Goal: Task Accomplishment & Management: Manage account settings

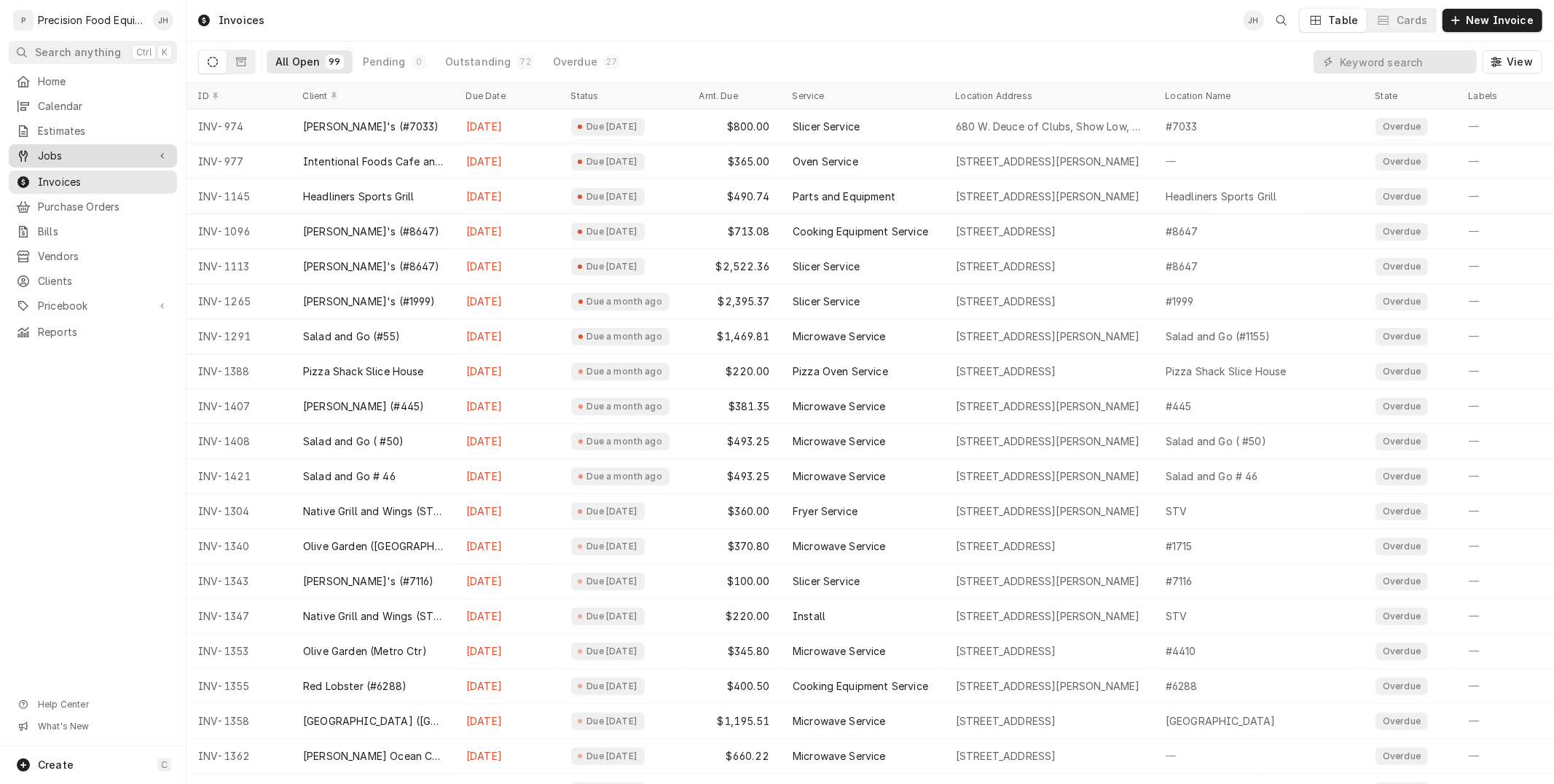
click at [56, 159] on span "Jobs" at bounding box center [92, 156] width 110 height 15
click at [57, 177] on span "Jobs" at bounding box center [104, 180] width 132 height 15
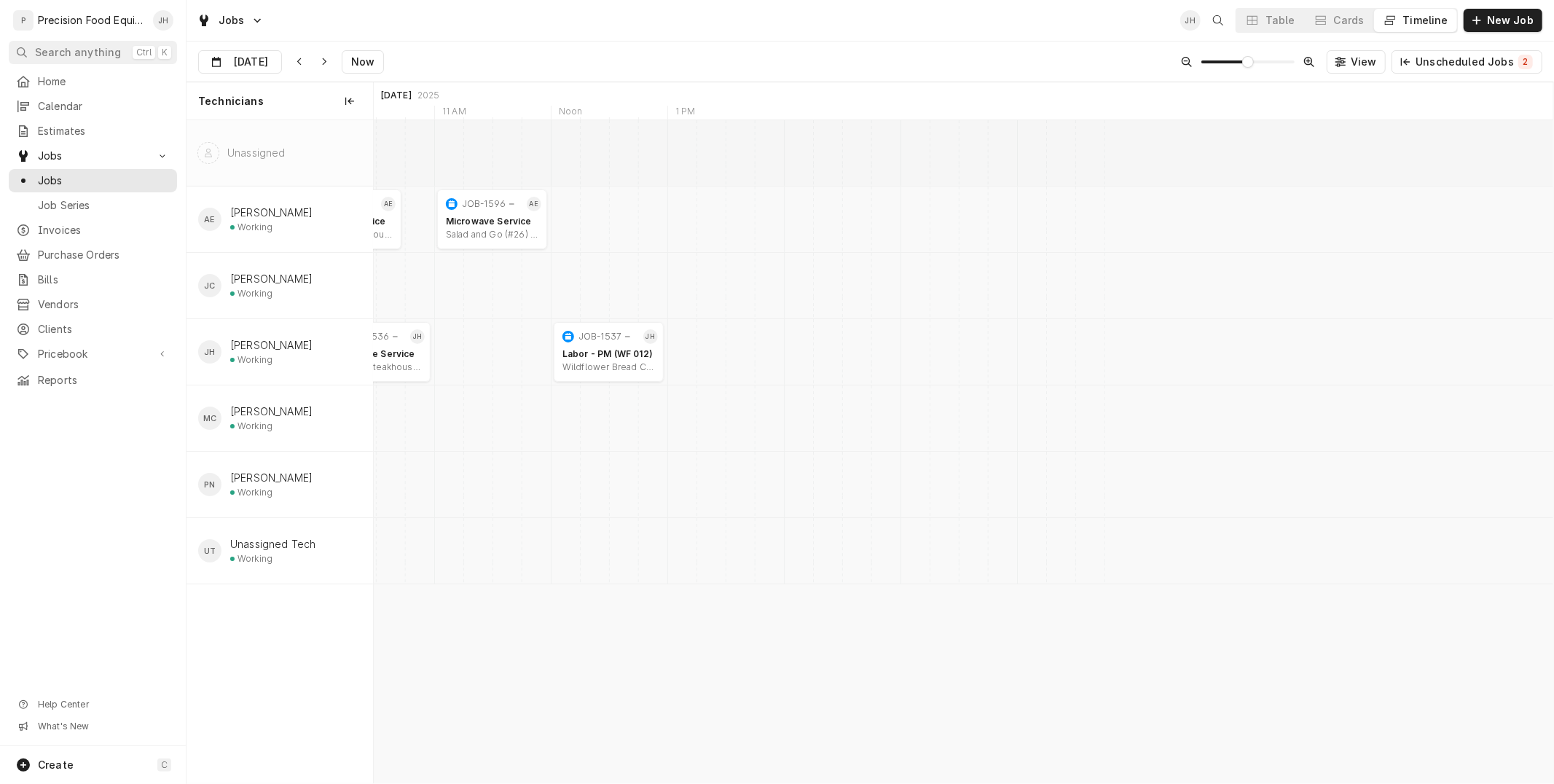
scroll to position [0, 23110]
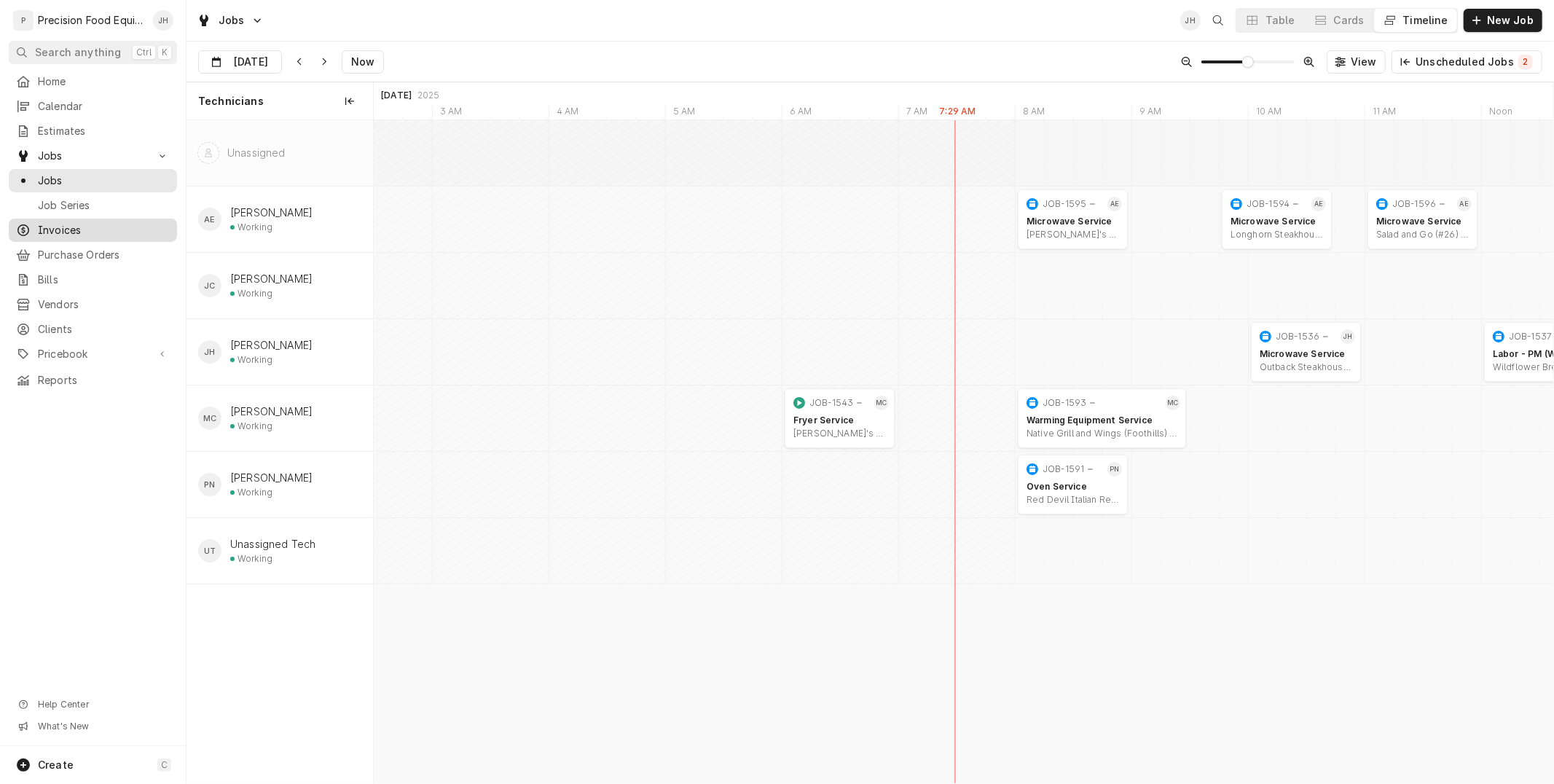
click at [103, 224] on span "Invoices" at bounding box center [104, 230] width 132 height 15
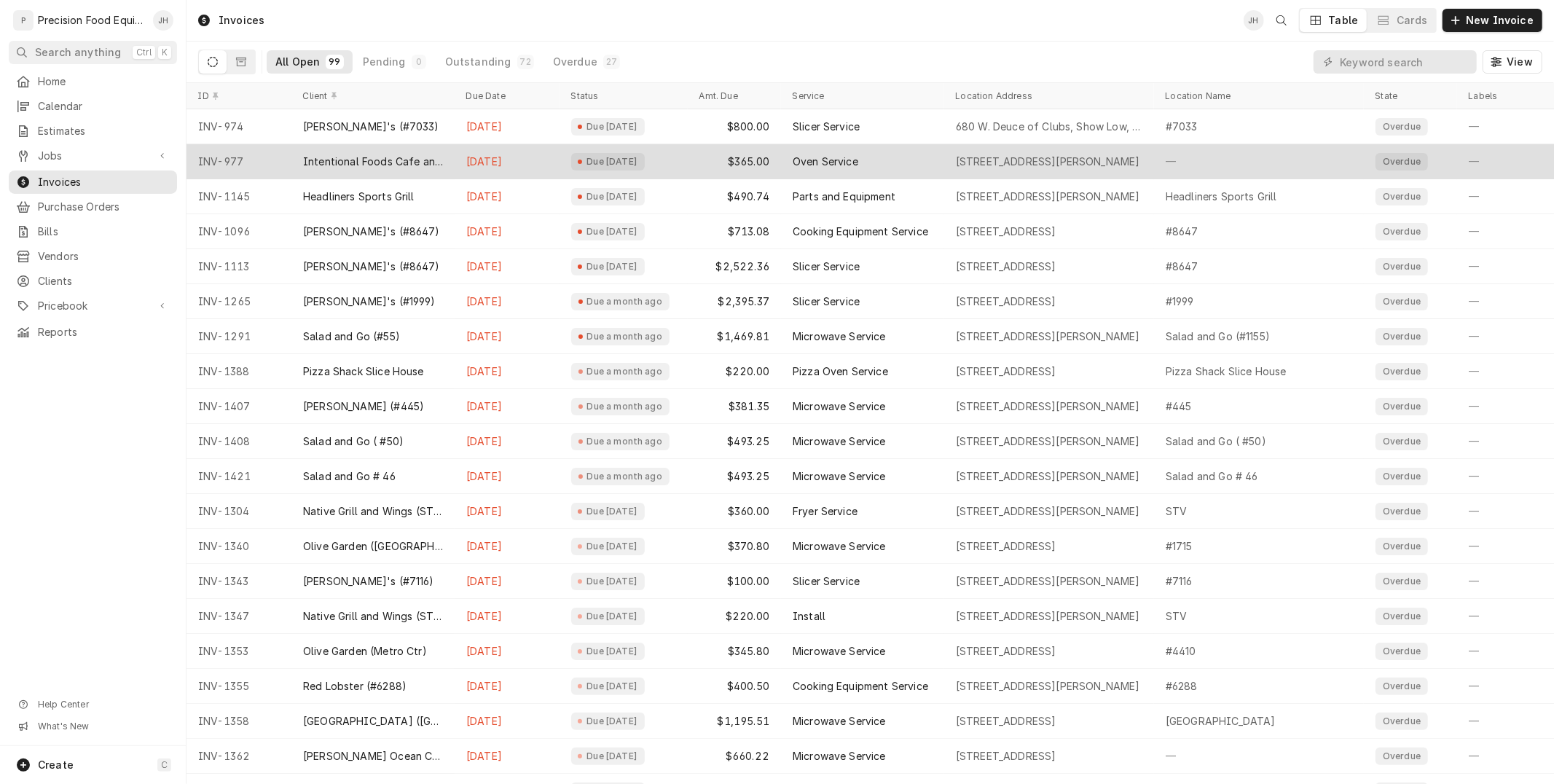
click at [831, 160] on div "Oven Service" at bounding box center [825, 162] width 65 height 15
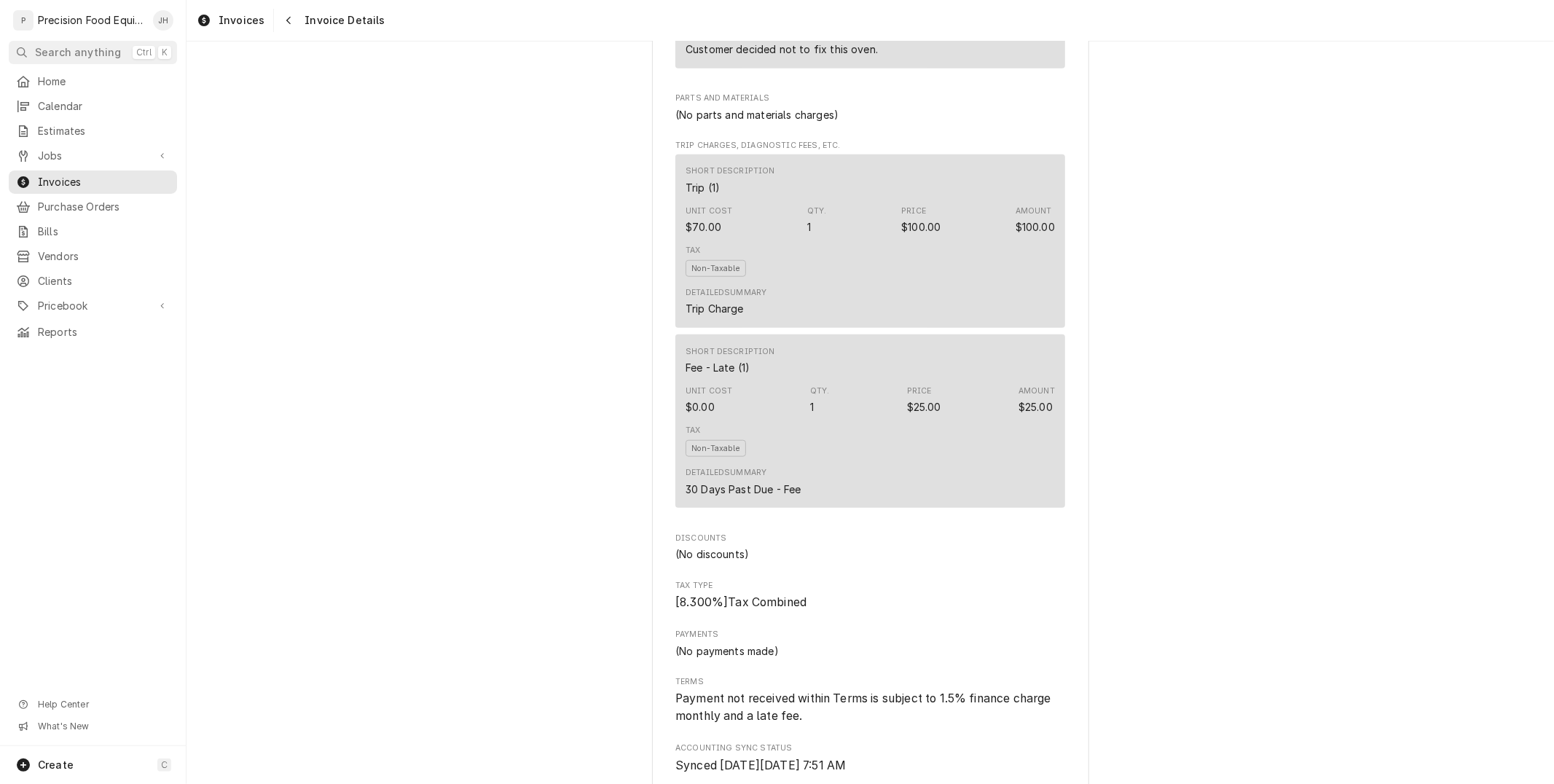
scroll to position [1056, 0]
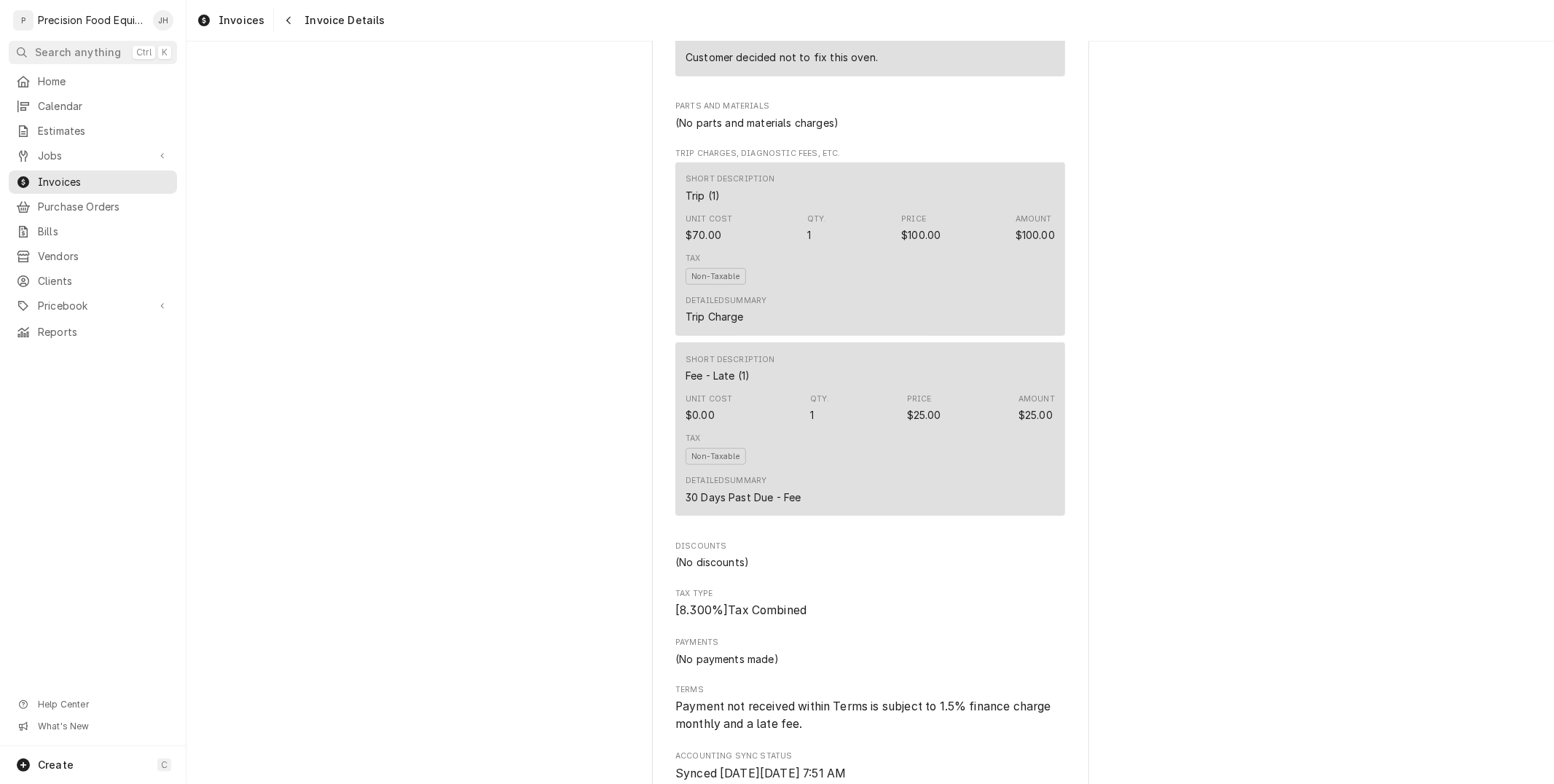
click at [865, 427] on div "Unit Cost $0.00 Qty. 1 Price $25.00 Amount $25.00" at bounding box center [870, 408] width 370 height 39
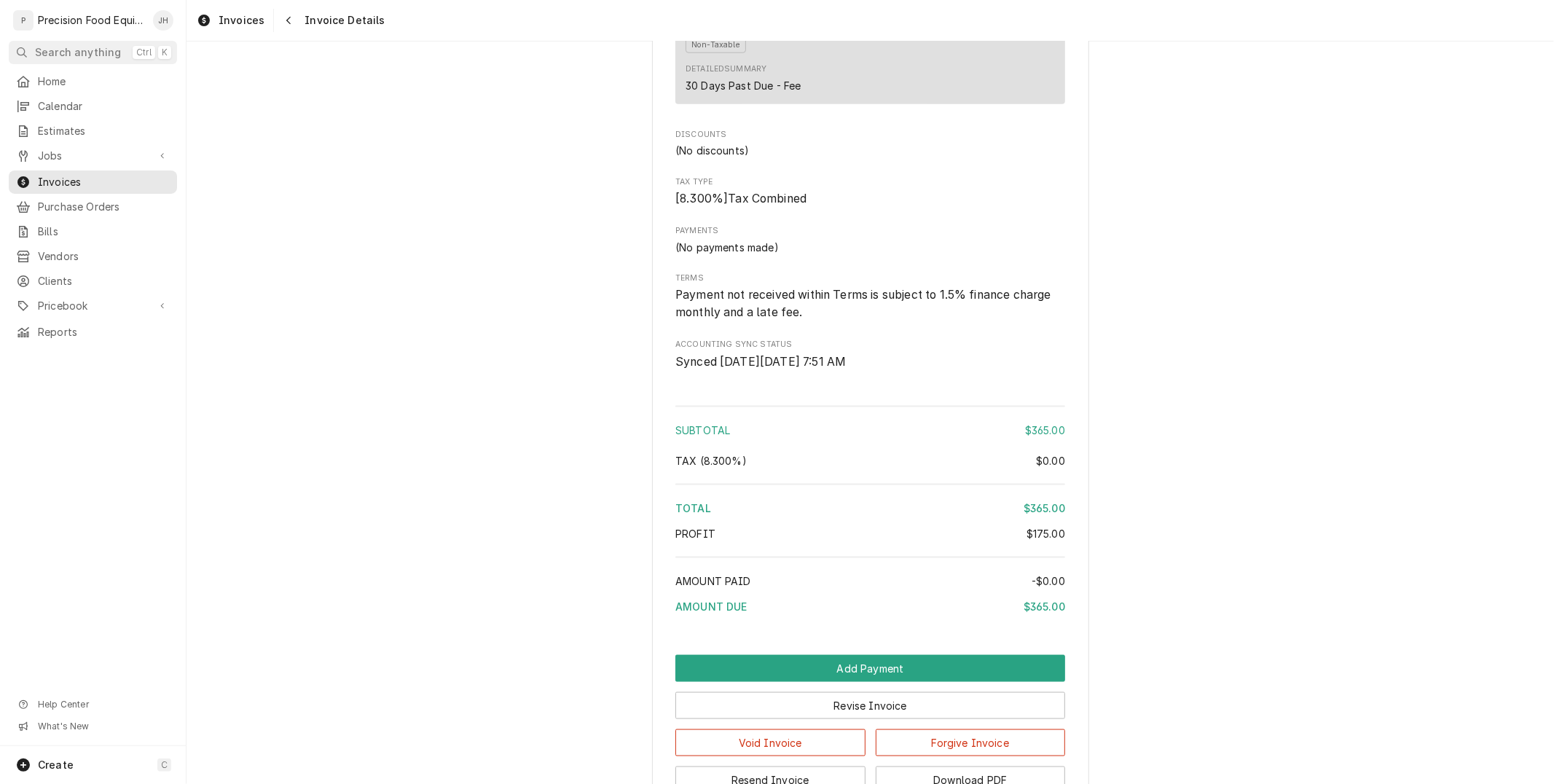
scroll to position [1623, 0]
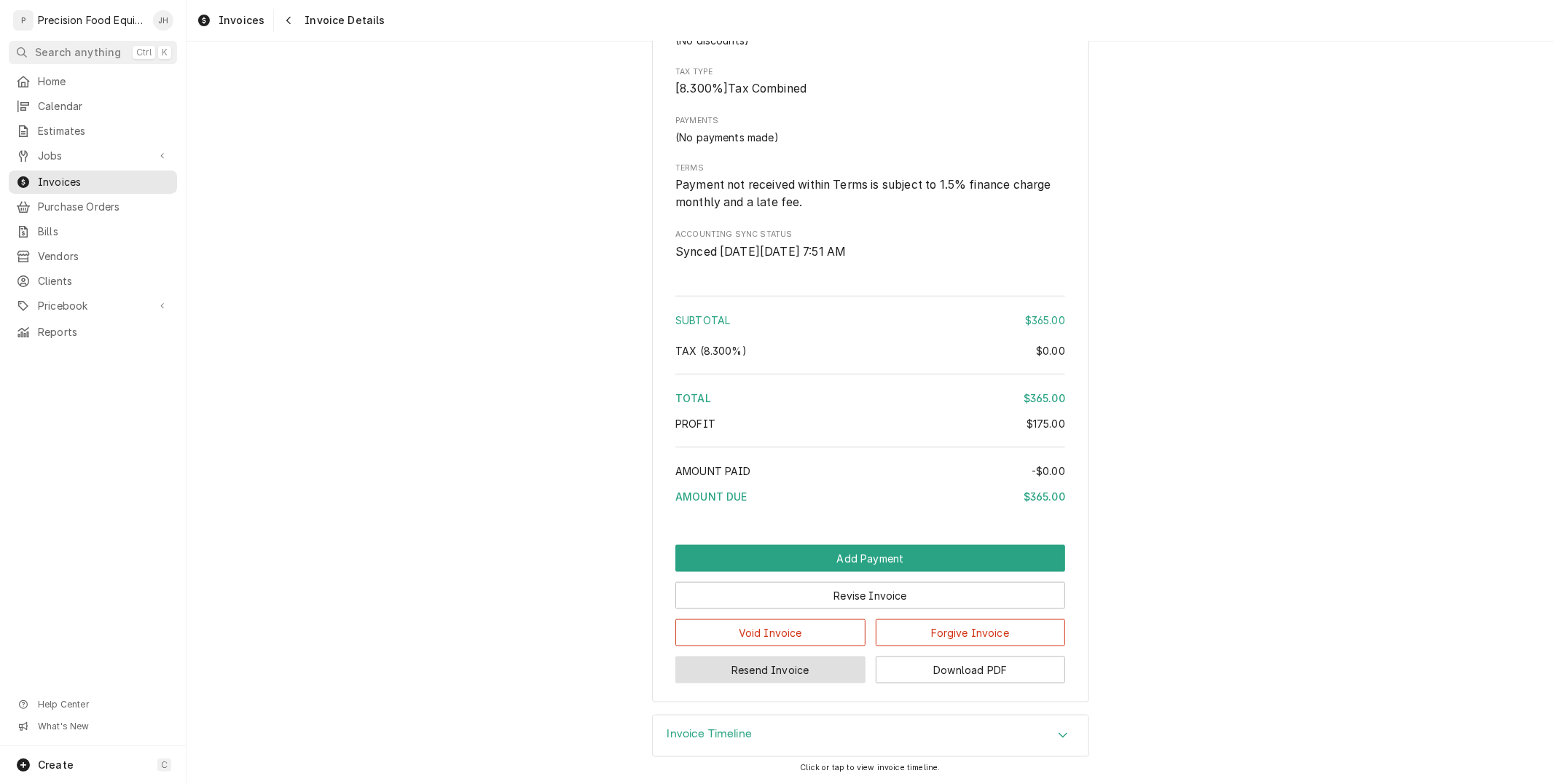
click at [739, 671] on button "Resend Invoice" at bounding box center [770, 669] width 190 height 27
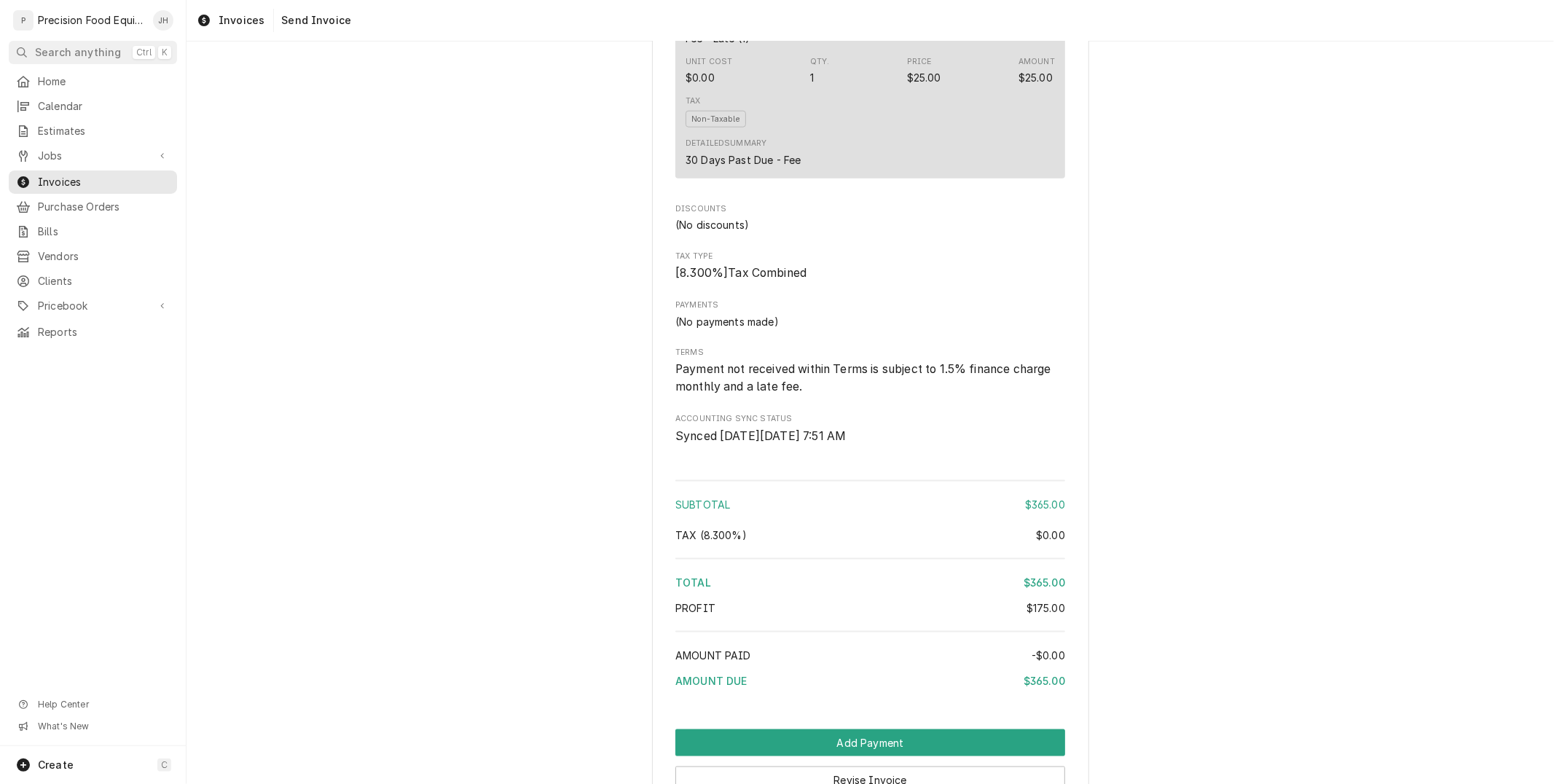
scroll to position [1623, 0]
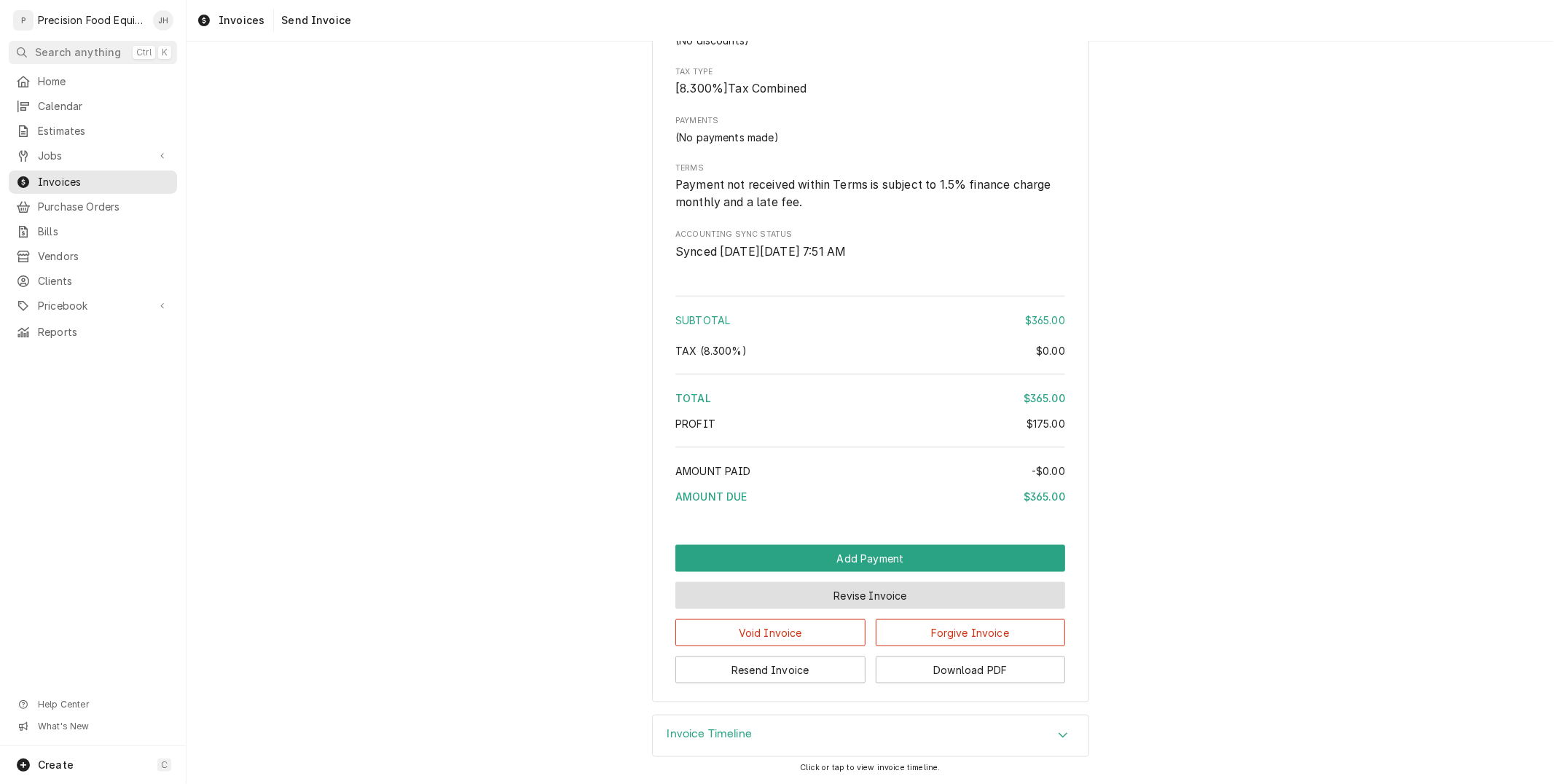
click at [957, 600] on button "Revise Invoice" at bounding box center [870, 595] width 390 height 27
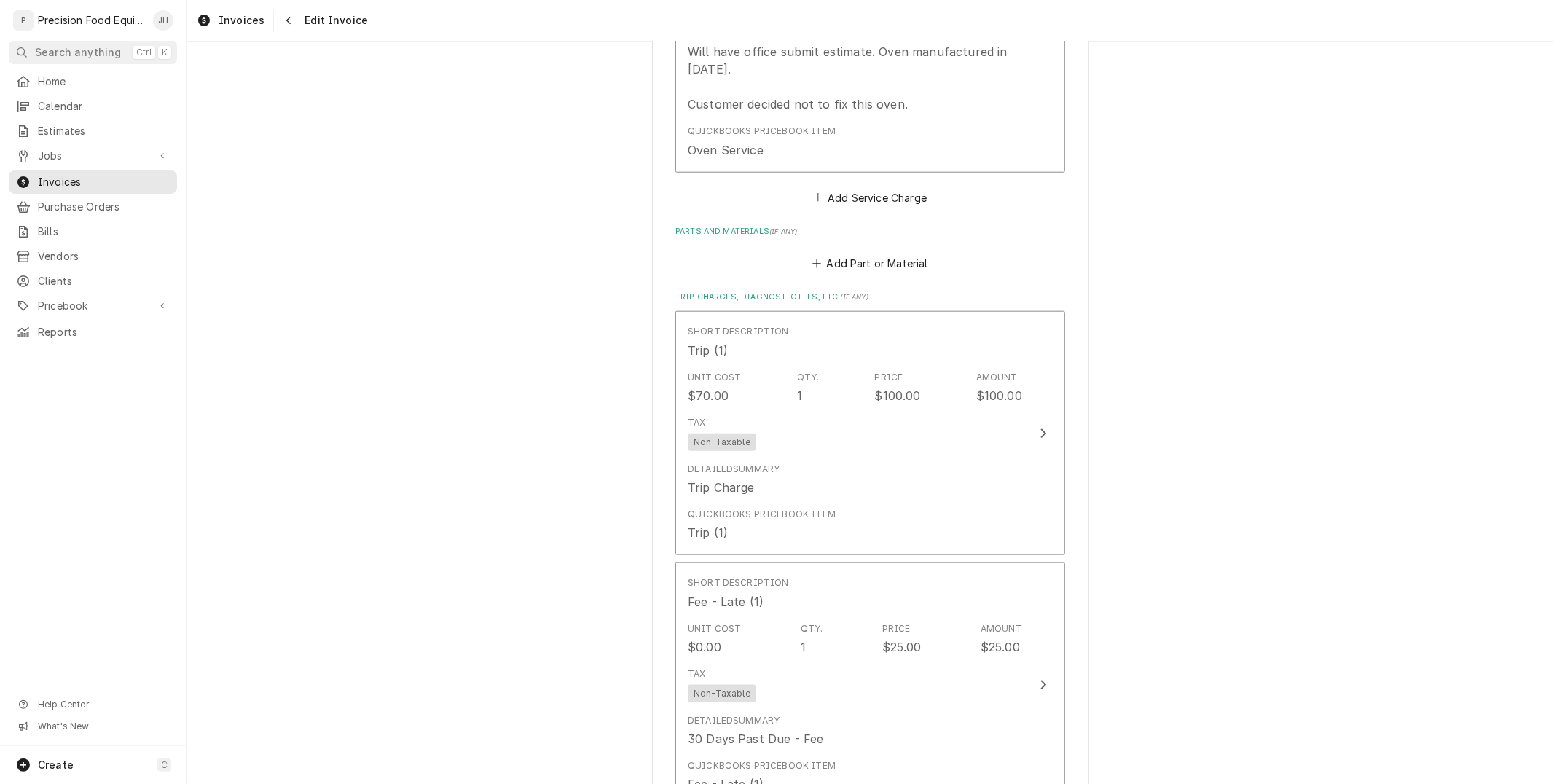
scroll to position [1537, 0]
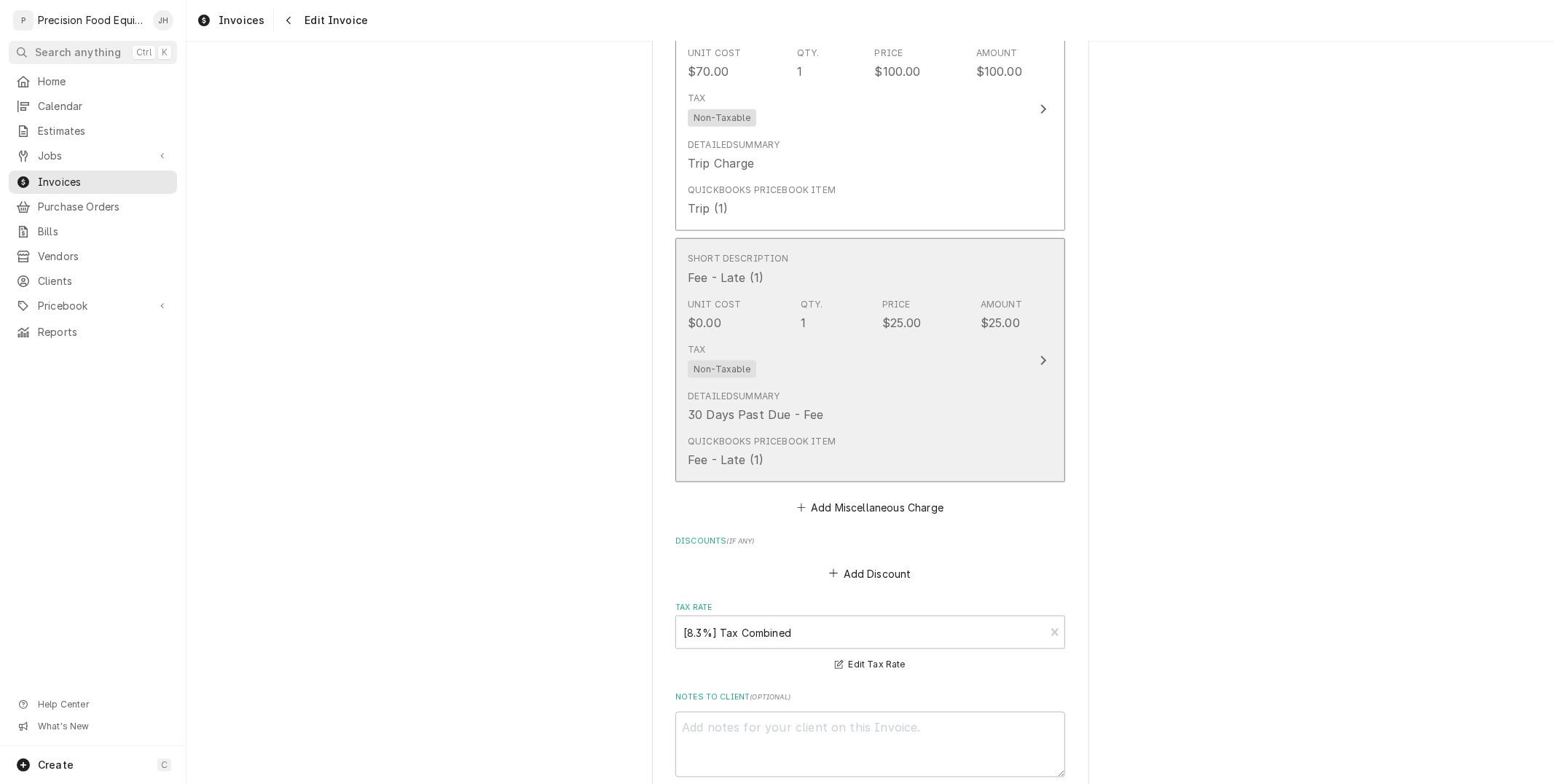
click at [926, 415] on div "Detailed Summary 30 Days Past Due - Fee" at bounding box center [855, 405] width 335 height 45
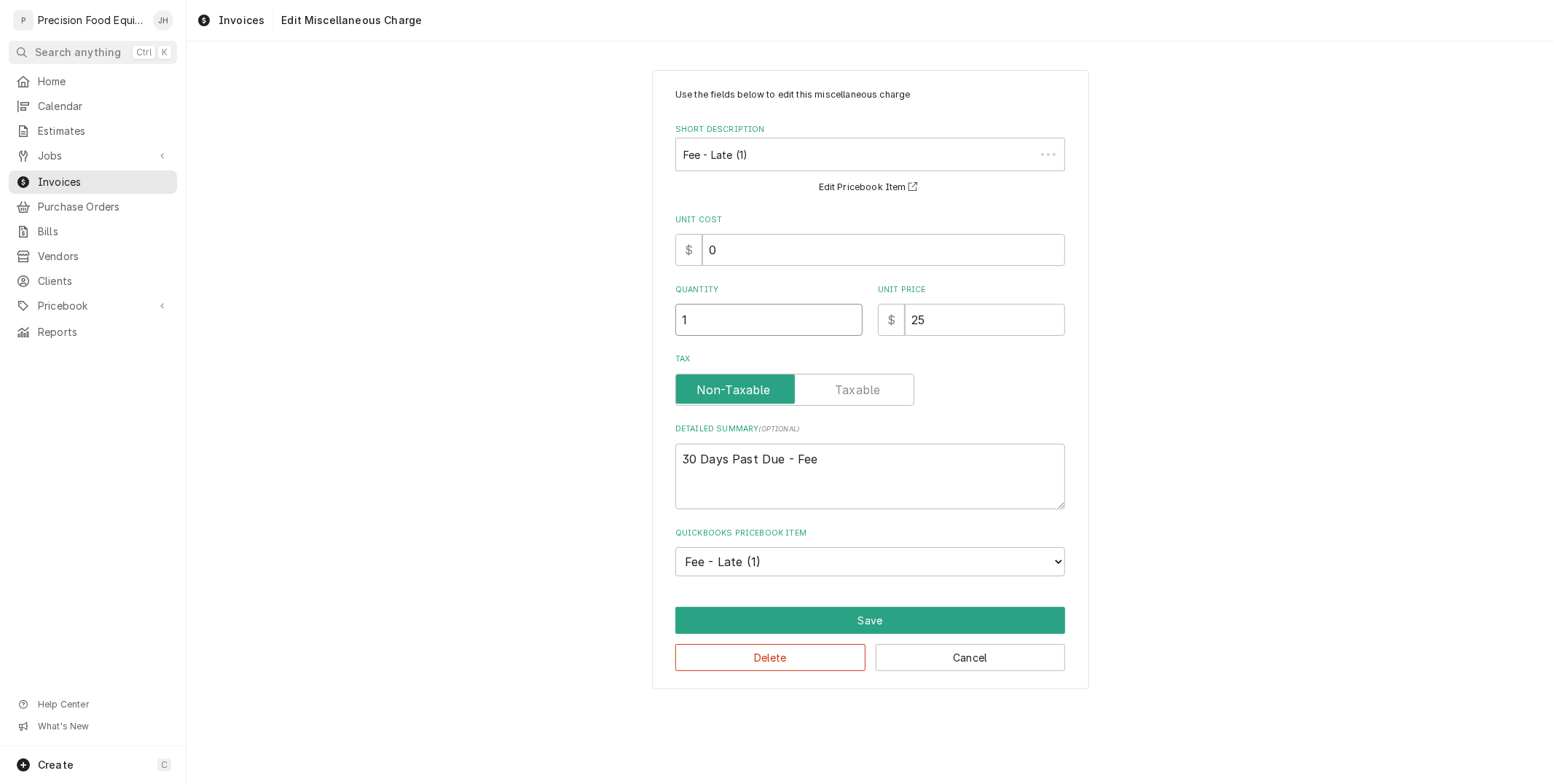
drag, startPoint x: 744, startPoint y: 291, endPoint x: 538, endPoint y: 338, distance: 211.3
click at [538, 337] on div "Use the fields below to edit this miscellaneous charge Short Description Fee - …" at bounding box center [871, 379] width 1368 height 645
type textarea "x"
type input "2"
click at [919, 614] on button "Save" at bounding box center [870, 620] width 390 height 27
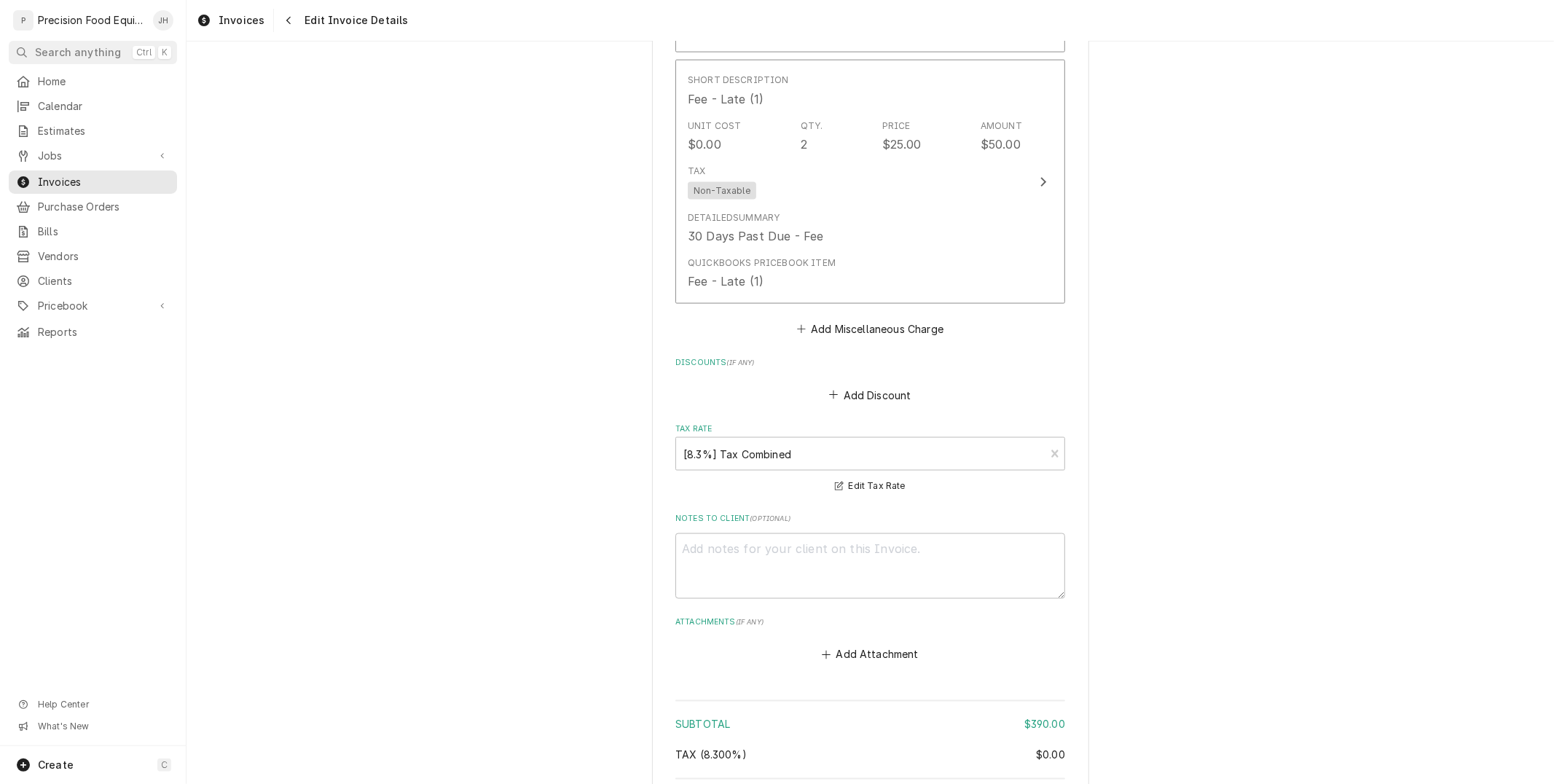
scroll to position [2035, 0]
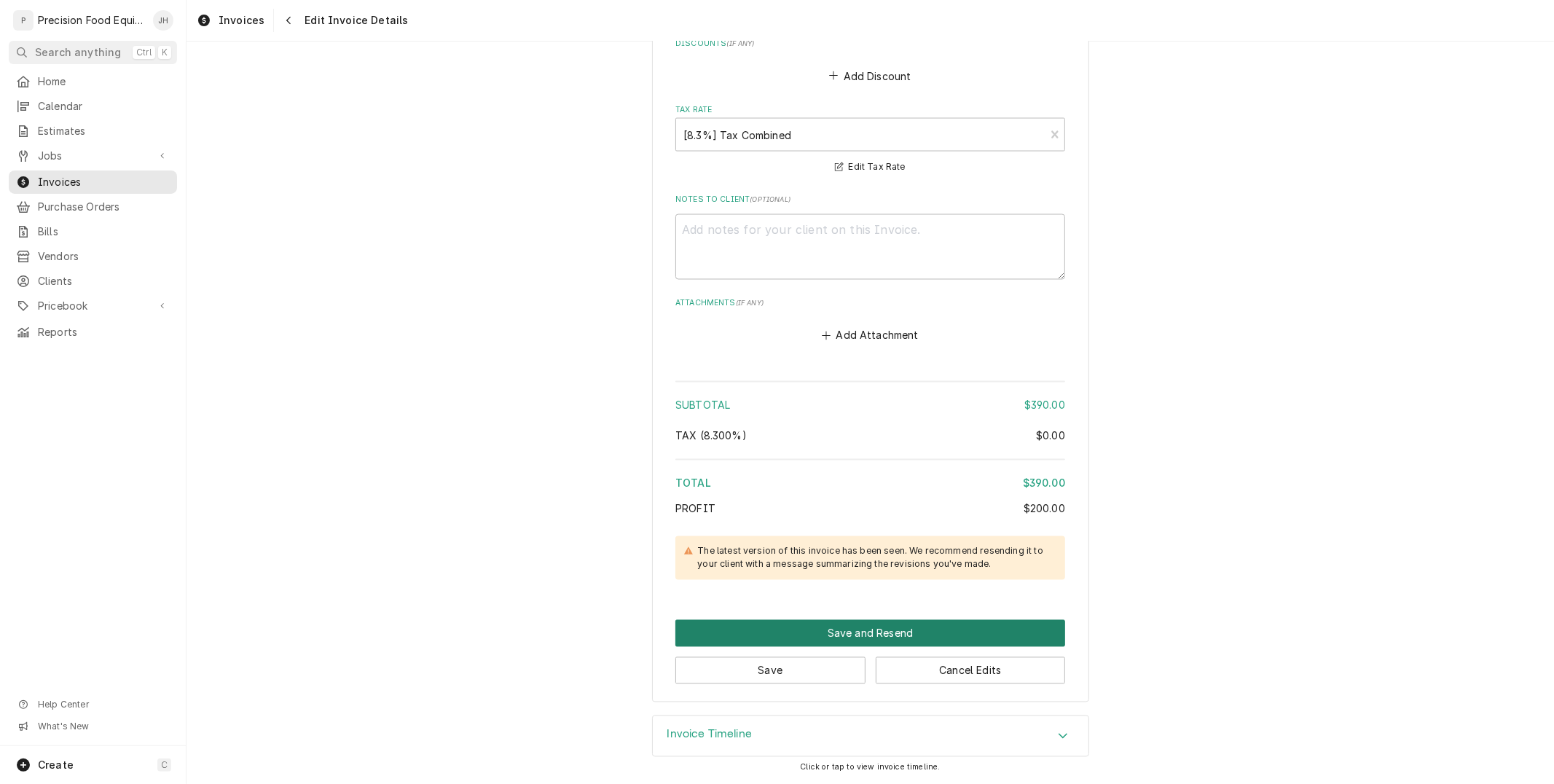
click at [890, 637] on button "Save and Resend" at bounding box center [870, 633] width 390 height 27
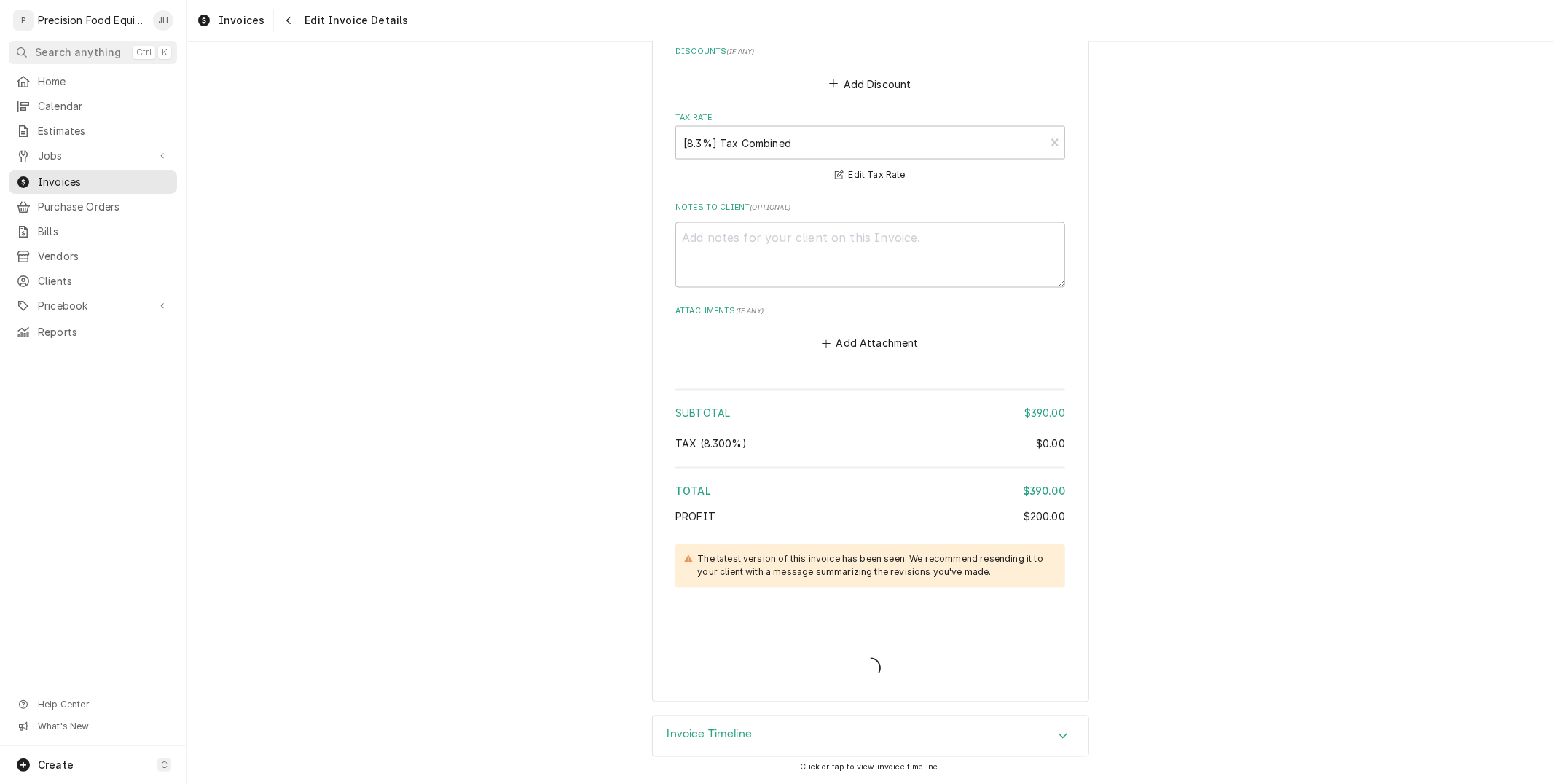
scroll to position [2026, 0]
type textarea "x"
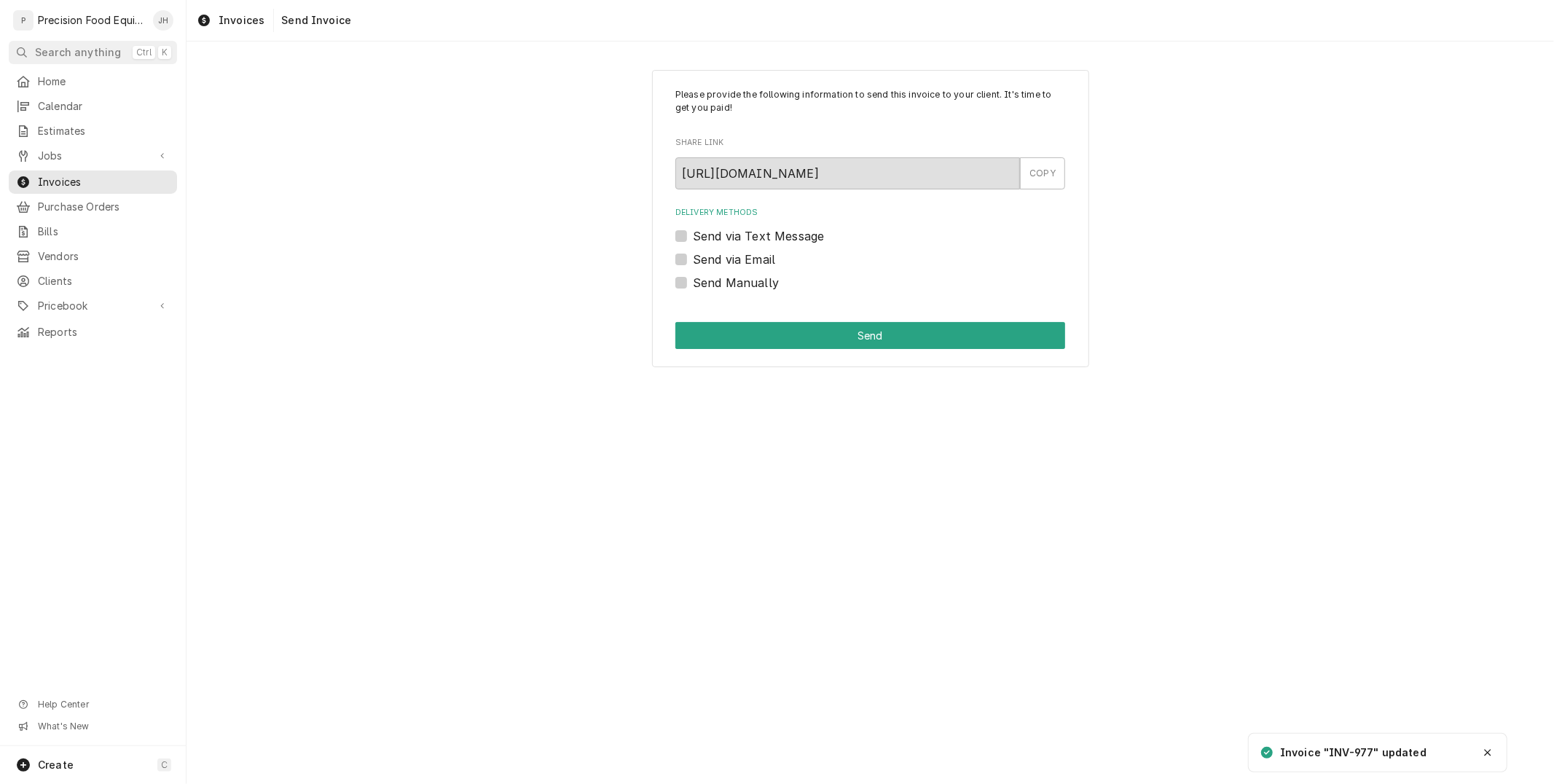
click at [672, 244] on div "Please provide the following information to send this invoice to your client. I…" at bounding box center [871, 219] width 437 height 298
click at [693, 231] on label "Send via Text Message" at bounding box center [758, 236] width 131 height 17
click at [693, 231] on input "Send via Text Message" at bounding box center [888, 243] width 390 height 32
checkbox input "true"
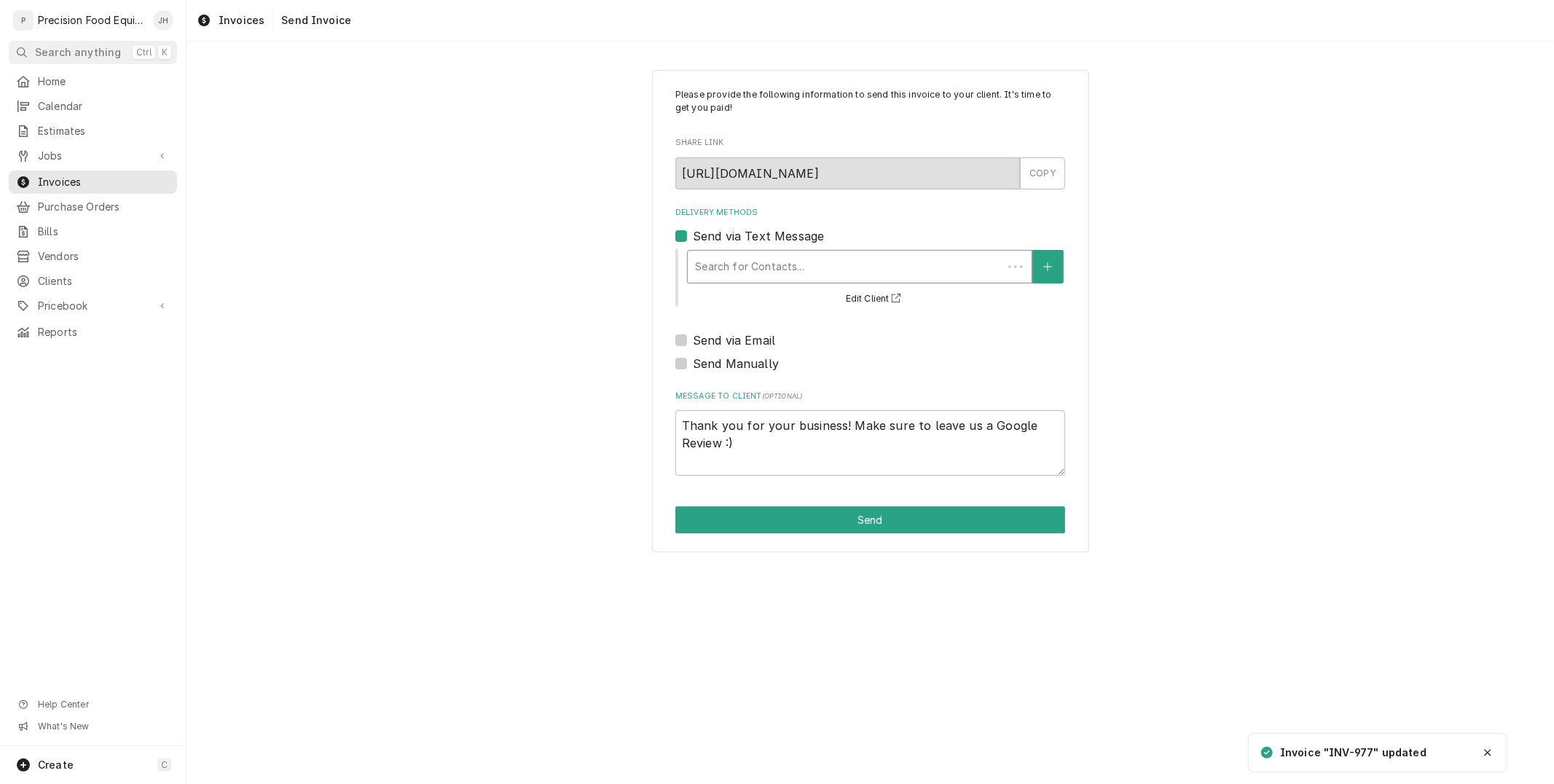
click at [707, 259] on div "Delivery Methods" at bounding box center [846, 267] width 300 height 26
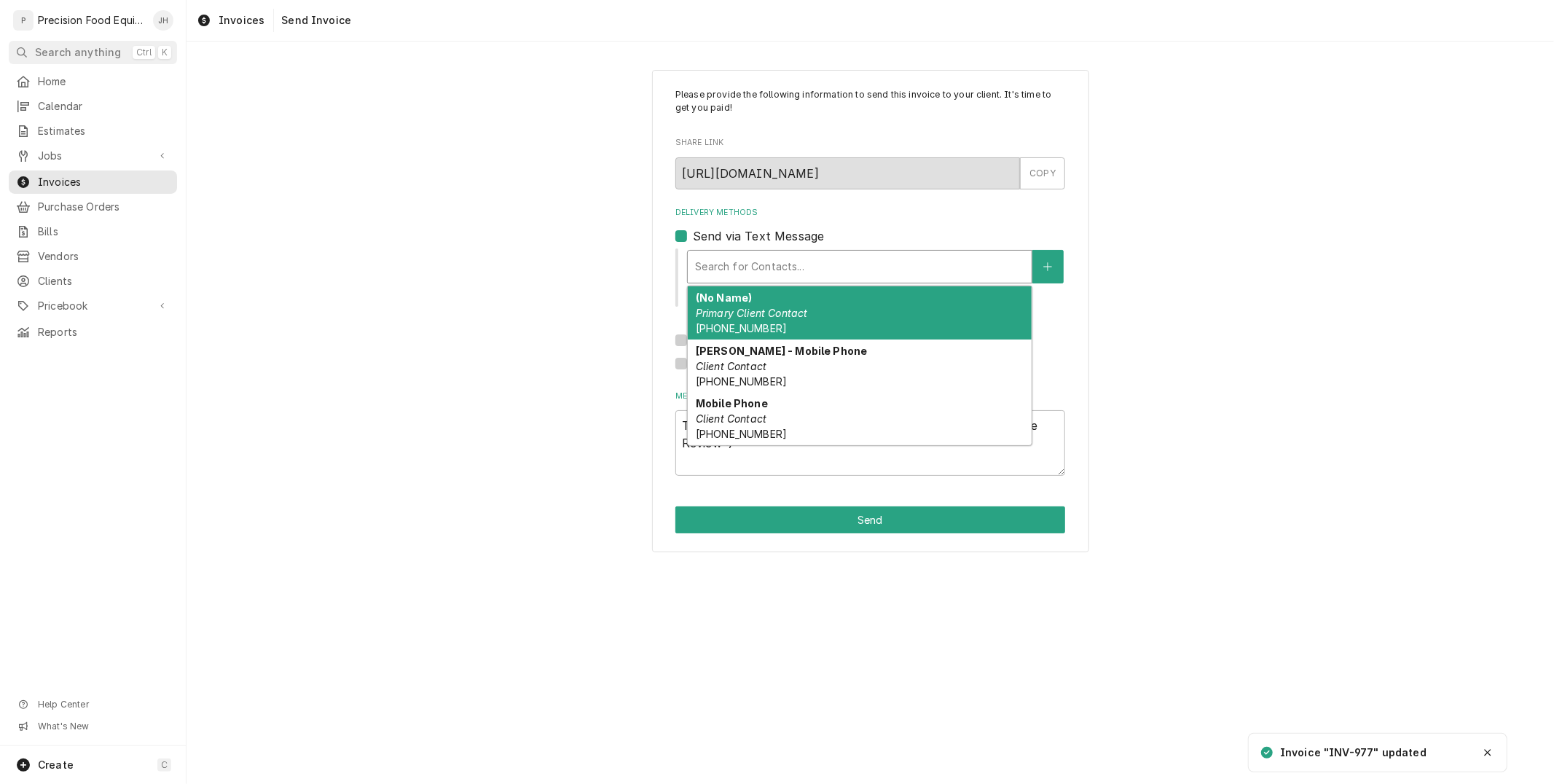
click at [753, 309] on em "Primary Client Contact" at bounding box center [751, 312] width 112 height 12
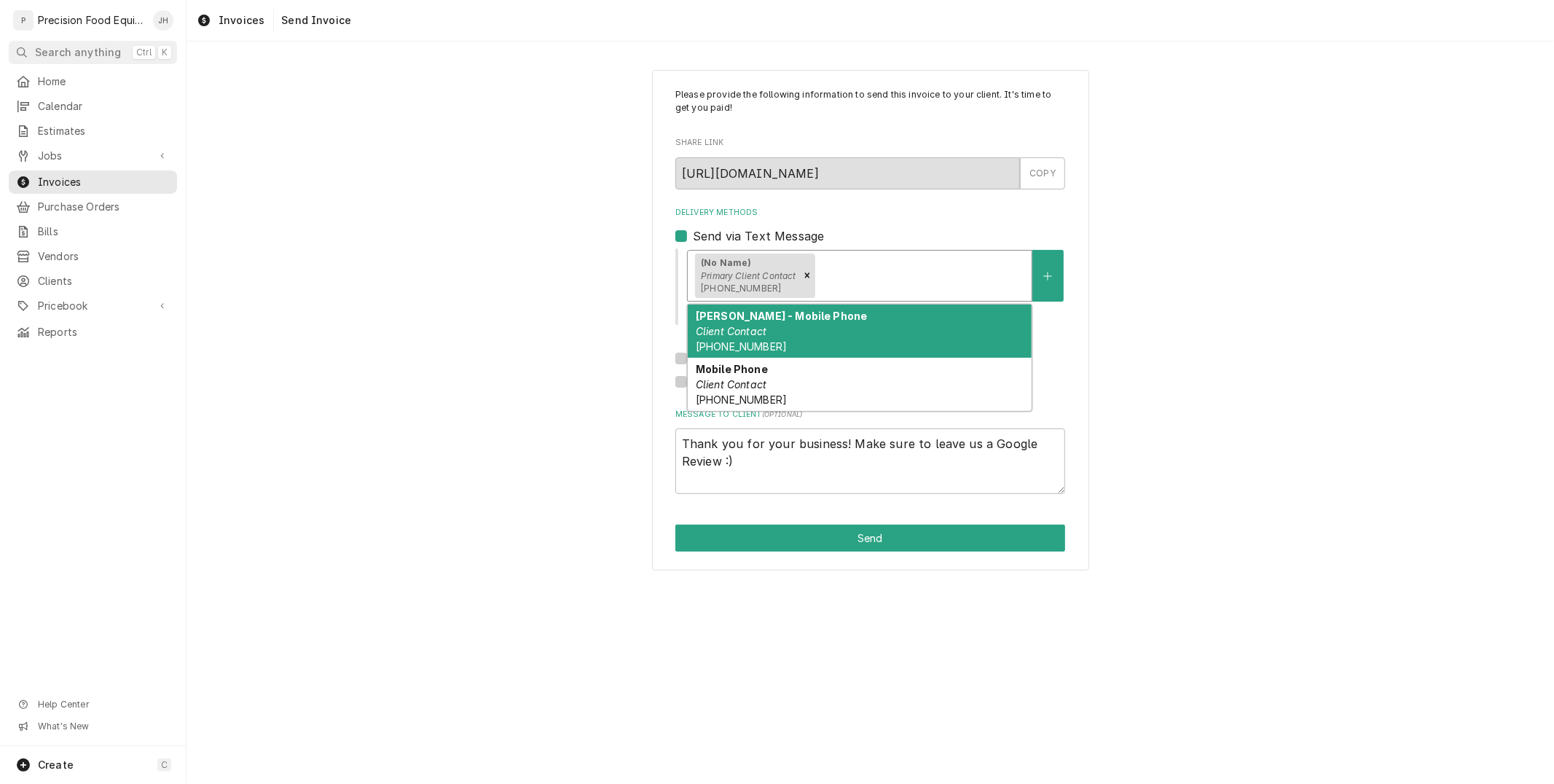
click at [877, 255] on div "(No Name) Primary Client Contact (480) 264-7002" at bounding box center [859, 276] width 344 height 51
click at [870, 326] on div "Lisa - Mobile Phone Client Contact (858) 405-3991" at bounding box center [859, 330] width 344 height 53
drag, startPoint x: 961, startPoint y: 279, endPoint x: 952, endPoint y: 308, distance: 30.4
click at [998, 278] on div "Delivery Methods" at bounding box center [1011, 275] width 26 height 26
click at [944, 336] on div "Mobile Phone Client Contact (480) 580-5518" at bounding box center [859, 330] width 344 height 53
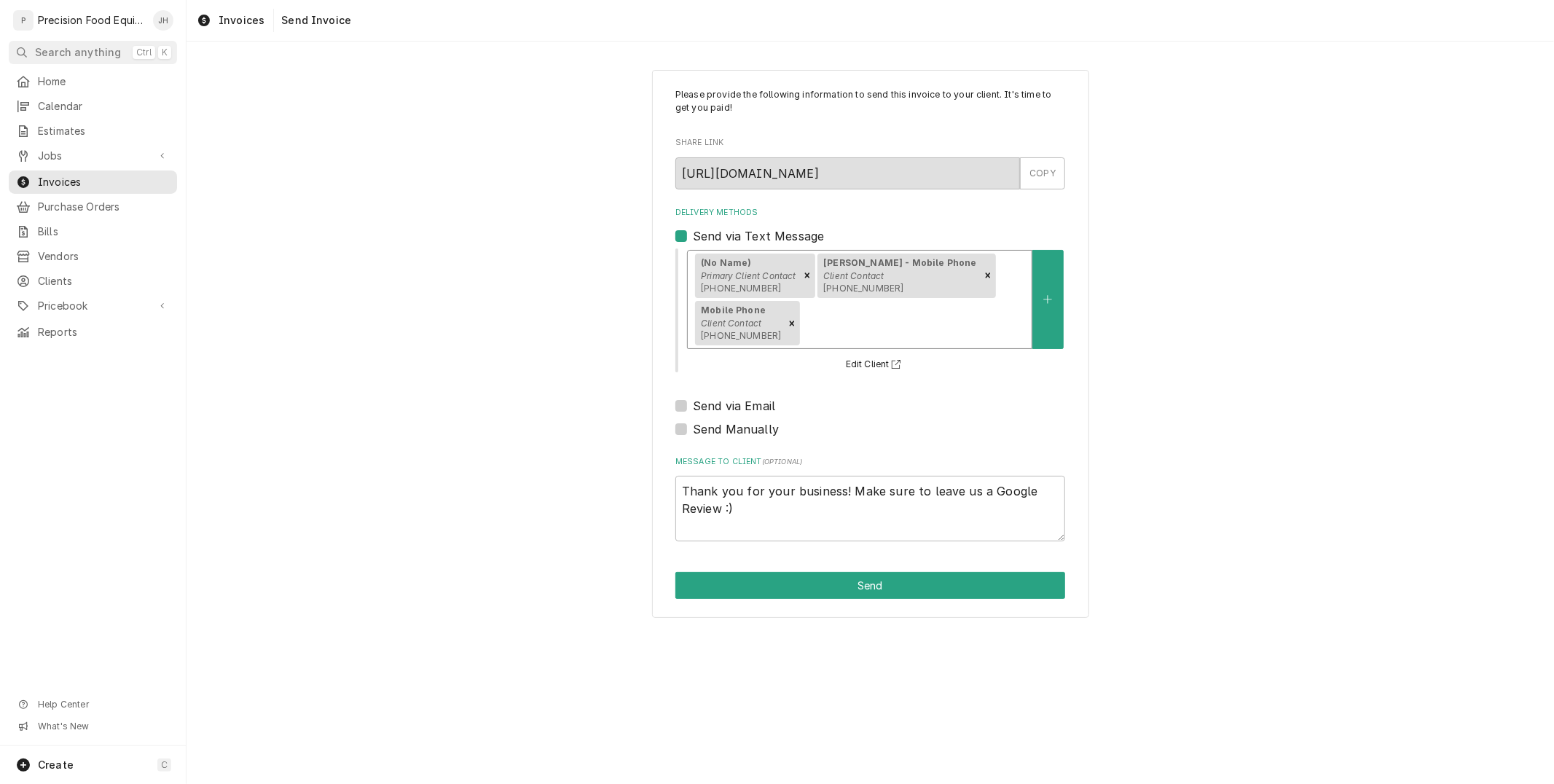
type textarea "x"
click at [693, 397] on label "Send via Email" at bounding box center [734, 405] width 82 height 17
click at [693, 397] on input "Send via Email" at bounding box center [888, 413] width 390 height 32
checkbox input "true"
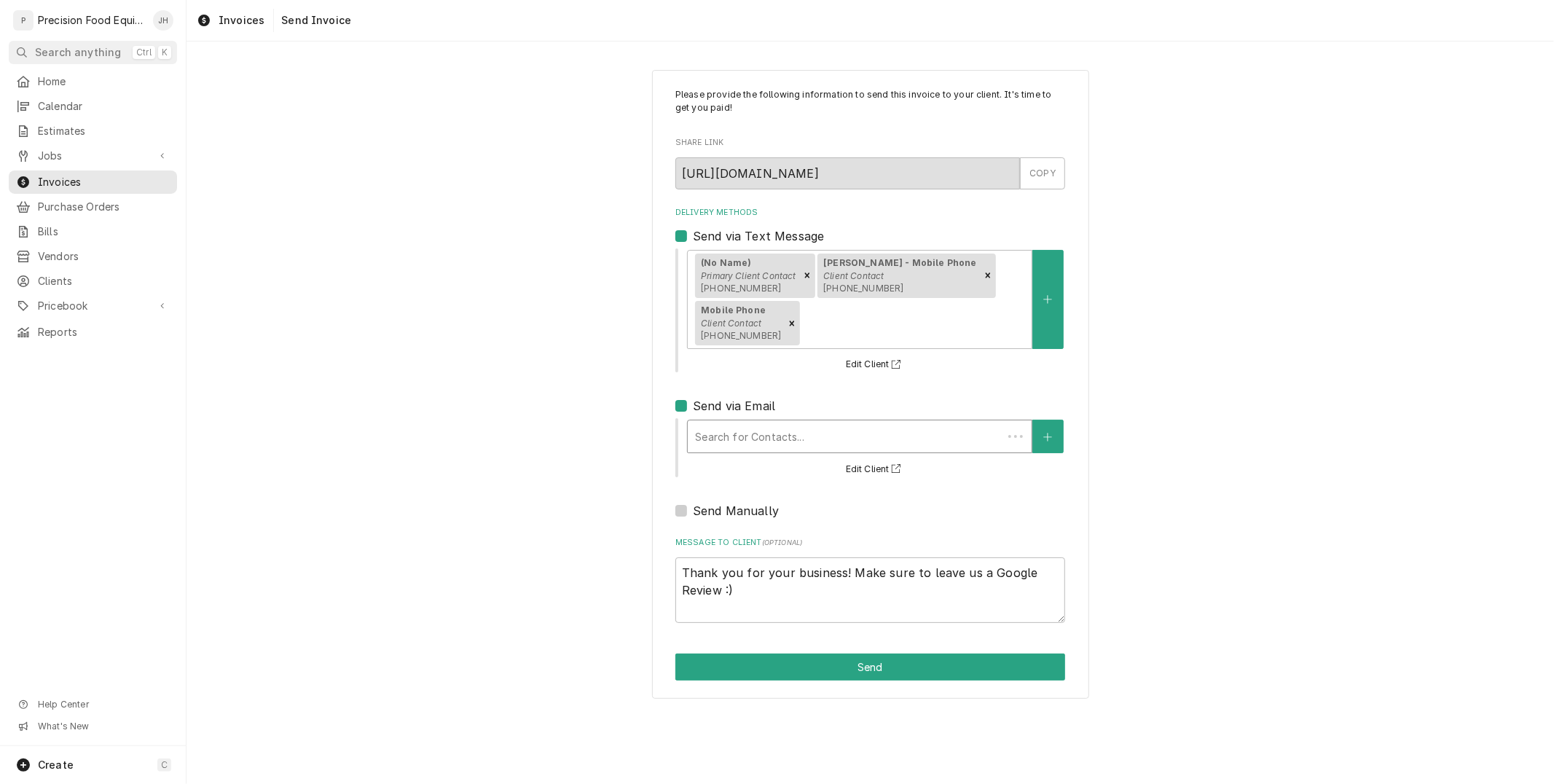
click at [730, 423] on div "Delivery Methods" at bounding box center [846, 436] width 300 height 26
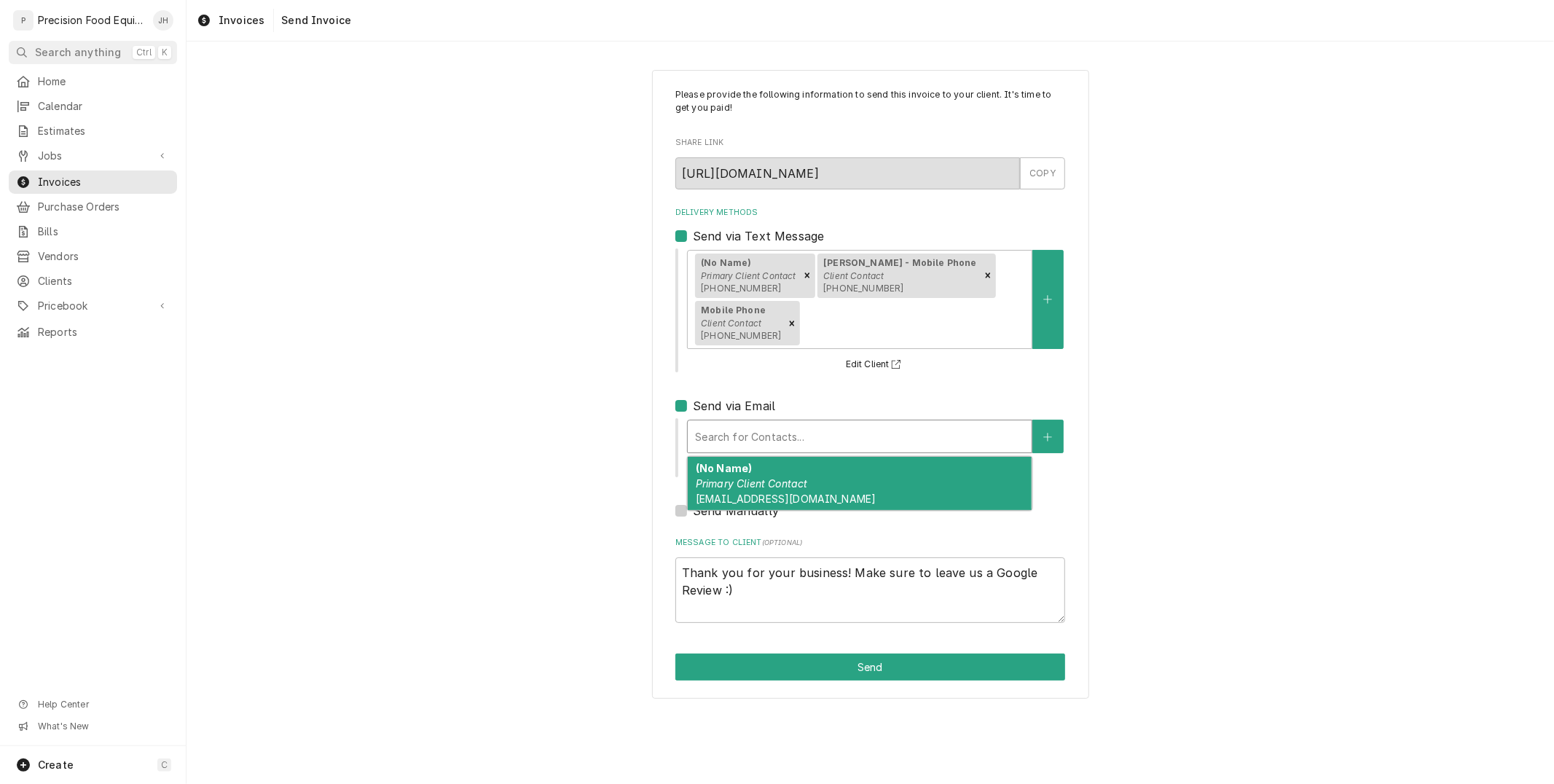
drag, startPoint x: 782, startPoint y: 447, endPoint x: 798, endPoint y: 492, distance: 47.8
click at [783, 457] on div "(No Name) Primary Client Contact Chefned@Intentionalfoods.org" at bounding box center [859, 483] width 344 height 53
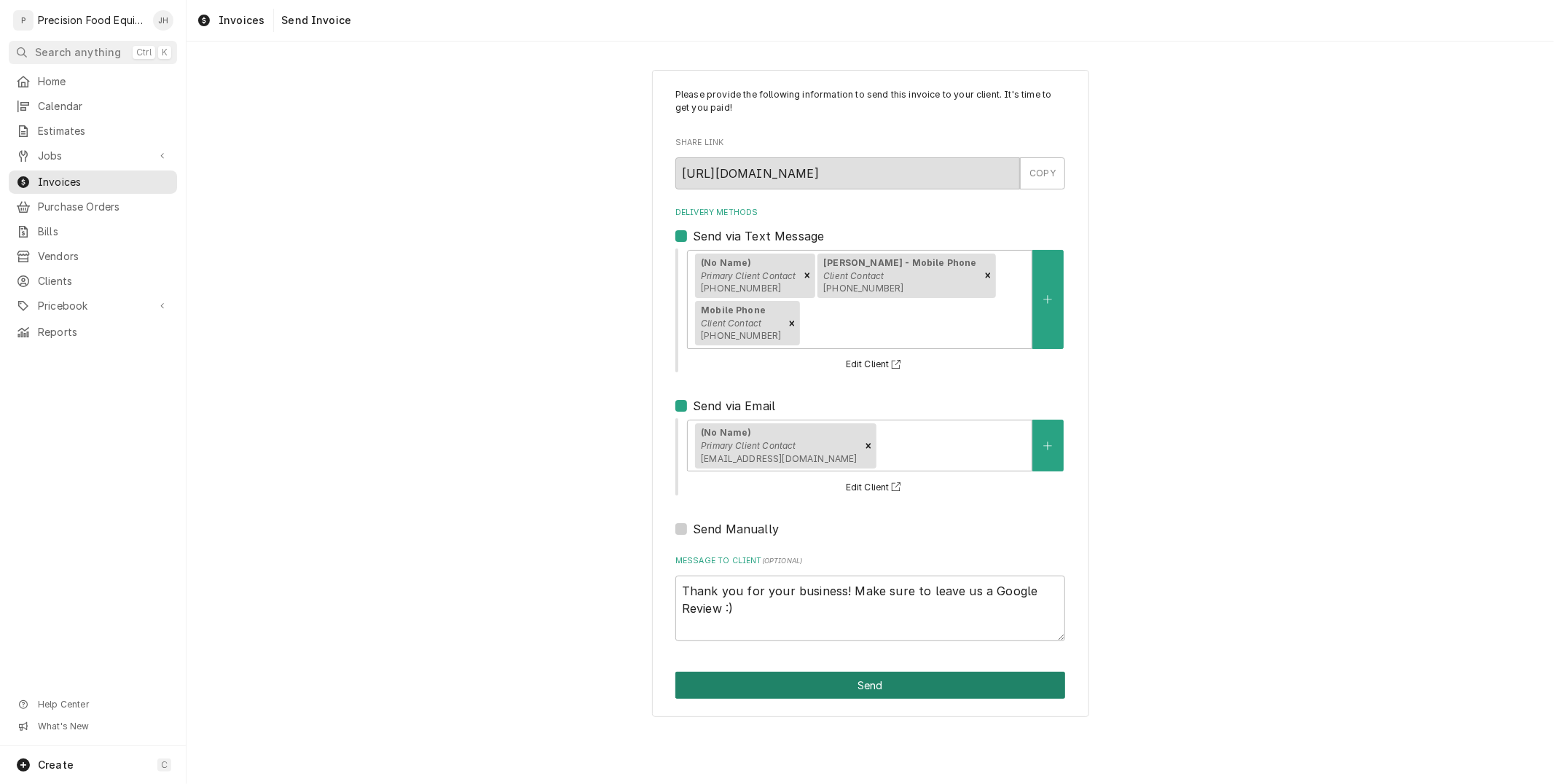
click at [923, 673] on button "Send" at bounding box center [870, 684] width 390 height 27
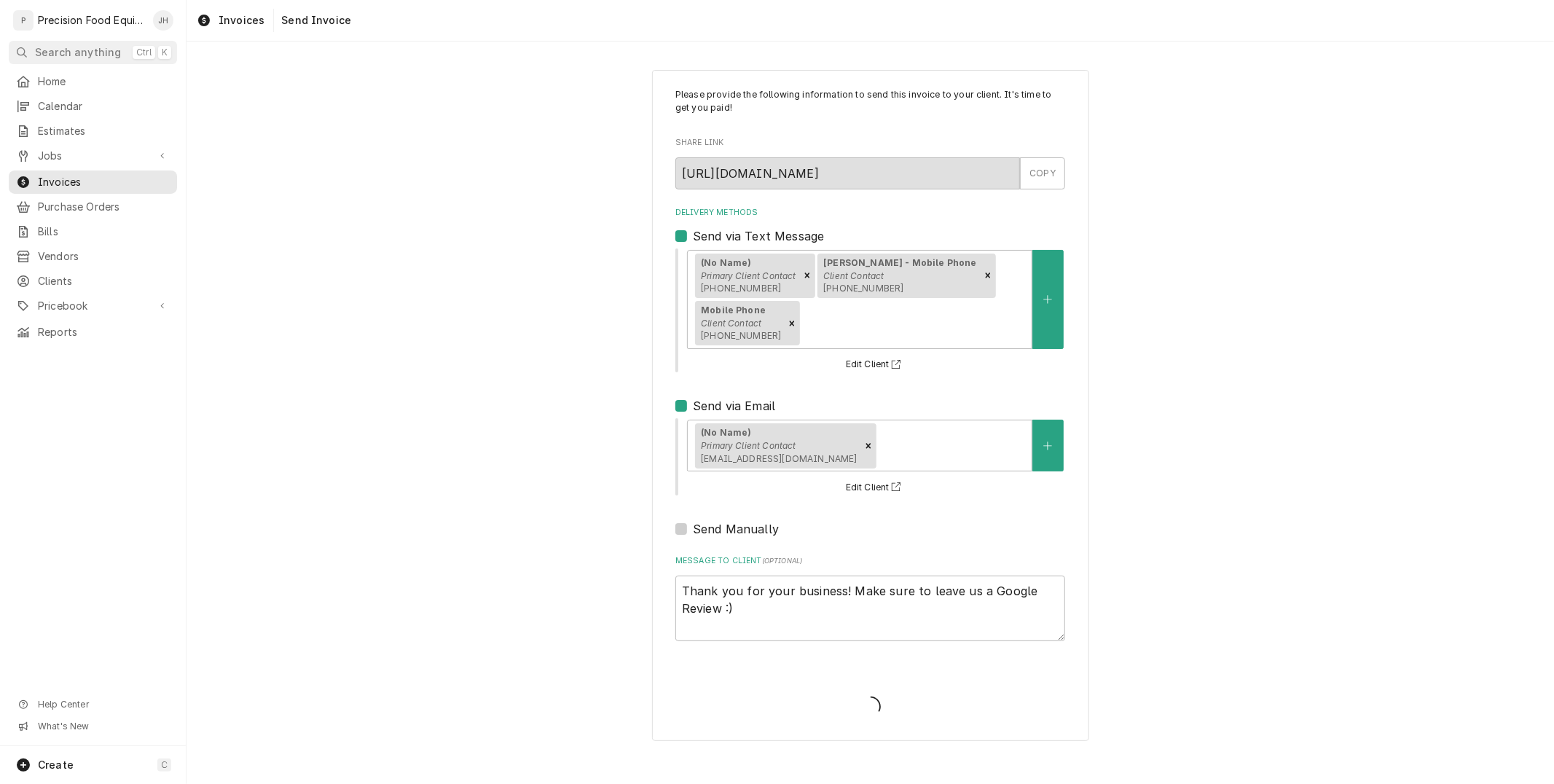
type textarea "x"
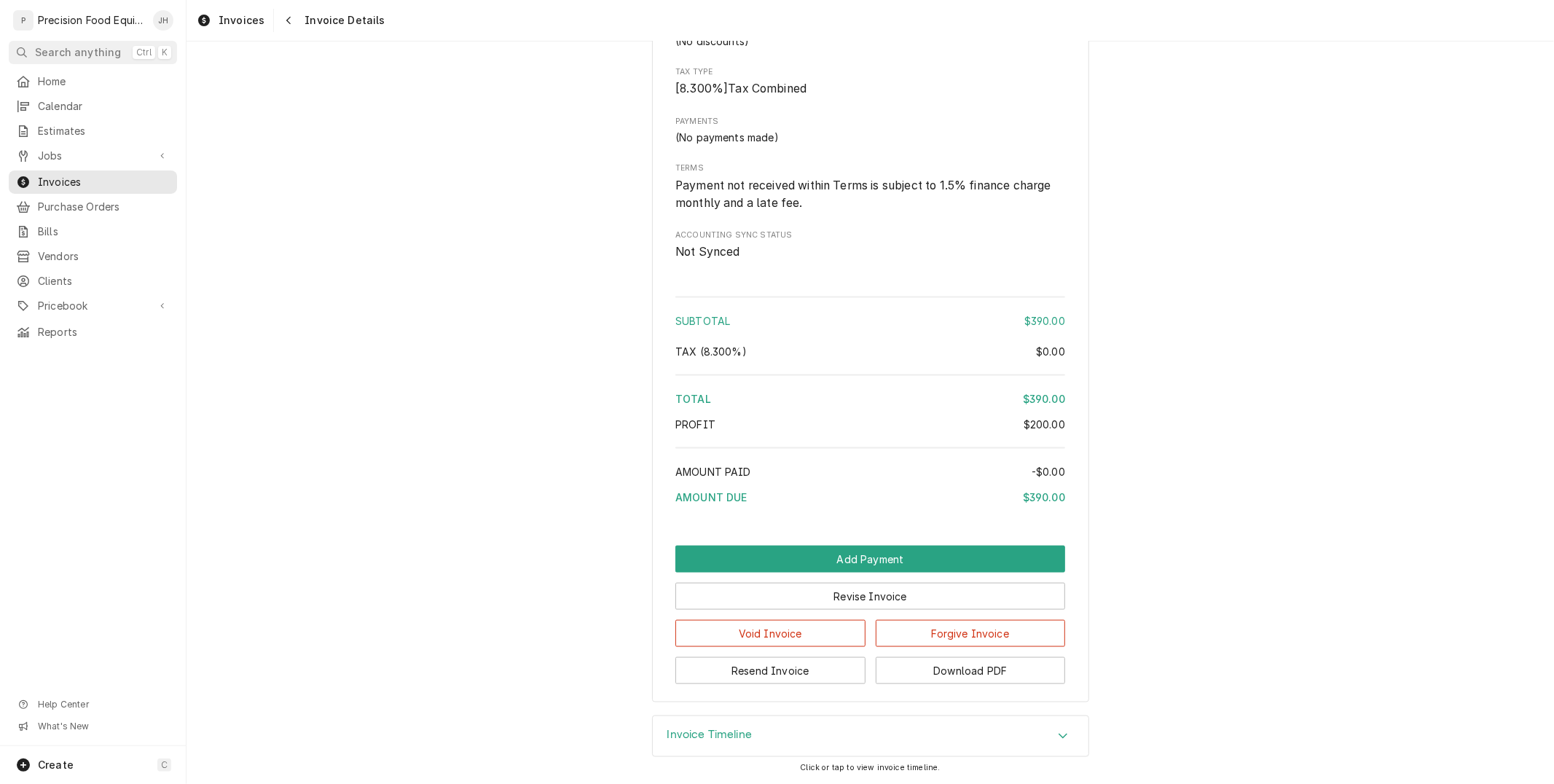
scroll to position [1574, 0]
click at [286, 23] on icon "Navigate back" at bounding box center [289, 20] width 7 height 10
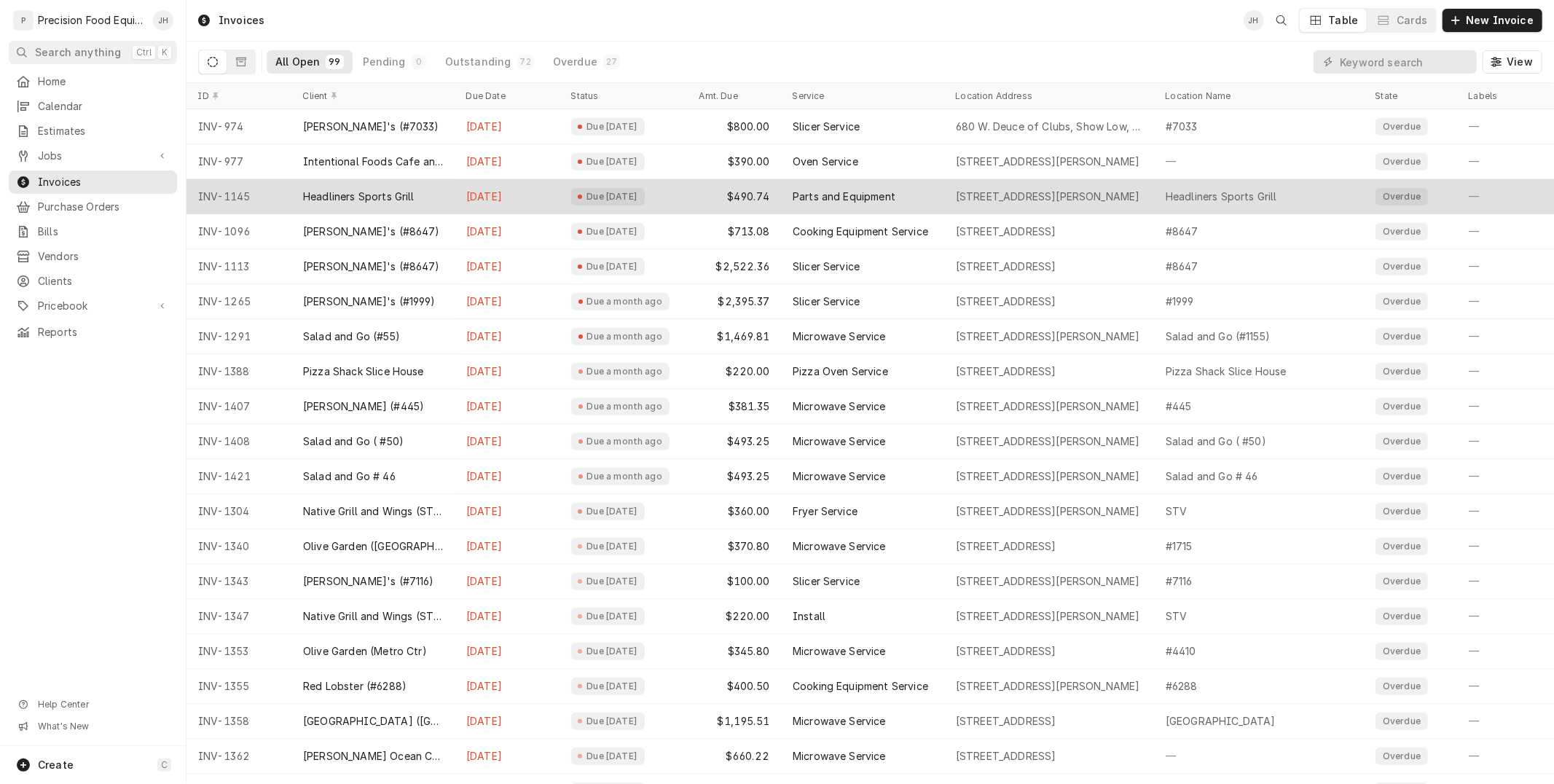
click at [443, 188] on div "Headliners Sports Grill" at bounding box center [373, 197] width 163 height 35
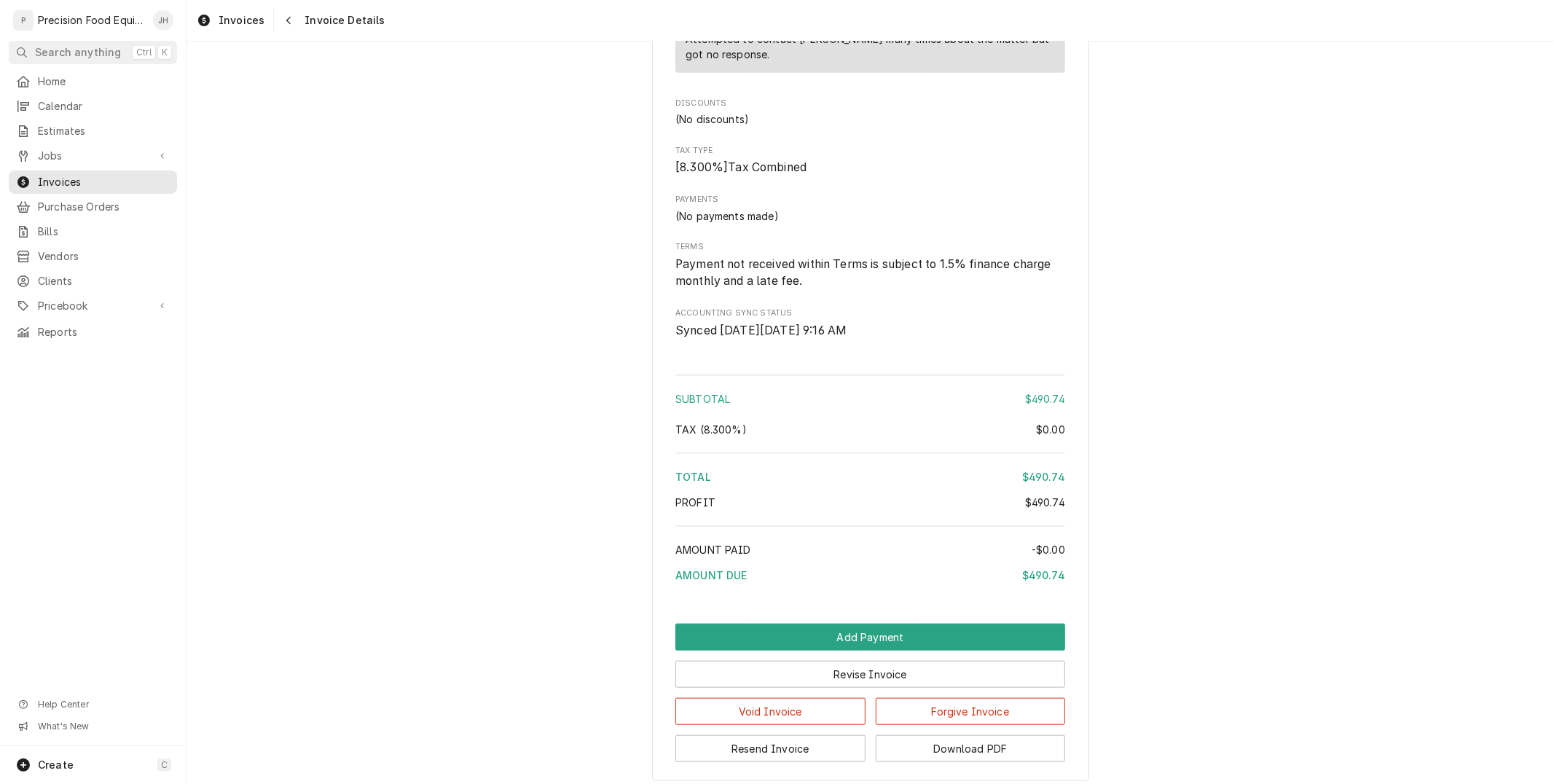
scroll to position [1176, 0]
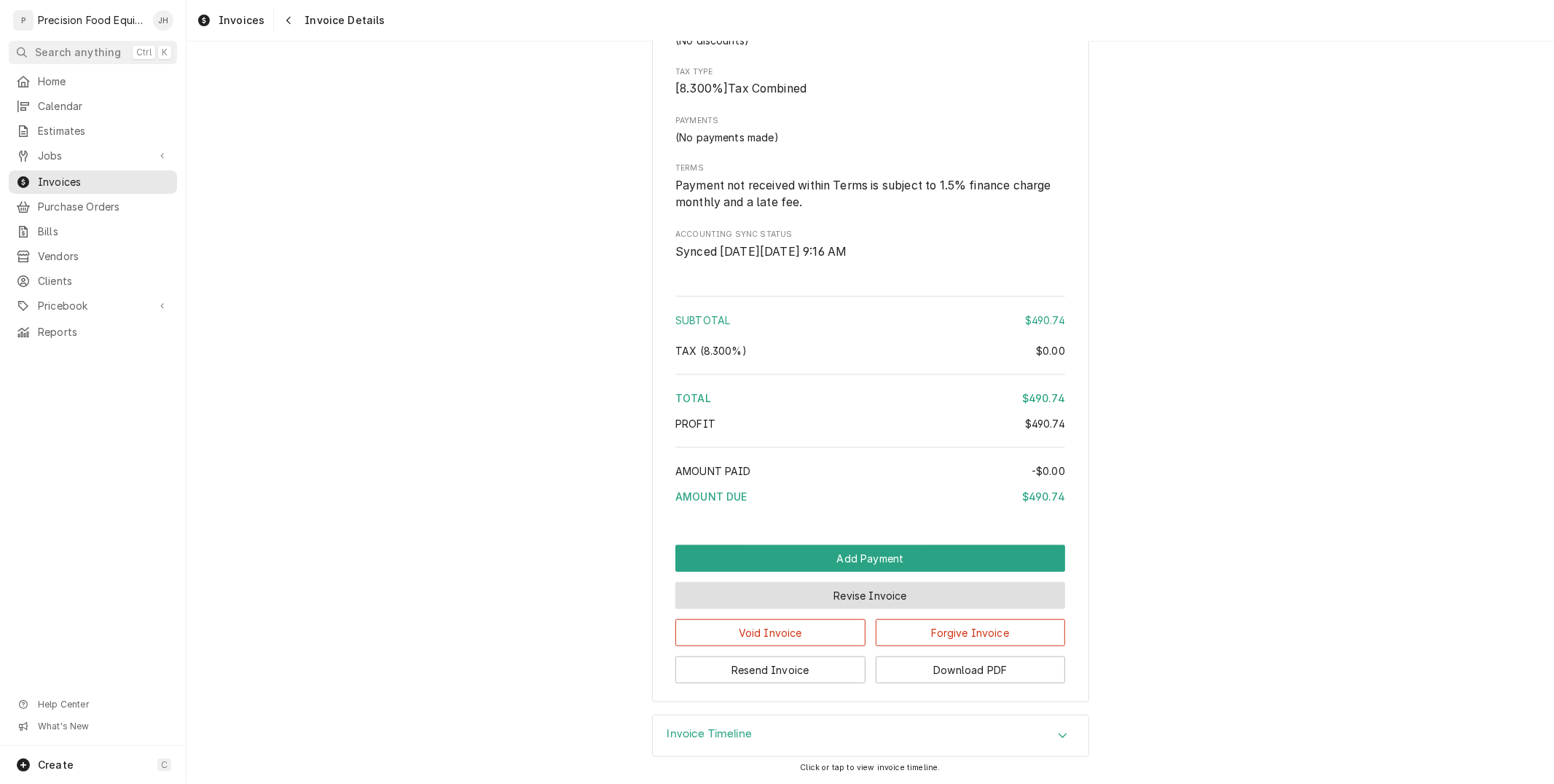
click at [834, 592] on button "Revise Invoice" at bounding box center [870, 595] width 390 height 27
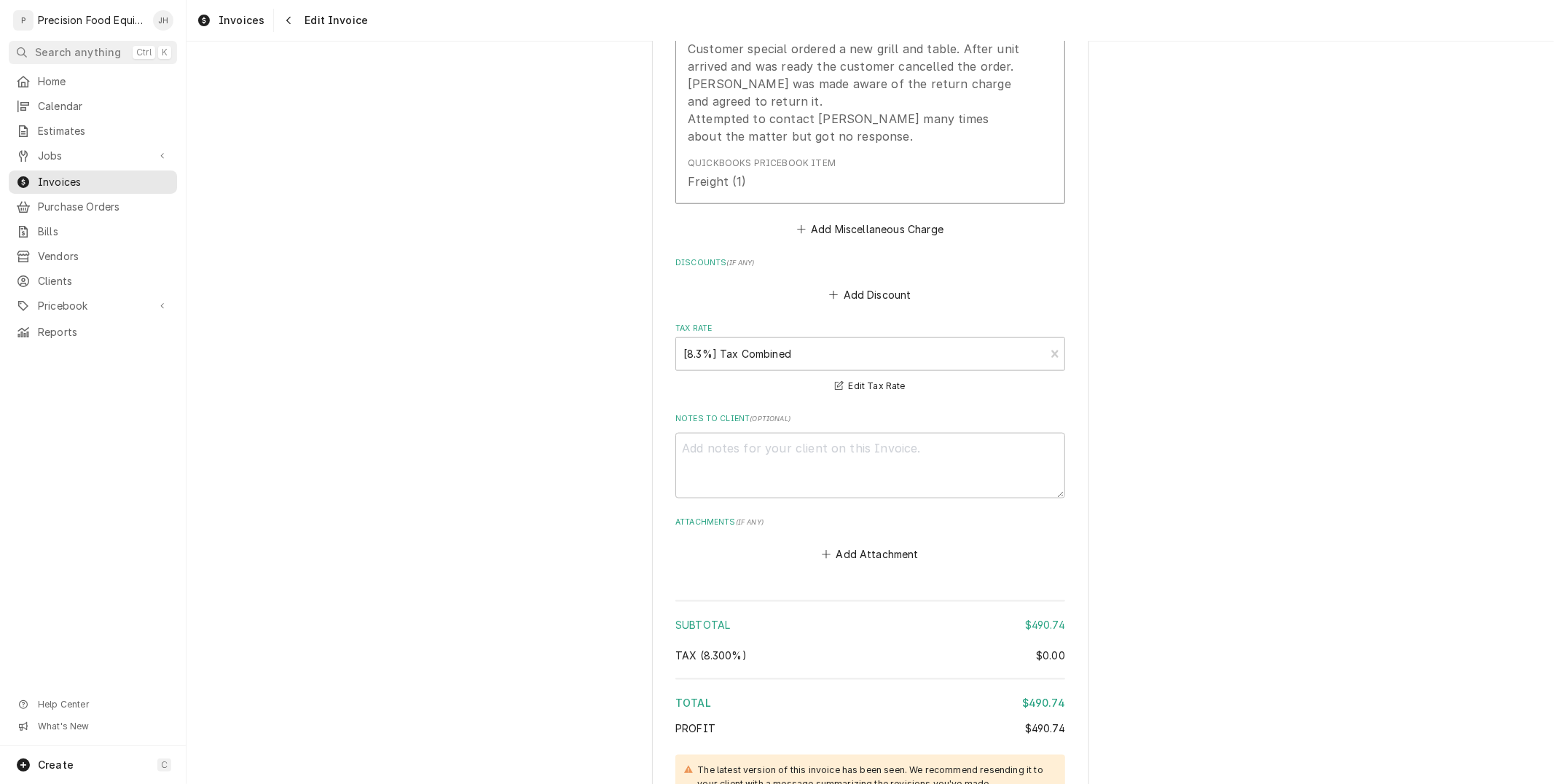
scroll to position [1213, 0]
click at [881, 221] on button "Add Miscellaneous Charge" at bounding box center [870, 227] width 152 height 20
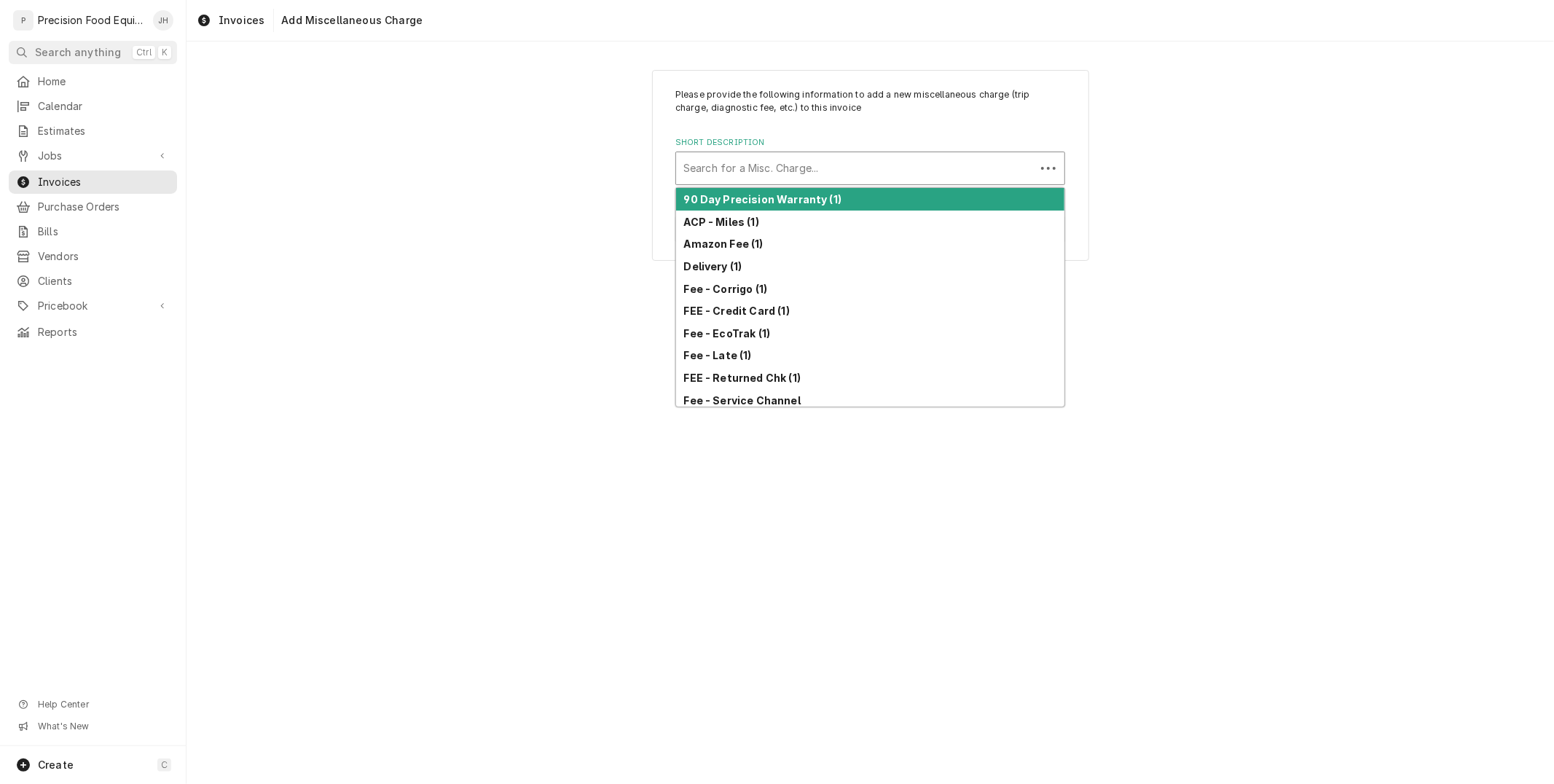
click at [864, 171] on div "Short Description" at bounding box center [855, 168] width 344 height 26
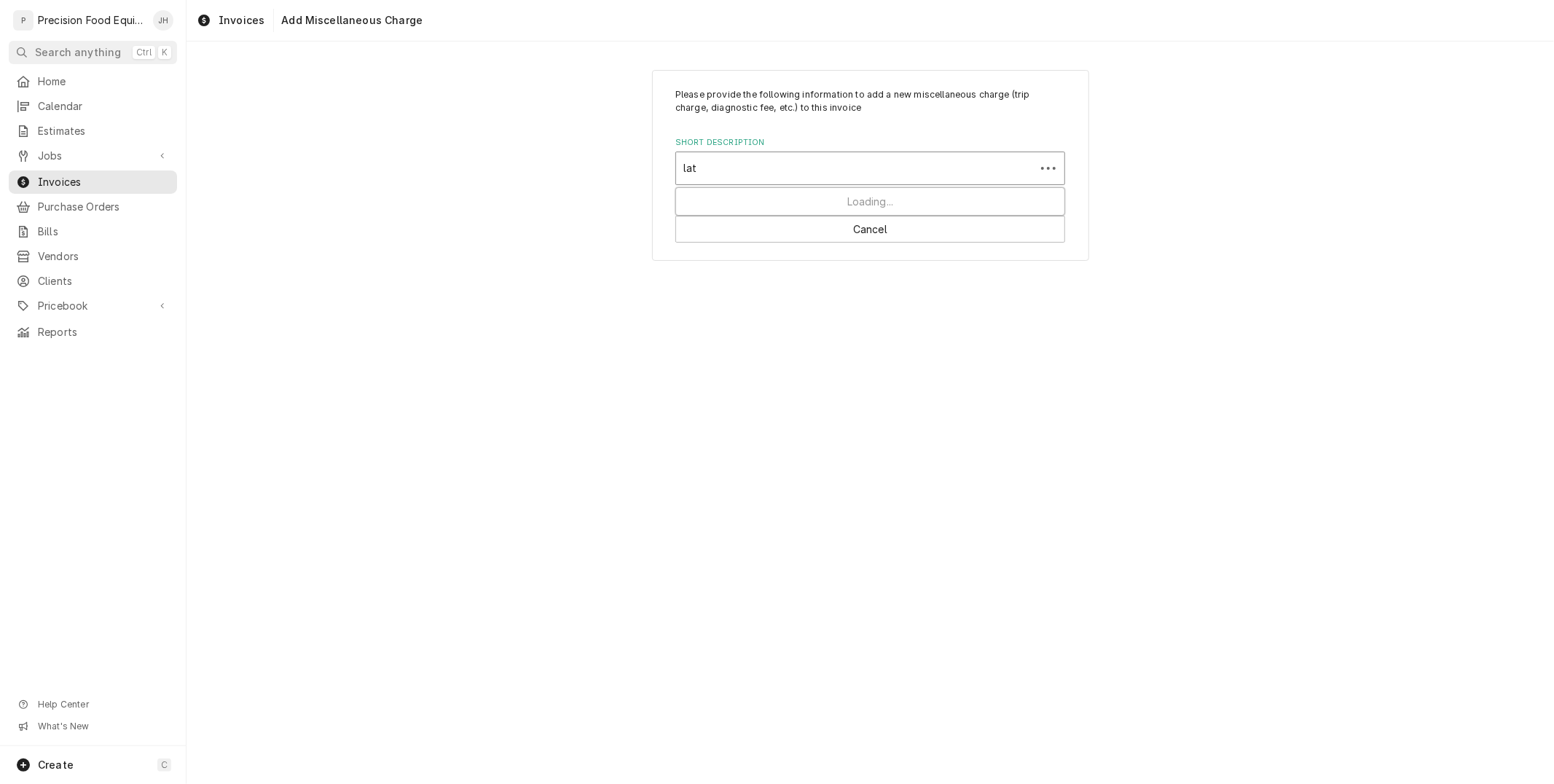
type input "late"
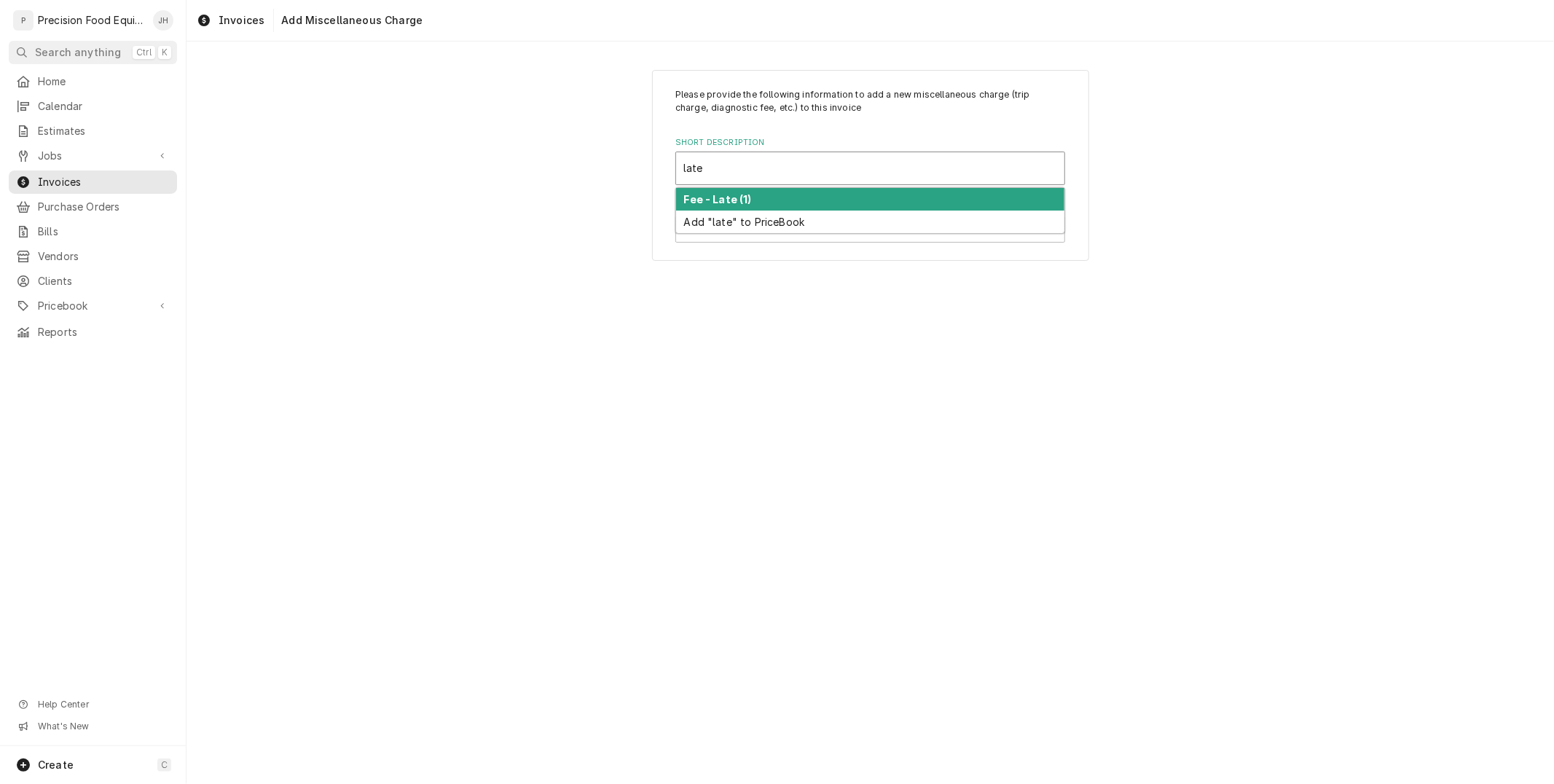
click at [856, 193] on div "Fee - Late (1)" at bounding box center [870, 199] width 388 height 23
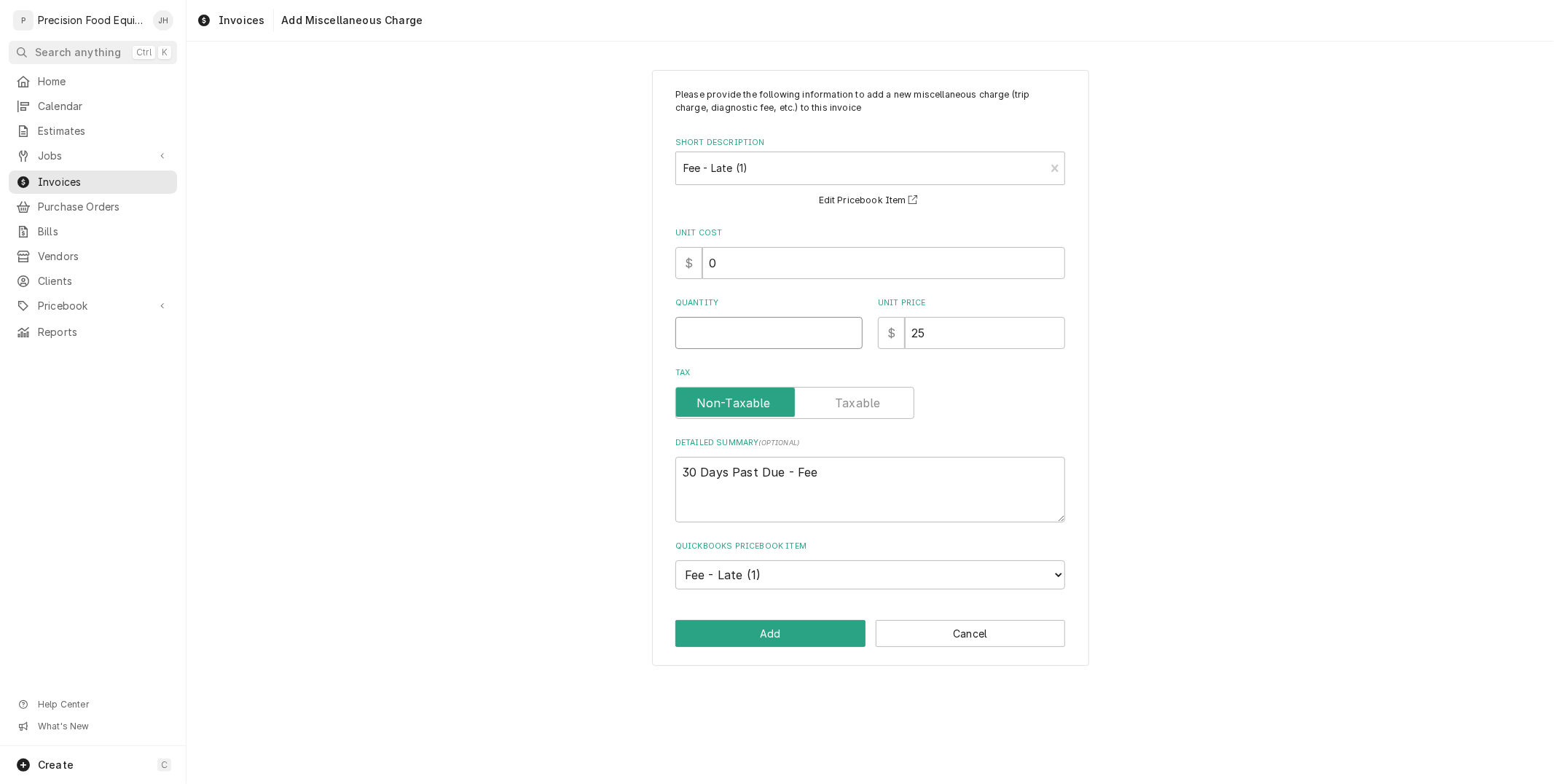
click at [790, 343] on input "Quantity" at bounding box center [768, 332] width 187 height 32
type textarea "x"
type input "1"
click at [766, 637] on button "Add" at bounding box center [770, 633] width 190 height 27
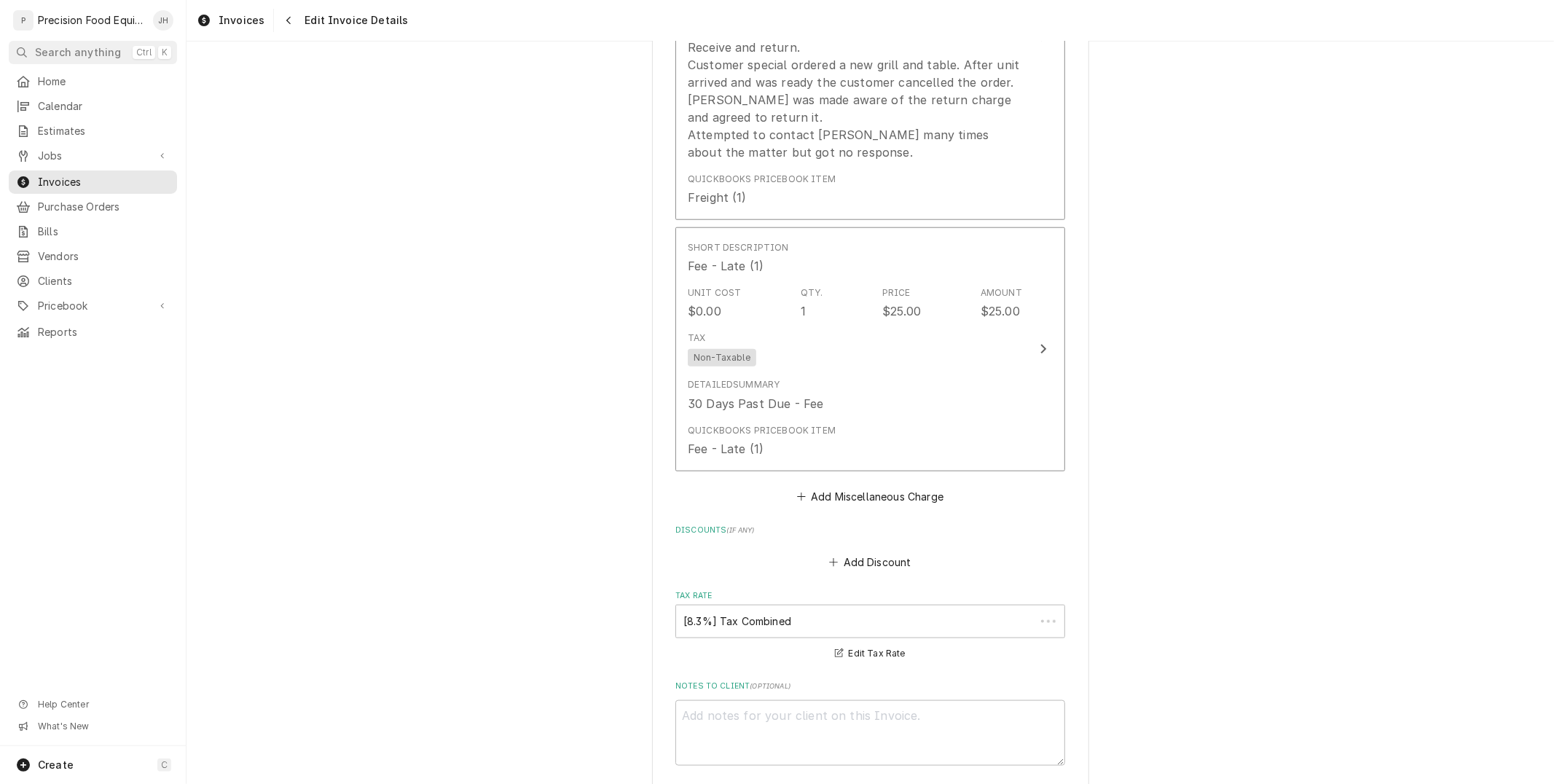
scroll to position [1197, 0]
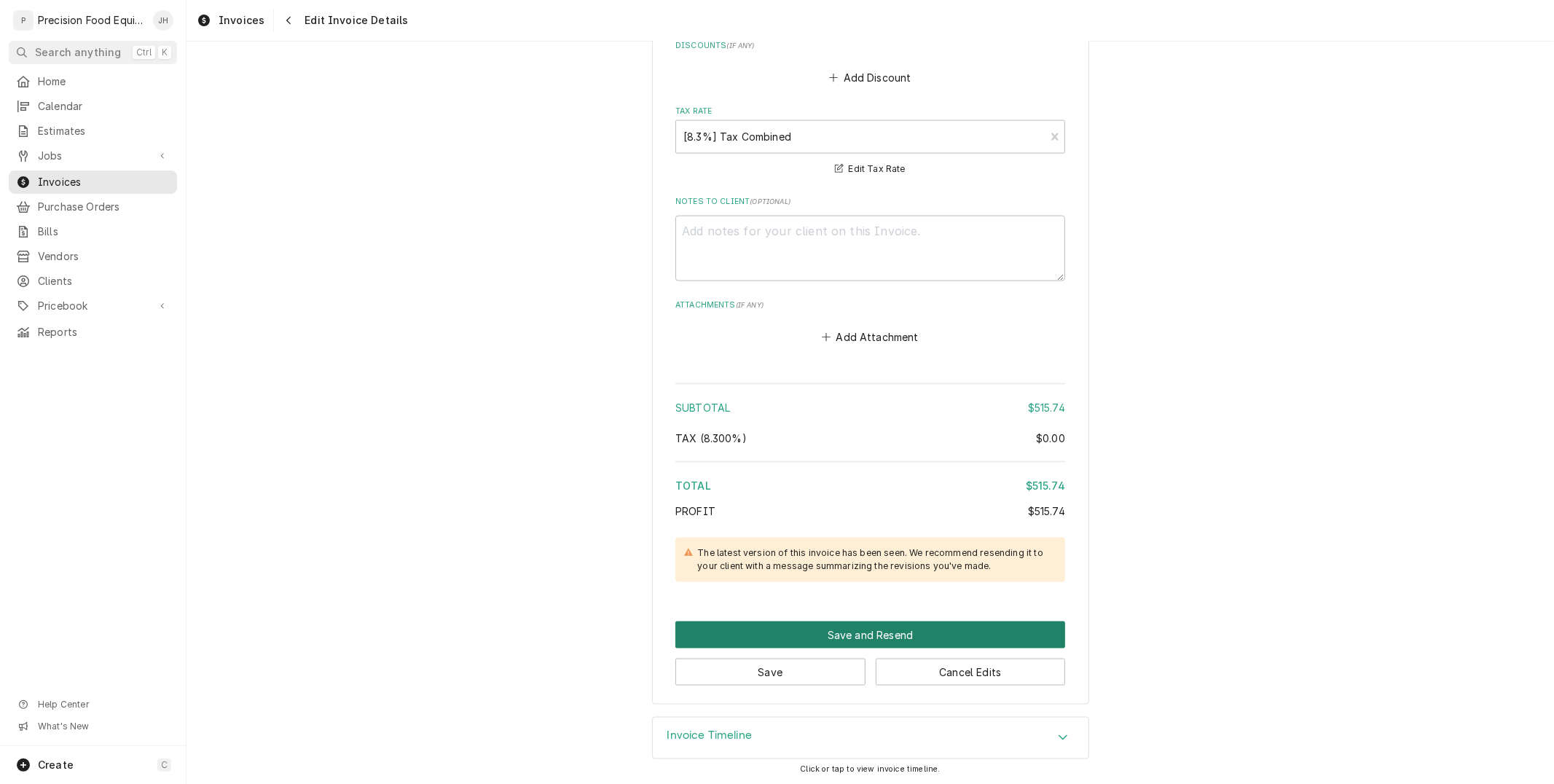
click at [796, 634] on button "Save and Resend" at bounding box center [870, 634] width 390 height 27
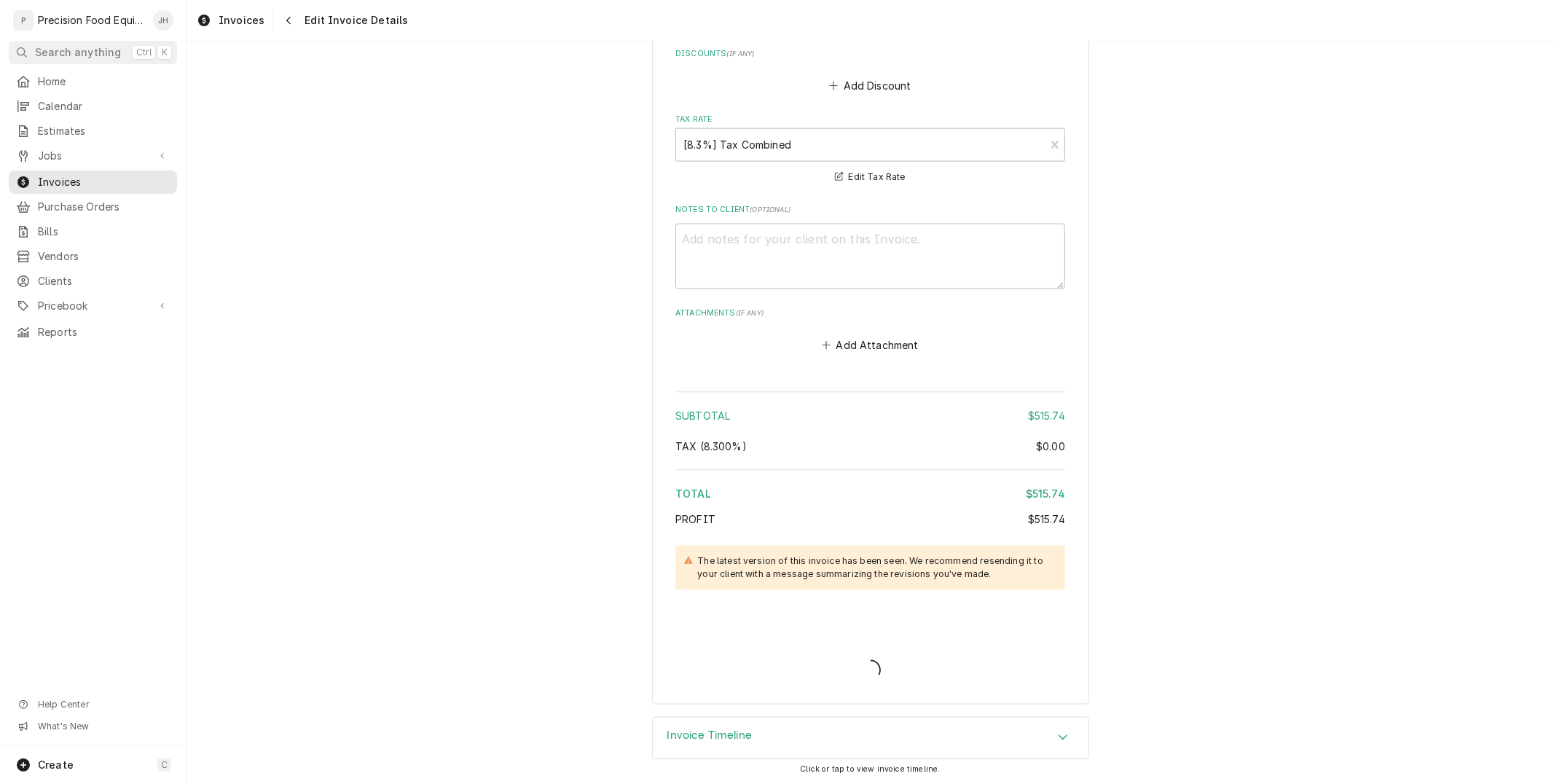
type textarea "x"
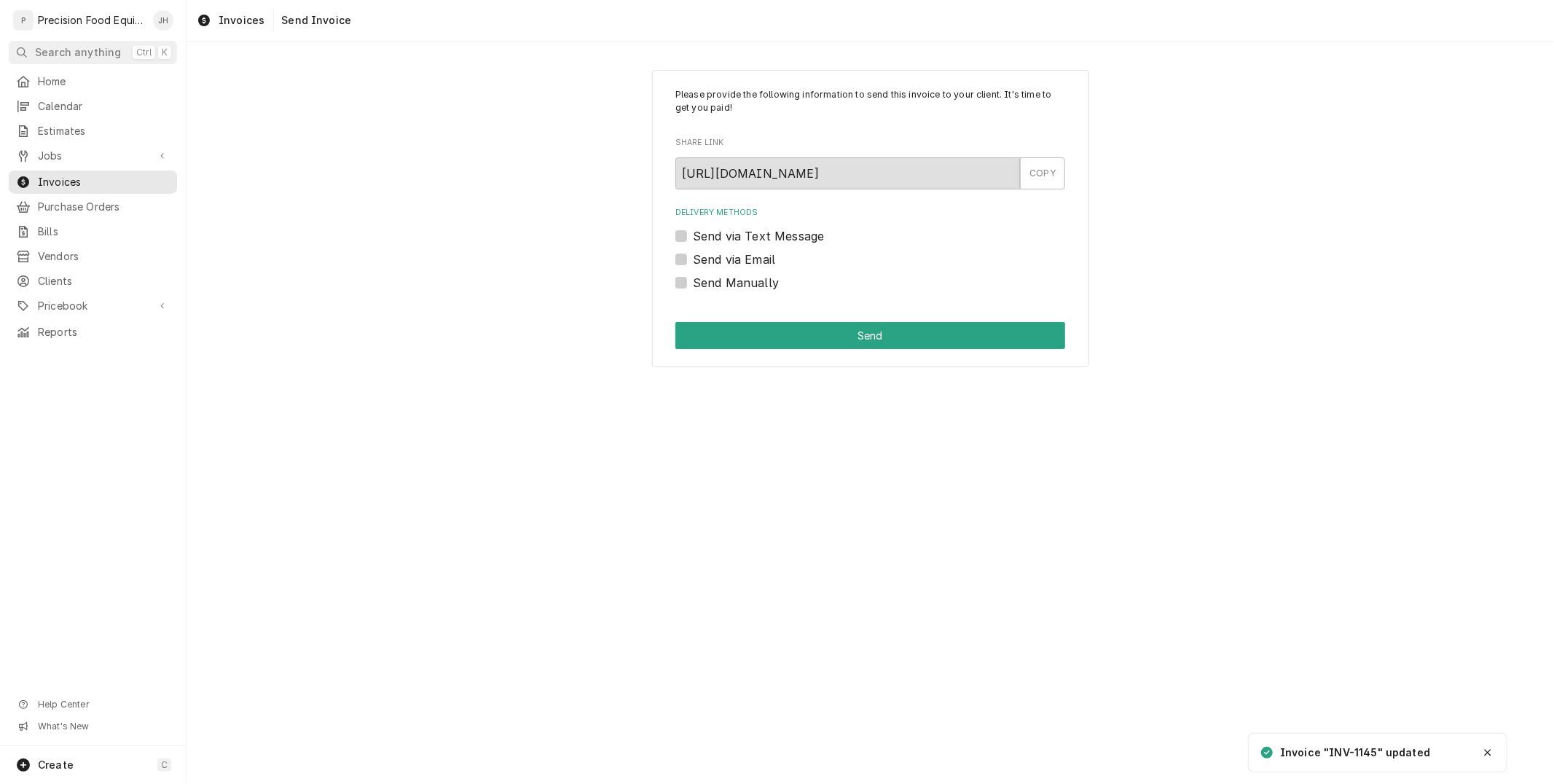
click at [687, 228] on div "Send via Text Message" at bounding box center [870, 236] width 390 height 17
click at [693, 232] on label "Send via Text Message" at bounding box center [758, 236] width 131 height 17
click at [693, 232] on input "Send via Text Message" at bounding box center [888, 243] width 390 height 32
checkbox input "true"
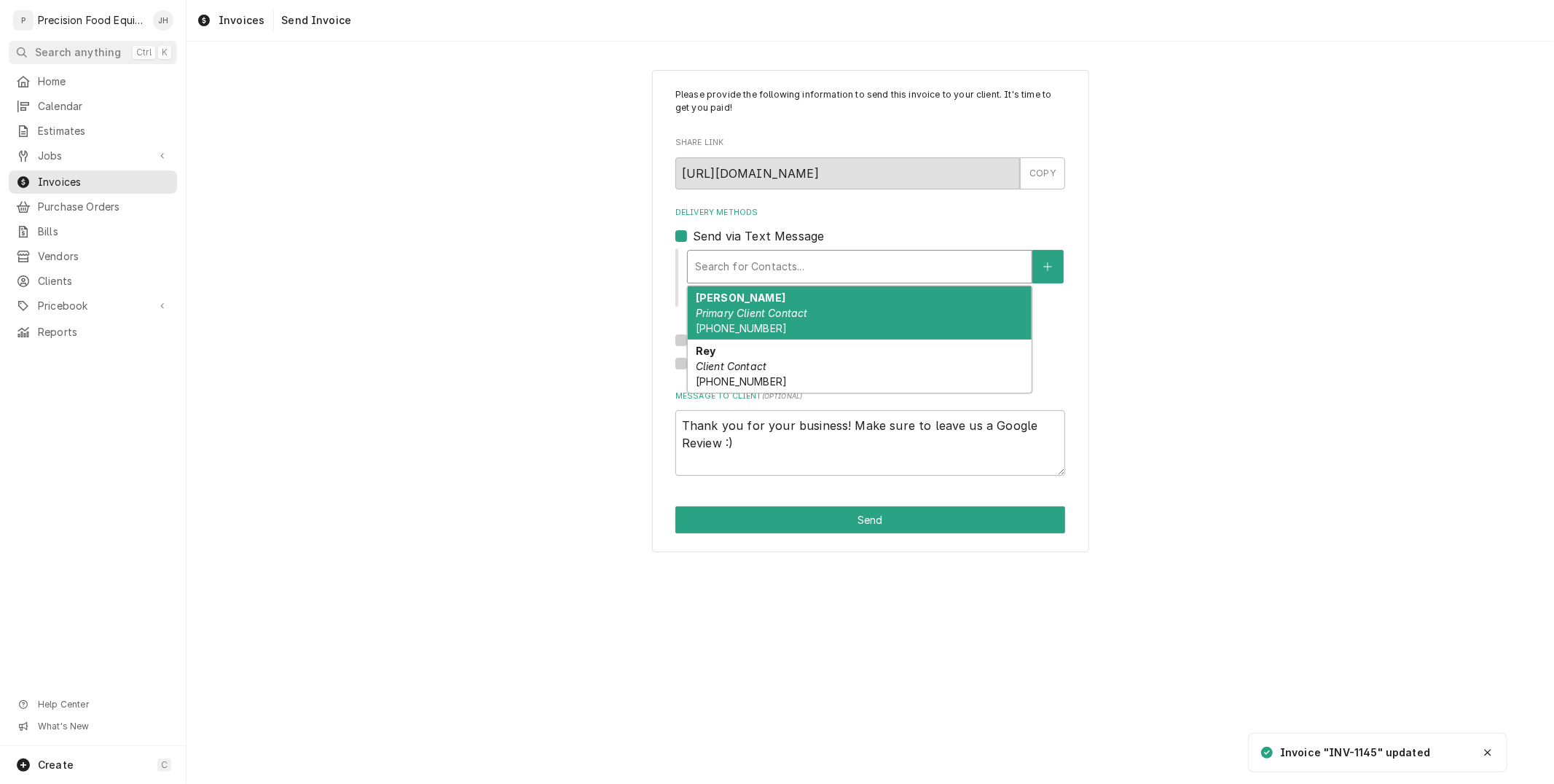
click at [740, 256] on div "Delivery Methods" at bounding box center [859, 267] width 329 height 26
click at [789, 303] on div "Jessica Primary Client Contact (480) 906-6977" at bounding box center [859, 312] width 344 height 53
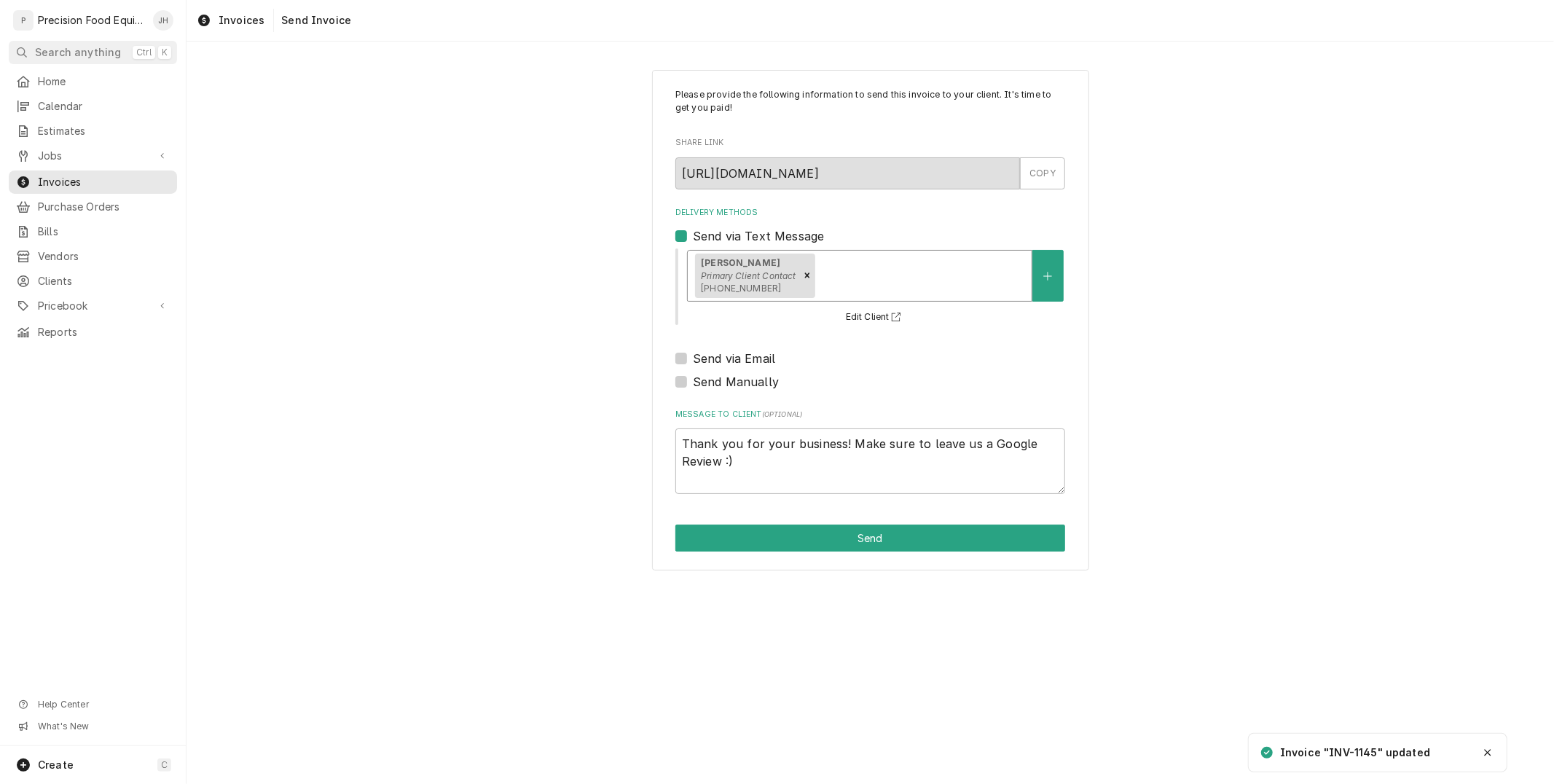
click at [871, 278] on div "Delivery Methods" at bounding box center [921, 275] width 207 height 26
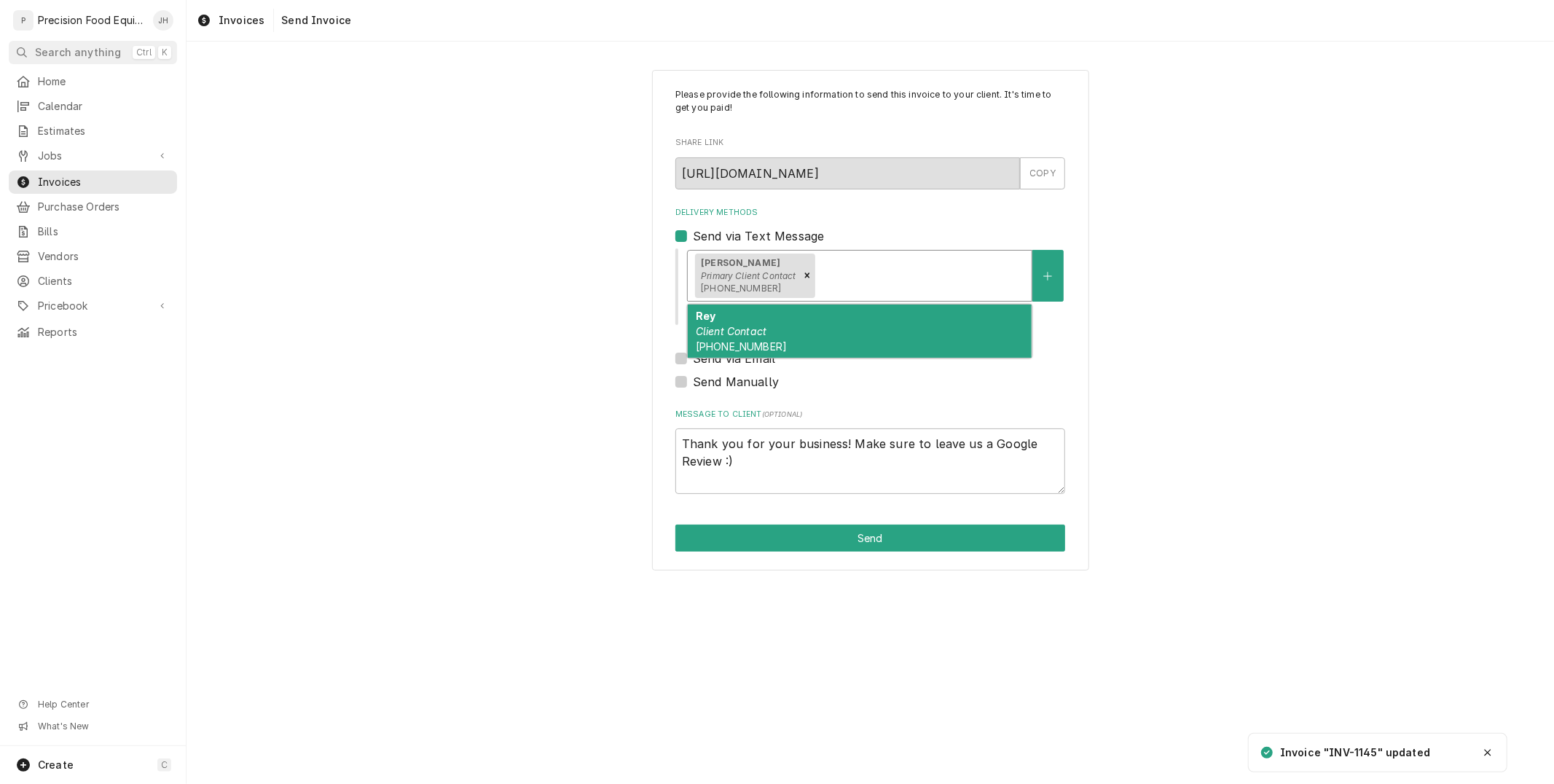
click at [872, 337] on div "Rey Client Contact (602) 810-4536" at bounding box center [859, 330] width 344 height 53
type textarea "x"
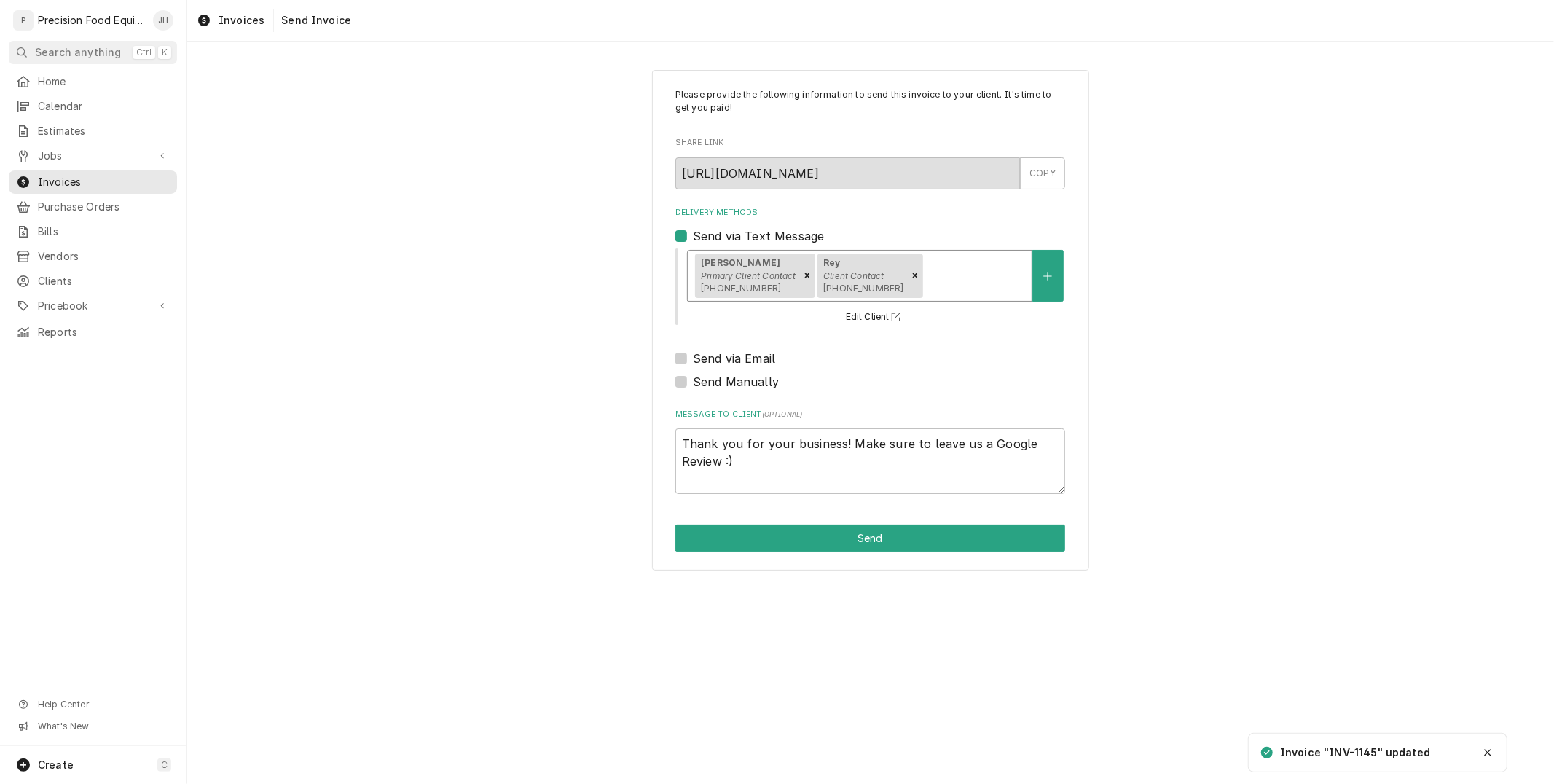
click at [693, 360] on label "Send via Email" at bounding box center [734, 357] width 82 height 17
click at [693, 360] on input "Send via Email" at bounding box center [888, 365] width 390 height 32
checkbox input "true"
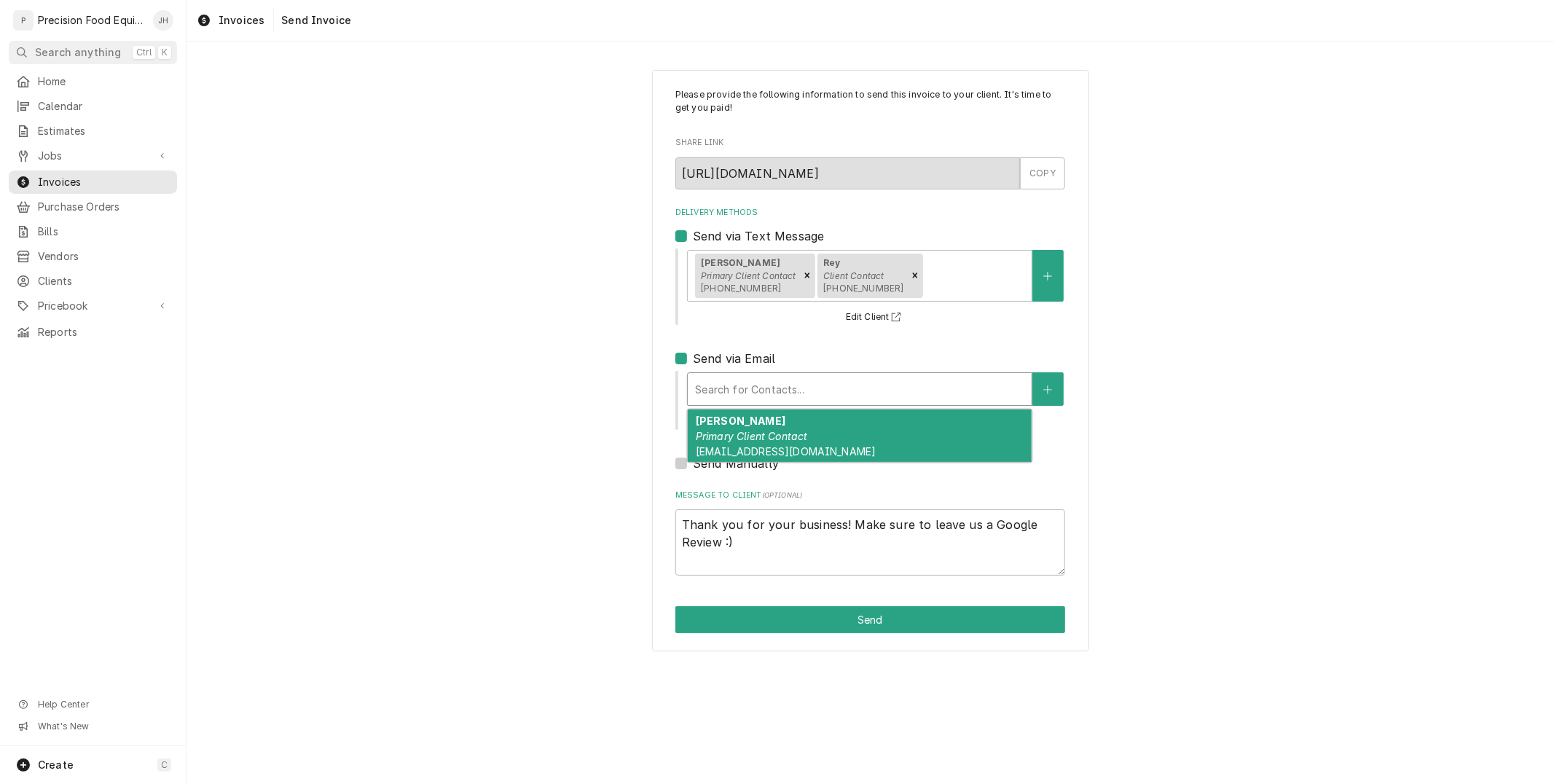
click at [803, 394] on div "Delivery Methods" at bounding box center [859, 389] width 329 height 26
click at [810, 447] on span "headlinerssportsgrill@gmail.com" at bounding box center [785, 450] width 180 height 12
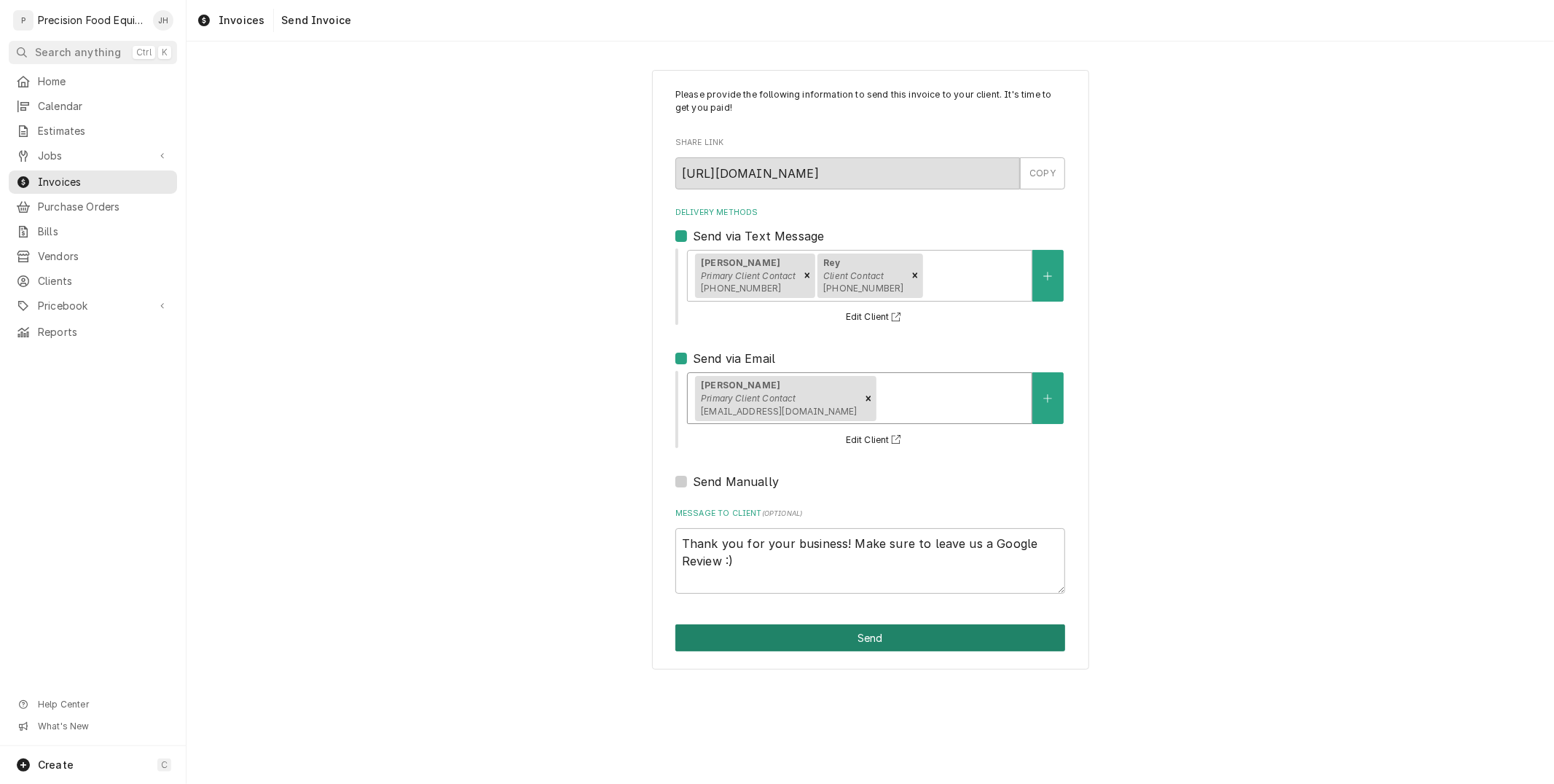
click at [850, 629] on button "Send" at bounding box center [870, 637] width 390 height 27
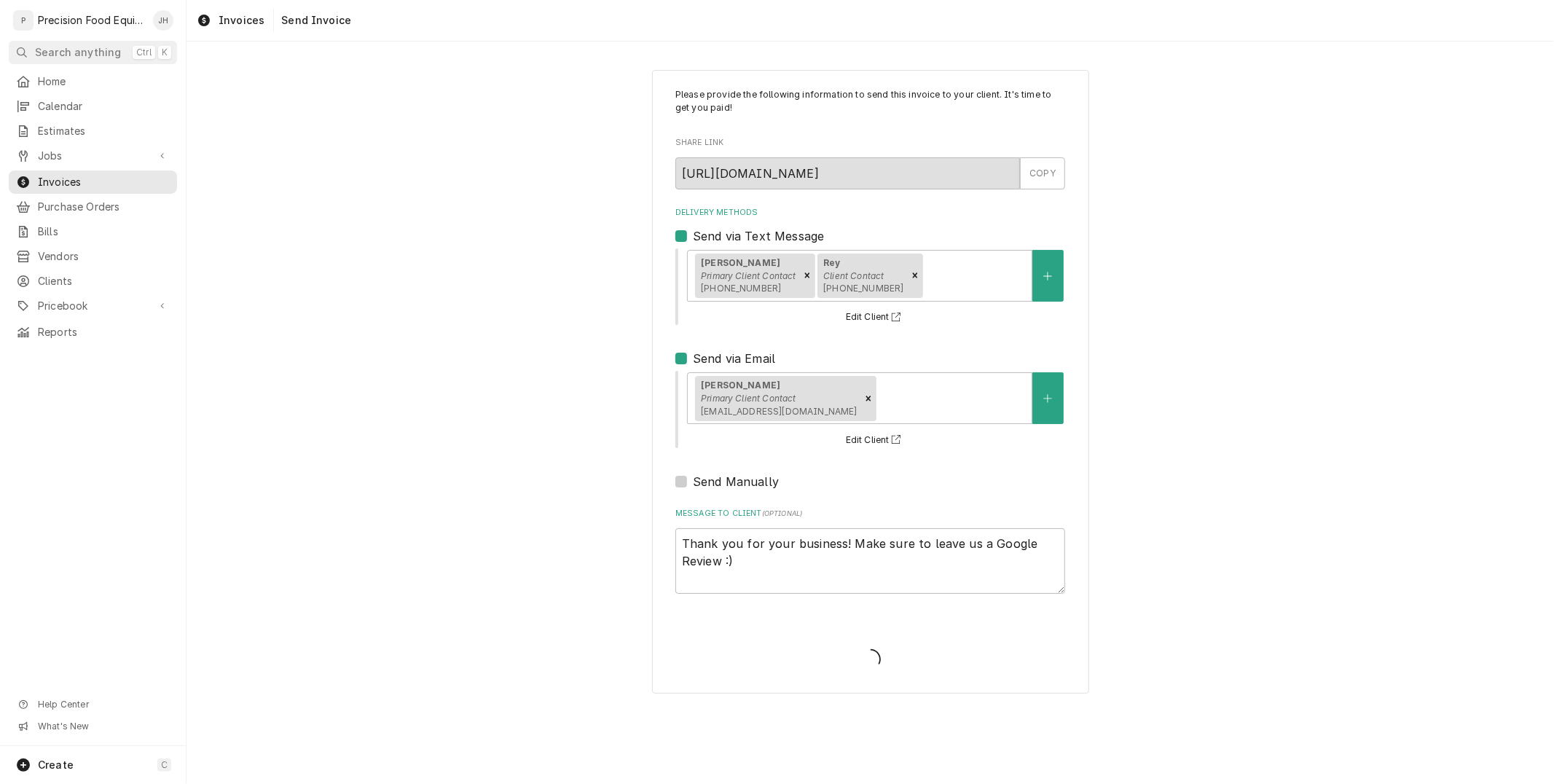
type textarea "x"
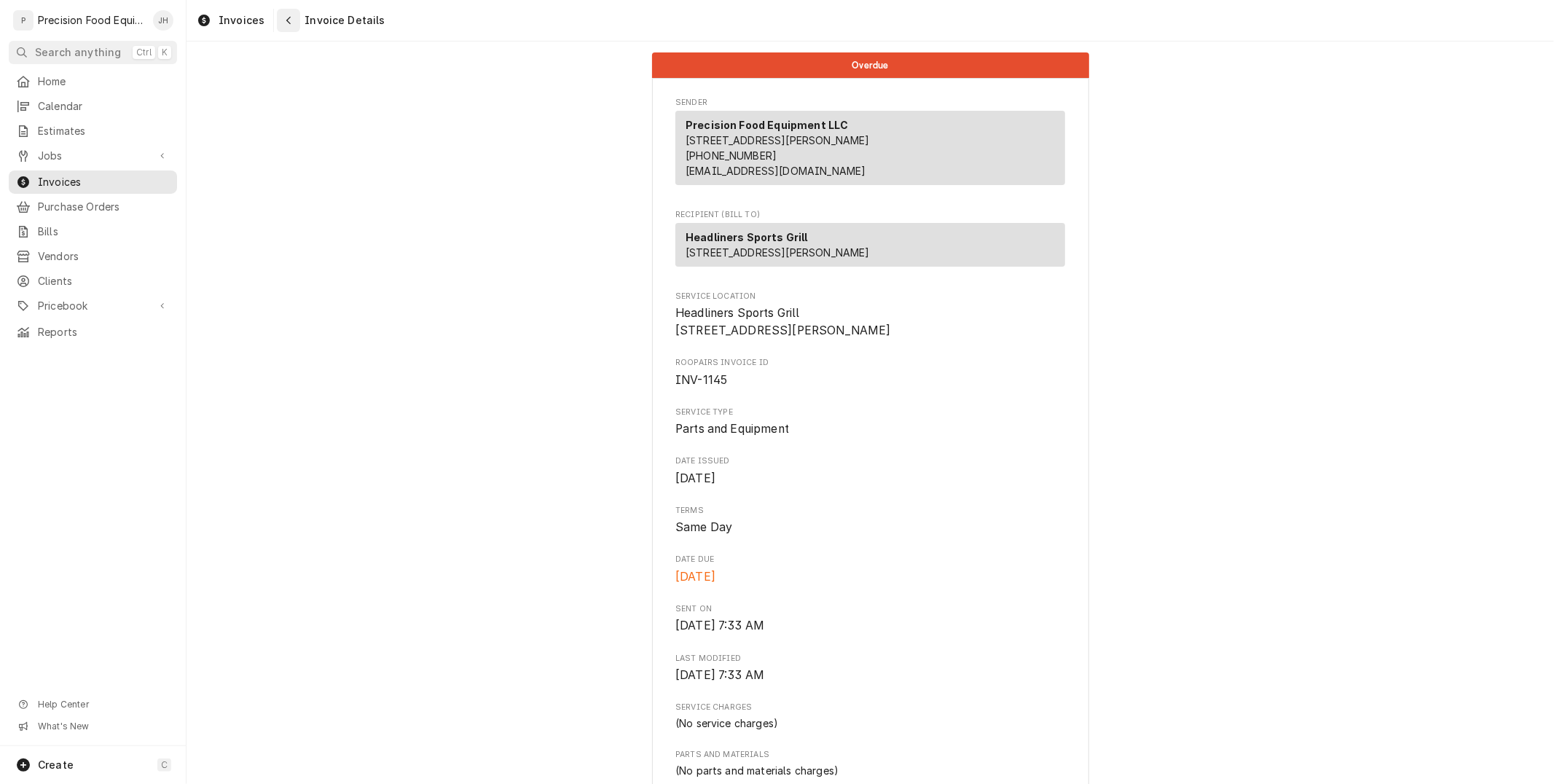
click at [282, 19] on div "Navigate back" at bounding box center [289, 20] width 15 height 15
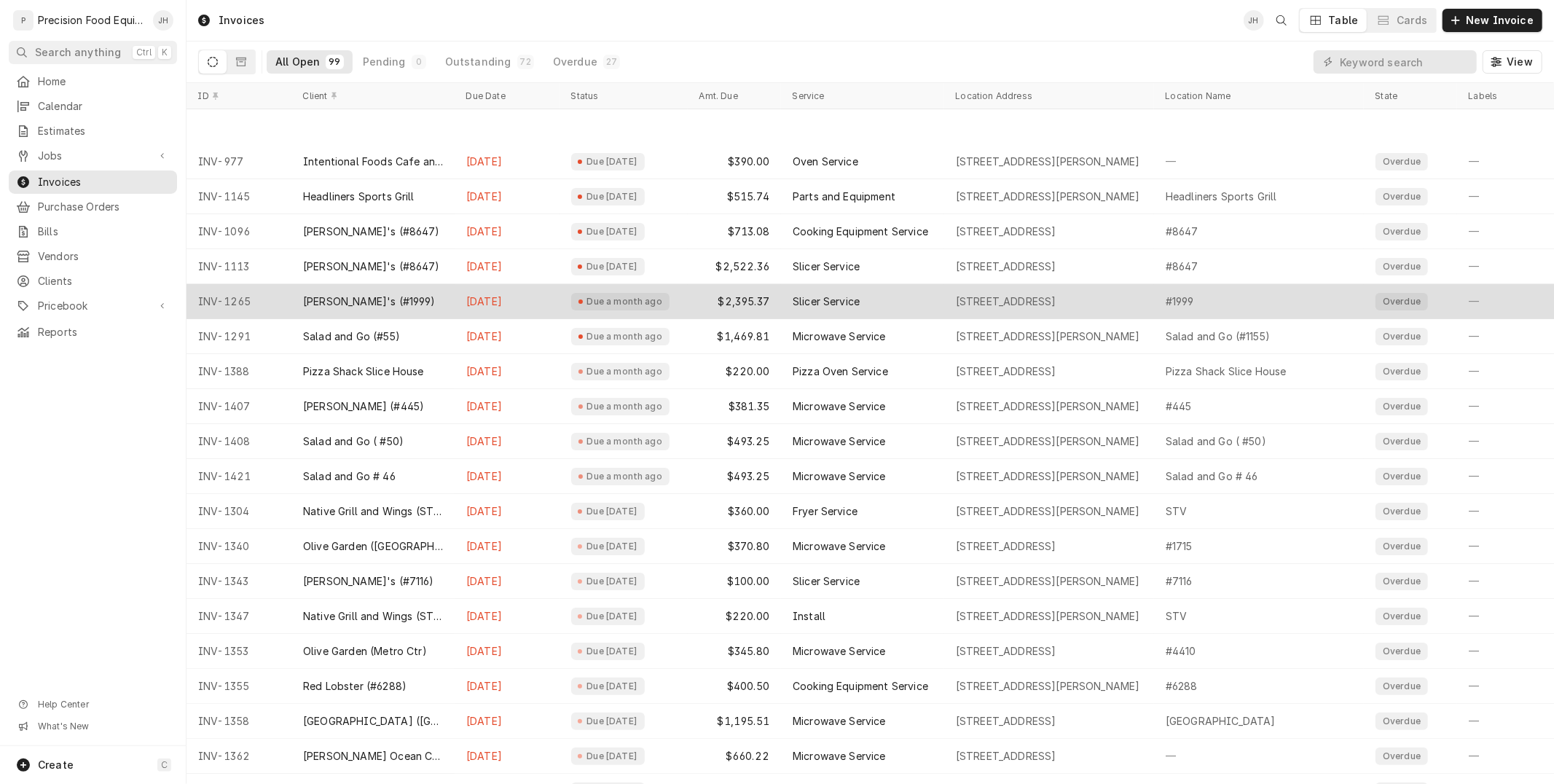
scroll to position [81, 0]
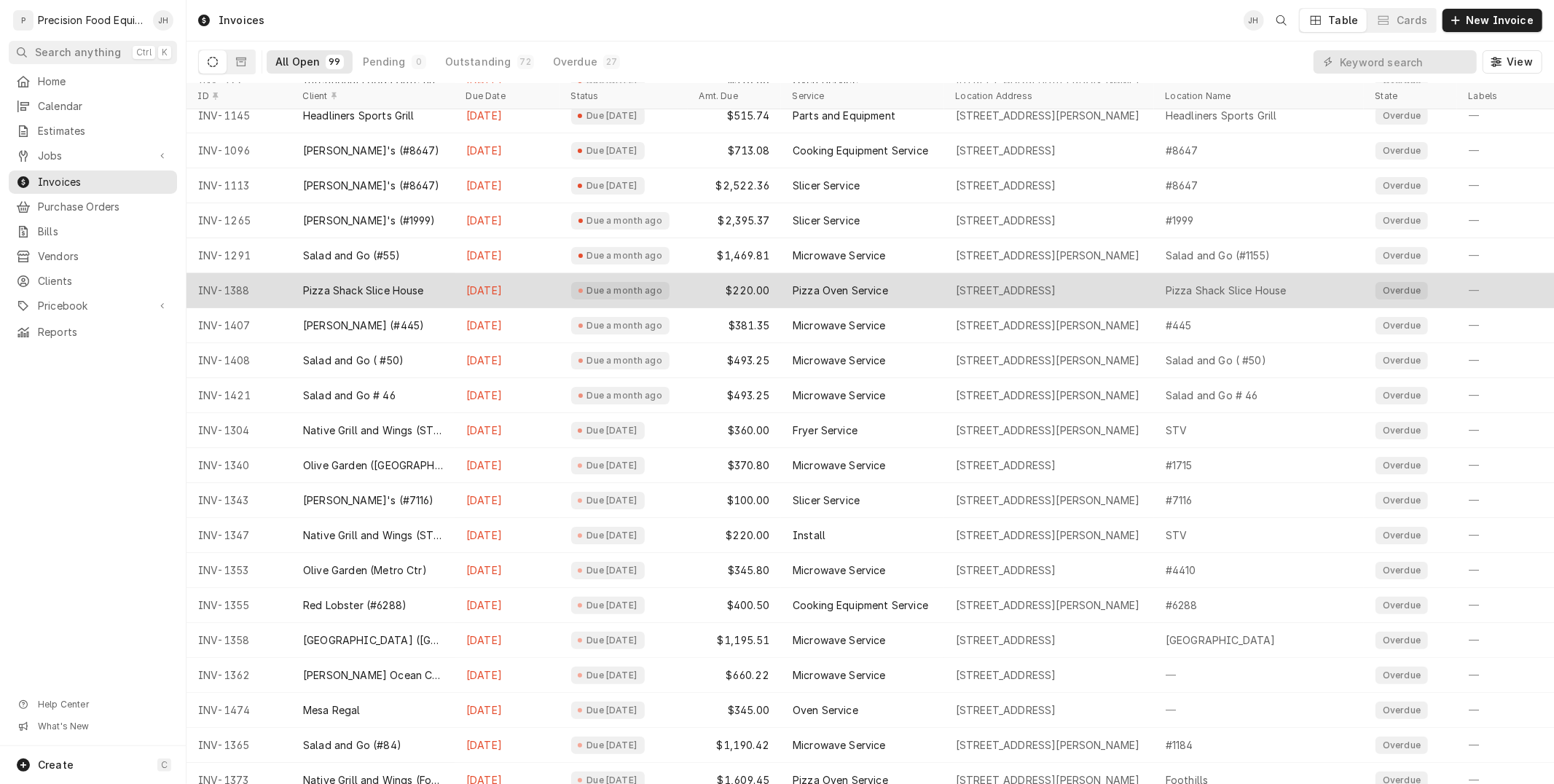
click at [920, 299] on div "Pizza Oven Service" at bounding box center [863, 290] width 163 height 35
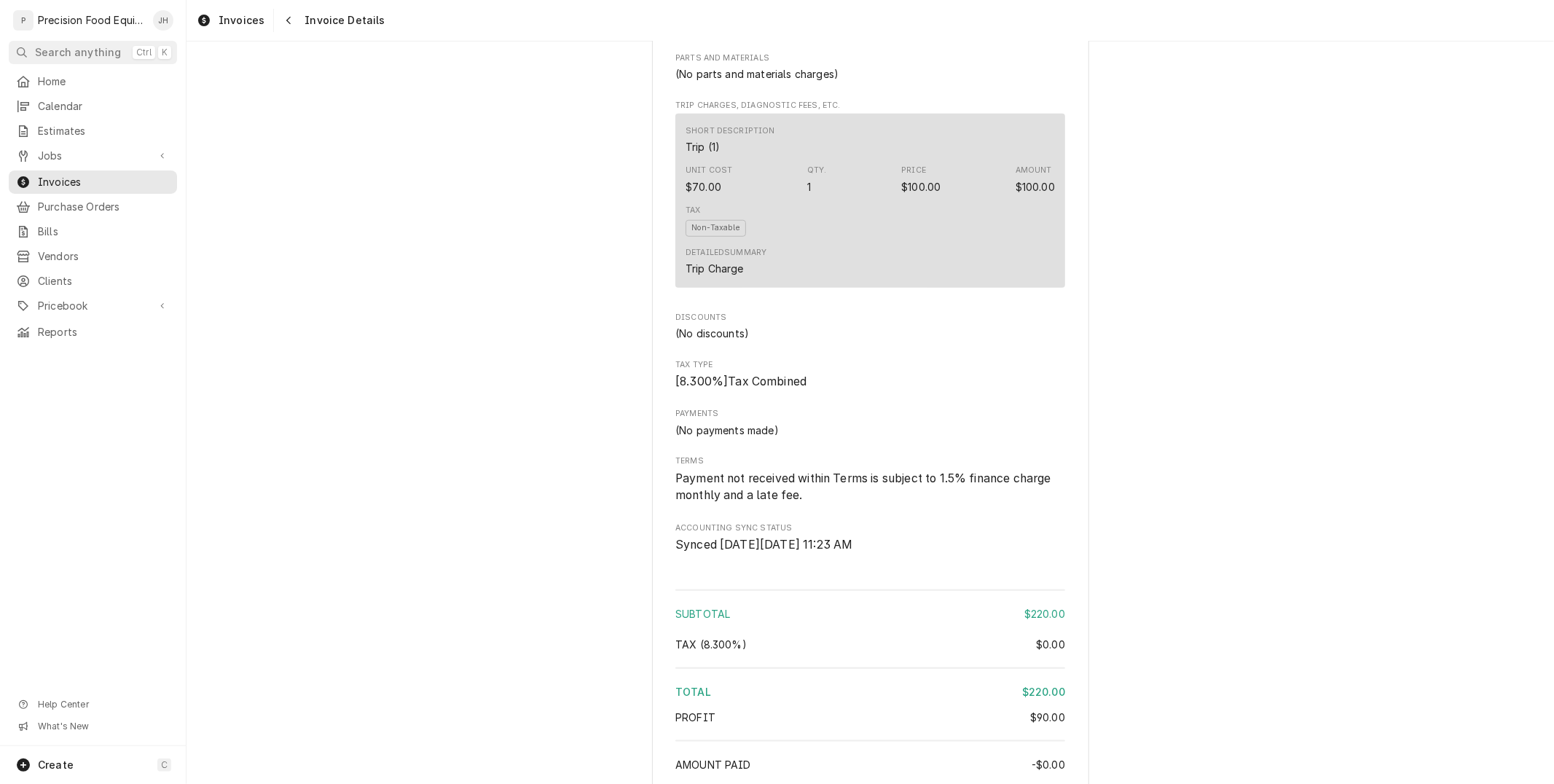
scroll to position [1375, 0]
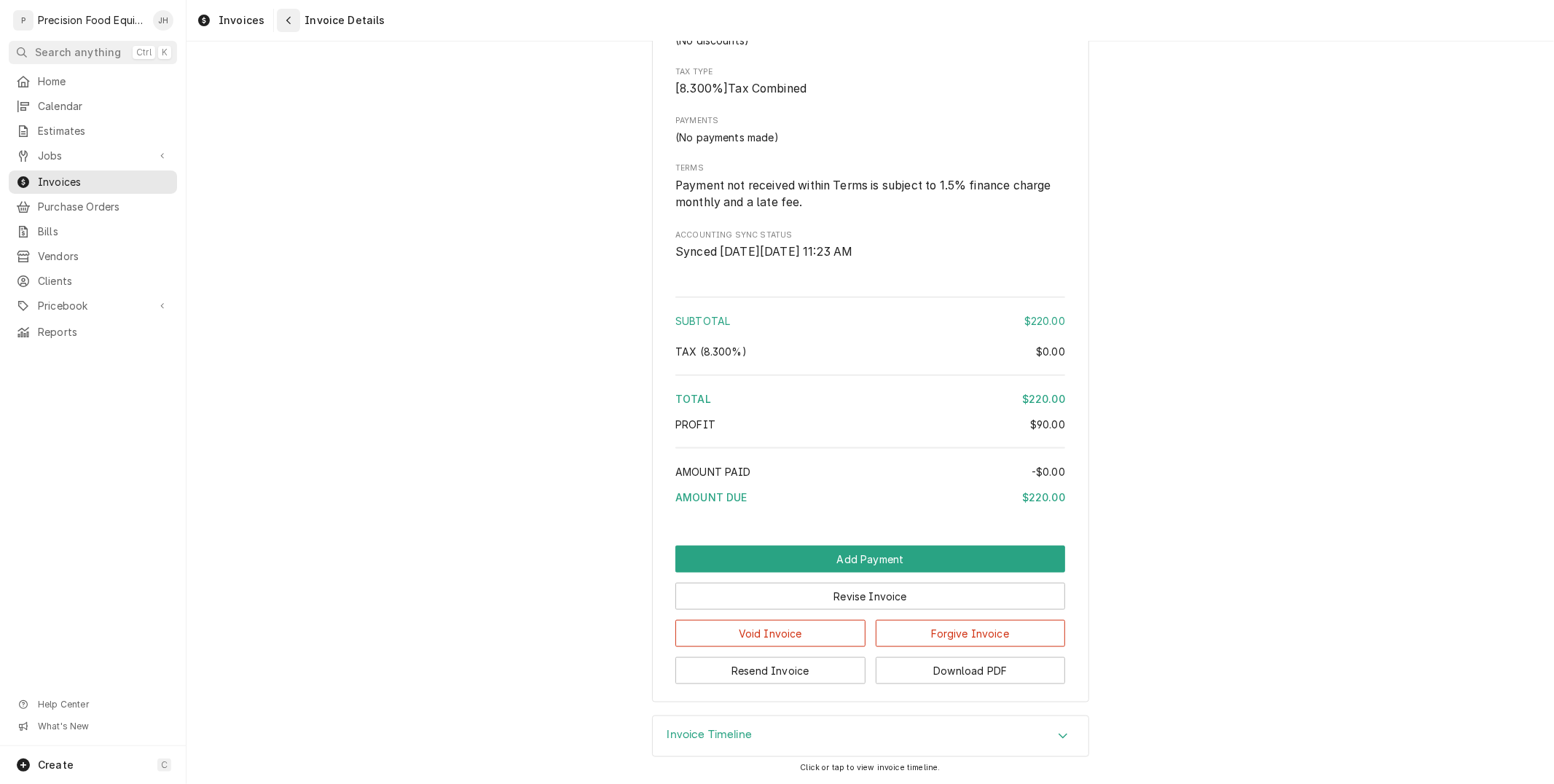
click at [286, 20] on icon "Navigate back" at bounding box center [289, 20] width 7 height 10
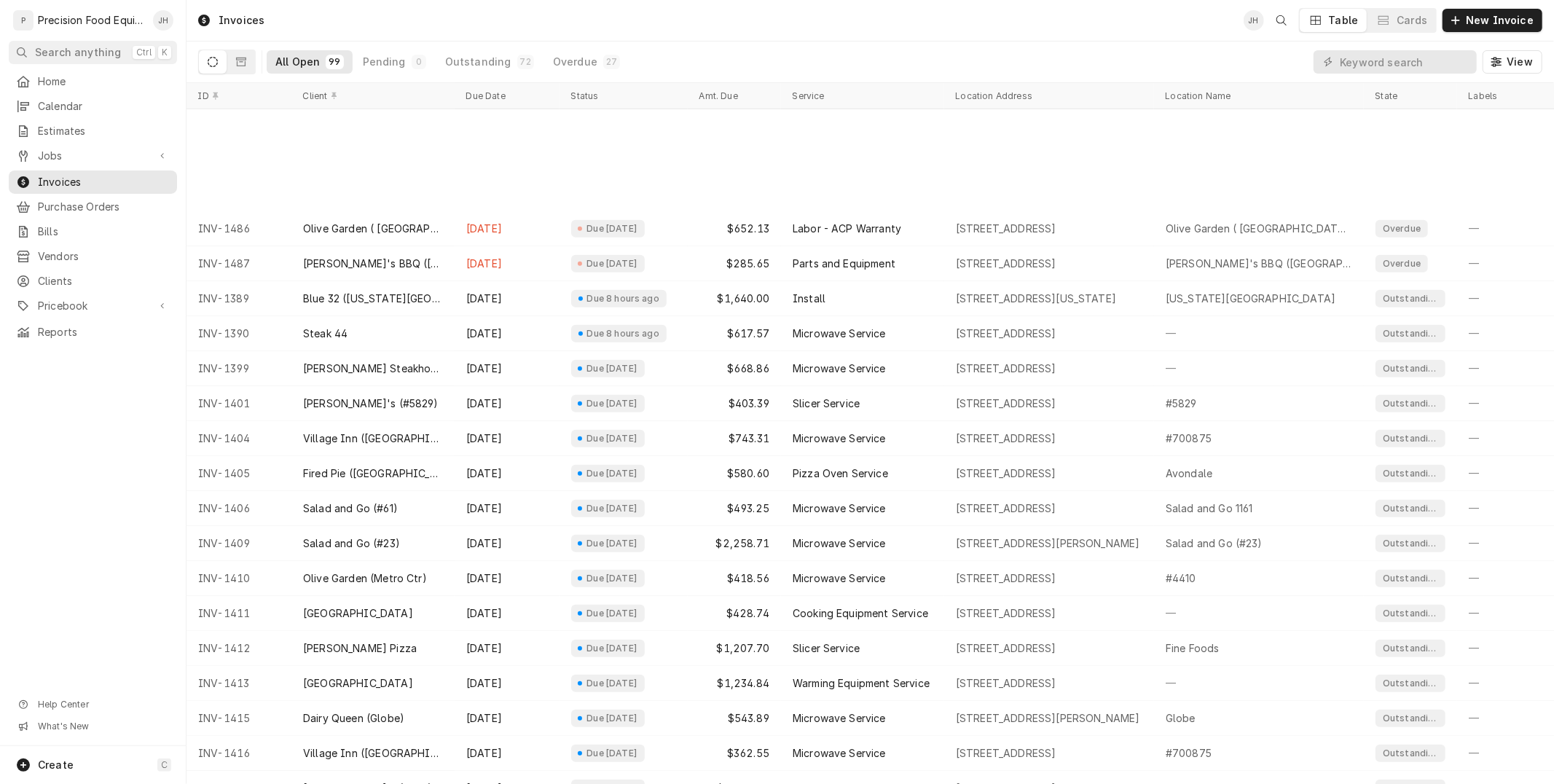
scroll to position [912, 0]
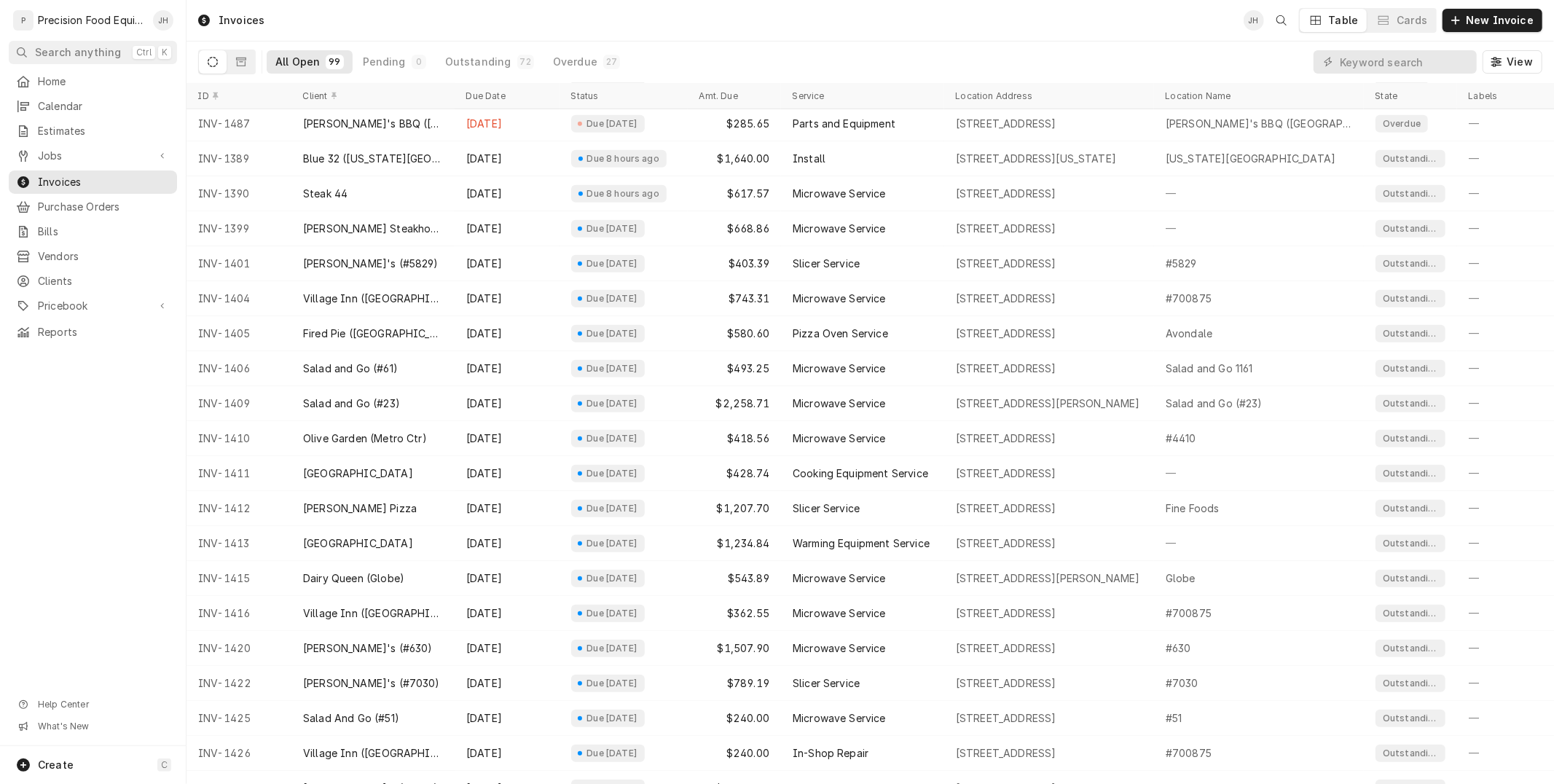
click at [586, 49] on div "All Open 99 Pending 0 Outstanding 72 Overdue 27" at bounding box center [448, 62] width 362 height 41
click at [586, 51] on button "Overdue 27" at bounding box center [587, 62] width 85 height 24
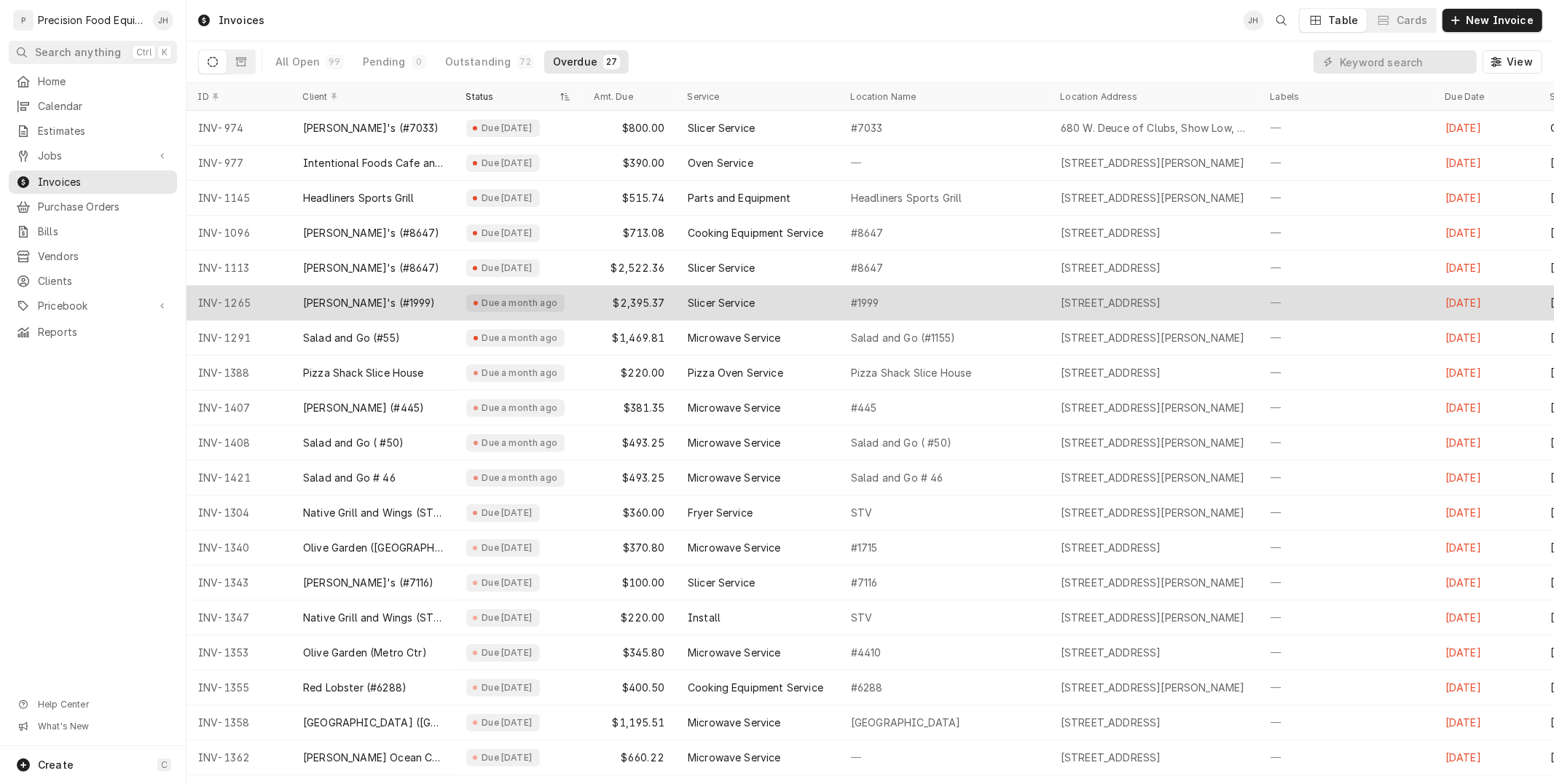
click at [1160, 300] on div "17032 N. 99 Ave, Sun City, AZ 85373" at bounding box center [1111, 303] width 100 height 15
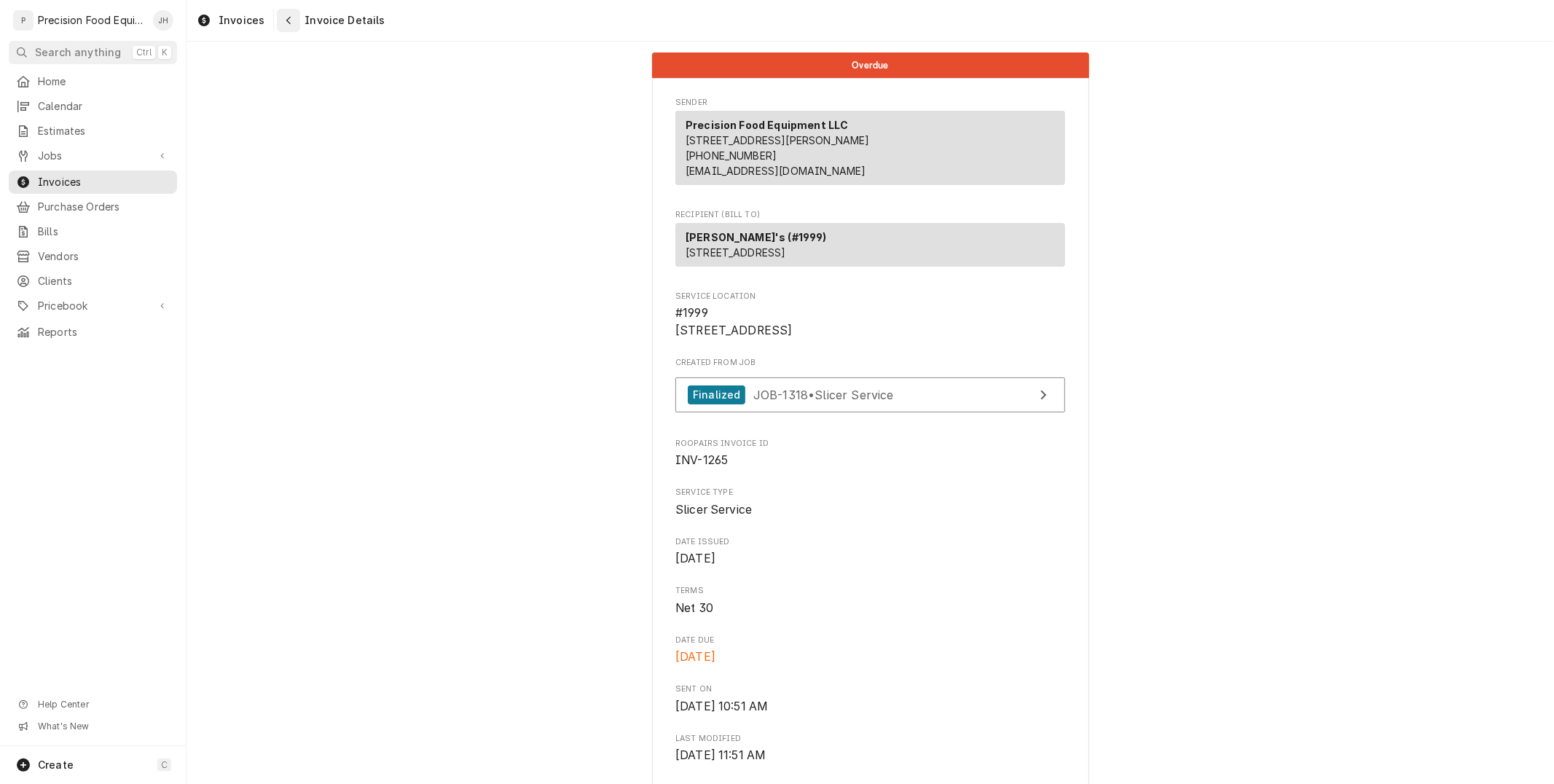
click at [286, 23] on icon "Navigate back" at bounding box center [289, 20] width 7 height 10
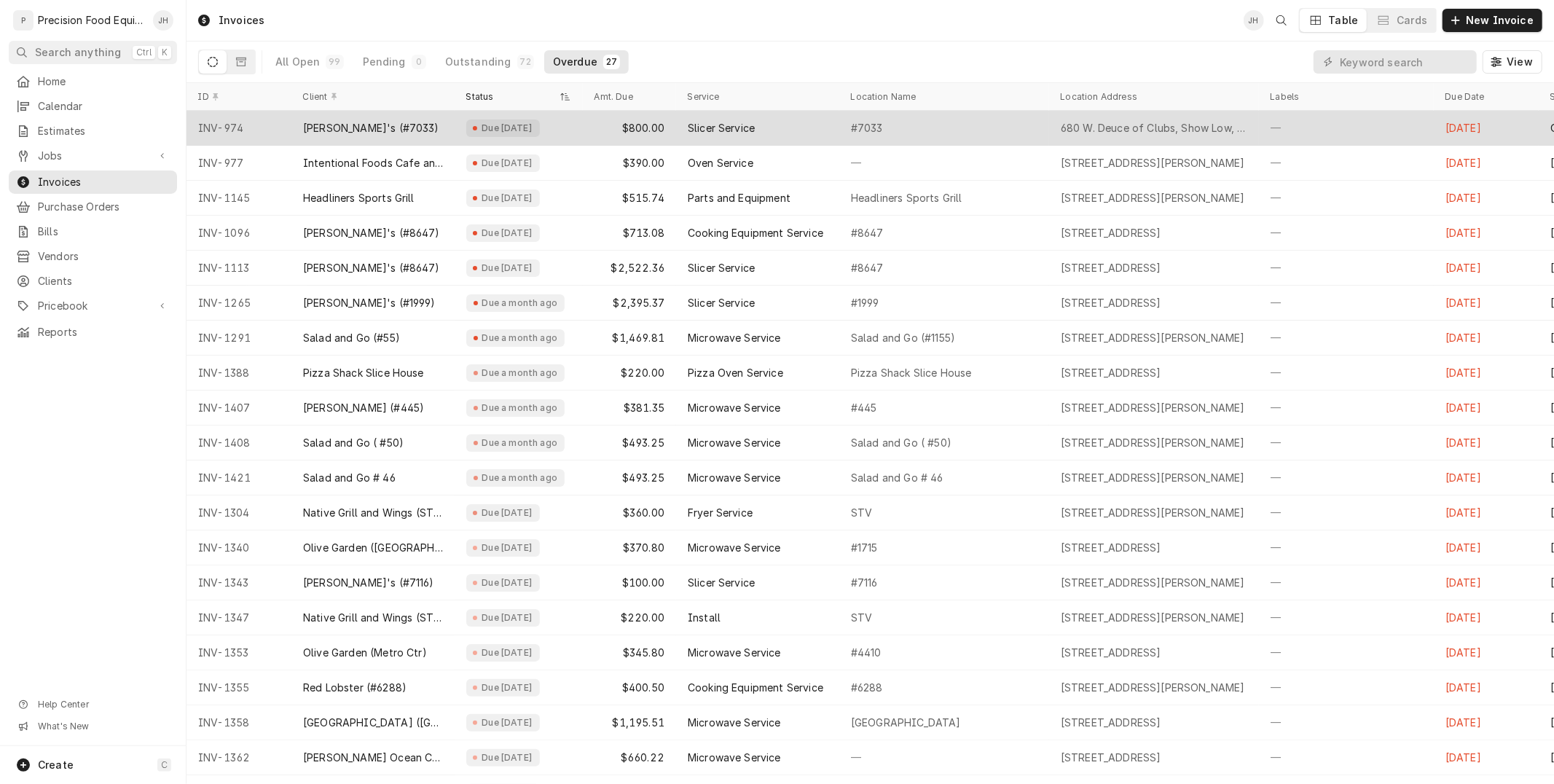
click at [1205, 131] on div "680 W. Deuce of Clubs, Show Low, AZ 85901" at bounding box center [1154, 128] width 187 height 15
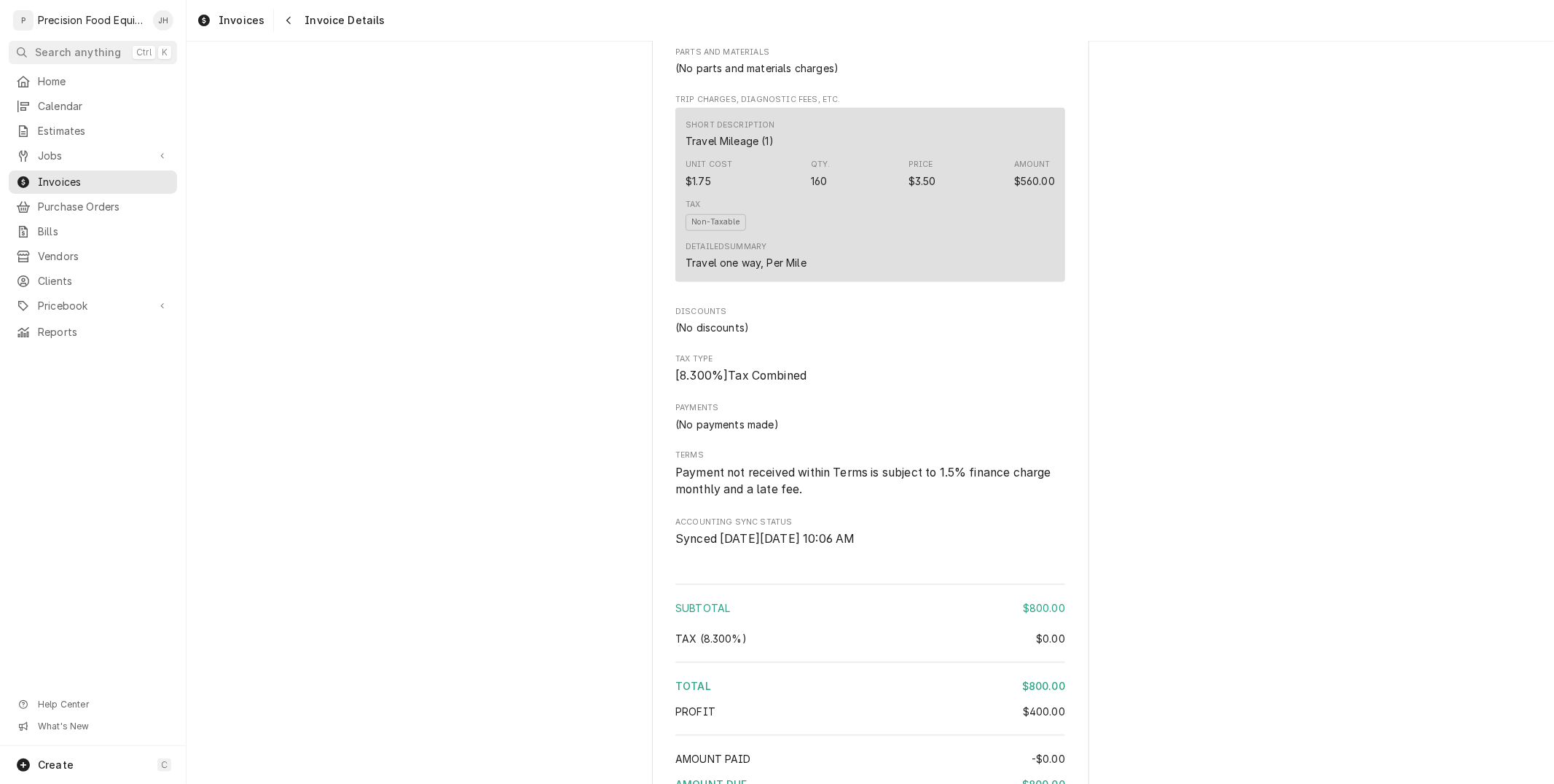
scroll to position [1384, 0]
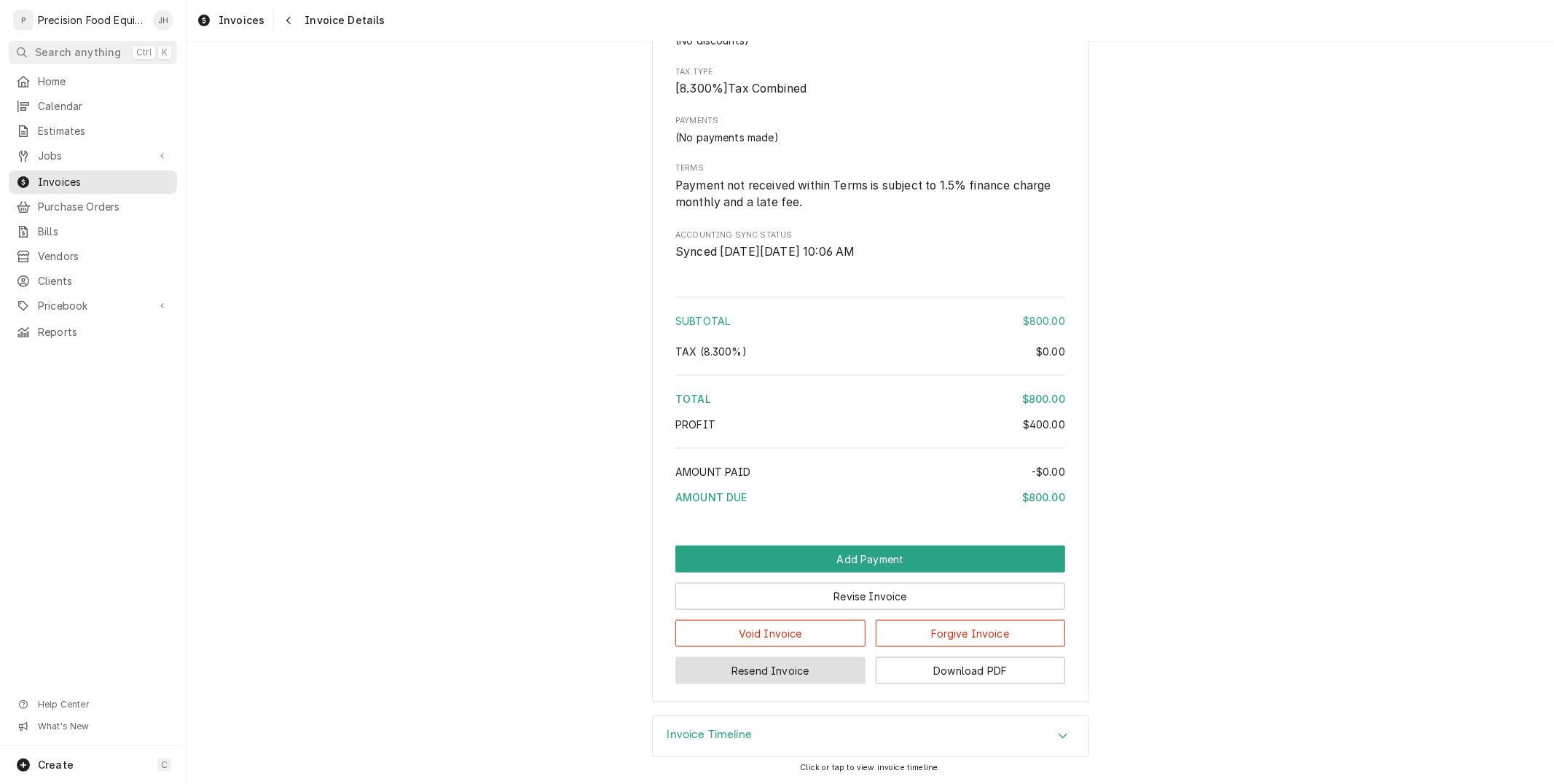
click at [744, 664] on button "Resend Invoice" at bounding box center [770, 670] width 190 height 27
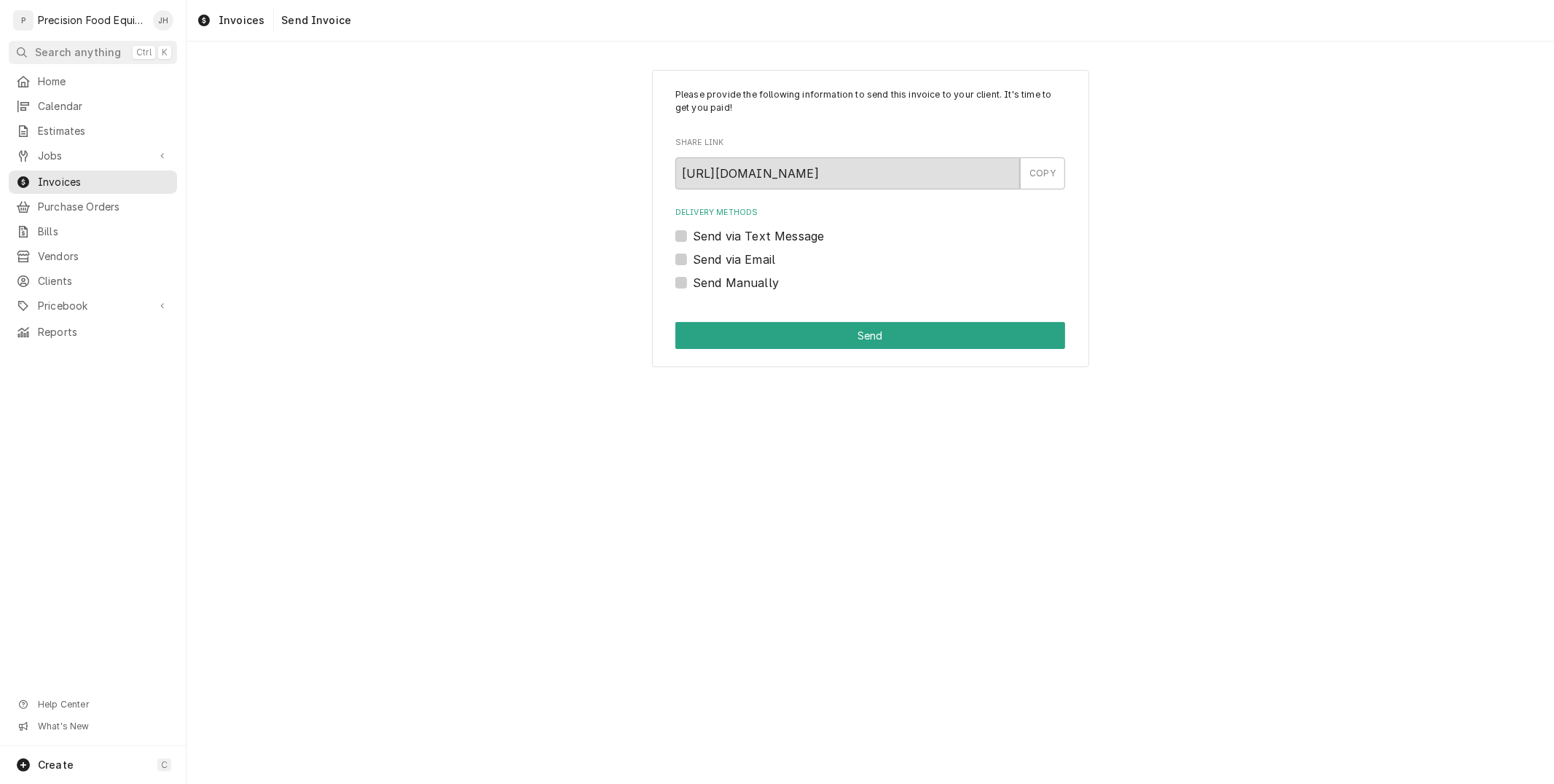
click at [693, 237] on label "Send via Text Message" at bounding box center [758, 236] width 131 height 17
click at [693, 237] on input "Send via Text Message" at bounding box center [888, 243] width 390 height 32
checkbox input "true"
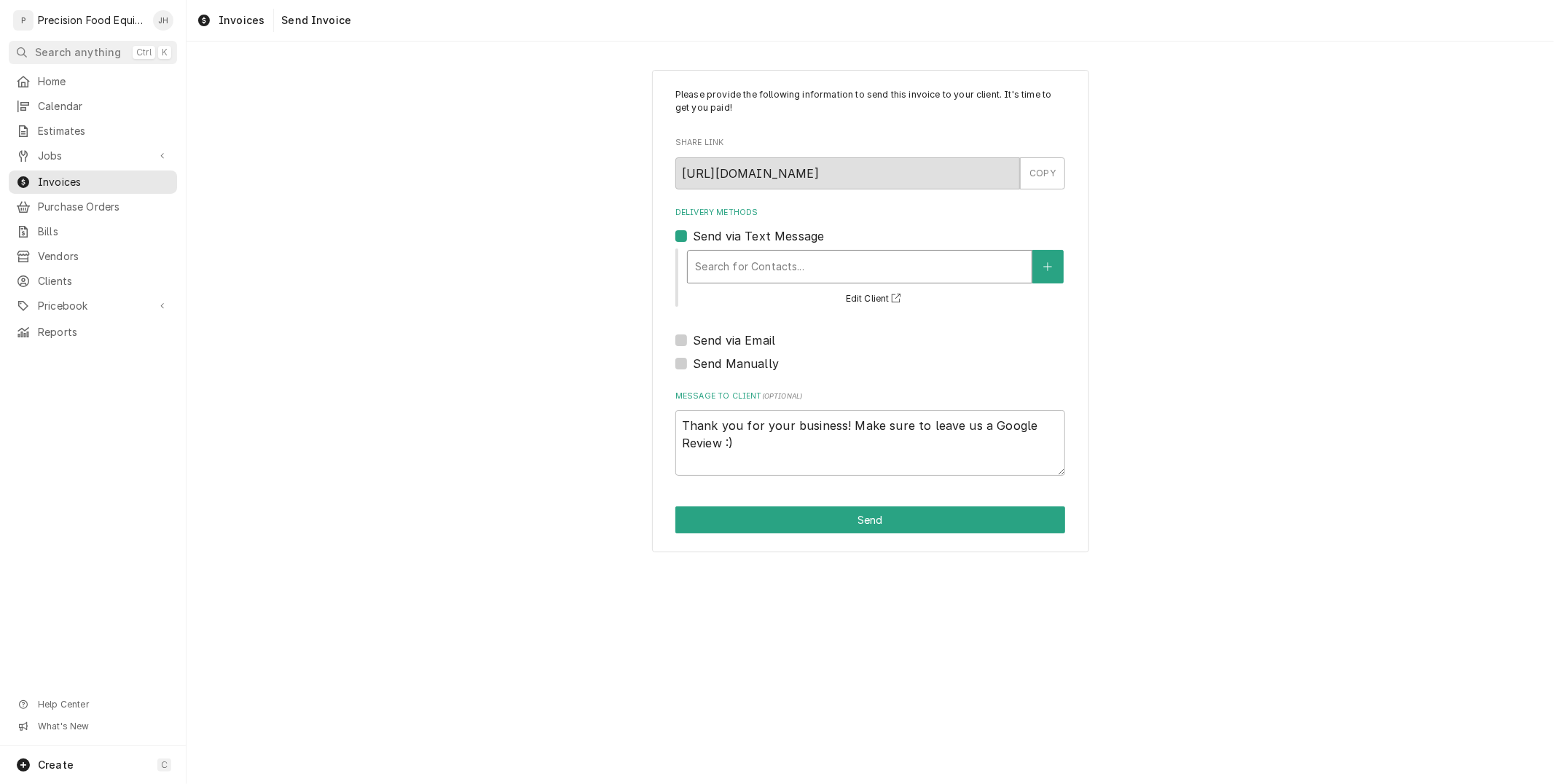
click at [741, 266] on div "Delivery Methods" at bounding box center [859, 267] width 329 height 26
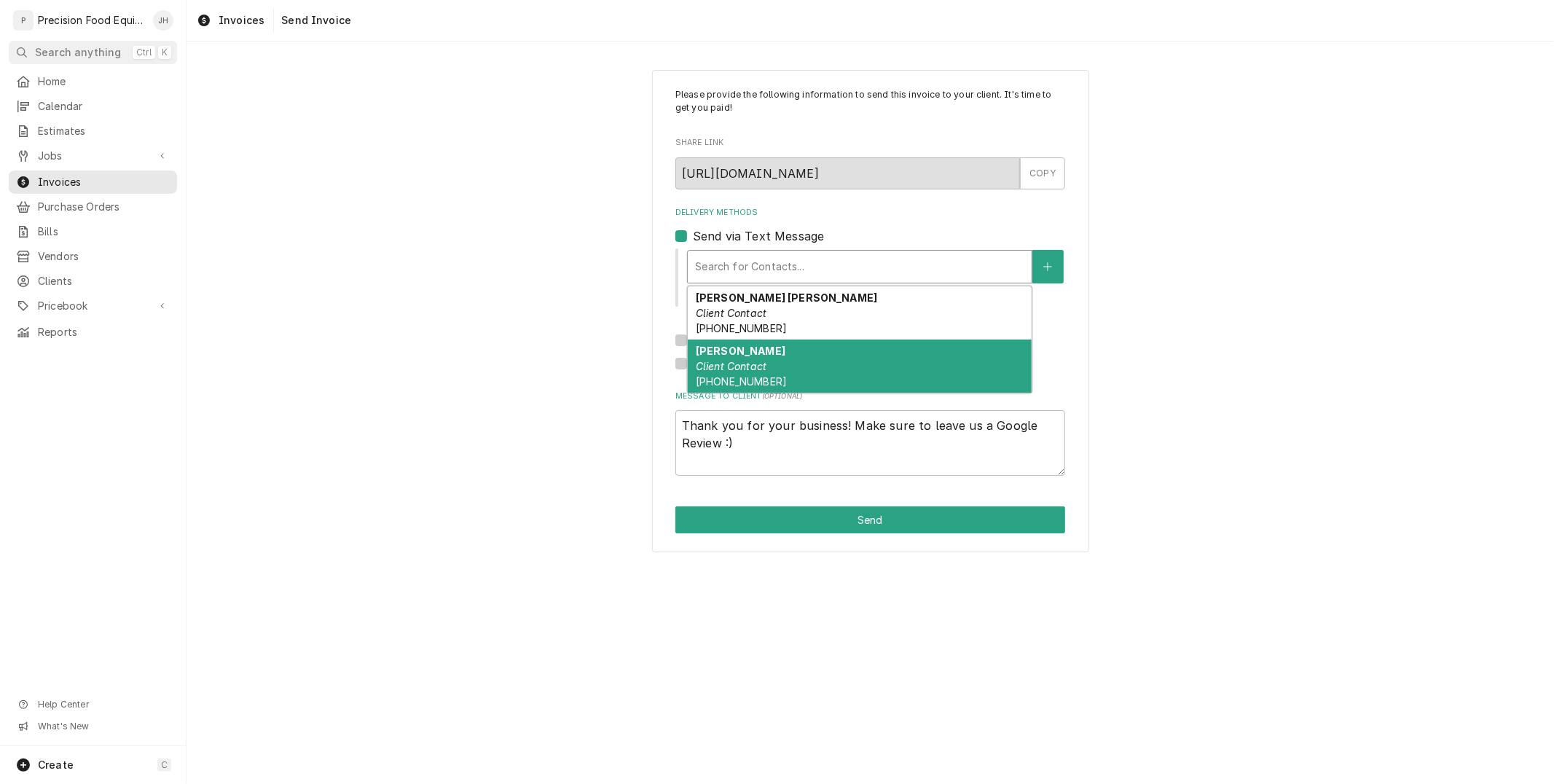
click at [757, 373] on div "Talina Client Contact (815) 978-2381" at bounding box center [859, 365] width 344 height 53
type textarea "x"
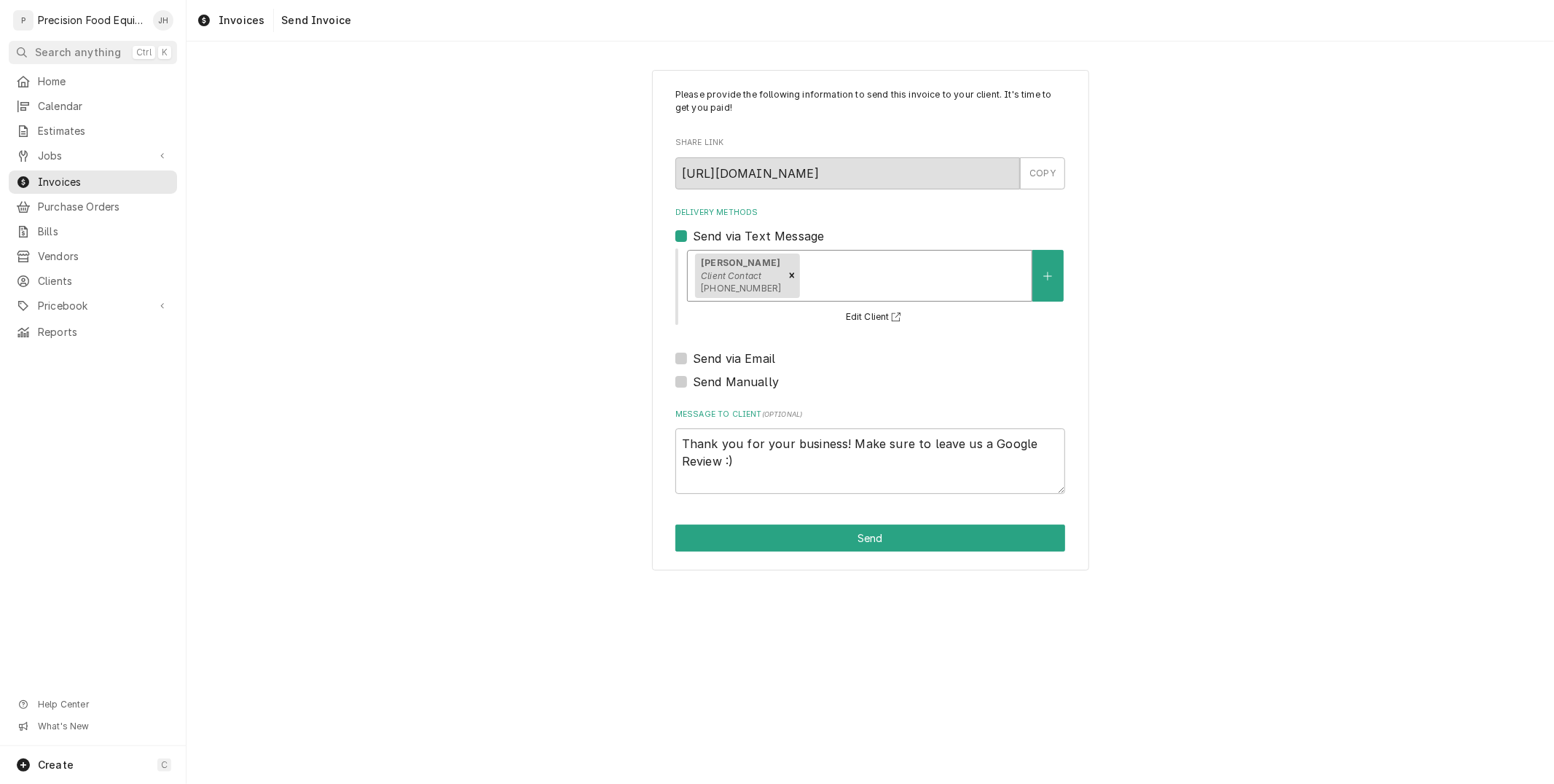
click at [687, 357] on div "Send via Email" at bounding box center [870, 357] width 390 height 17
click at [693, 357] on label "Send via Email" at bounding box center [734, 357] width 82 height 17
click at [693, 357] on input "Send via Email" at bounding box center [888, 365] width 390 height 32
checkbox input "true"
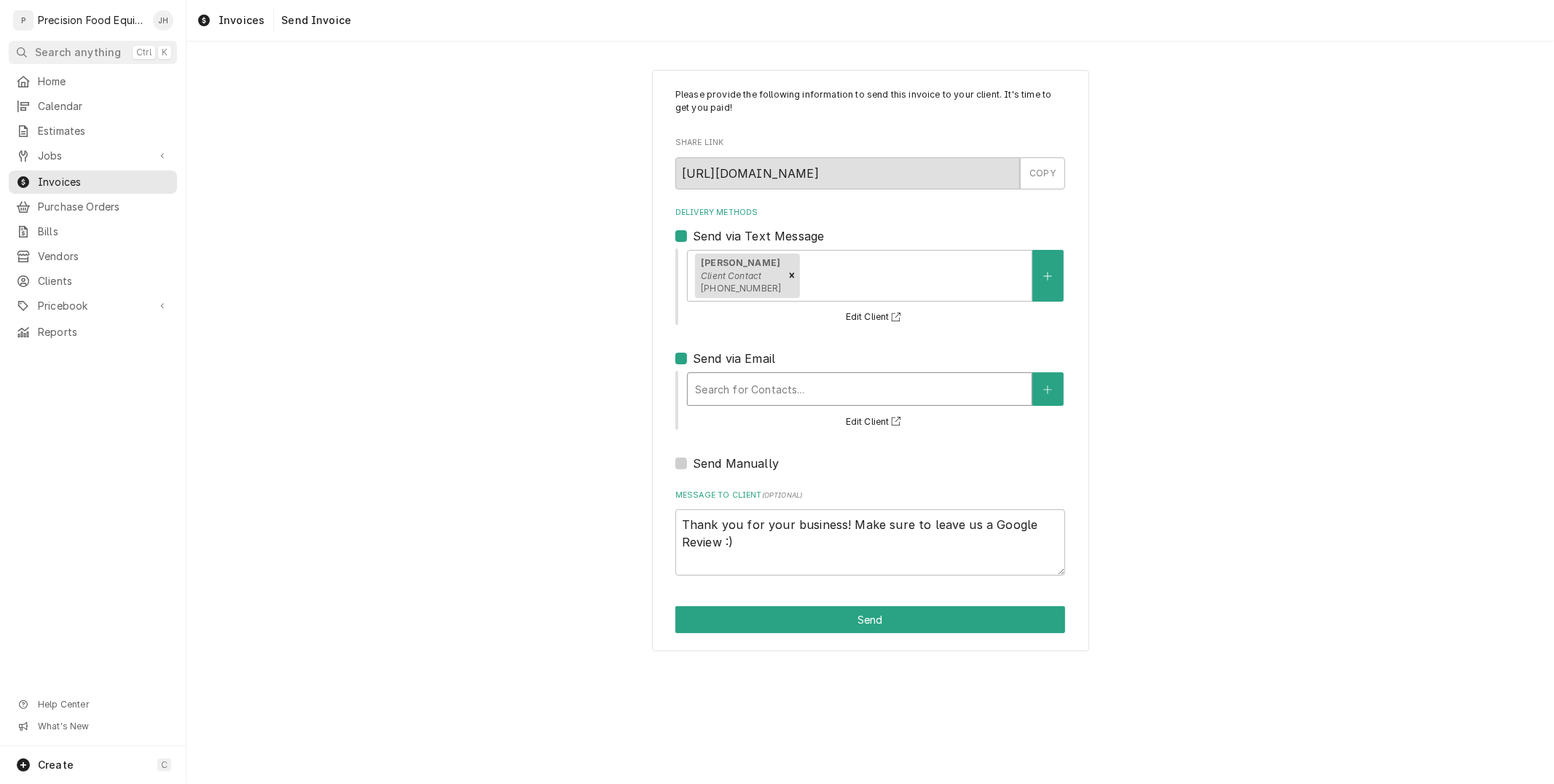
click at [736, 388] on div "Delivery Methods" at bounding box center [859, 389] width 329 height 26
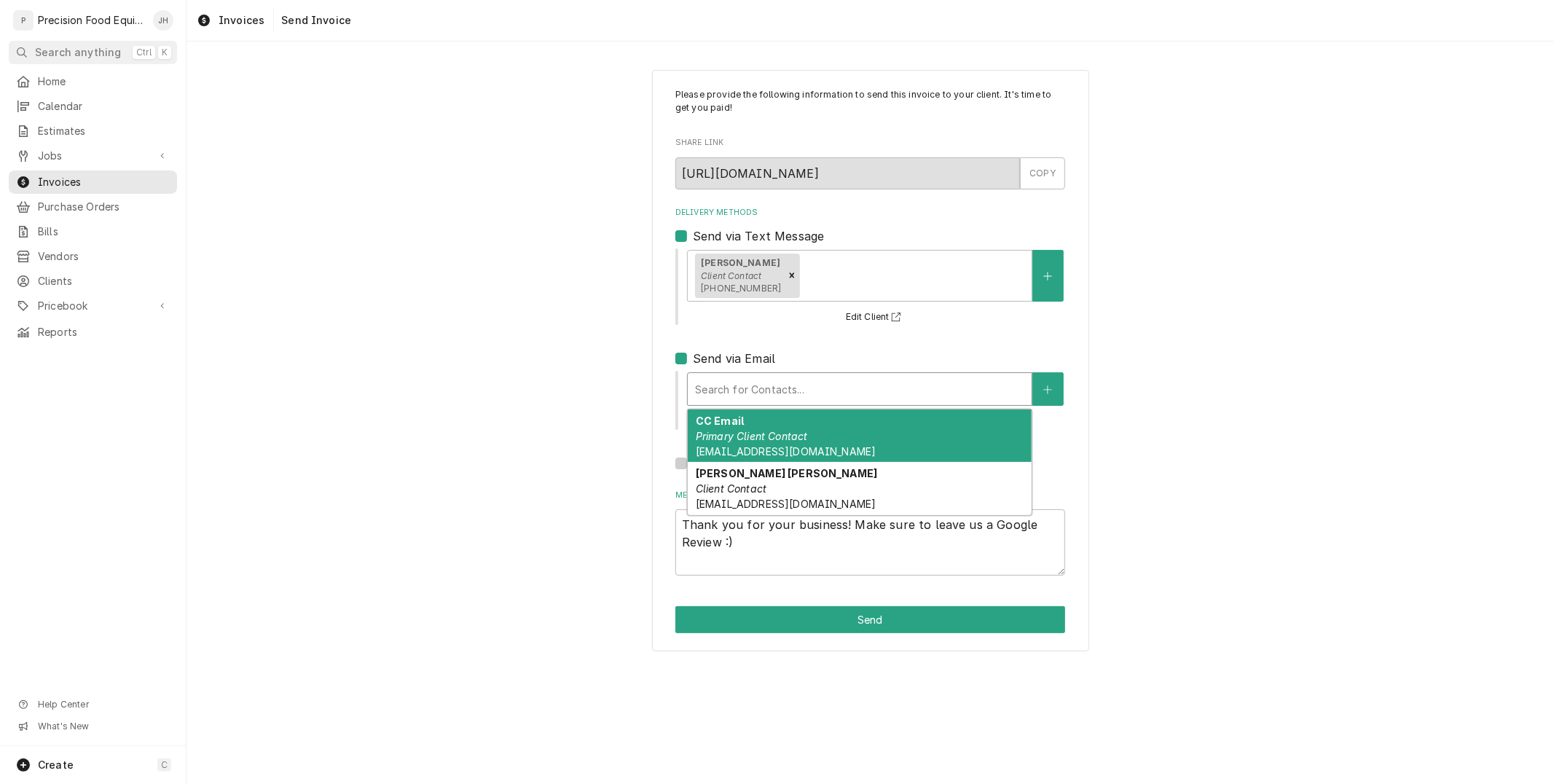
click at [891, 419] on div "CC Email Primary Client Contact thendershot@kbpinspired.com" at bounding box center [859, 436] width 344 height 53
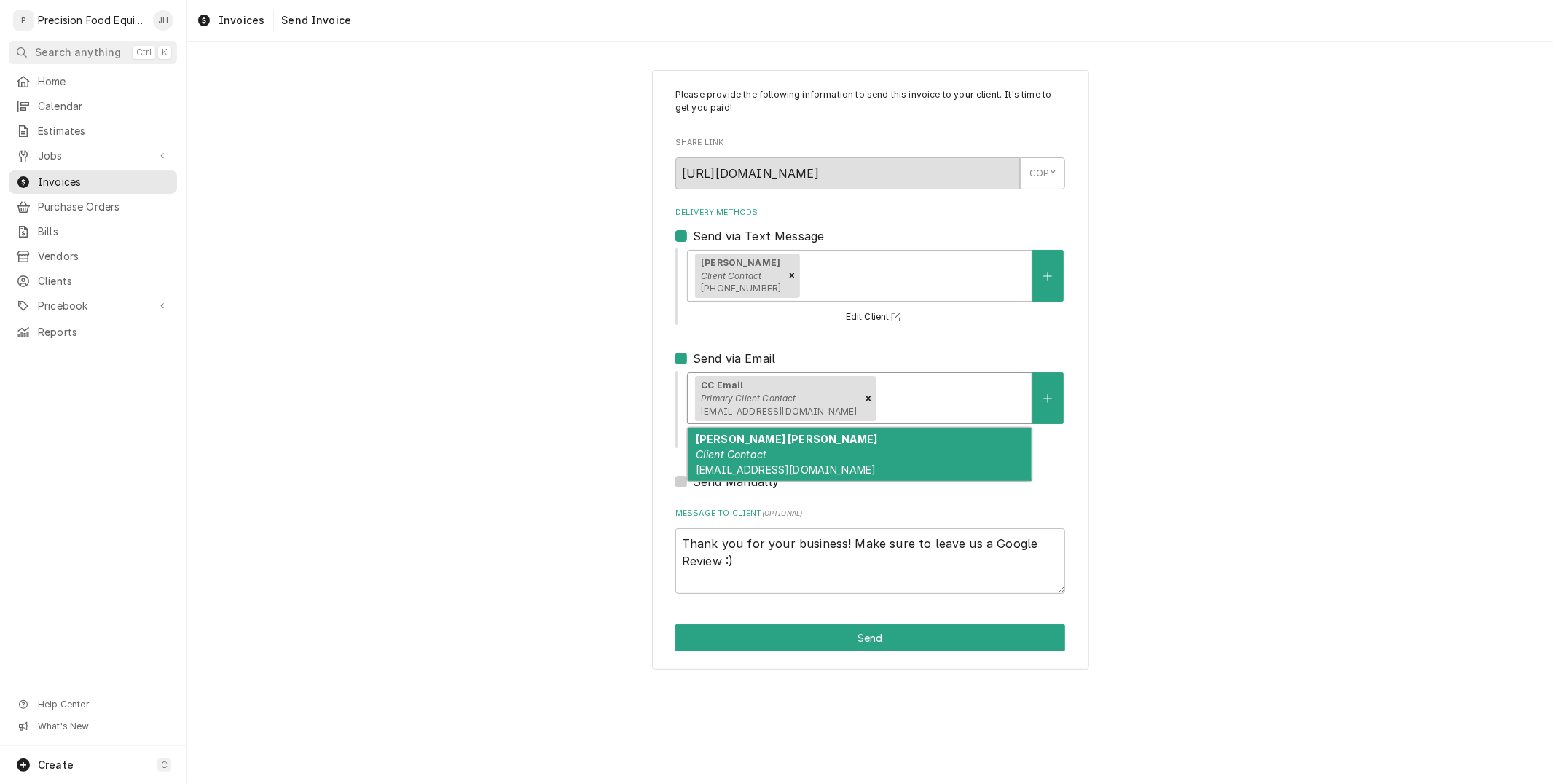
click at [914, 390] on div "Delivery Methods" at bounding box center [952, 398] width 146 height 26
click at [918, 478] on div "Mary Jane Client Contact ar77033@kbpstores.com" at bounding box center [859, 454] width 344 height 53
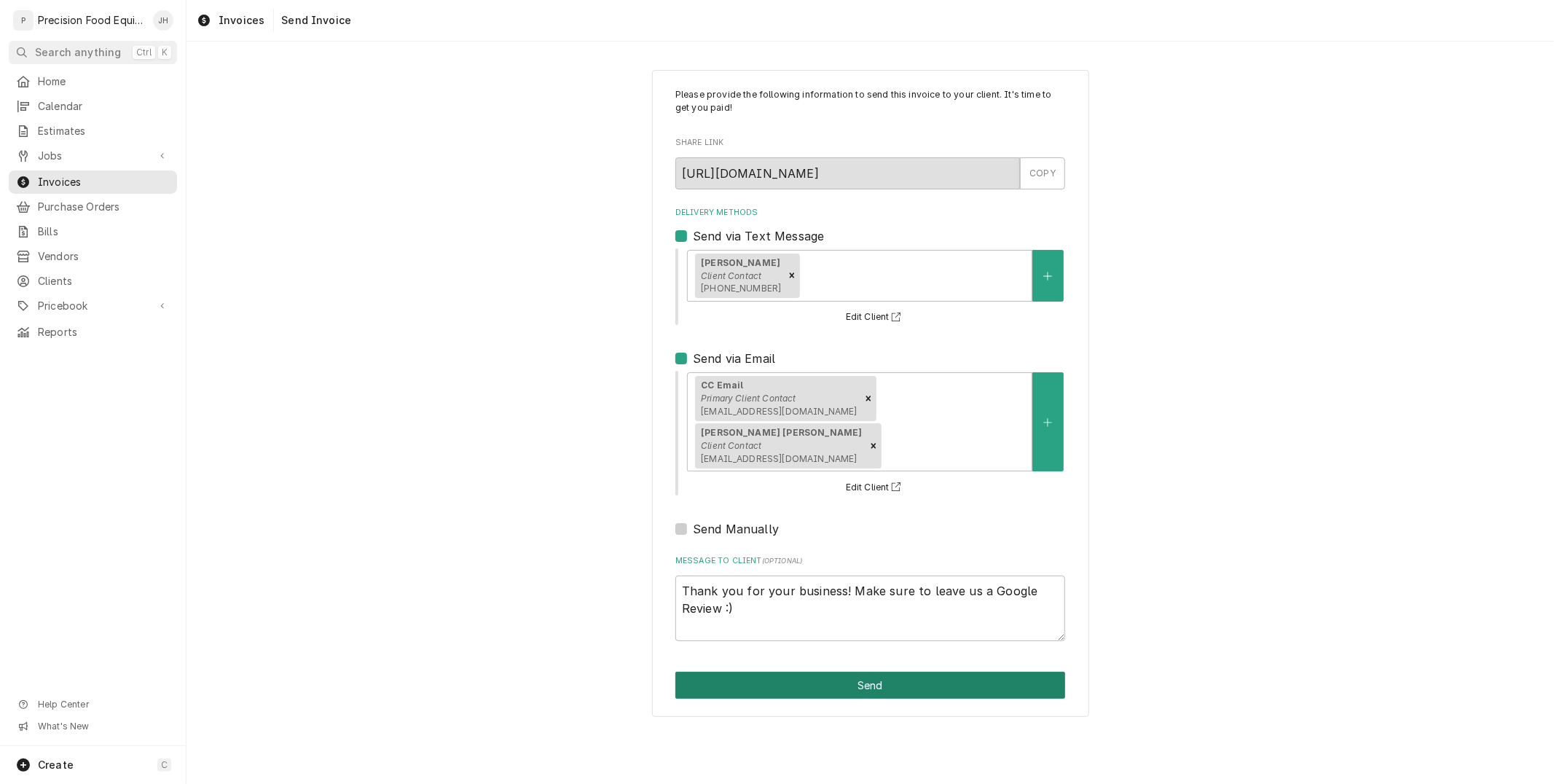
click at [912, 671] on button "Send" at bounding box center [870, 684] width 390 height 27
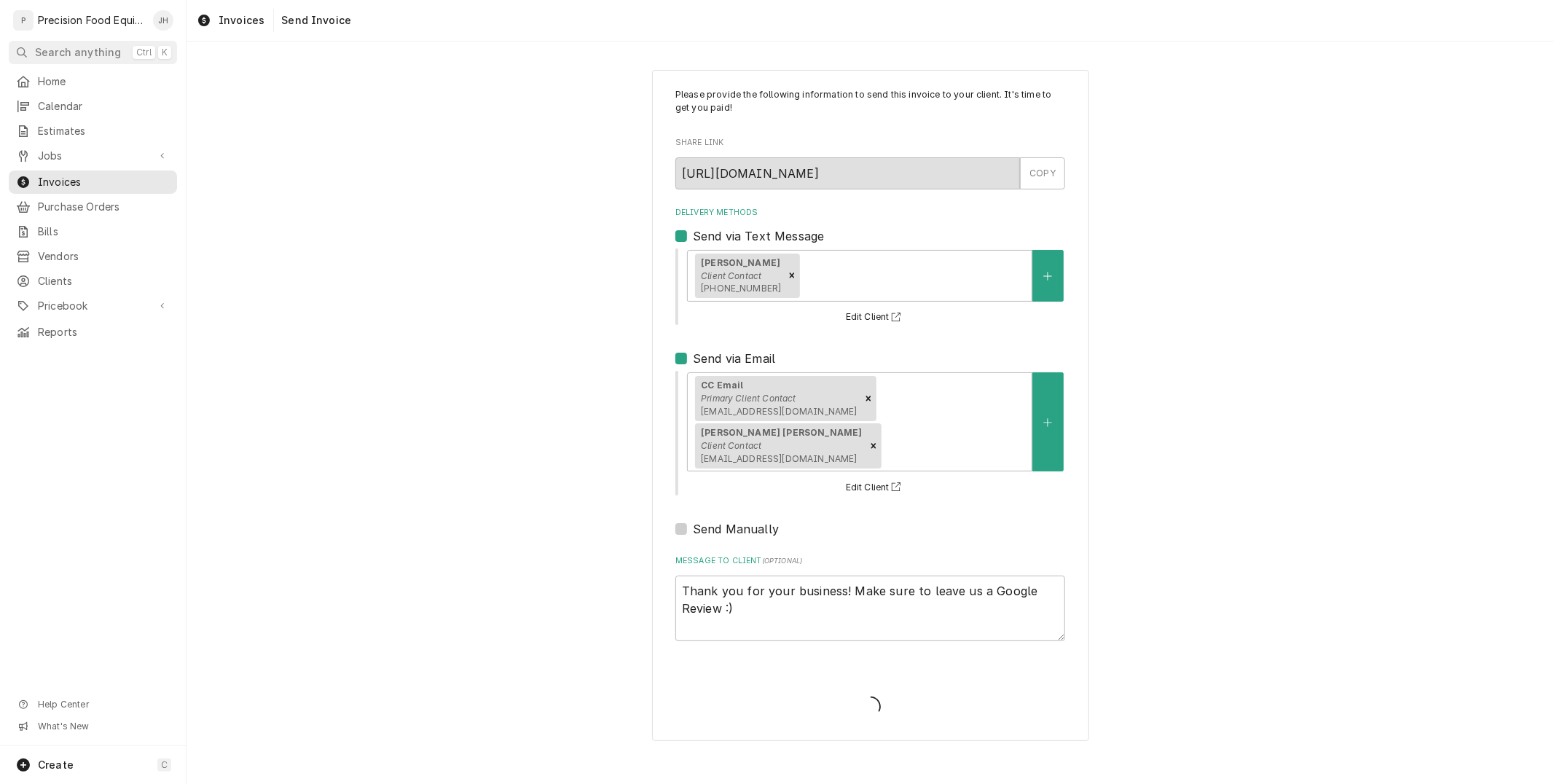
type textarea "x"
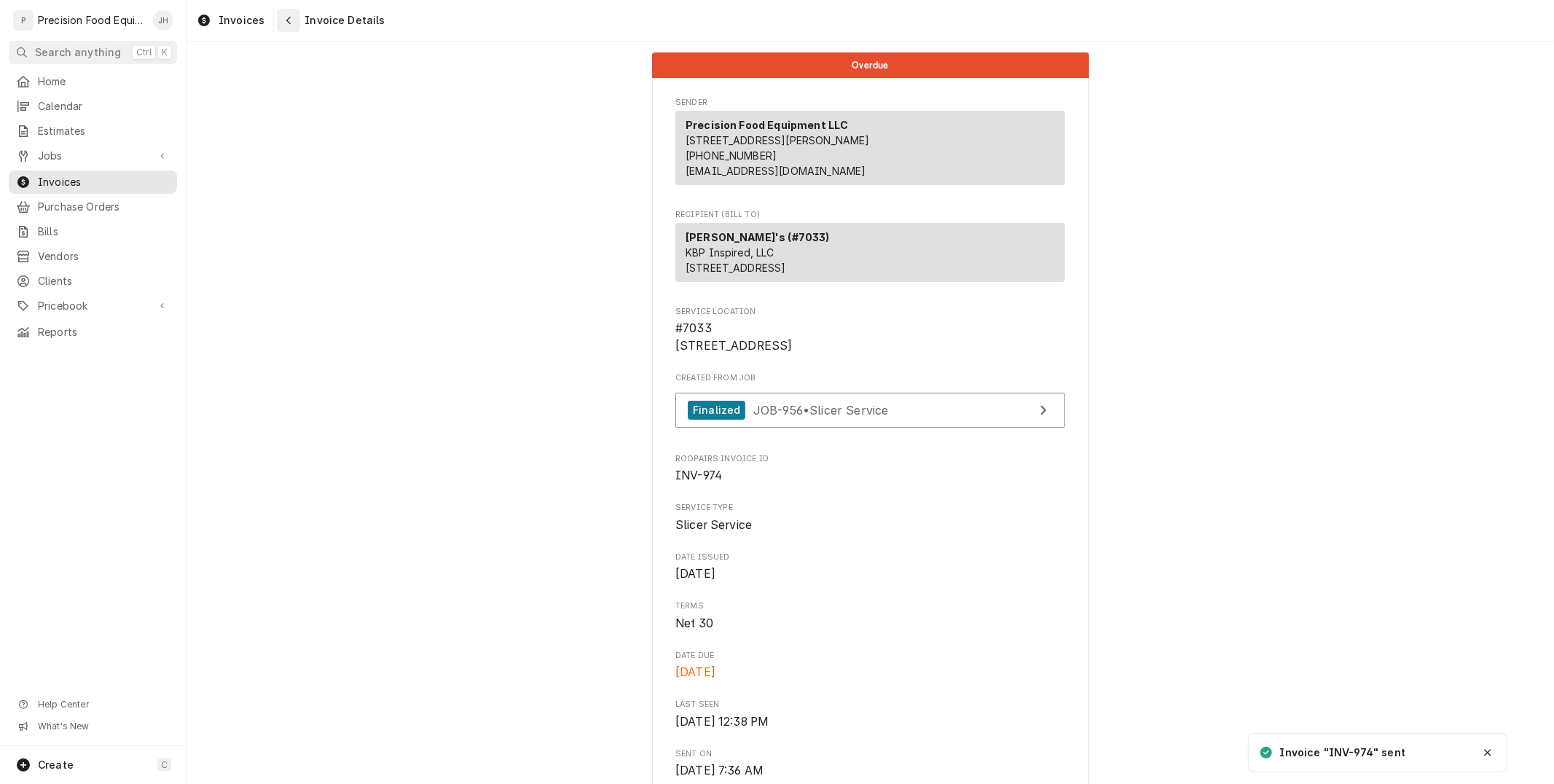
click at [289, 24] on div "Navigate back" at bounding box center [289, 20] width 15 height 15
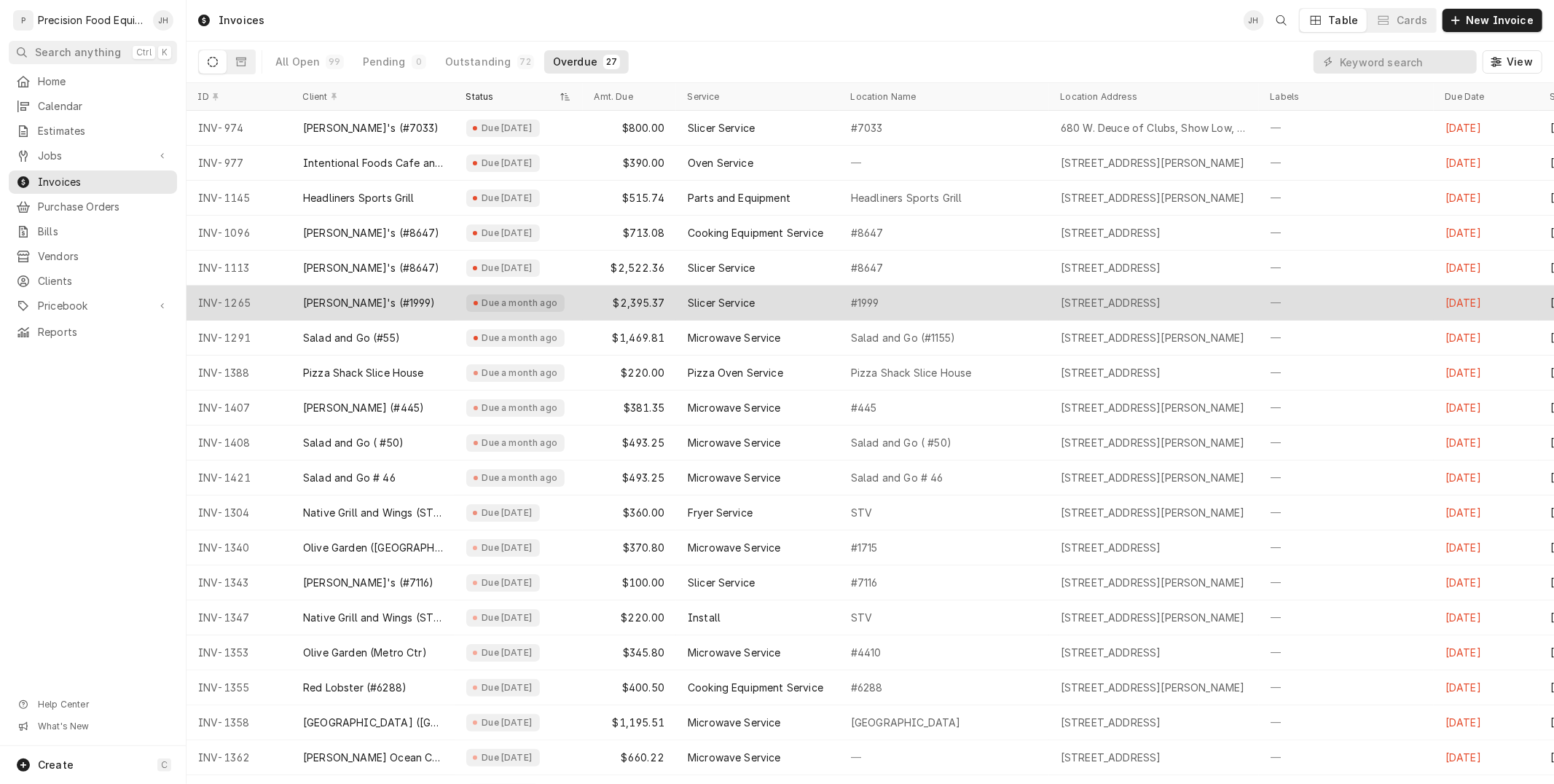
click at [353, 297] on div "[PERSON_NAME]'s (#1999)" at bounding box center [369, 303] width 132 height 15
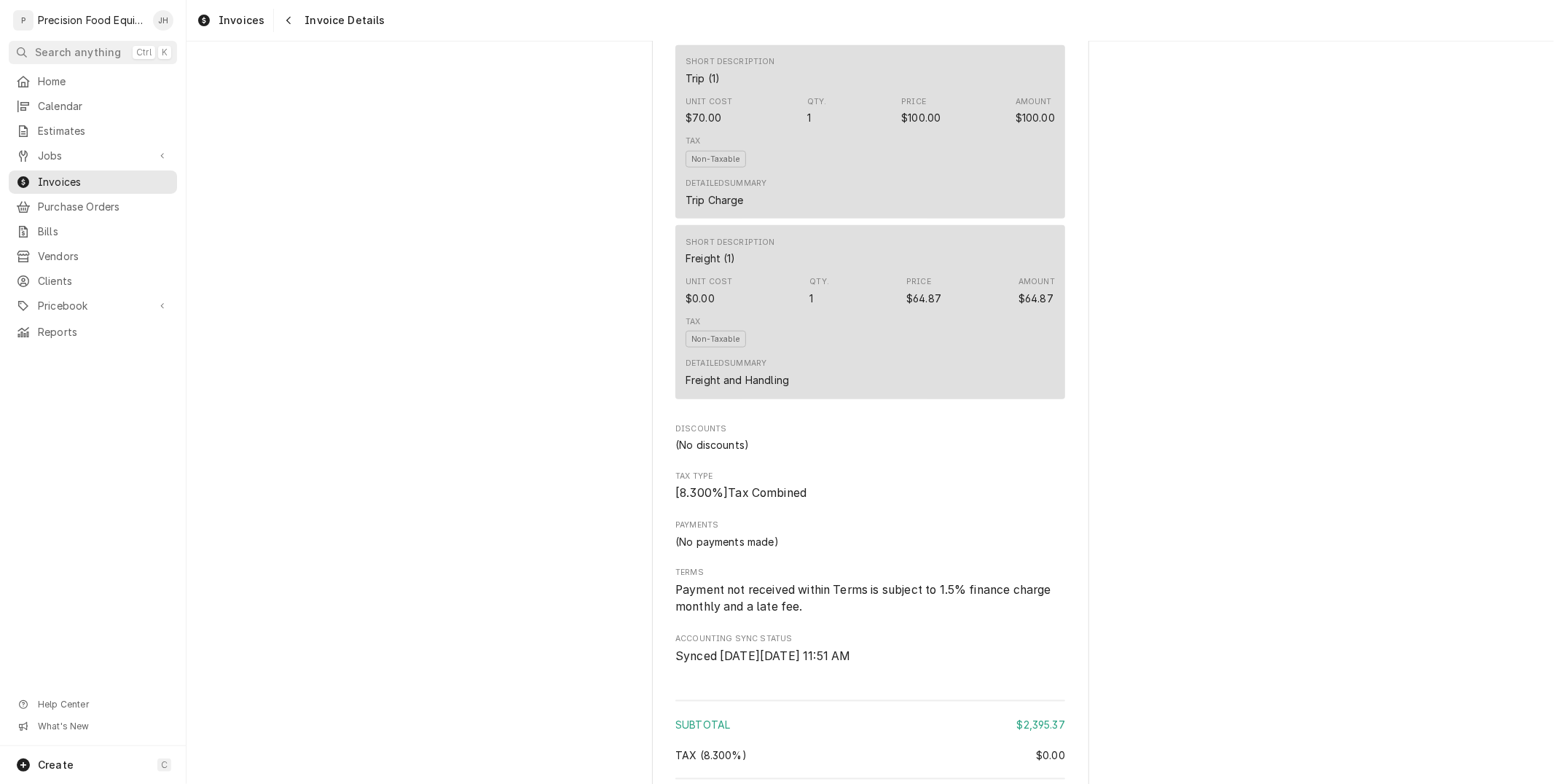
scroll to position [1742, 0]
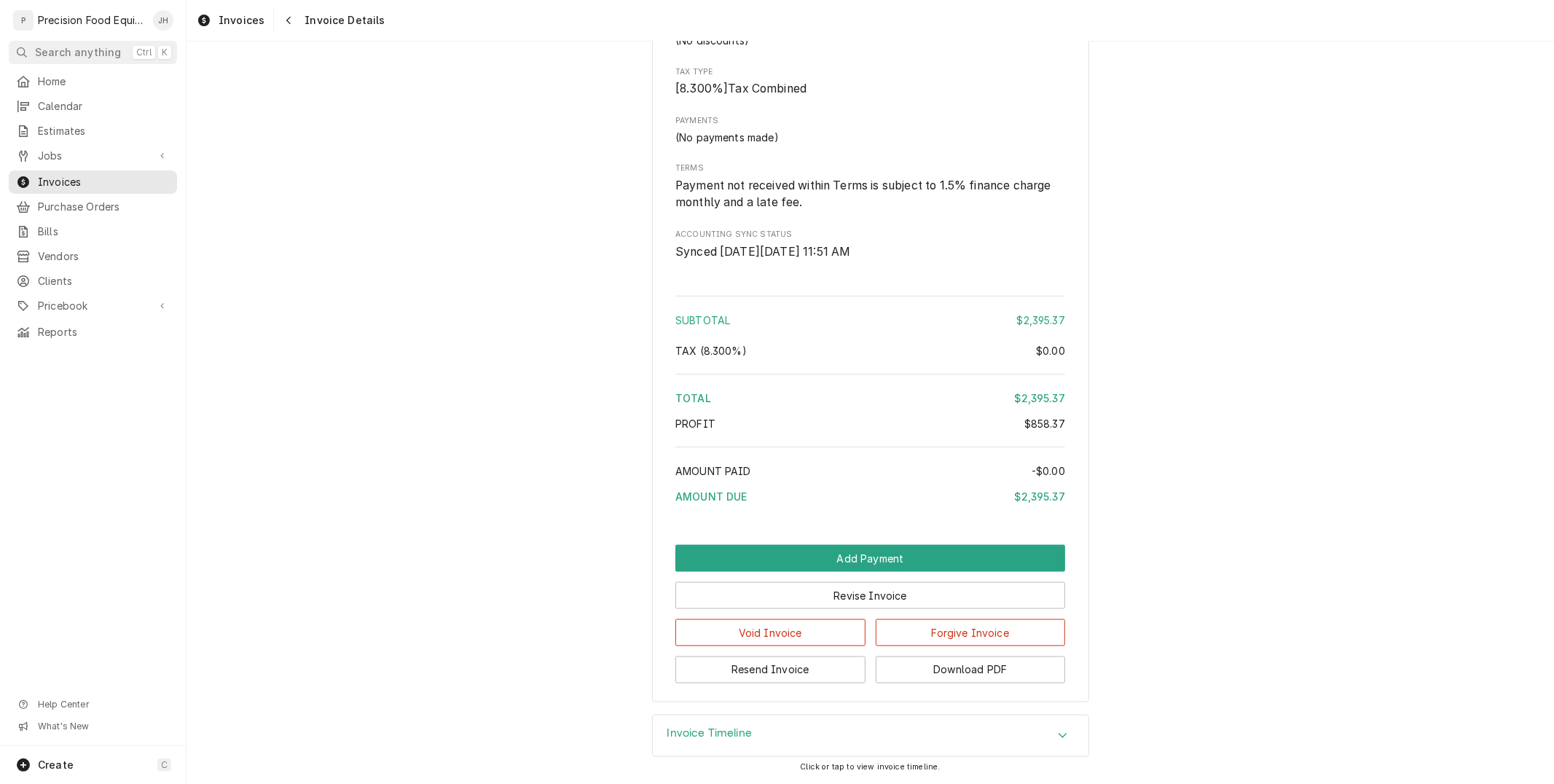
click at [736, 729] on h3 "Invoice Timeline" at bounding box center [710, 733] width 85 height 14
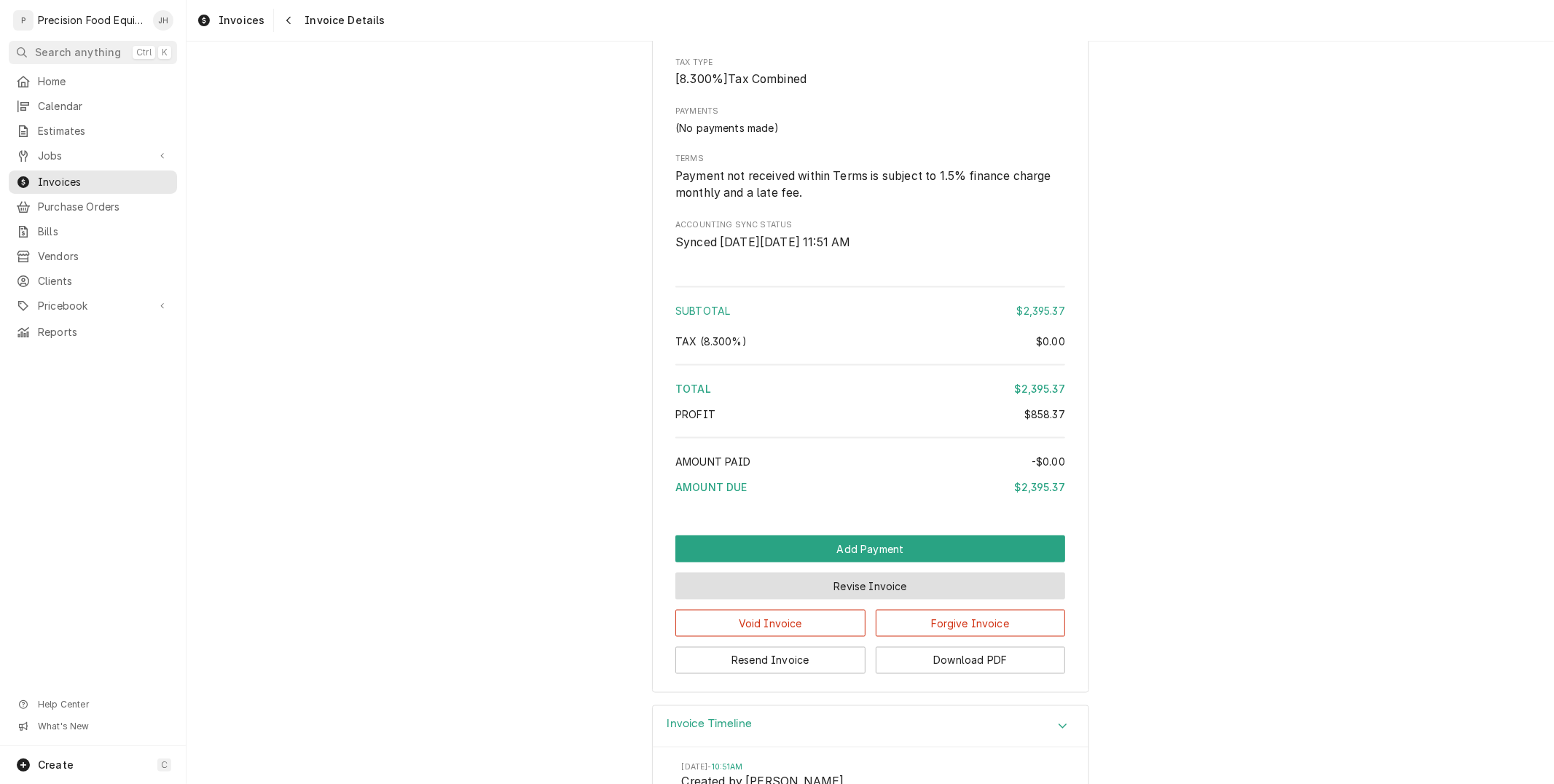
scroll to position [1707, 0]
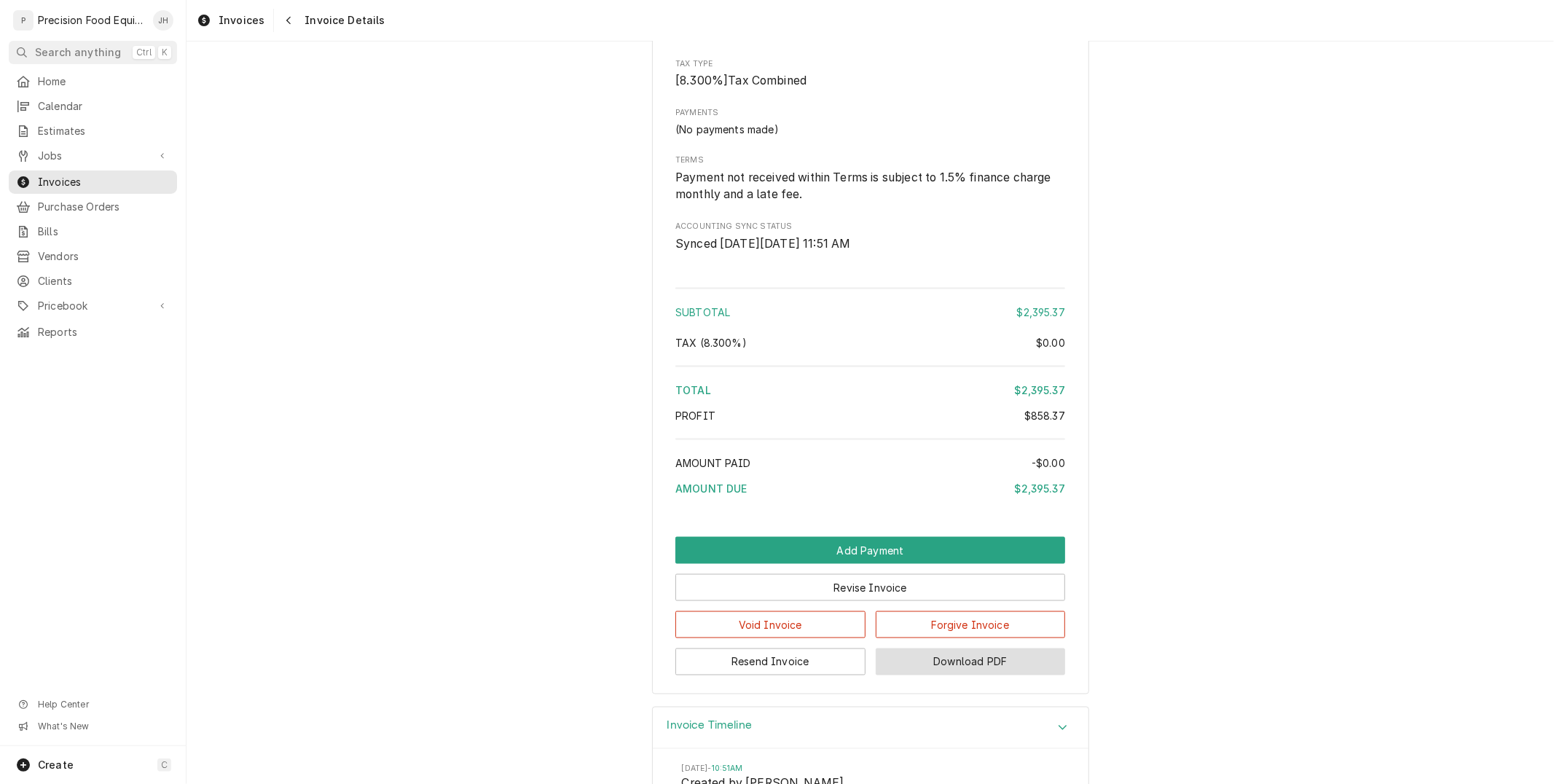
click at [923, 675] on button "Download PDF" at bounding box center [970, 661] width 190 height 27
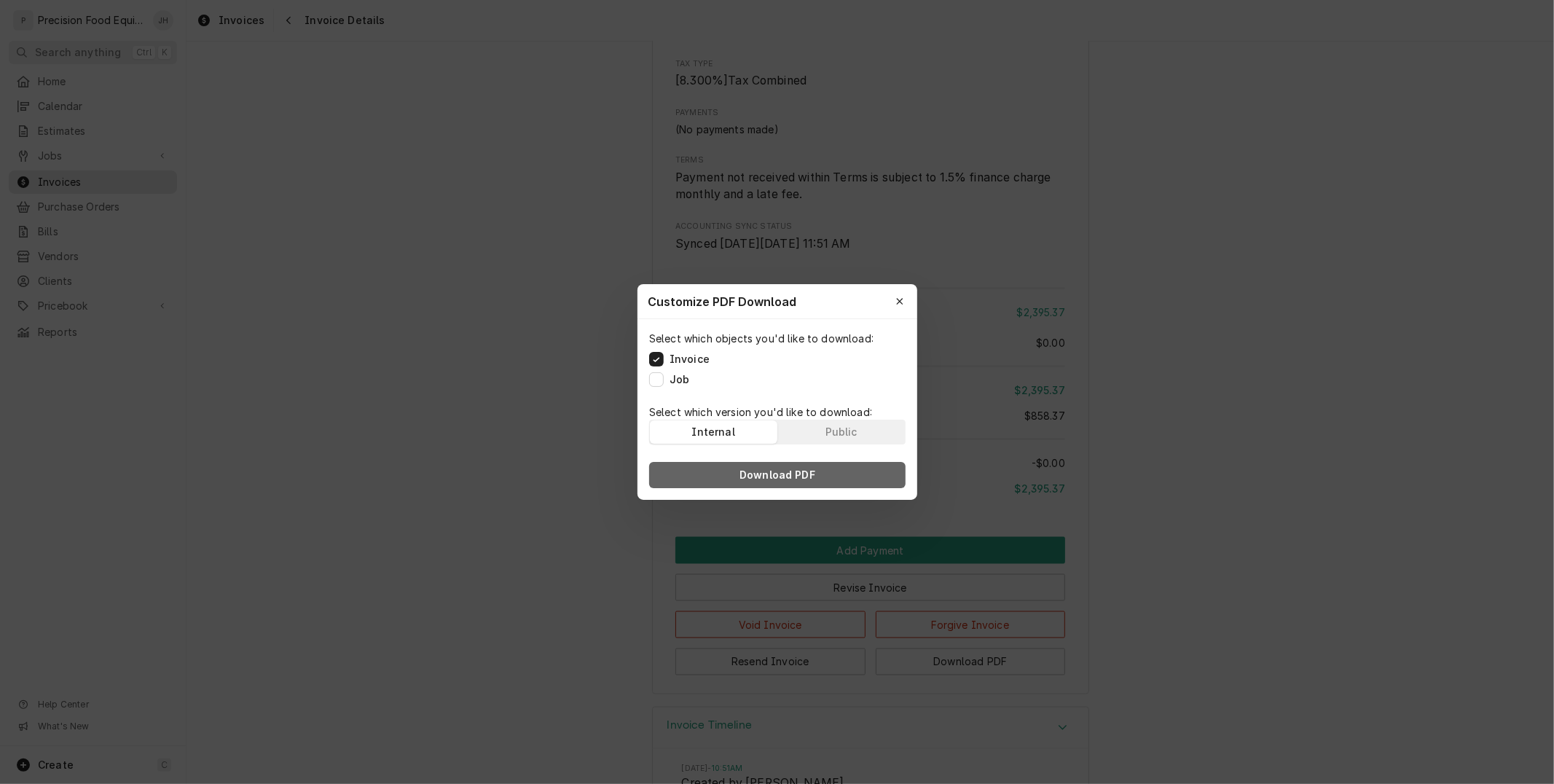
click at [803, 468] on span "Download PDF" at bounding box center [777, 475] width 82 height 15
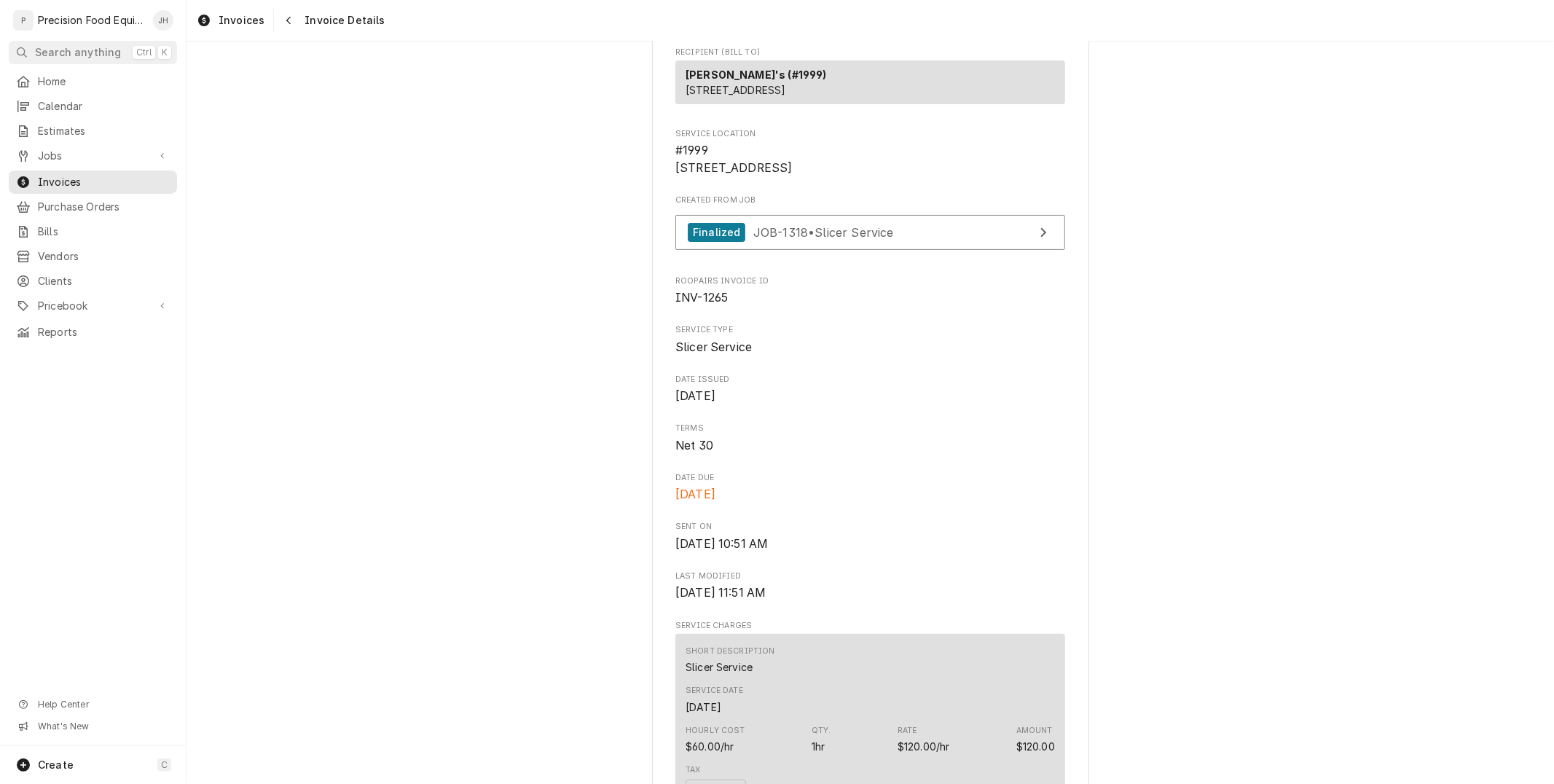
scroll to position [81, 0]
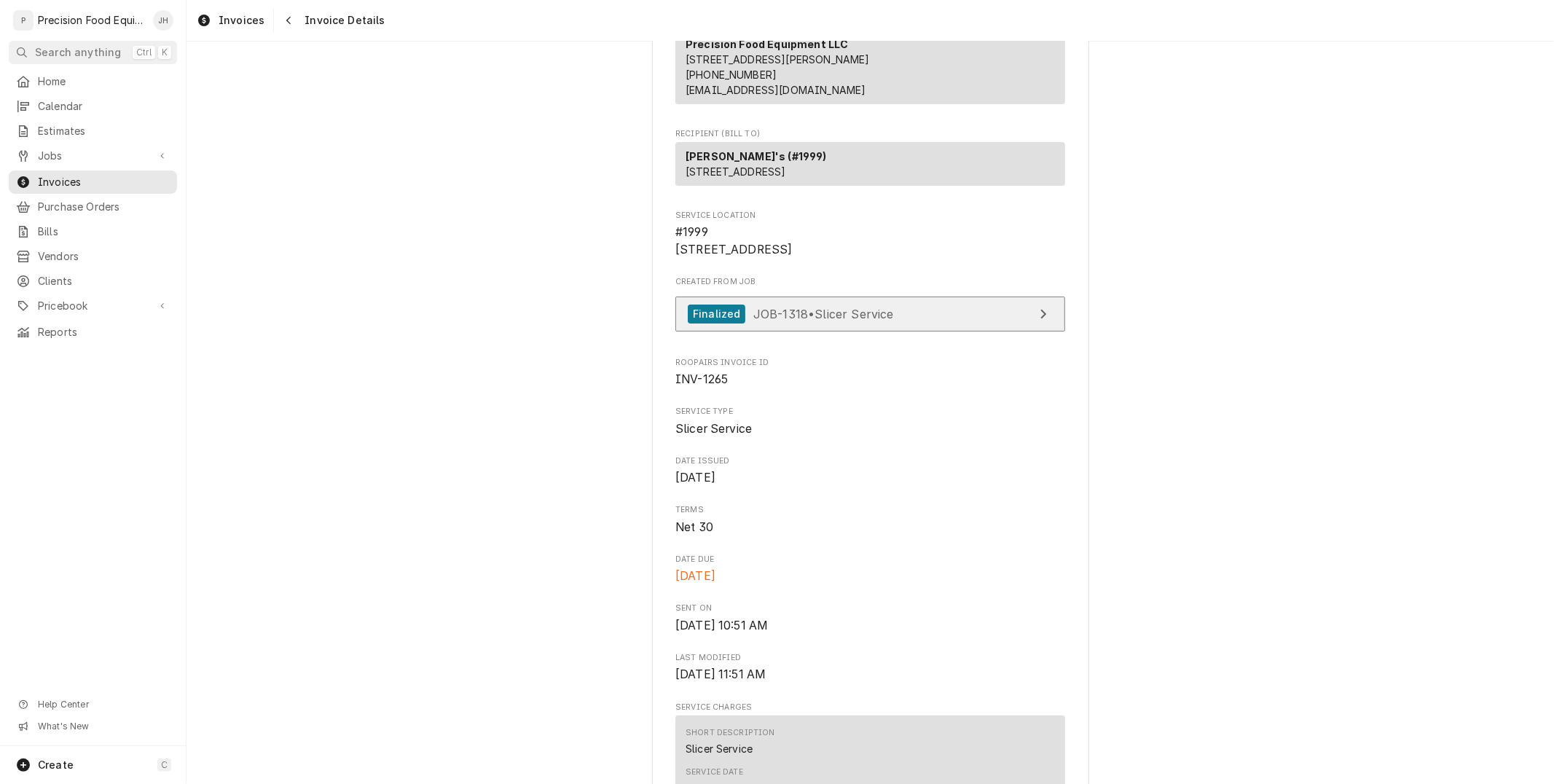
click at [934, 332] on link "Finalized JOB-1318 • Slicer Service" at bounding box center [870, 314] width 390 height 36
click at [290, 24] on div "Navigate back" at bounding box center [289, 20] width 15 height 15
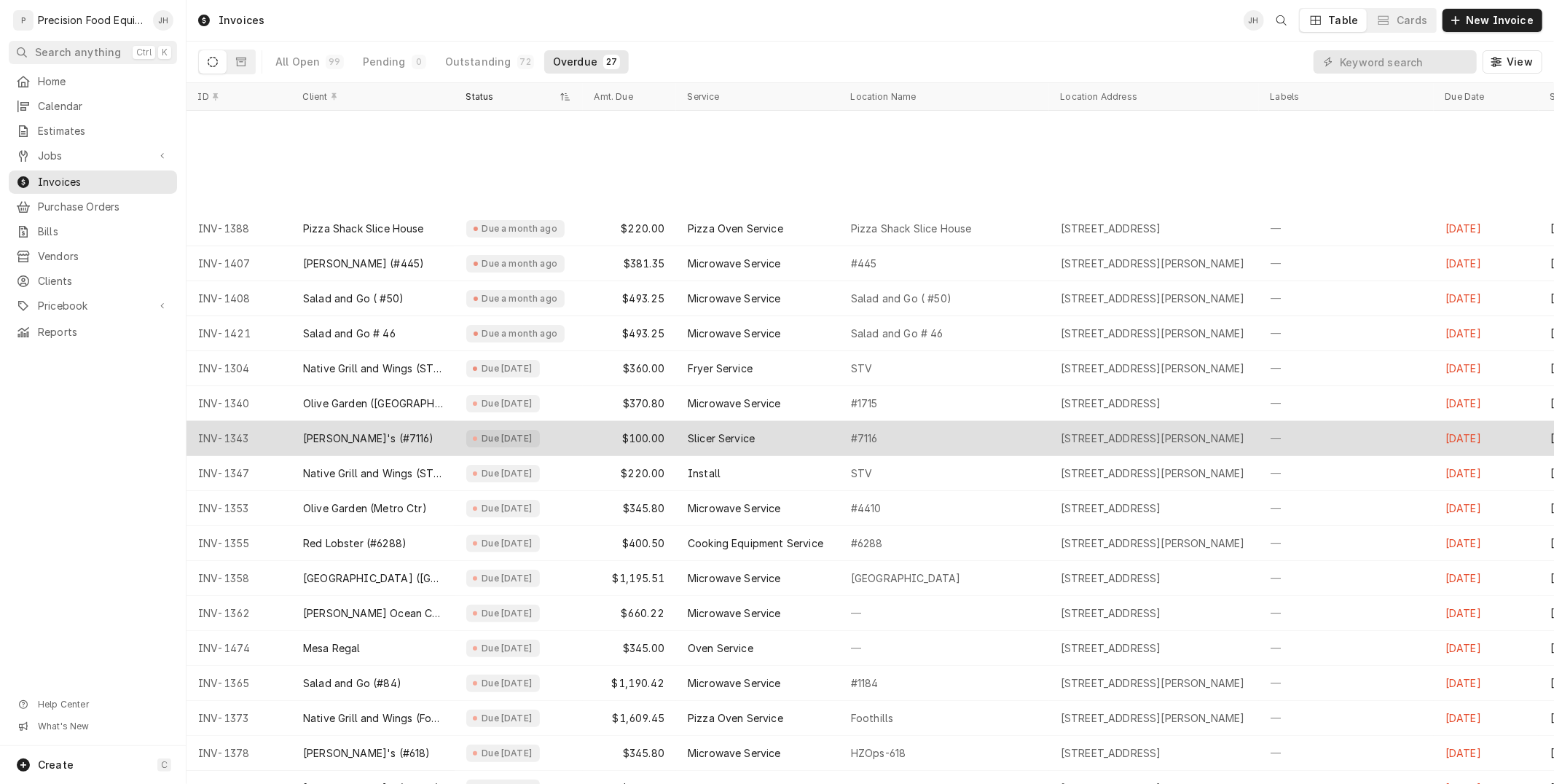
scroll to position [284, 0]
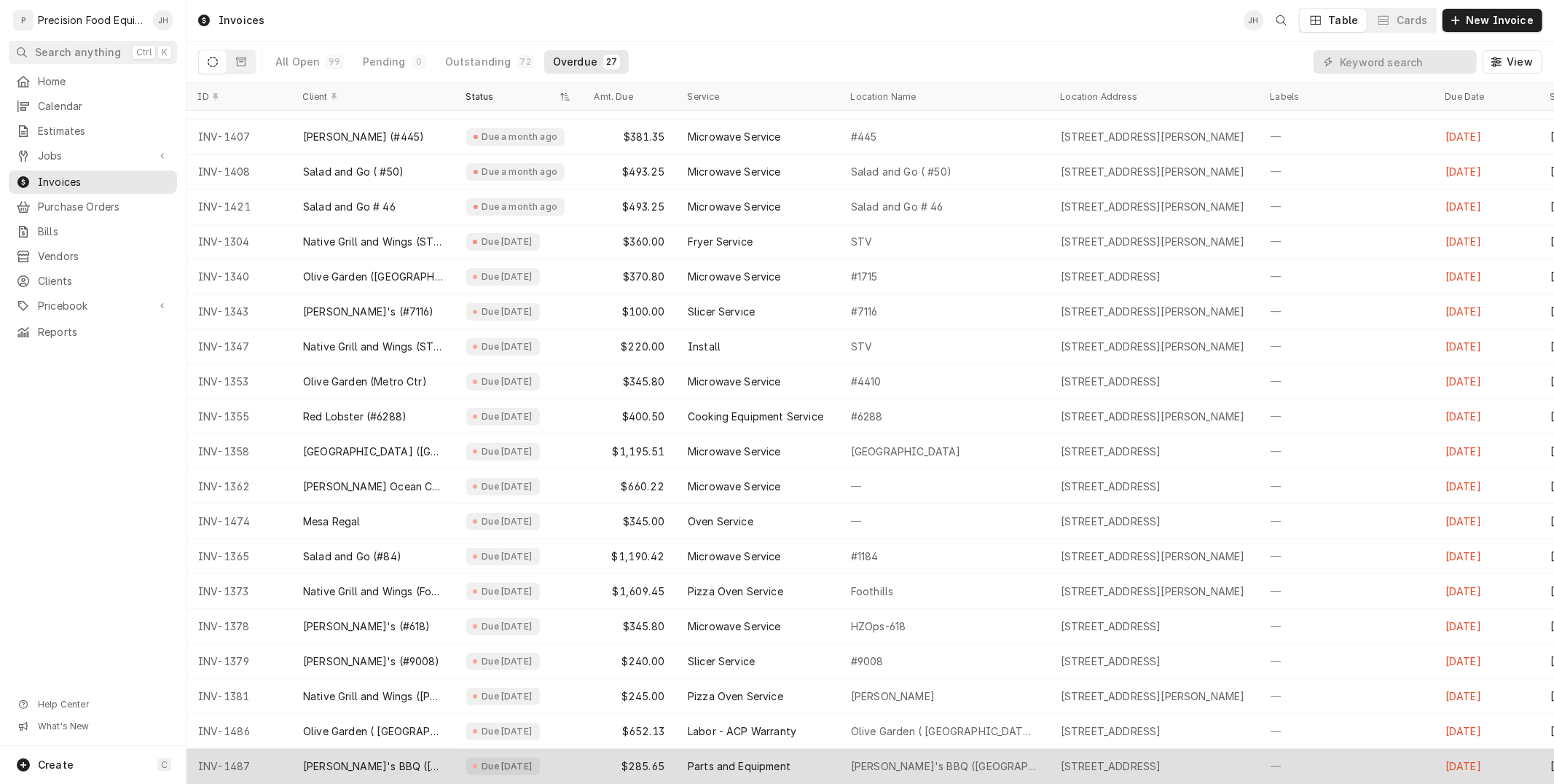
click at [527, 760] on div "Due [DATE]" at bounding box center [507, 766] width 54 height 11
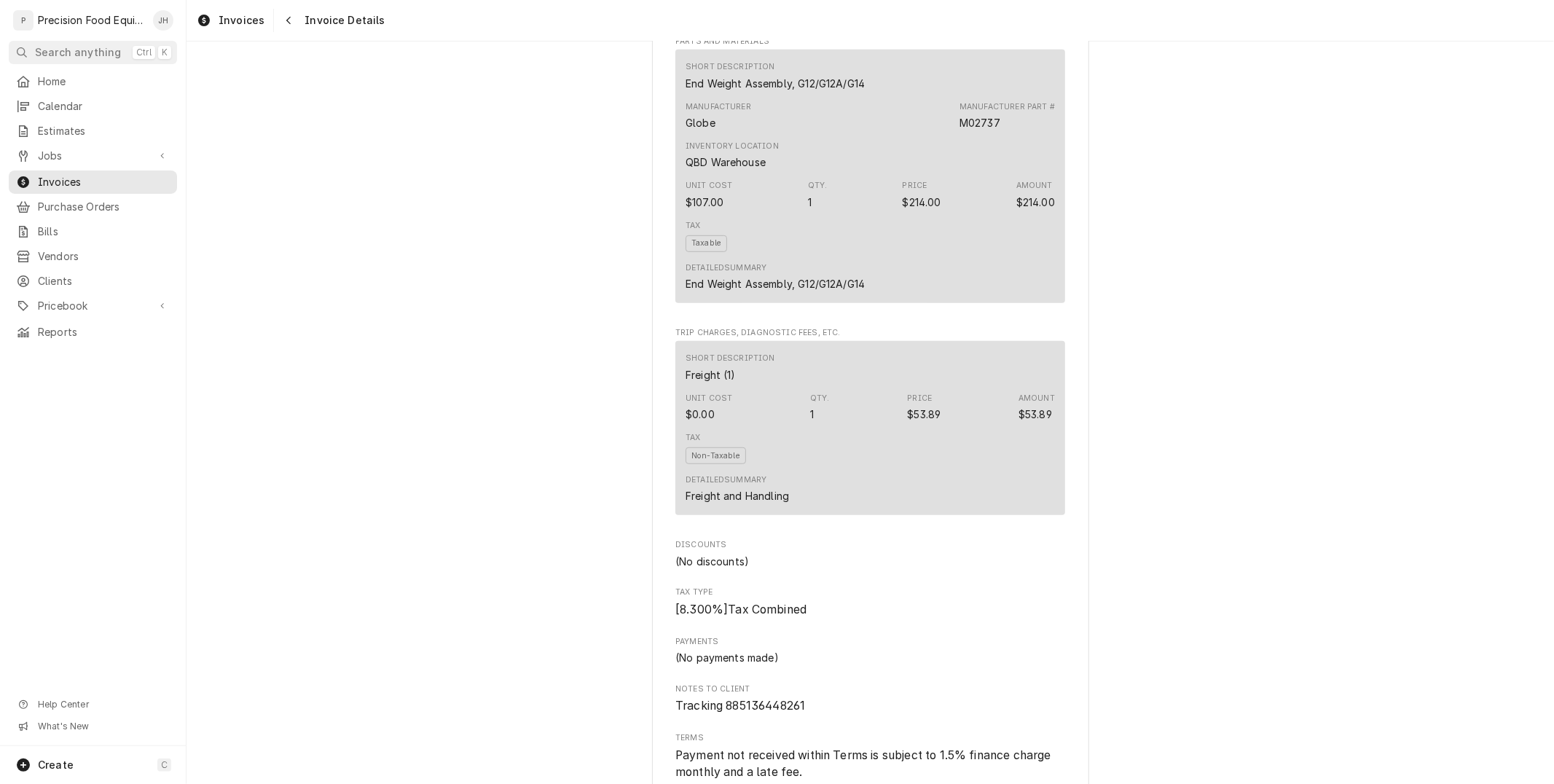
scroll to position [1343, 0]
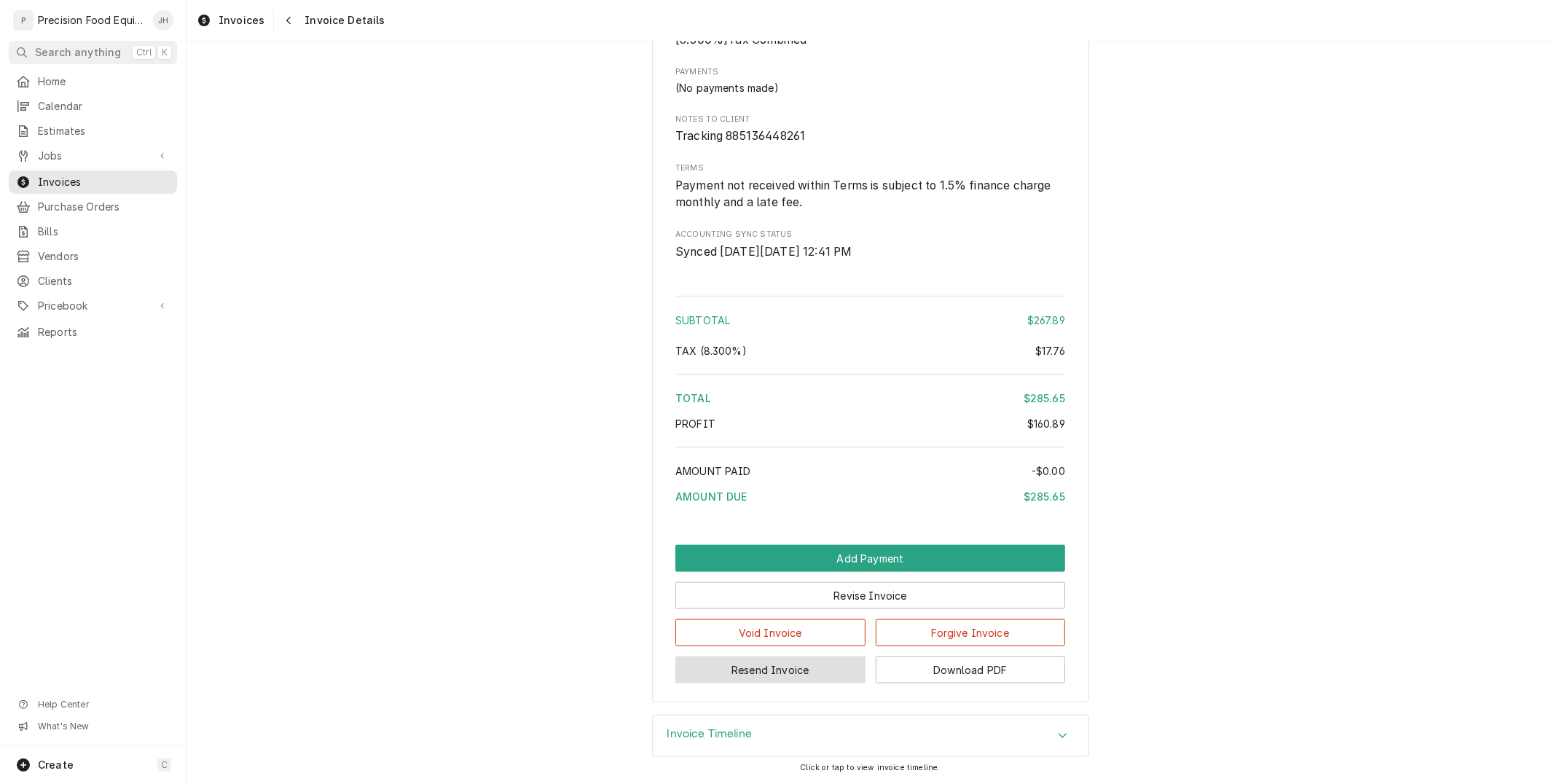
click at [804, 668] on button "Resend Invoice" at bounding box center [770, 669] width 190 height 27
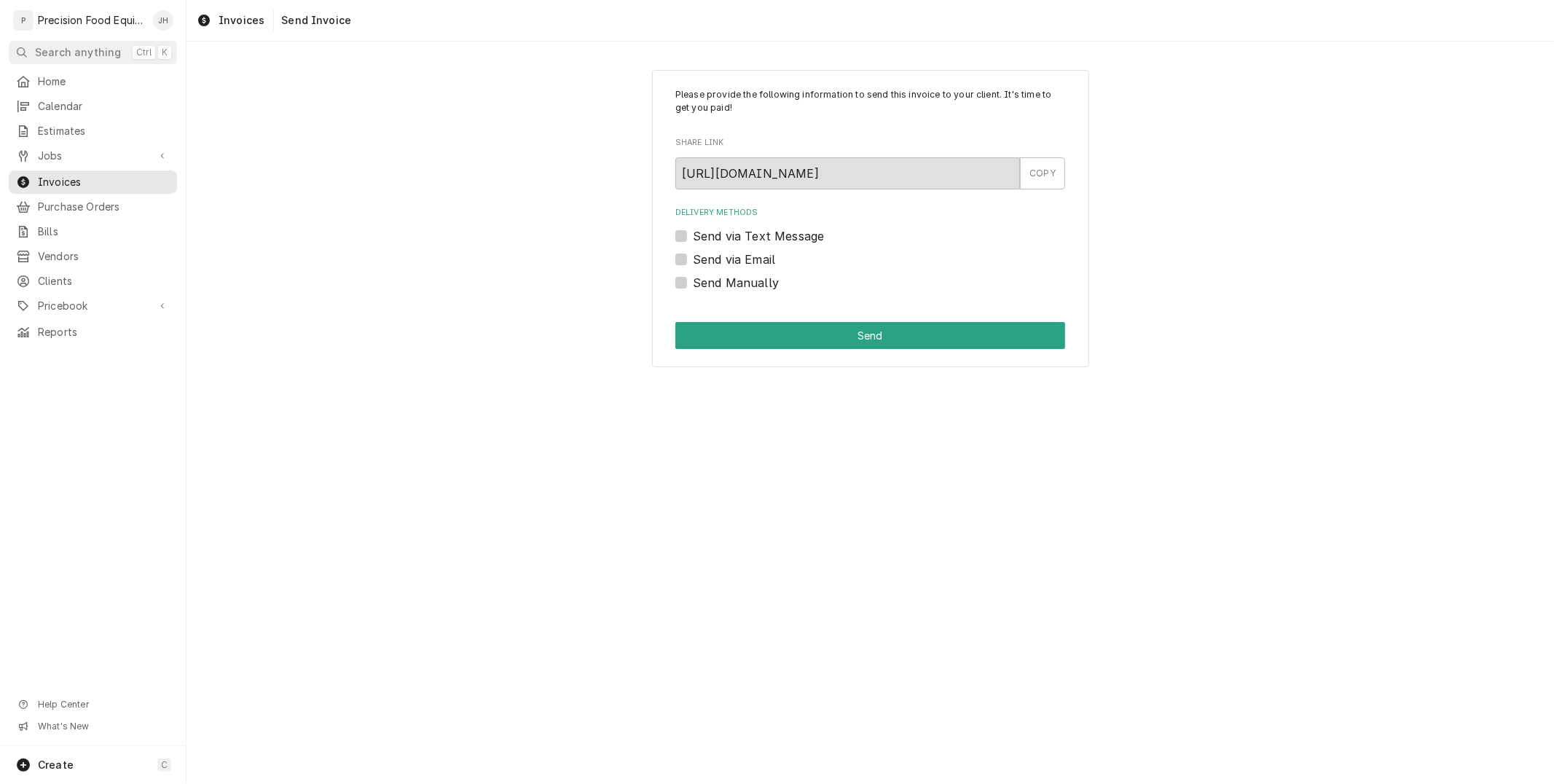
click at [693, 234] on label "Send via Text Message" at bounding box center [758, 236] width 131 height 17
click at [693, 234] on input "Send via Text Message" at bounding box center [888, 243] width 390 height 32
checkbox input "true"
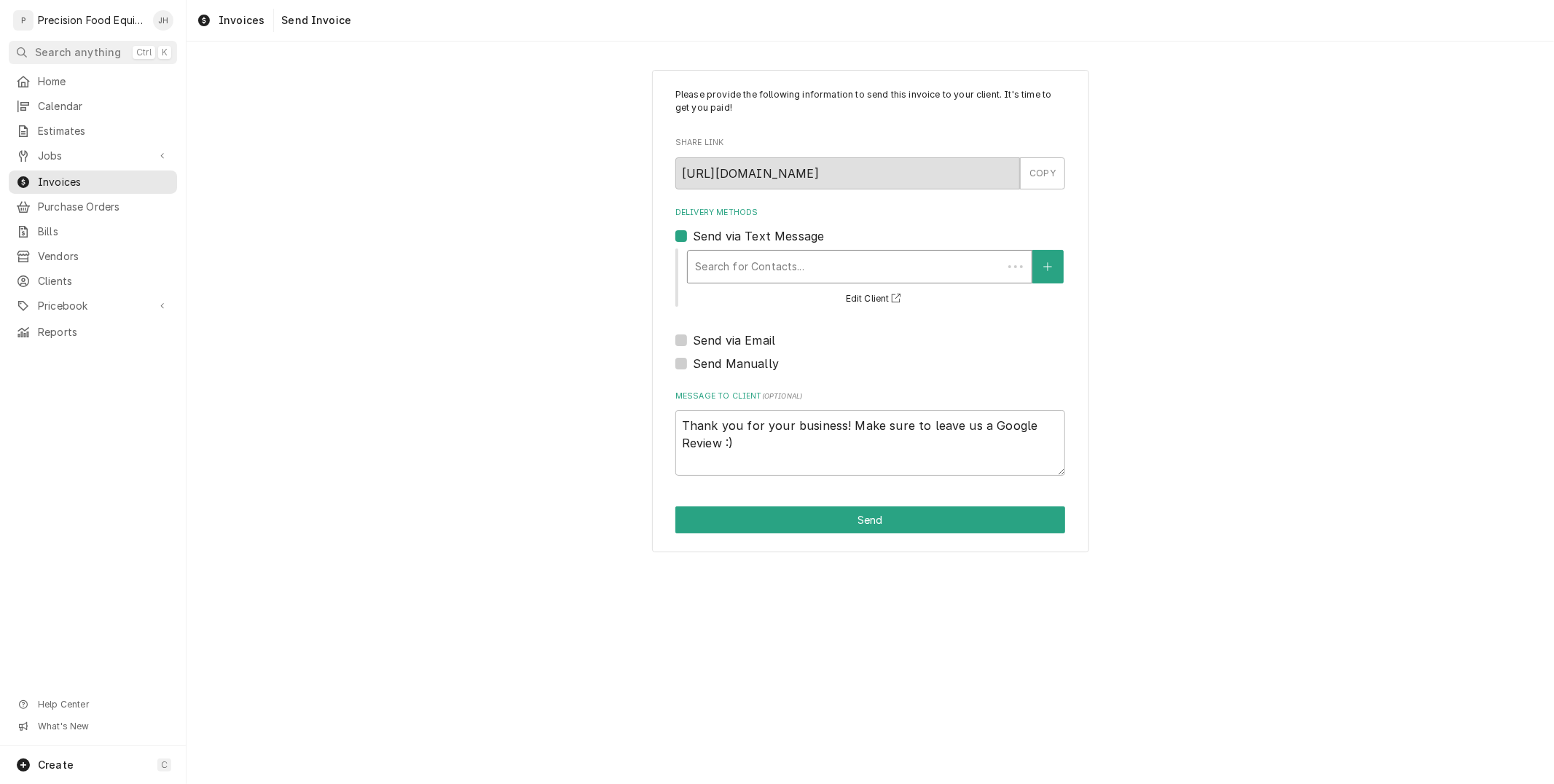
click at [748, 264] on div "Delivery Methods" at bounding box center [846, 267] width 300 height 26
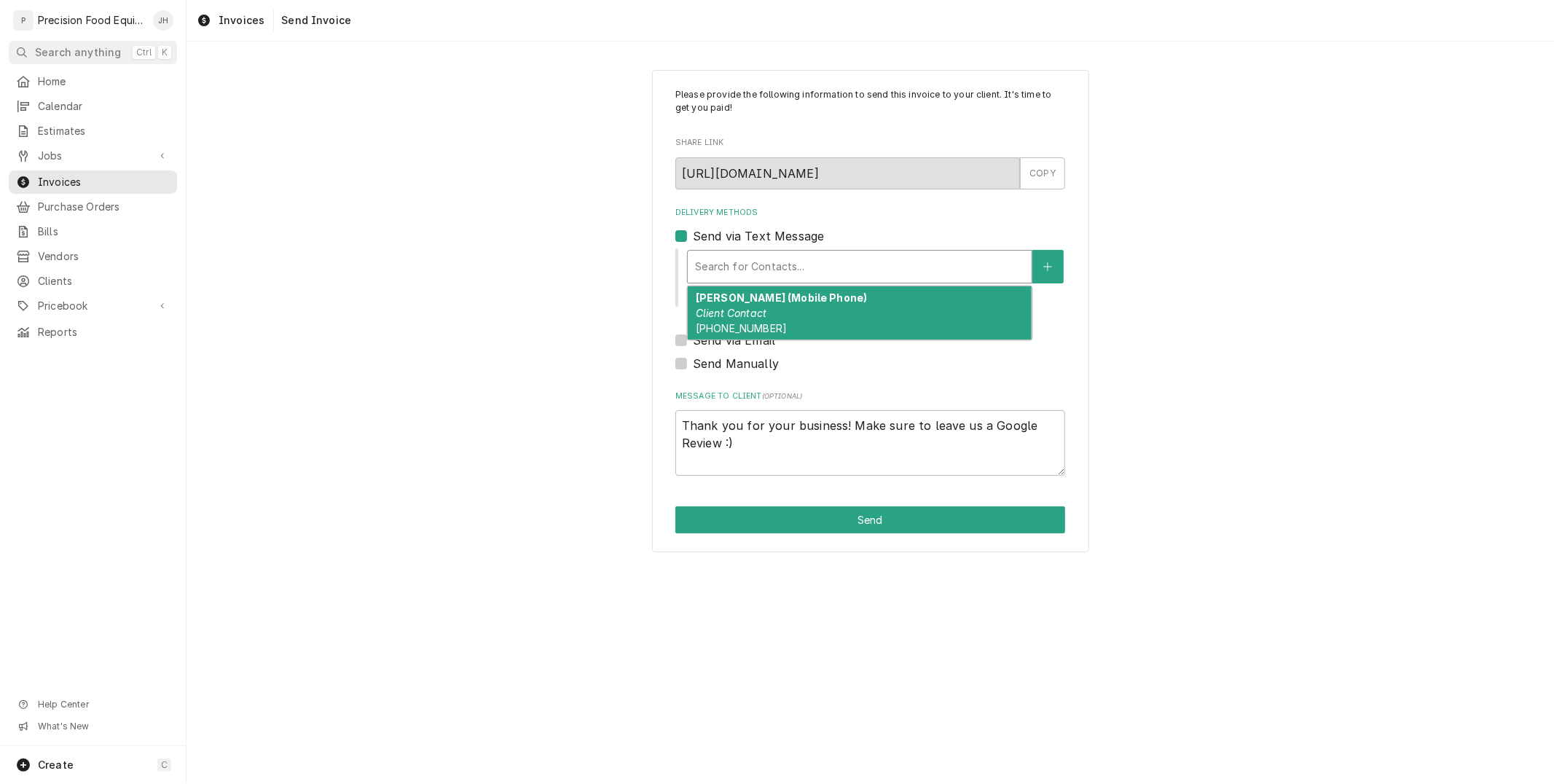
click at [763, 303] on div "[PERSON_NAME] (Mobile Phone) Client Contact [PHONE_NUMBER]" at bounding box center [859, 312] width 344 height 53
type textarea "x"
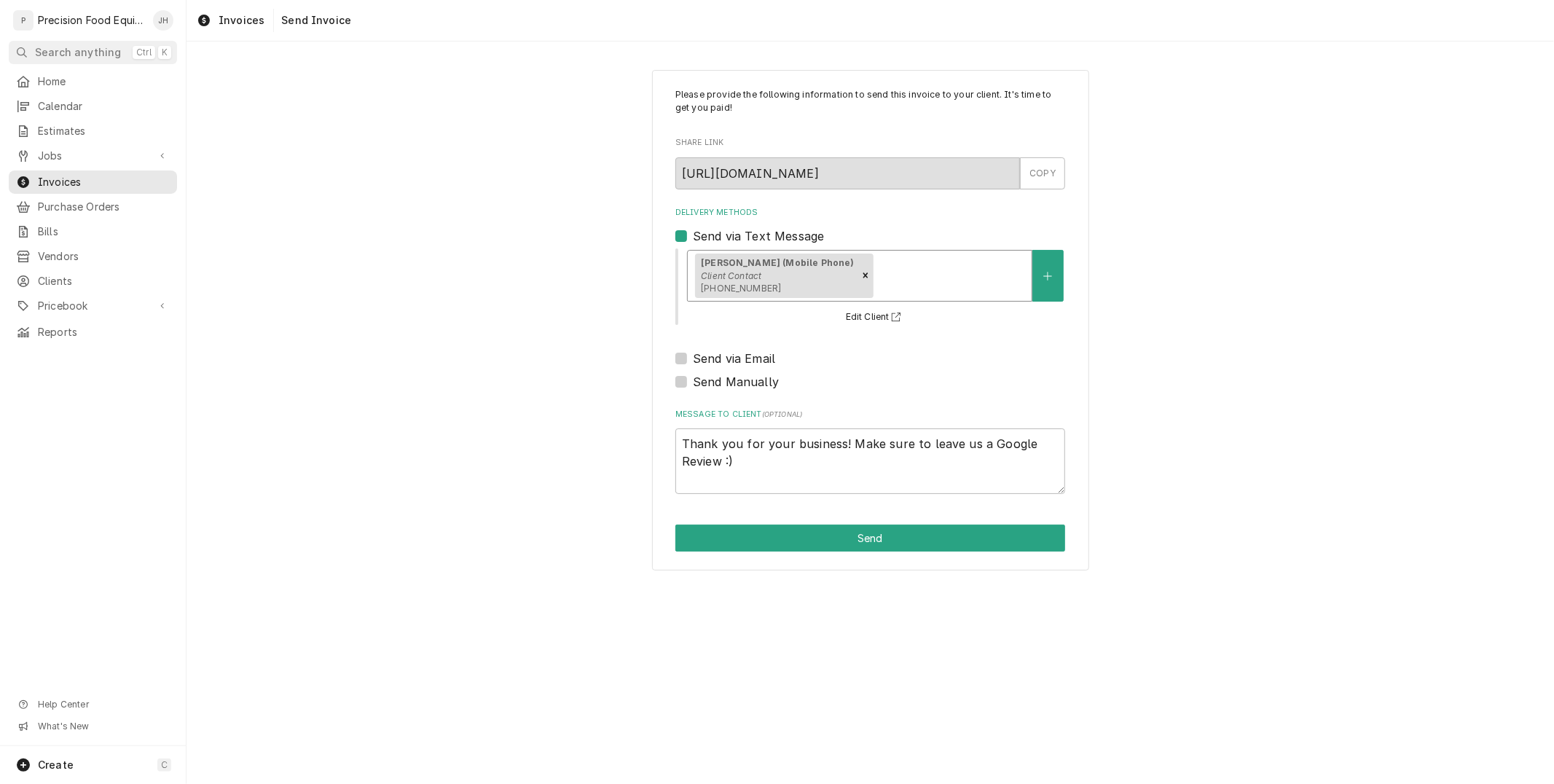
click at [693, 357] on label "Send via Email" at bounding box center [734, 357] width 82 height 17
click at [693, 357] on input "Send via Email" at bounding box center [888, 365] width 390 height 32
checkbox input "true"
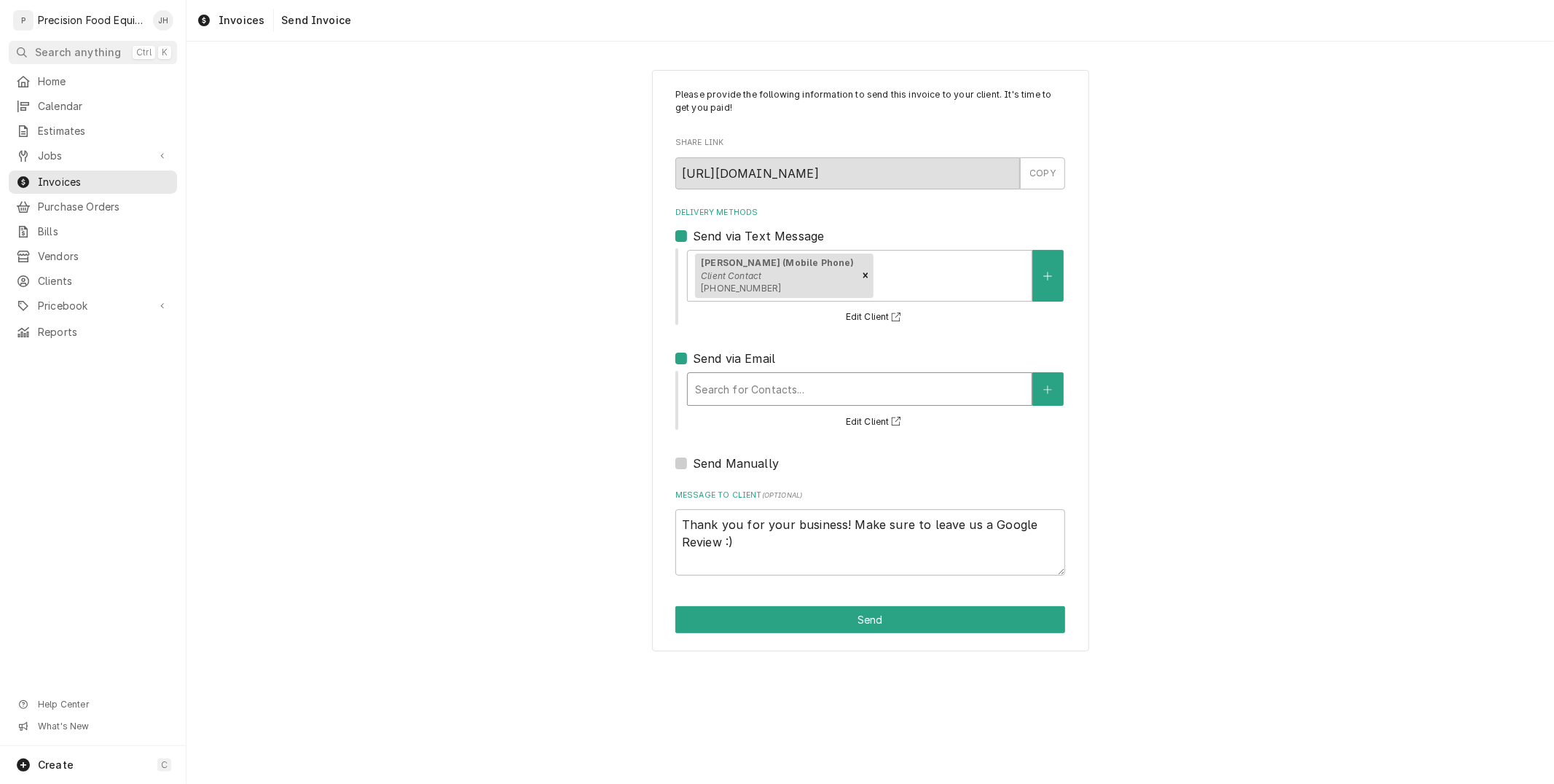
click at [733, 380] on div "Delivery Methods" at bounding box center [859, 389] width 329 height 26
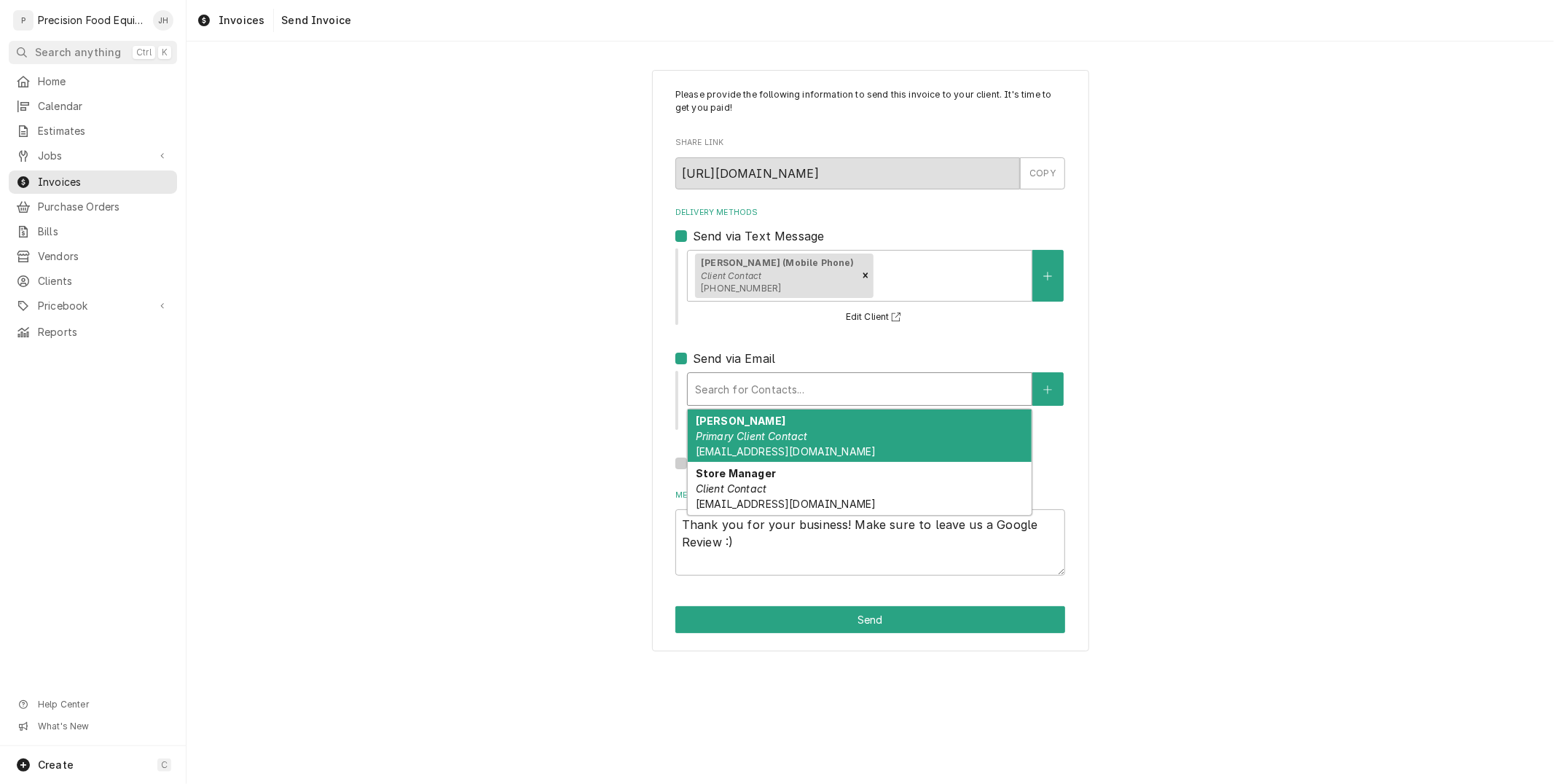
click at [755, 417] on div "Amy Frantz Primary Client Contact afrantz@acgbbq.com" at bounding box center [859, 436] width 344 height 53
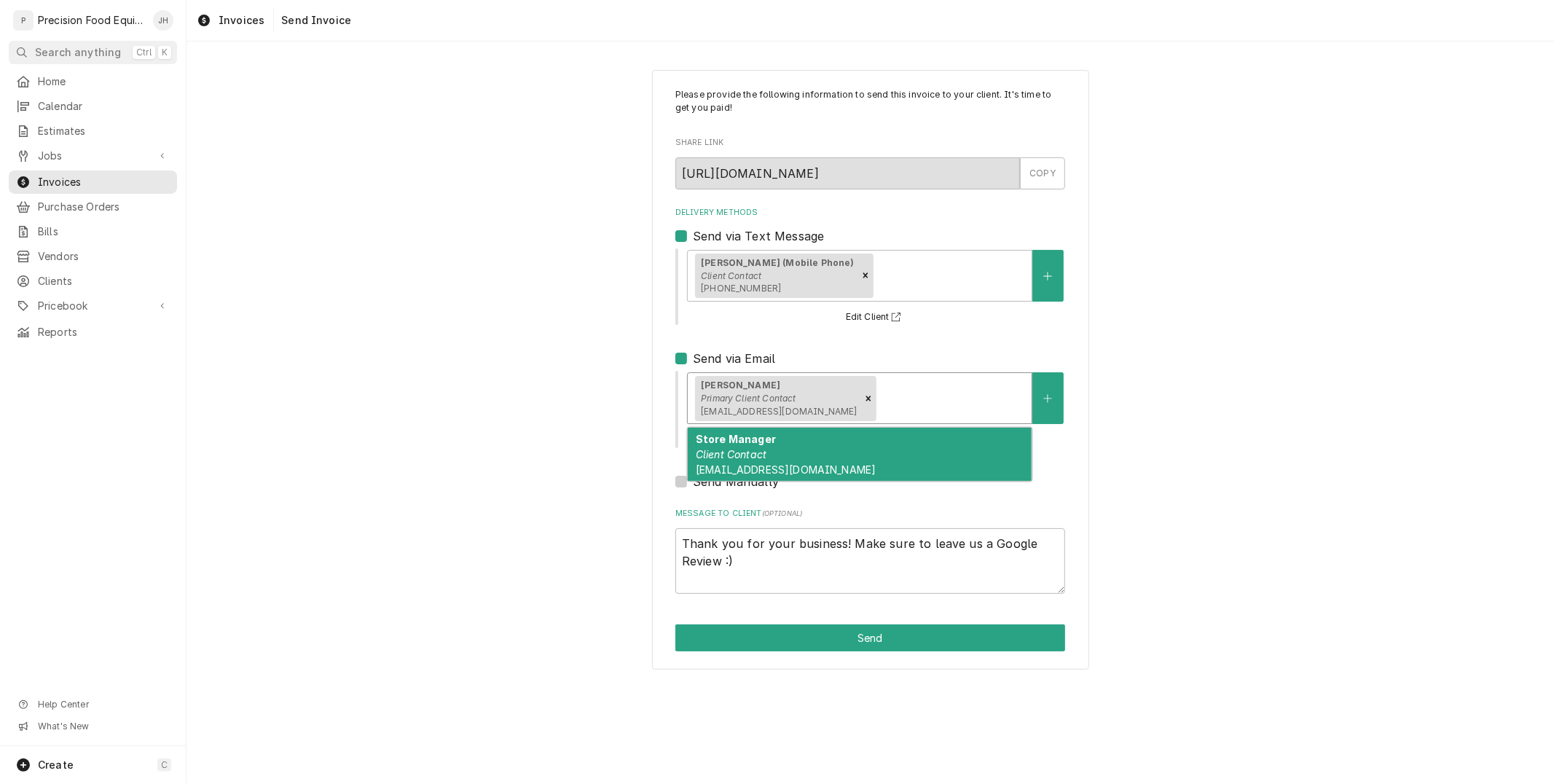
click at [907, 405] on div "Delivery Methods" at bounding box center [952, 398] width 146 height 26
click at [896, 460] on div "Store Manager Client Contact gmwinterhaven@acgbbq.com" at bounding box center [859, 454] width 344 height 53
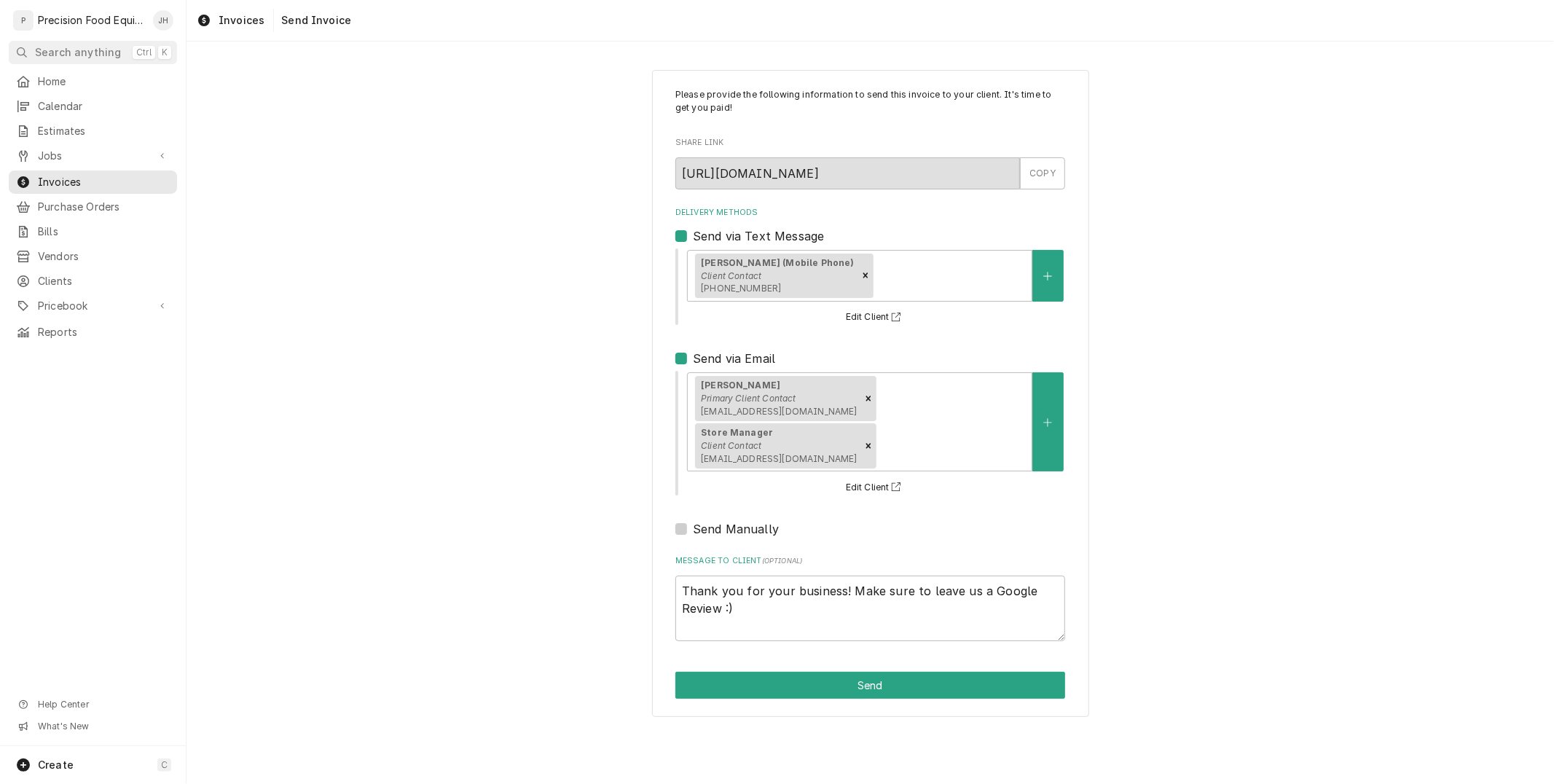
click at [901, 618] on div "Please provide the following information to send this invoice to your client. I…" at bounding box center [871, 394] width 437 height 648
click at [904, 671] on button "Send" at bounding box center [870, 684] width 390 height 27
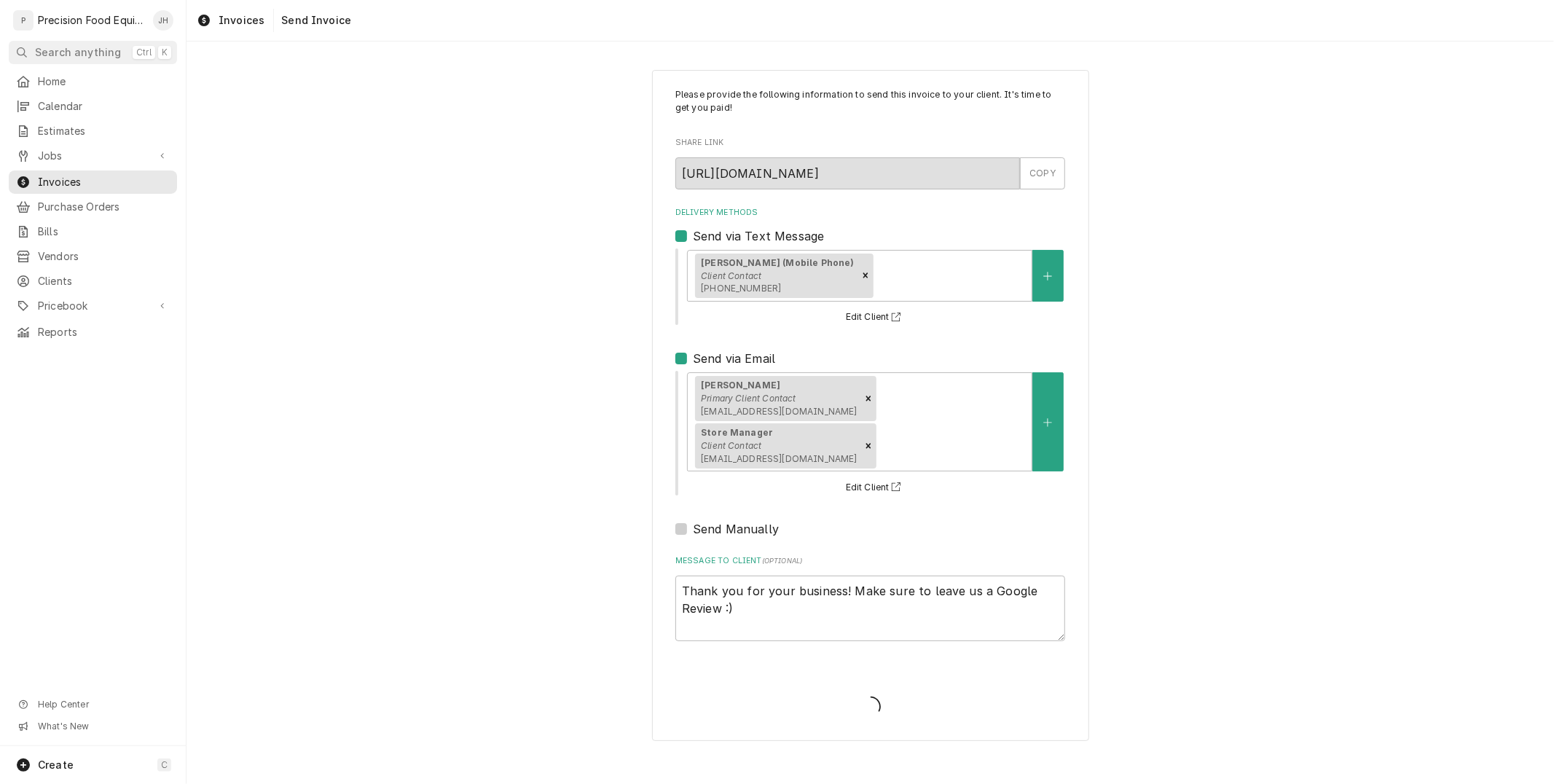
type textarea "x"
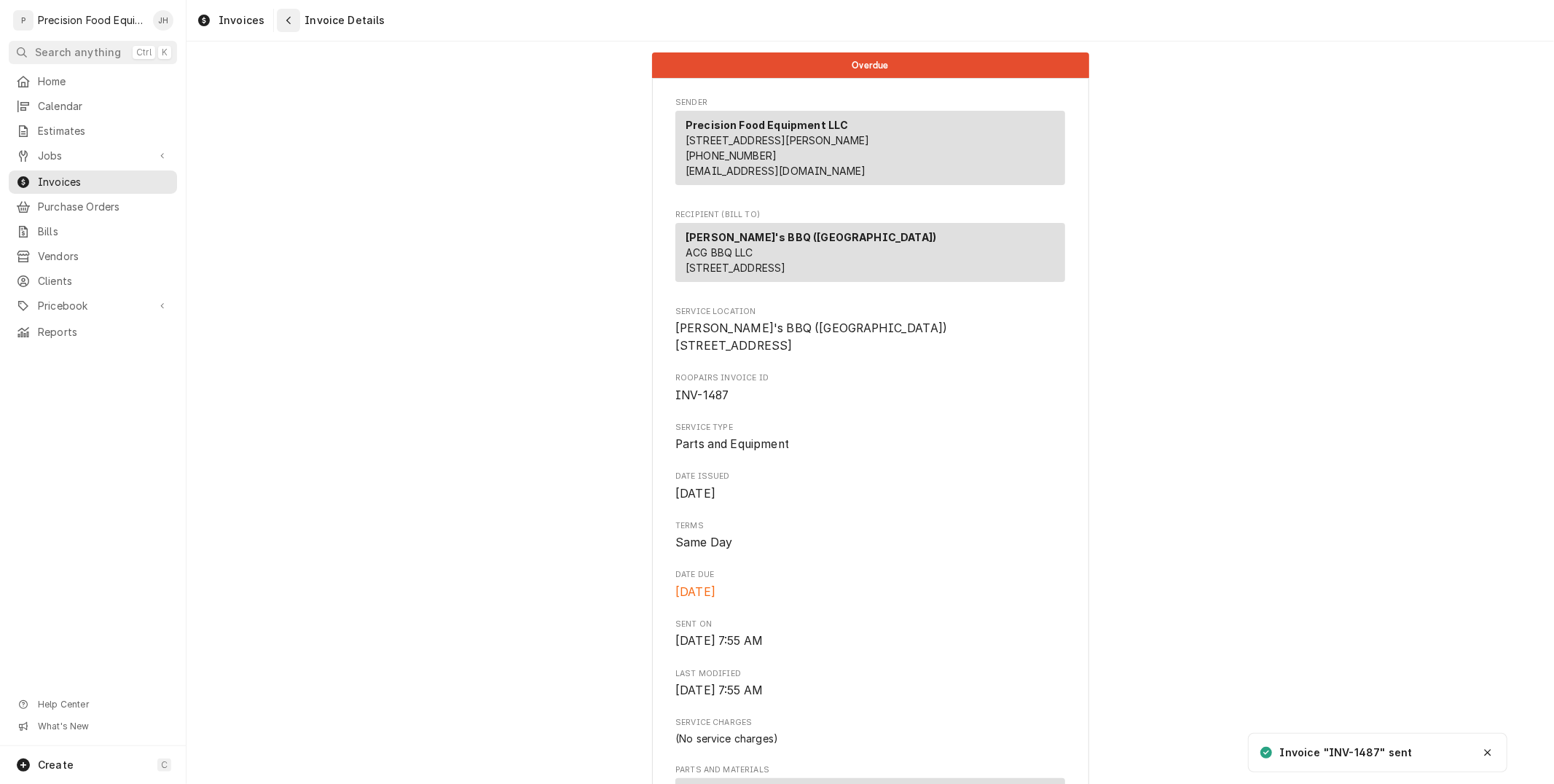
click at [277, 27] on button "Navigate back" at bounding box center [288, 20] width 24 height 24
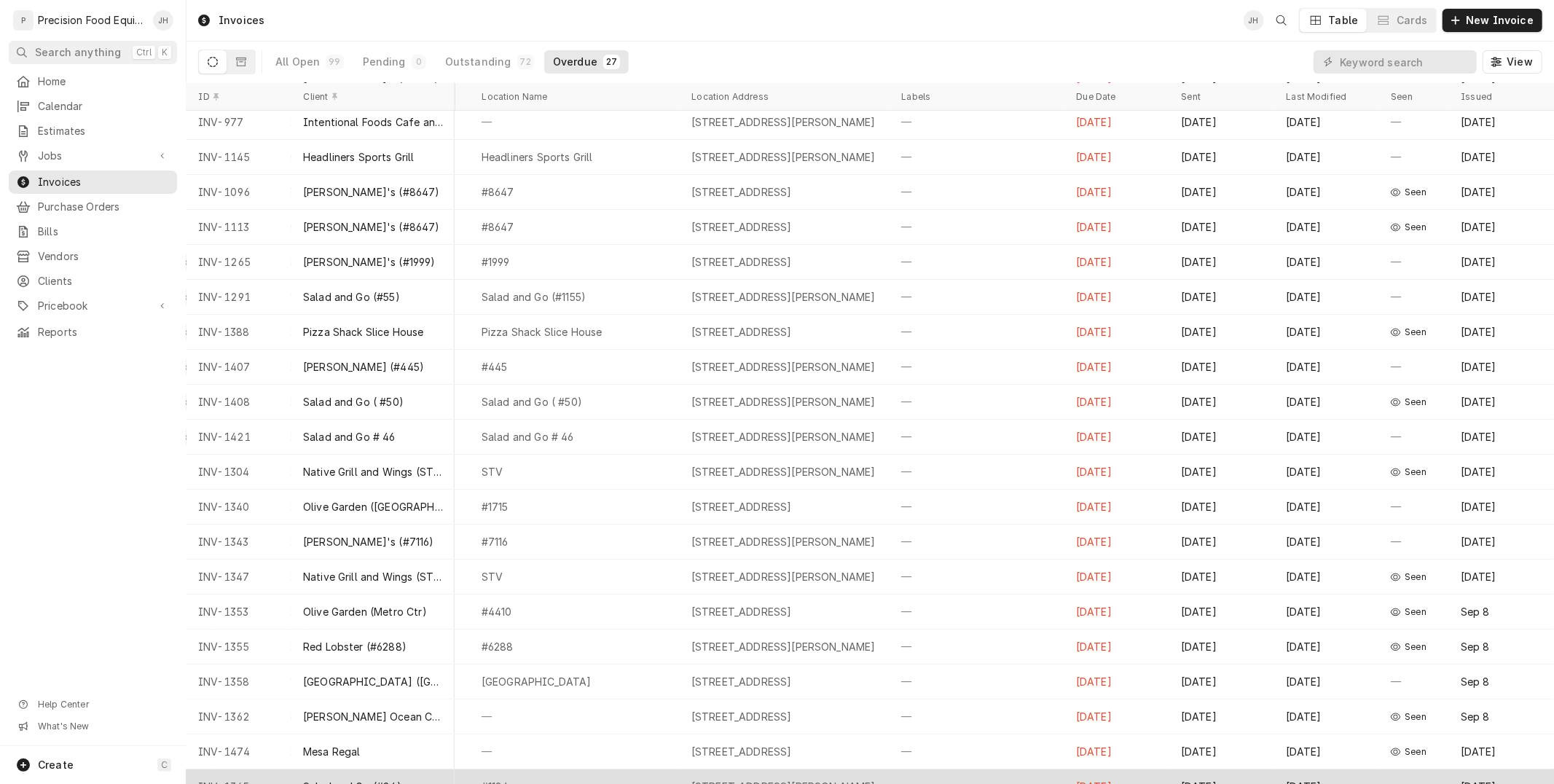
scroll to position [0, 383]
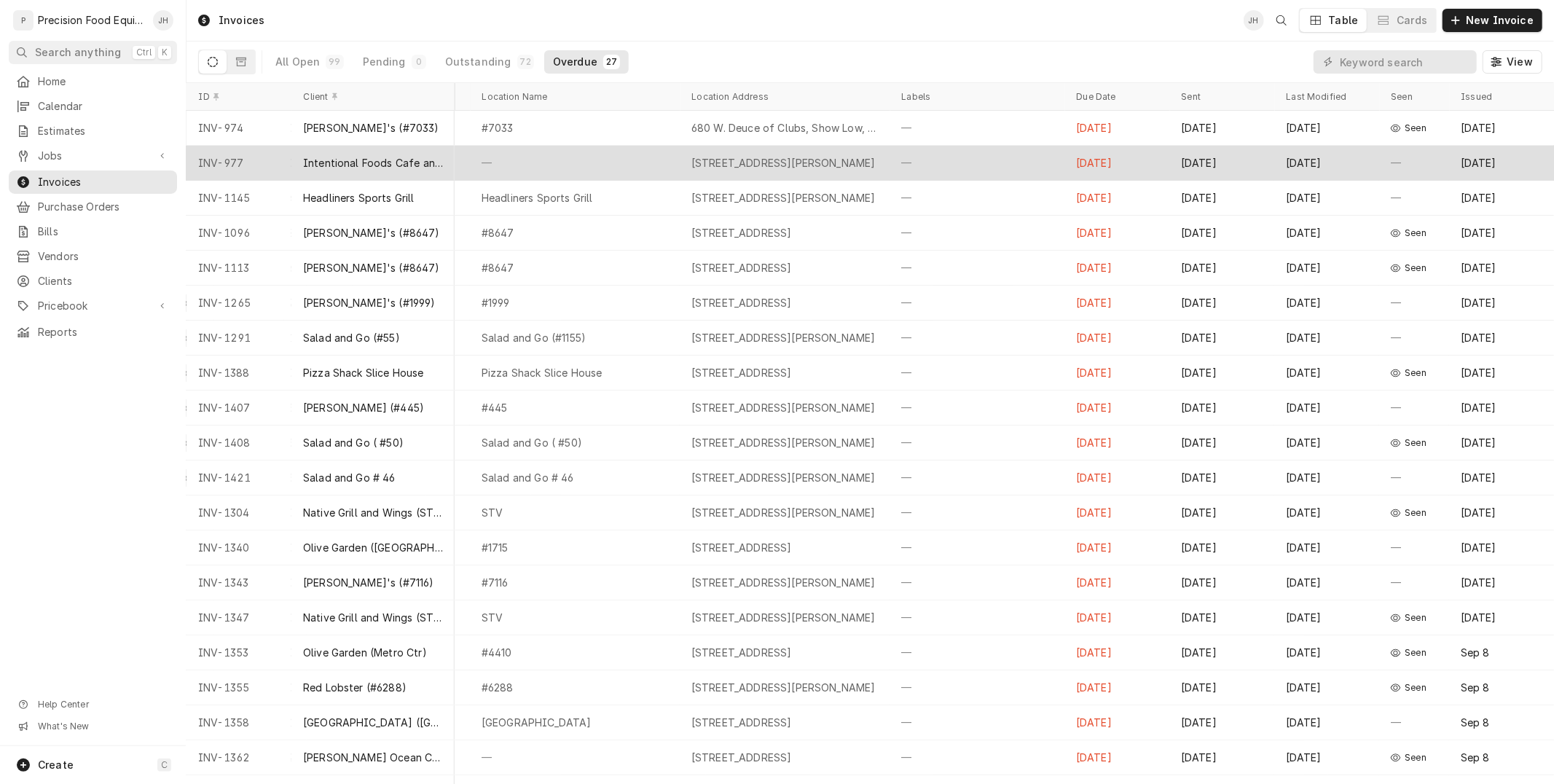
click at [1388, 162] on div "—" at bounding box center [1414, 163] width 70 height 35
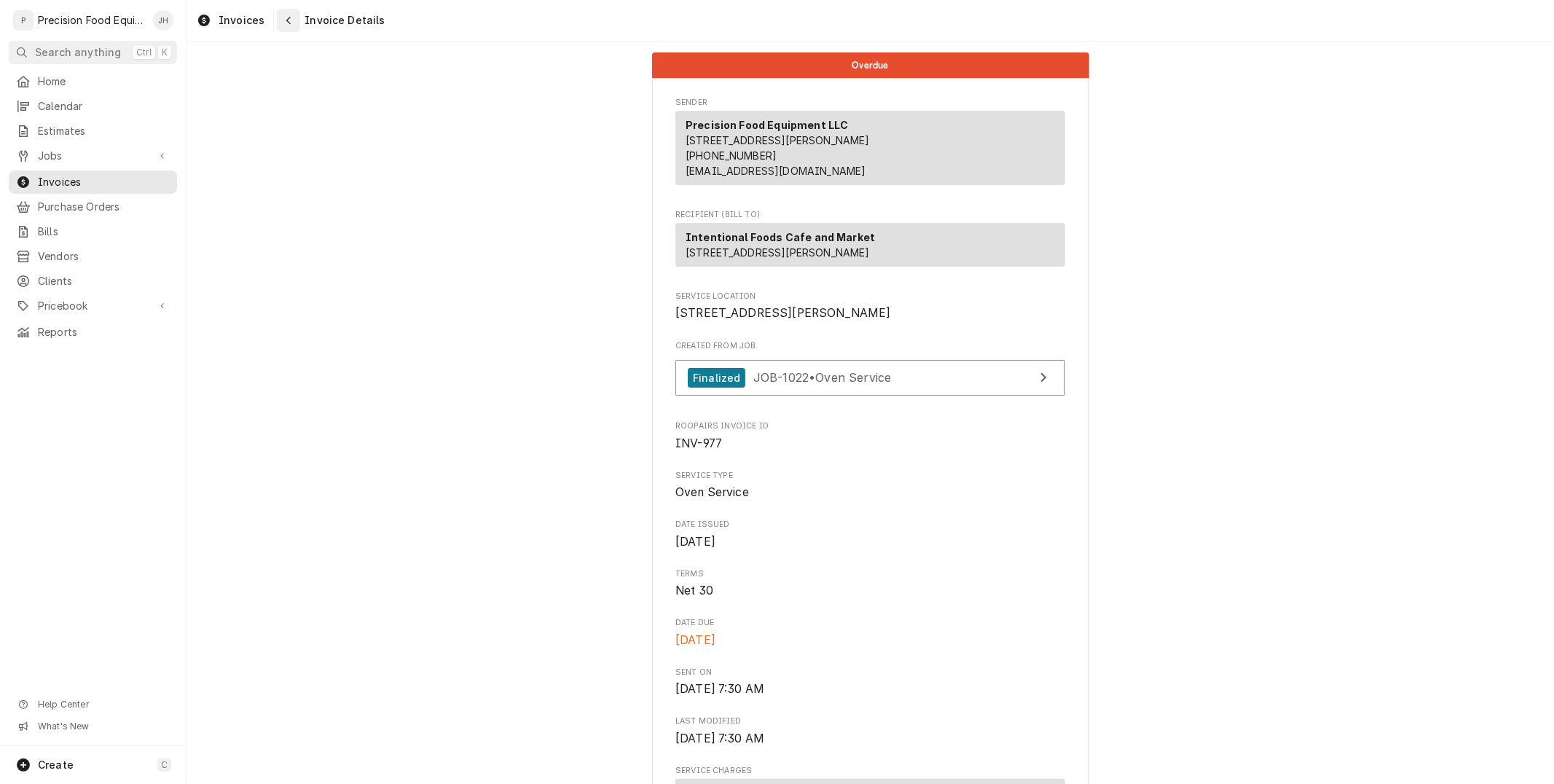
click at [282, 16] on div "Navigate back" at bounding box center [289, 20] width 15 height 15
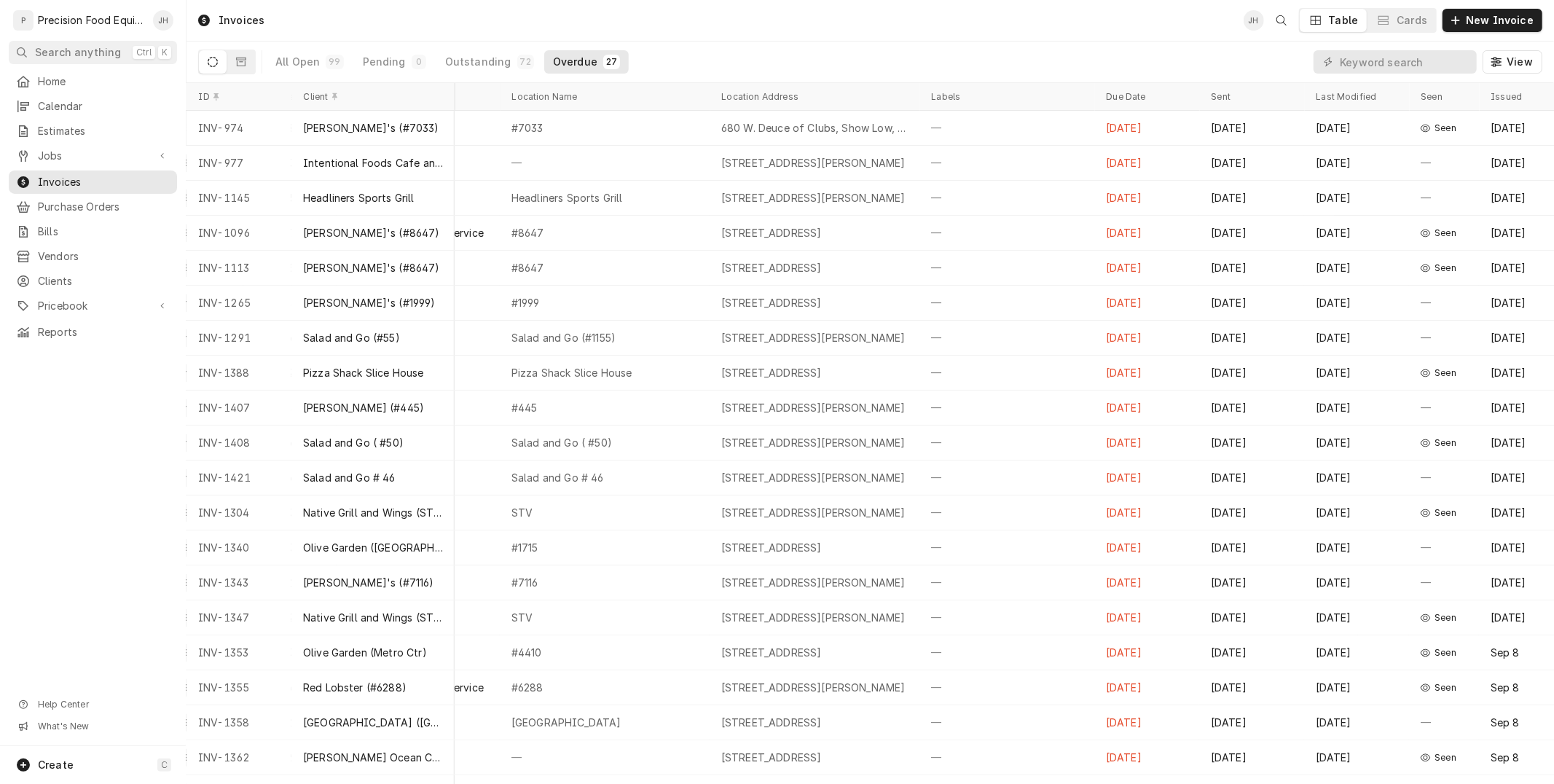
scroll to position [0, 383]
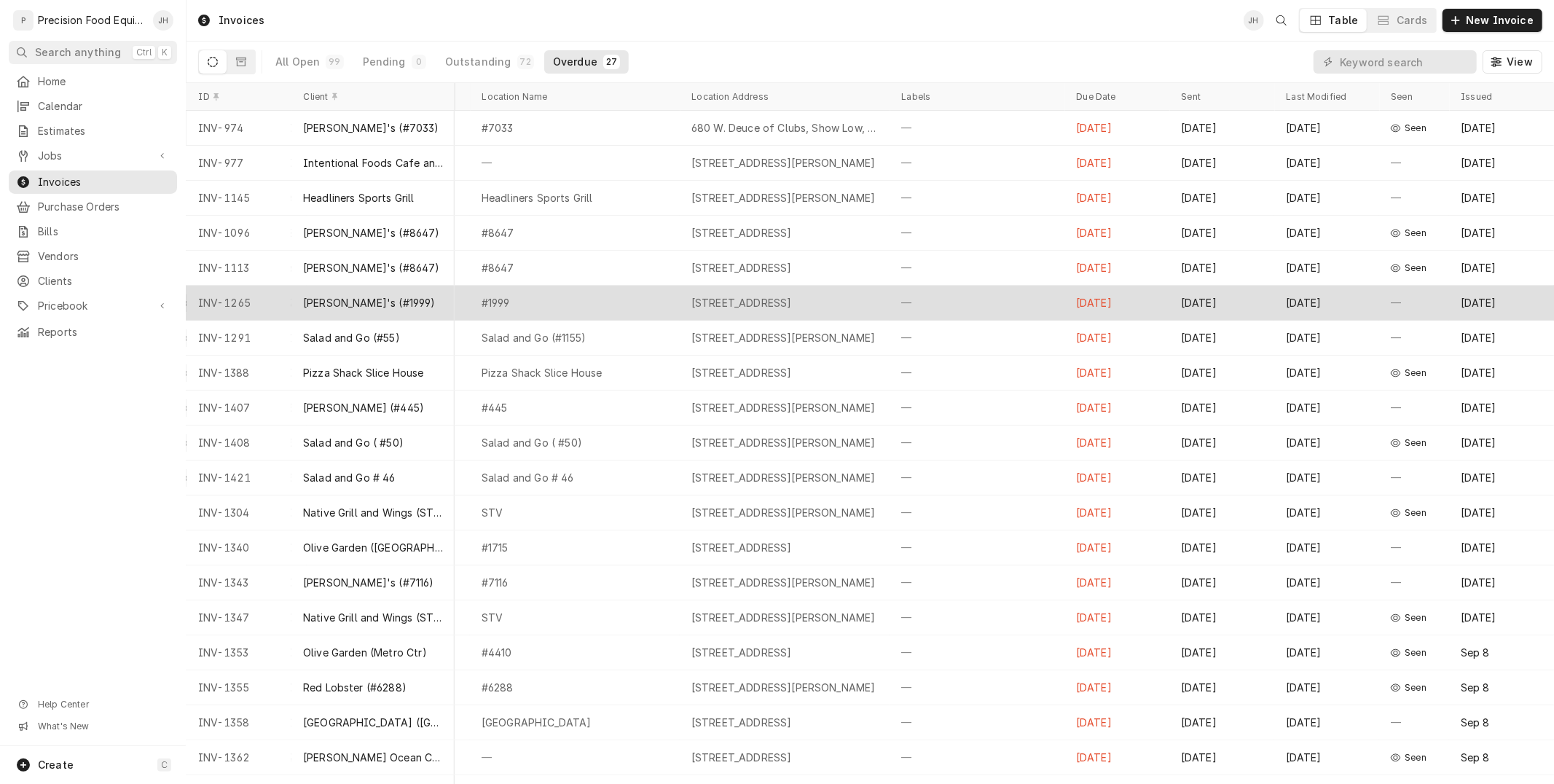
click at [581, 308] on div "#1999" at bounding box center [575, 303] width 210 height 35
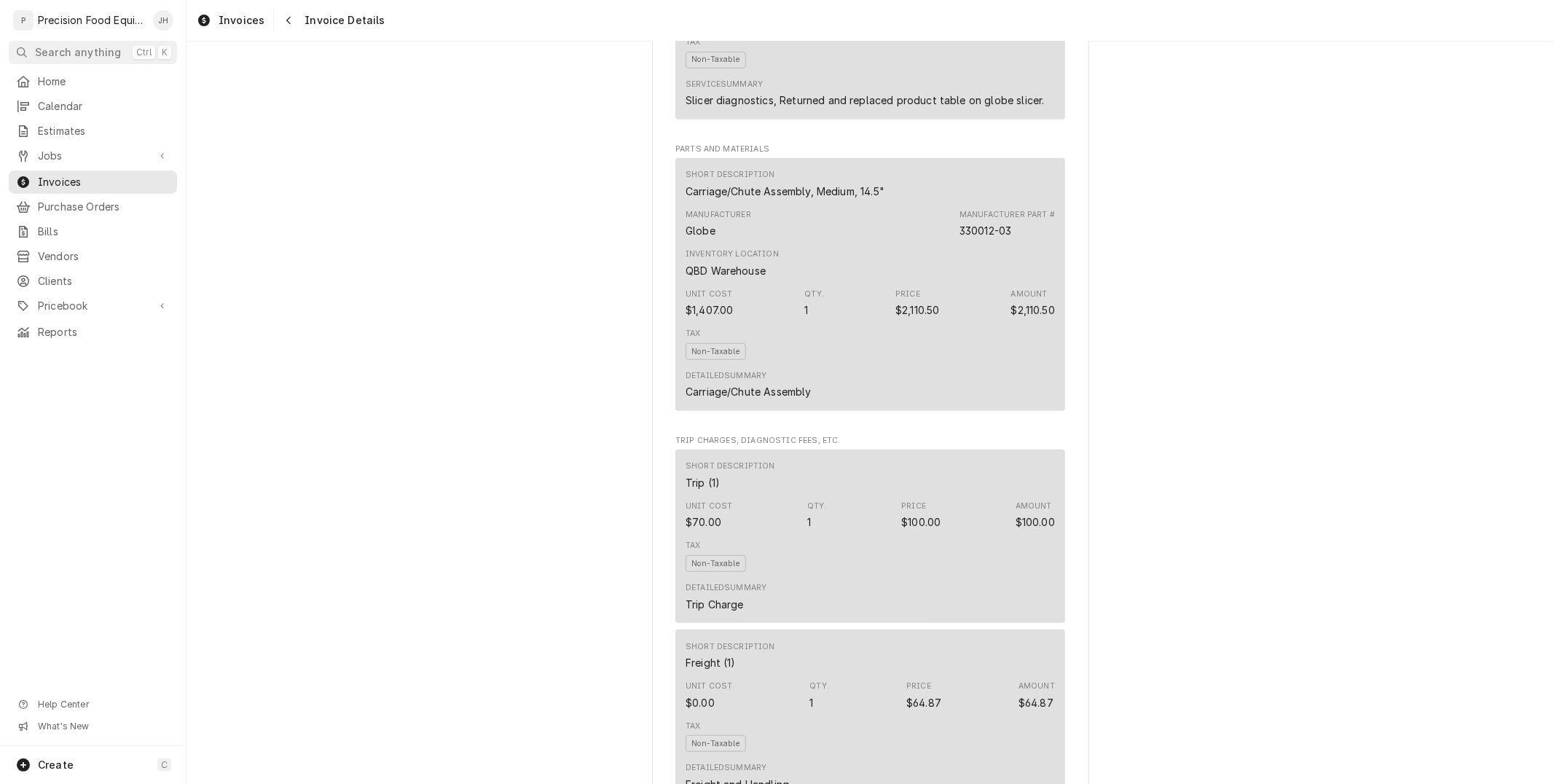
scroll to position [1742, 0]
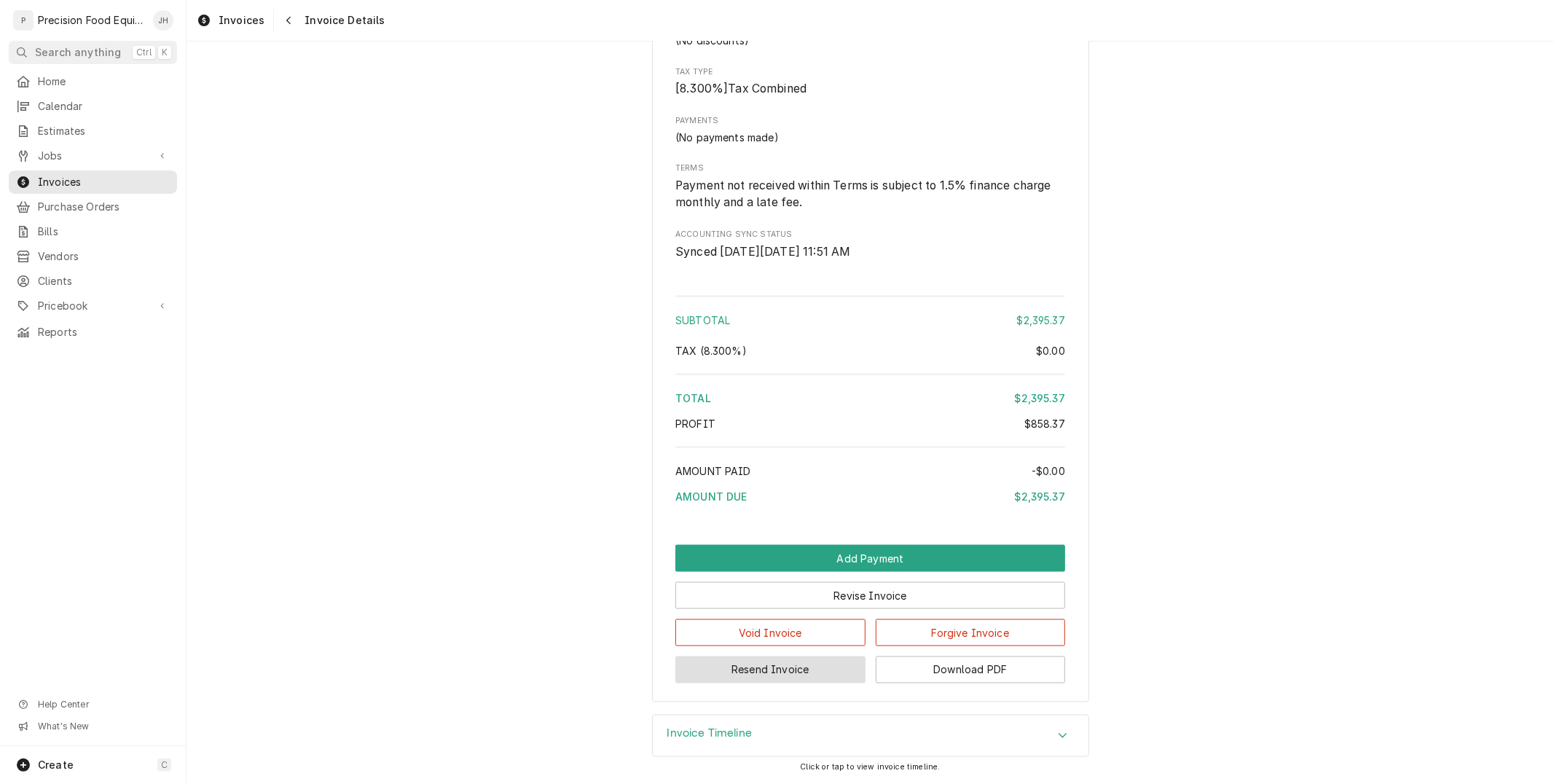
click at [811, 673] on button "Resend Invoice" at bounding box center [770, 669] width 190 height 27
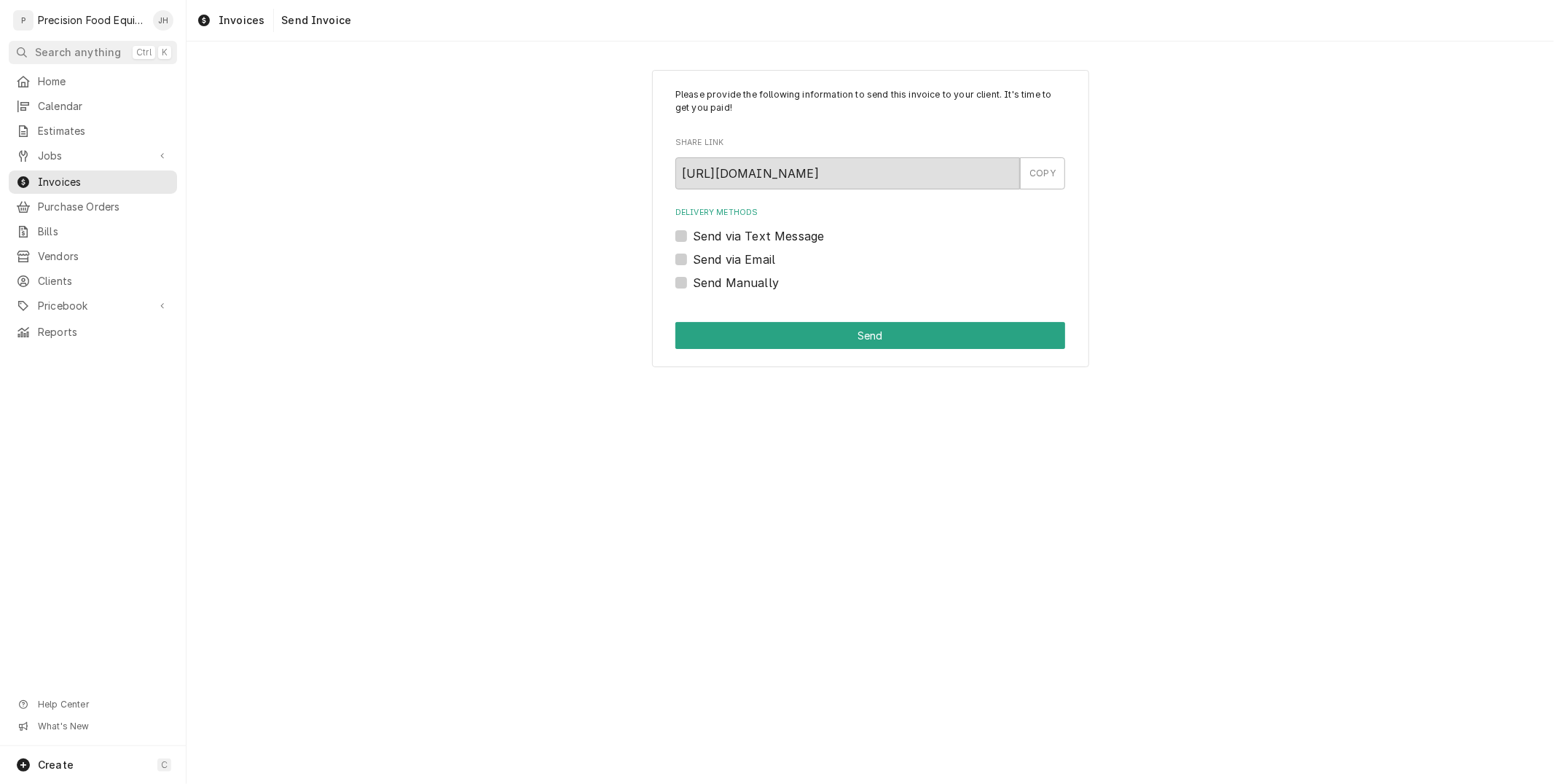
click at [693, 234] on label "Send via Text Message" at bounding box center [758, 236] width 131 height 17
click at [693, 234] on input "Send via Text Message" at bounding box center [888, 243] width 390 height 32
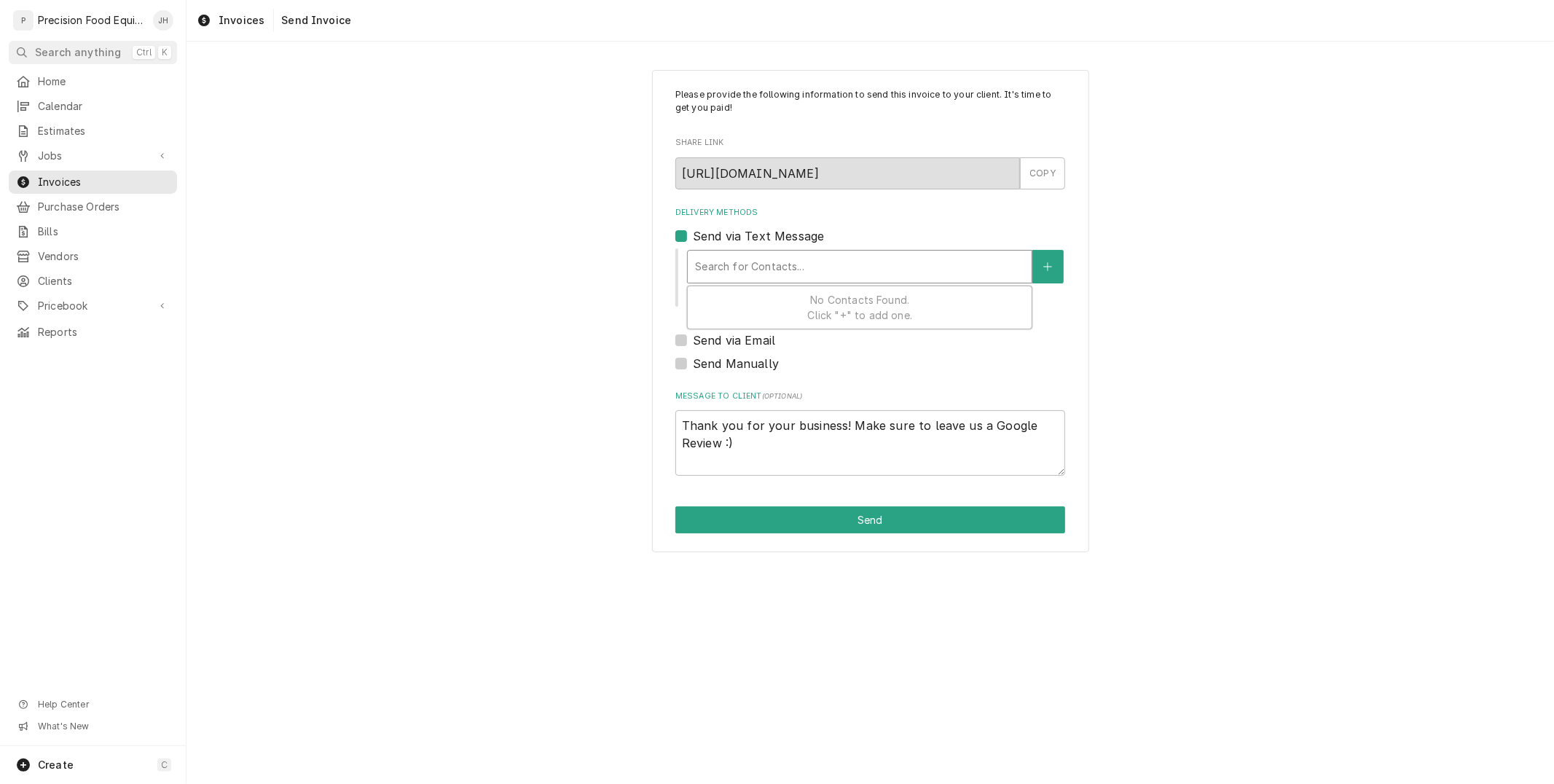
click at [767, 263] on div "Delivery Methods" at bounding box center [859, 267] width 329 height 26
click at [693, 237] on label "Send via Text Message" at bounding box center [758, 236] width 131 height 17
click at [693, 237] on input "Send via Text Message" at bounding box center [888, 243] width 390 height 32
checkbox input "false"
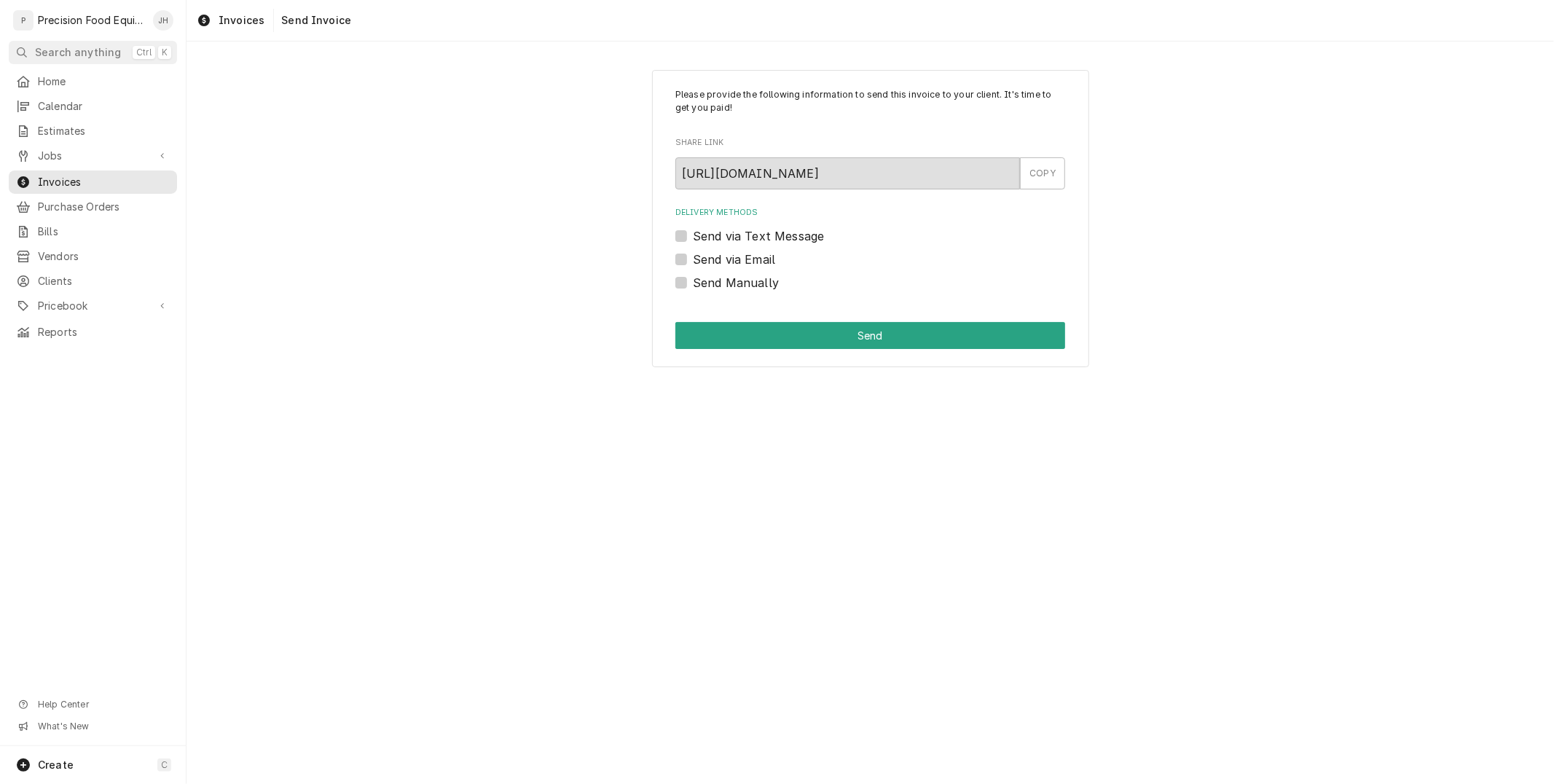
click at [693, 257] on label "Send via Email" at bounding box center [734, 259] width 82 height 17
click at [693, 257] on input "Send via Email" at bounding box center [888, 266] width 390 height 32
checkbox input "true"
type textarea "x"
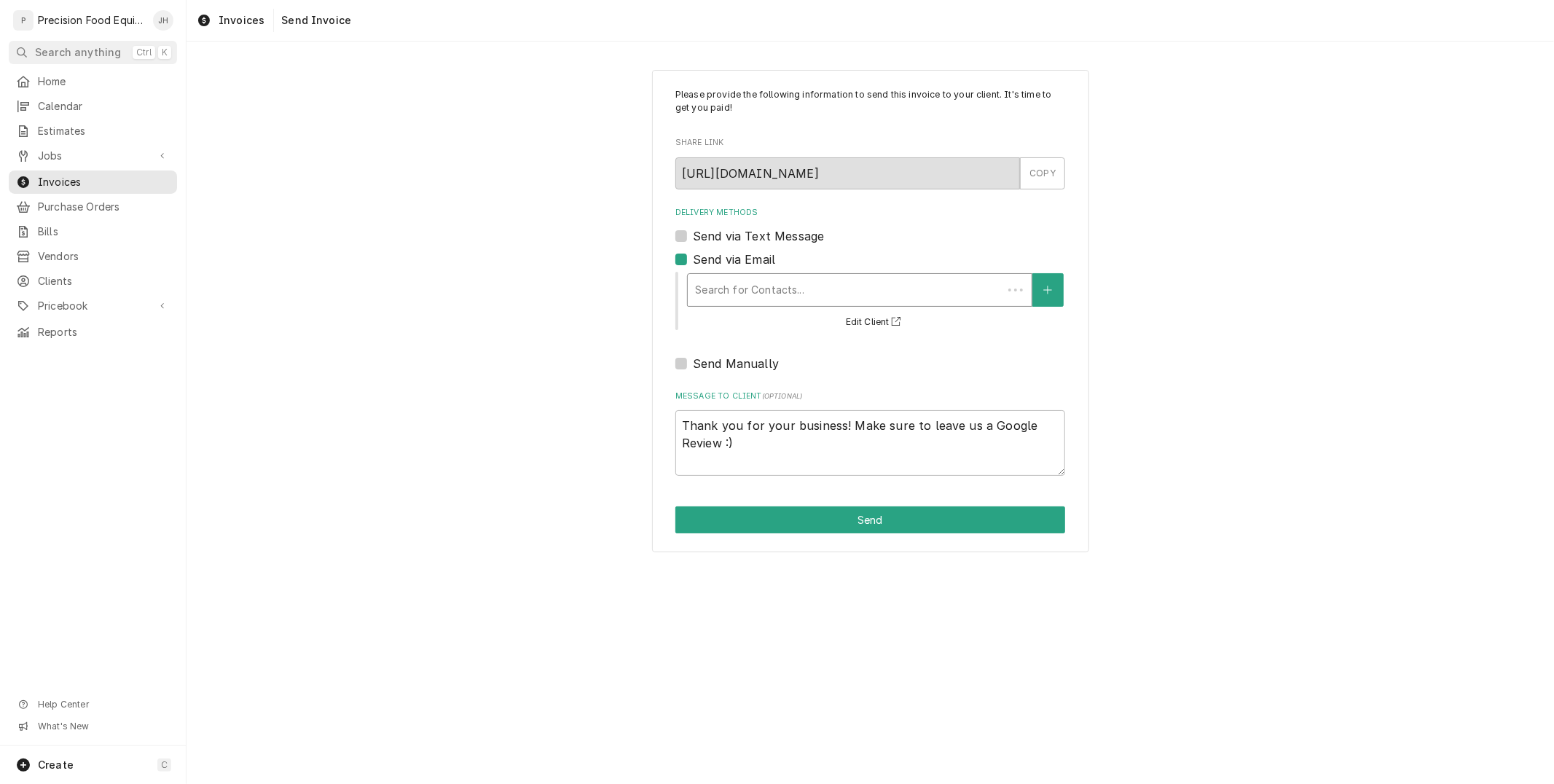
click at [745, 294] on div "Delivery Methods" at bounding box center [846, 290] width 300 height 26
click at [693, 260] on label "Send via Email" at bounding box center [734, 259] width 82 height 17
click at [693, 260] on input "Send via Email" at bounding box center [888, 266] width 390 height 32
checkbox input "false"
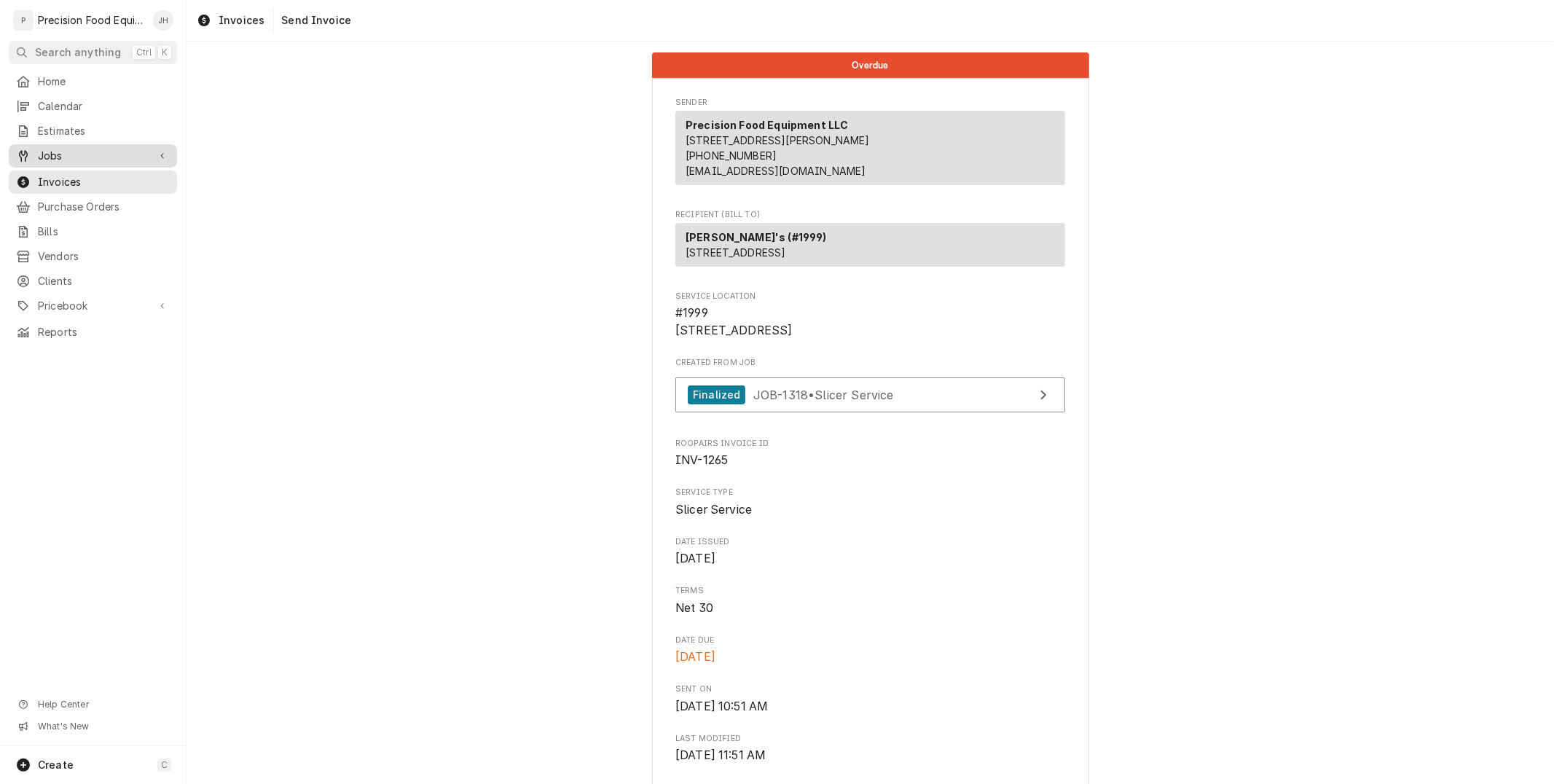
click at [60, 164] on div "Jobs" at bounding box center [92, 155] width 162 height 17
click at [60, 178] on span "Jobs" at bounding box center [104, 180] width 132 height 15
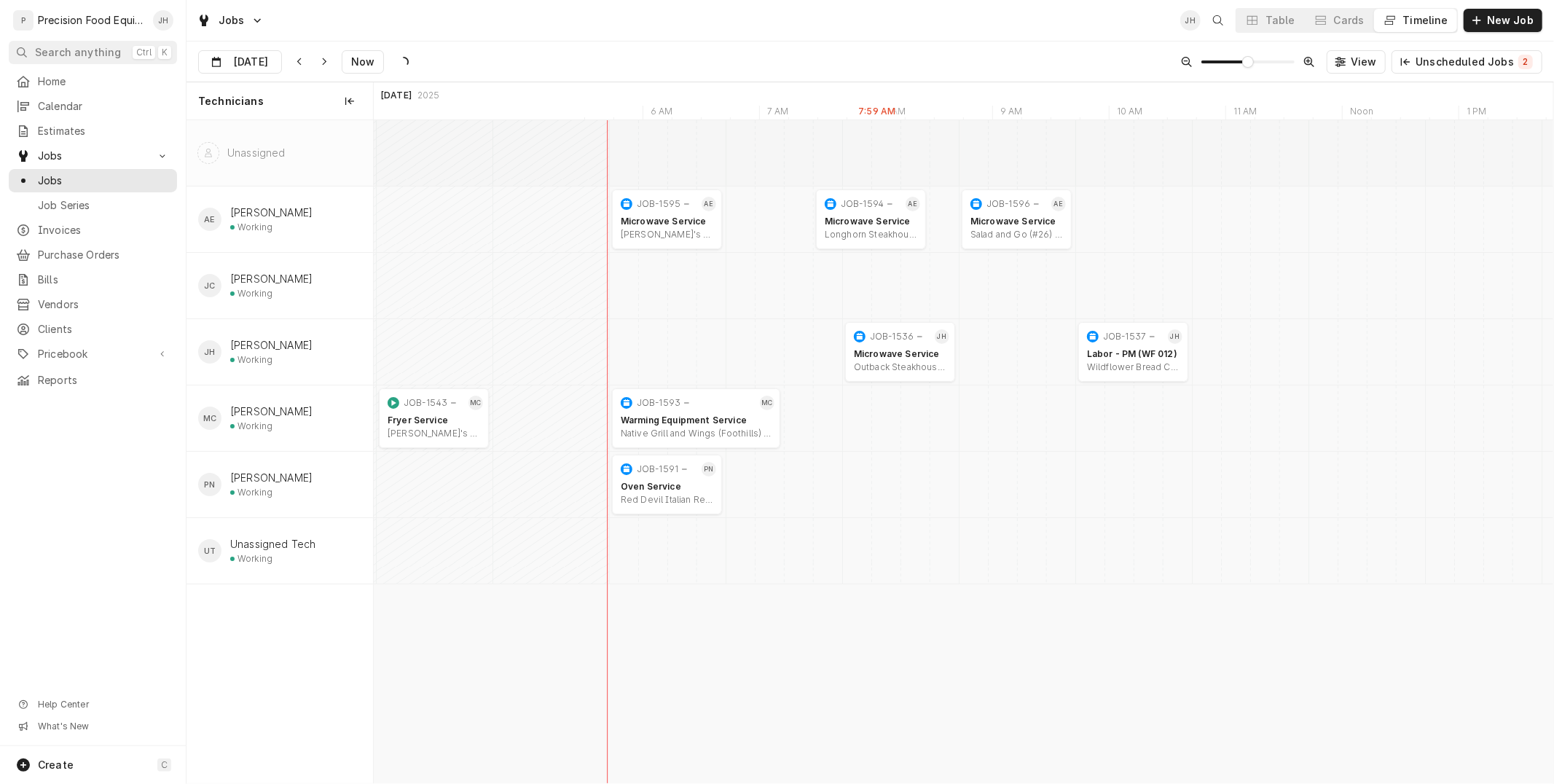
scroll to position [0, 23778]
click at [97, 237] on span "Invoices" at bounding box center [104, 230] width 132 height 15
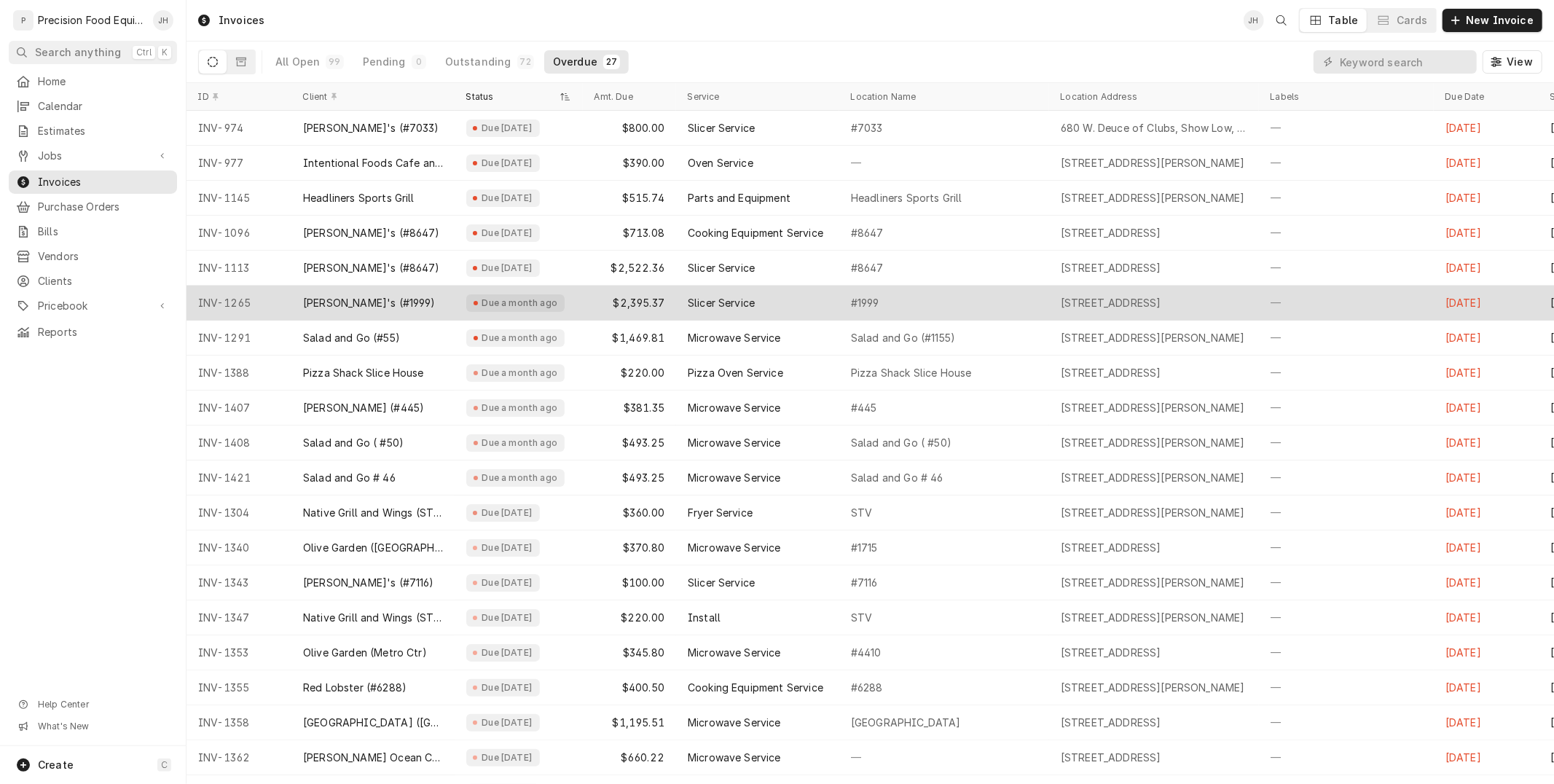
click at [1161, 304] on div "17032 N. 99 Ave, Sun City, AZ 85373" at bounding box center [1111, 303] width 100 height 15
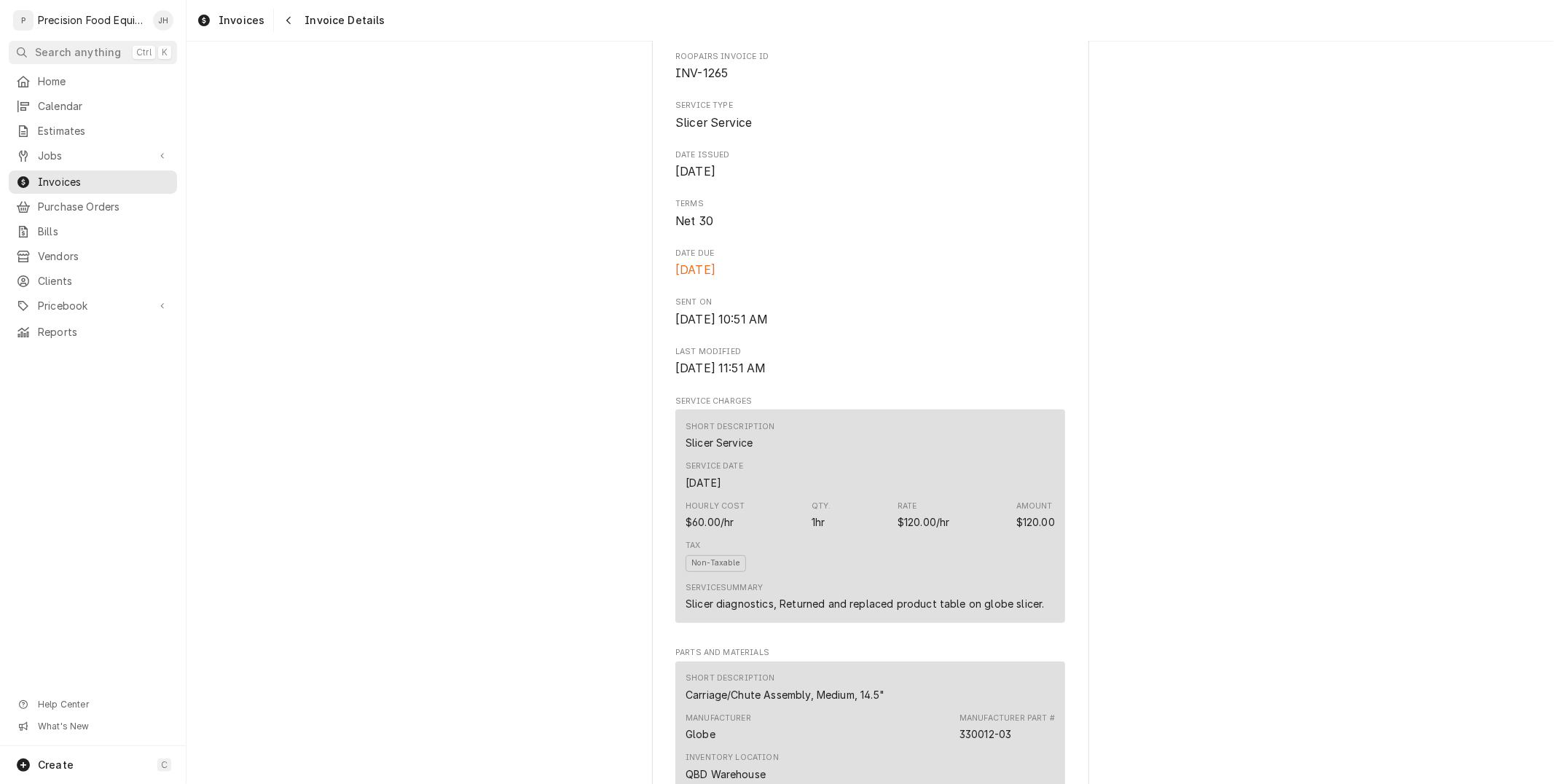
scroll to position [485, 0]
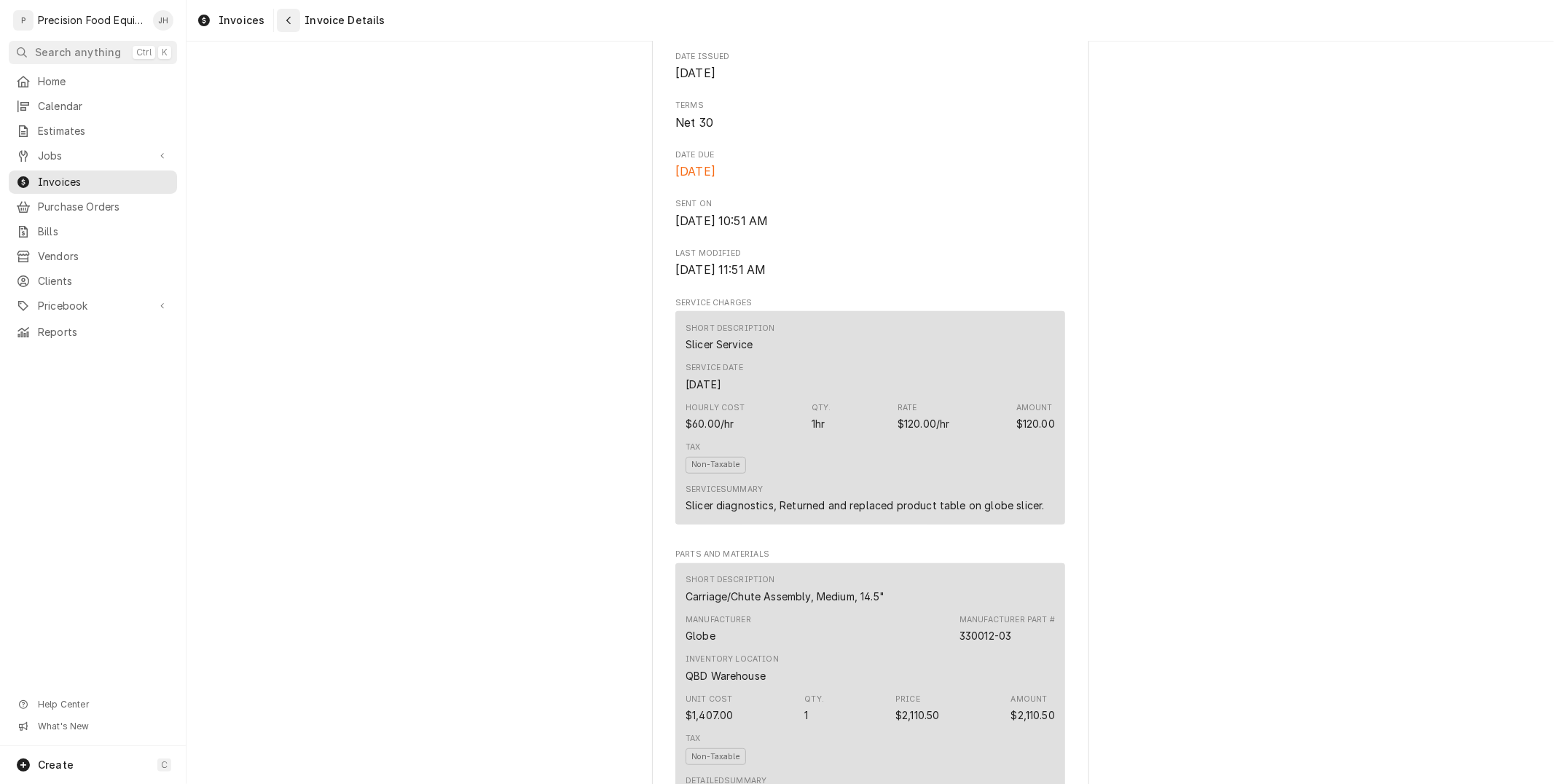
click at [285, 26] on div "Navigate back" at bounding box center [289, 20] width 15 height 15
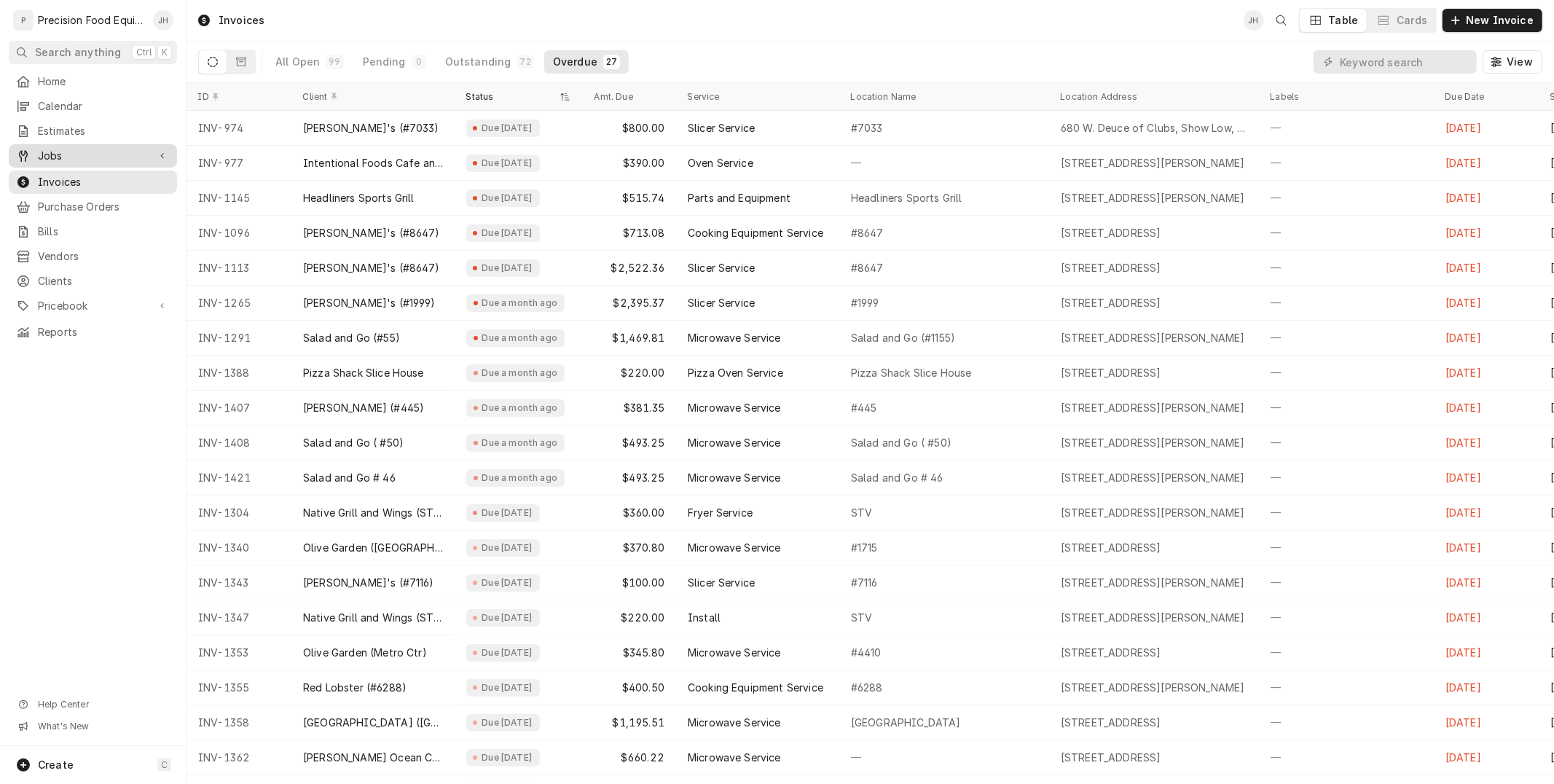
click at [82, 158] on span "Jobs" at bounding box center [92, 156] width 110 height 15
click at [67, 184] on span "Jobs" at bounding box center [104, 180] width 132 height 15
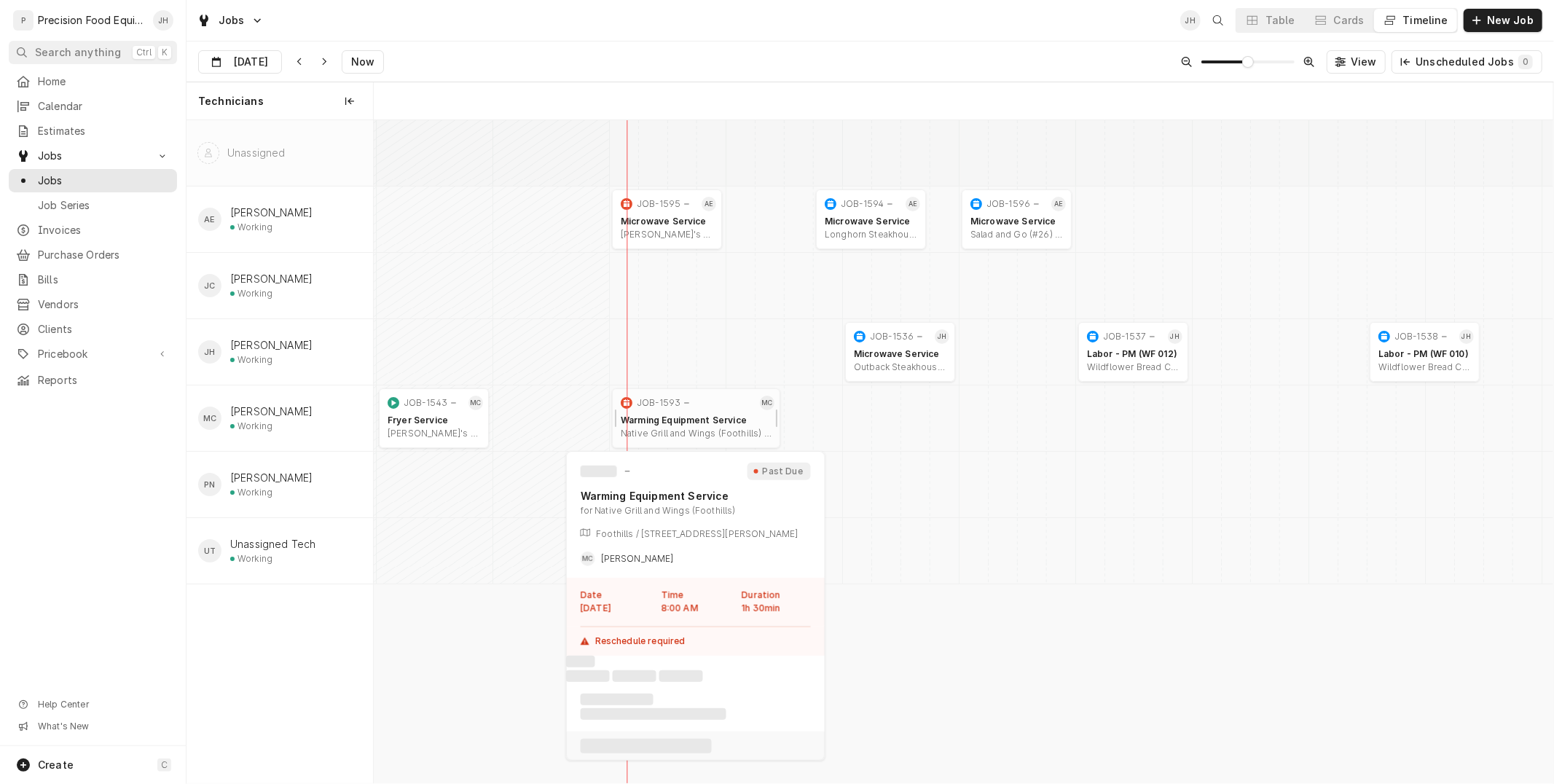
scroll to position [0, 23370]
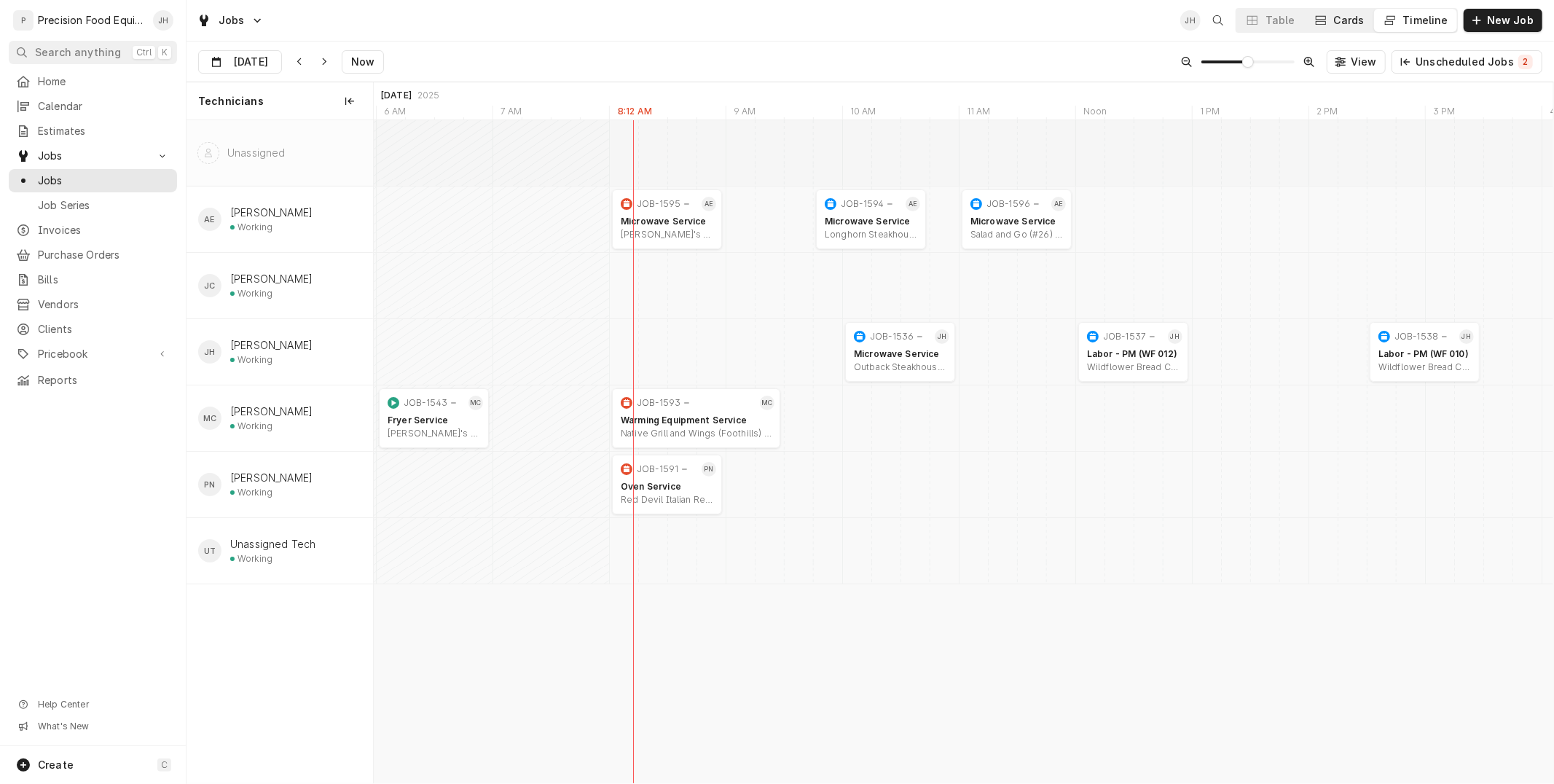
click at [1365, 18] on div "Cards" at bounding box center [1348, 20] width 30 height 15
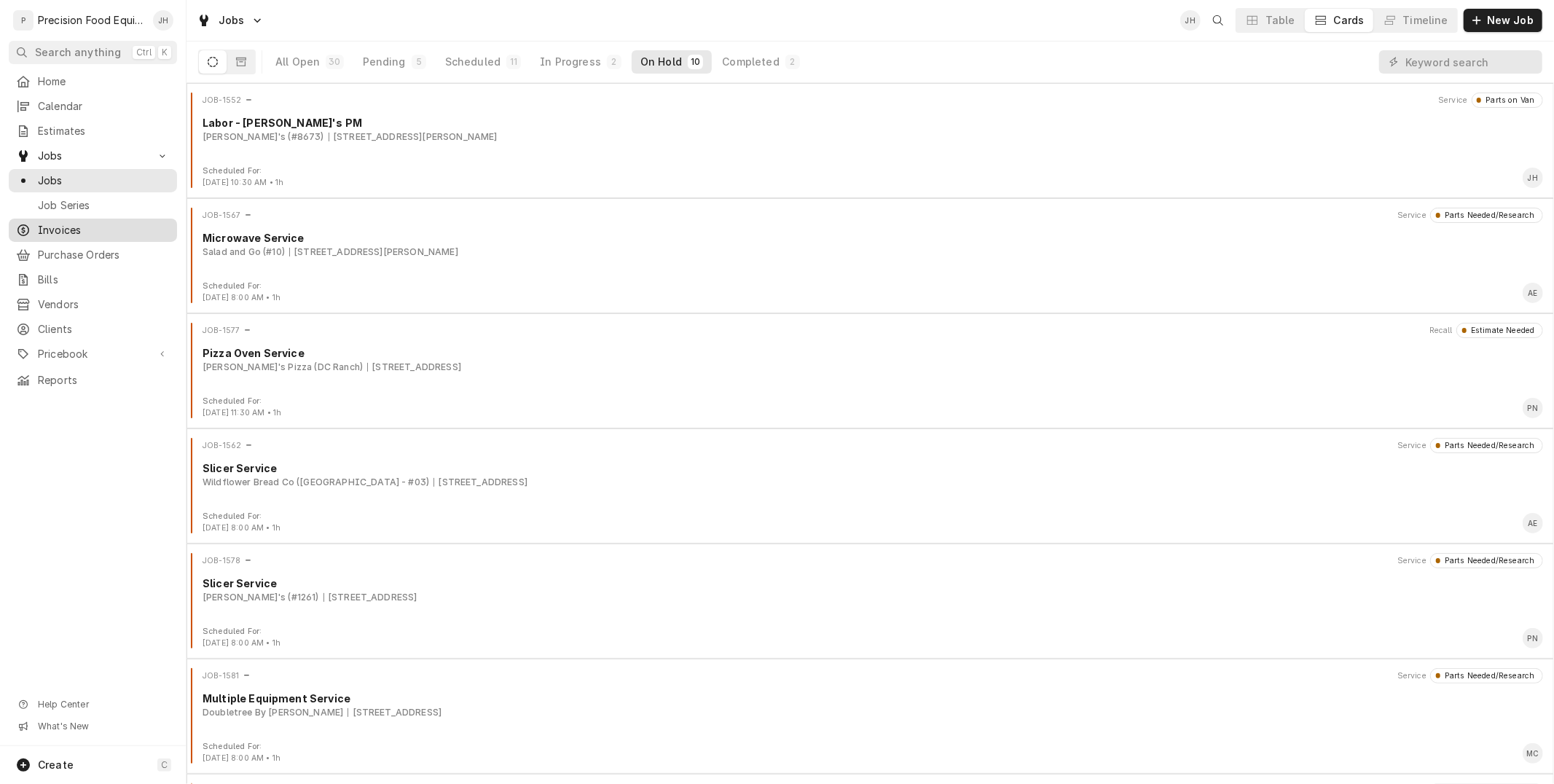
click at [73, 220] on link "Invoices" at bounding box center [93, 230] width 168 height 24
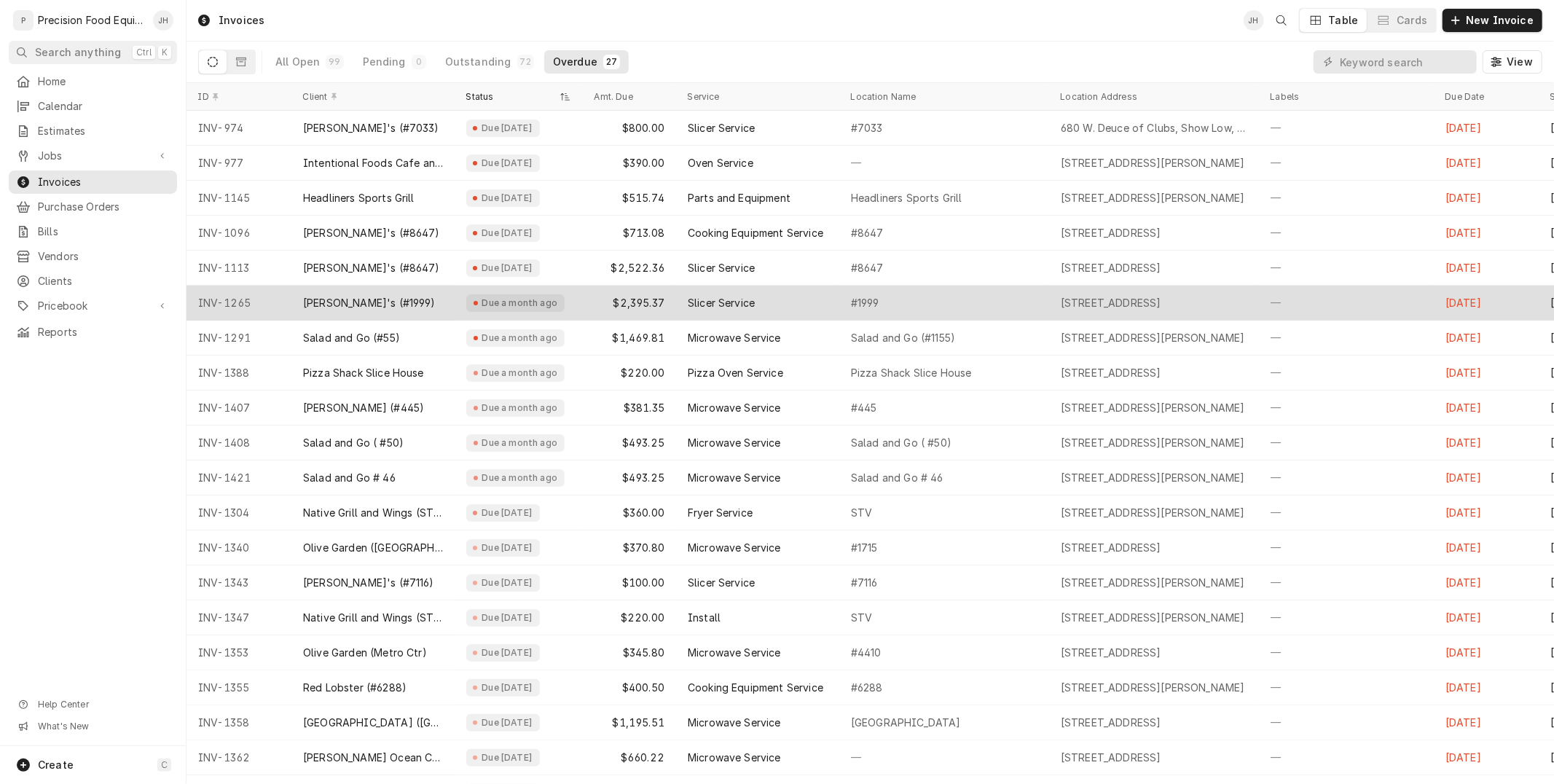
click at [812, 303] on div "Slicer Service" at bounding box center [757, 303] width 163 height 35
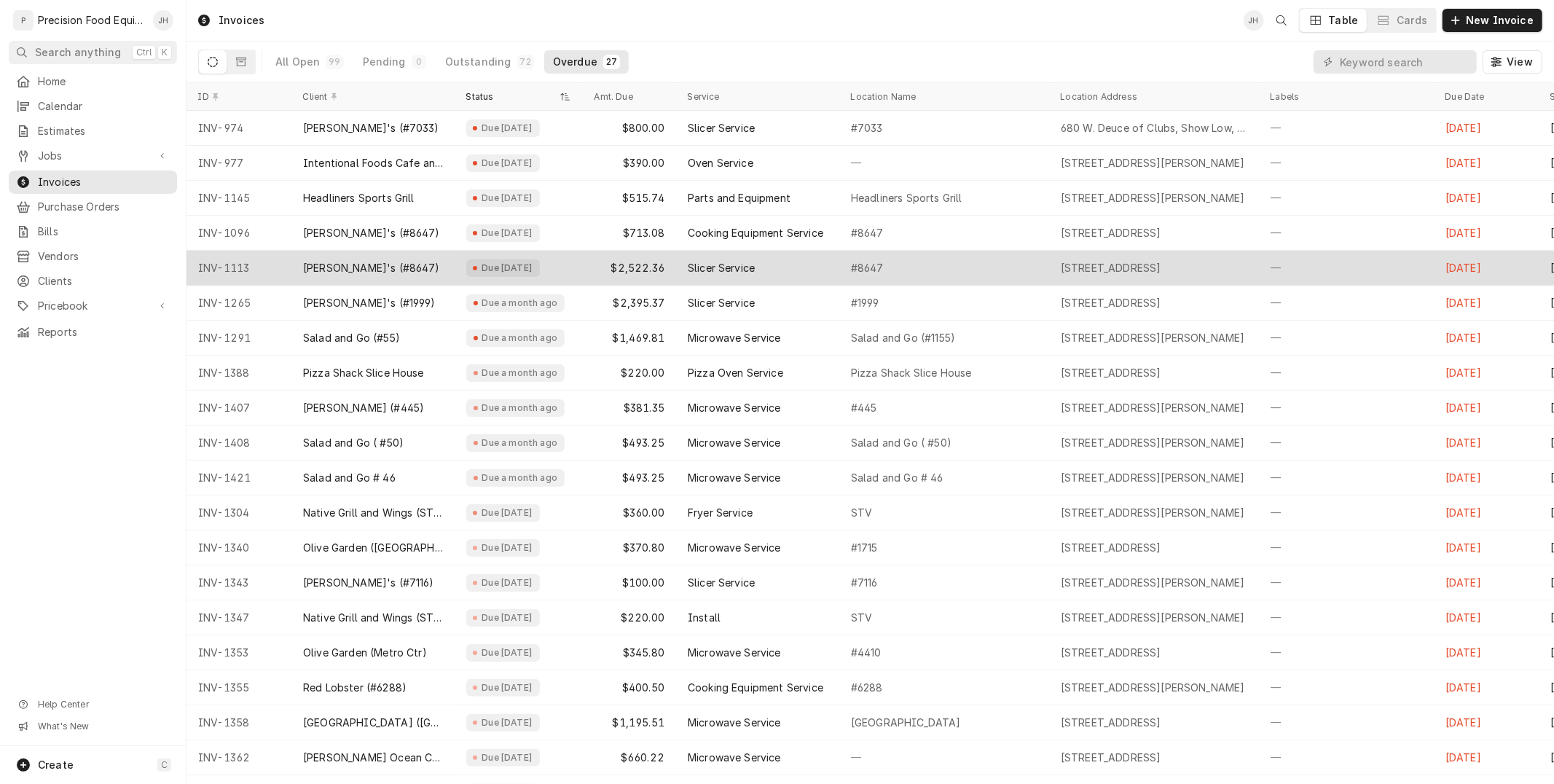
click at [768, 277] on div "Slicer Service" at bounding box center [757, 268] width 163 height 35
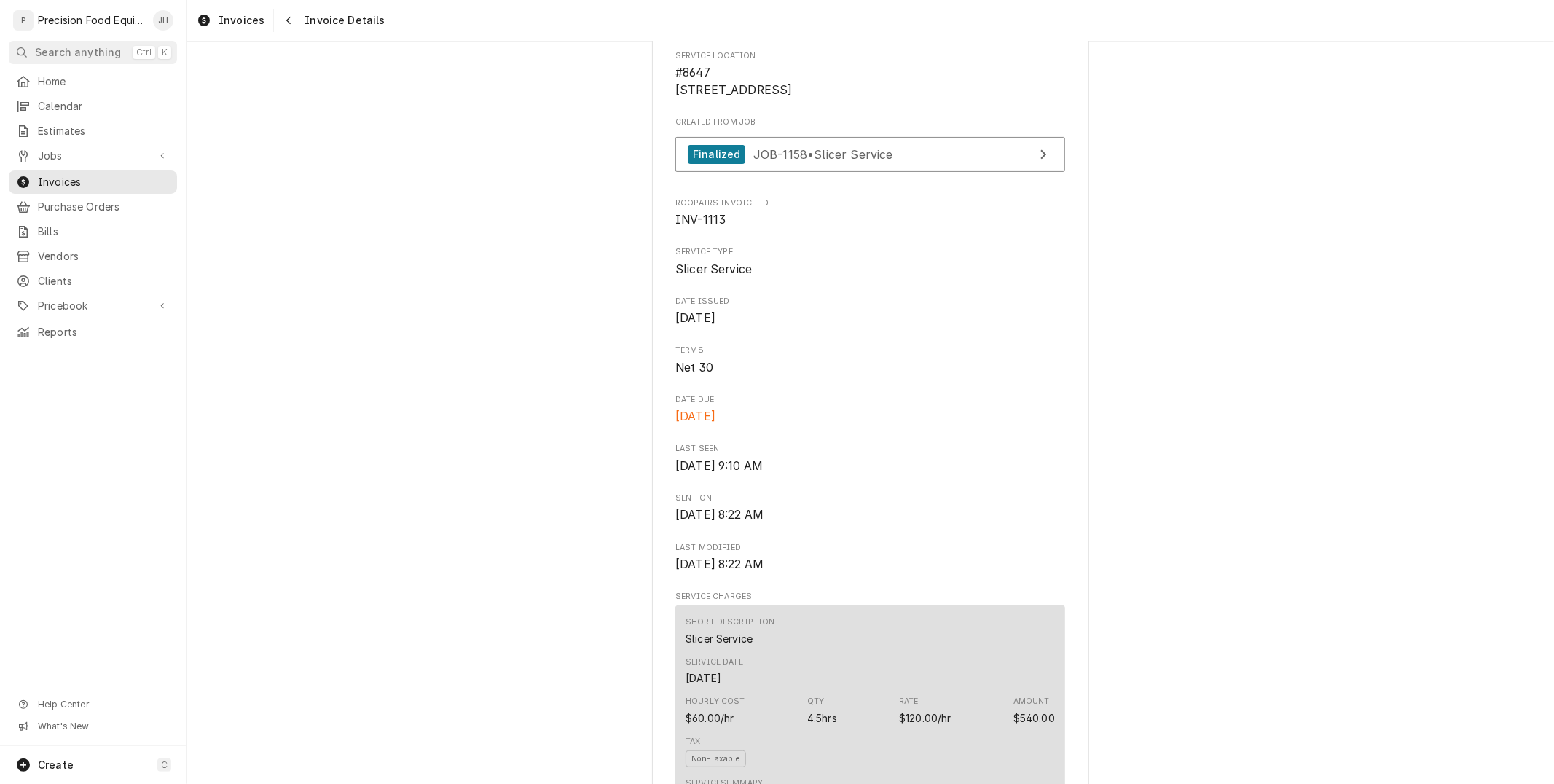
scroll to position [485, 0]
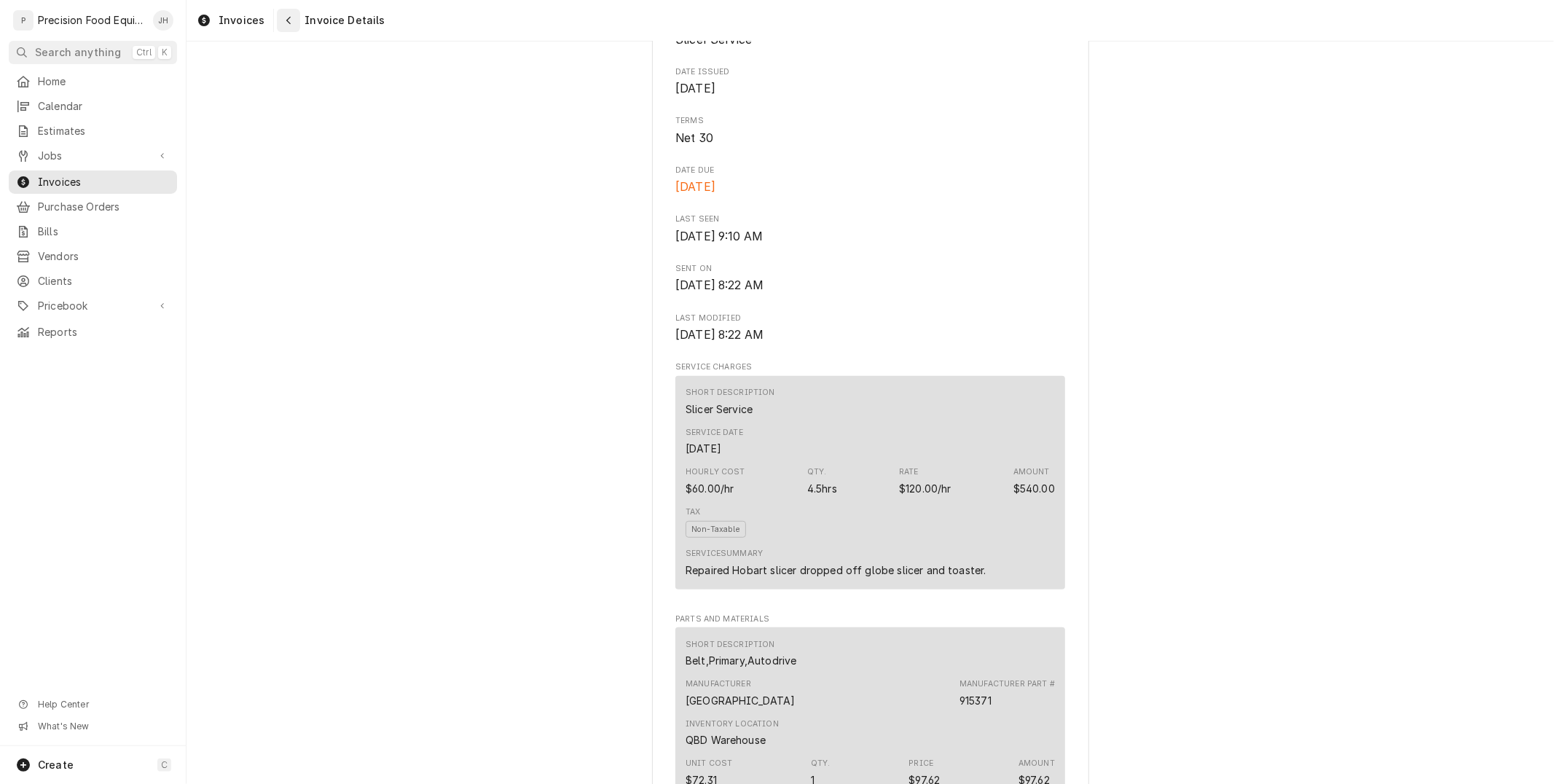
click at [288, 18] on icon "Navigate back" at bounding box center [289, 20] width 7 height 10
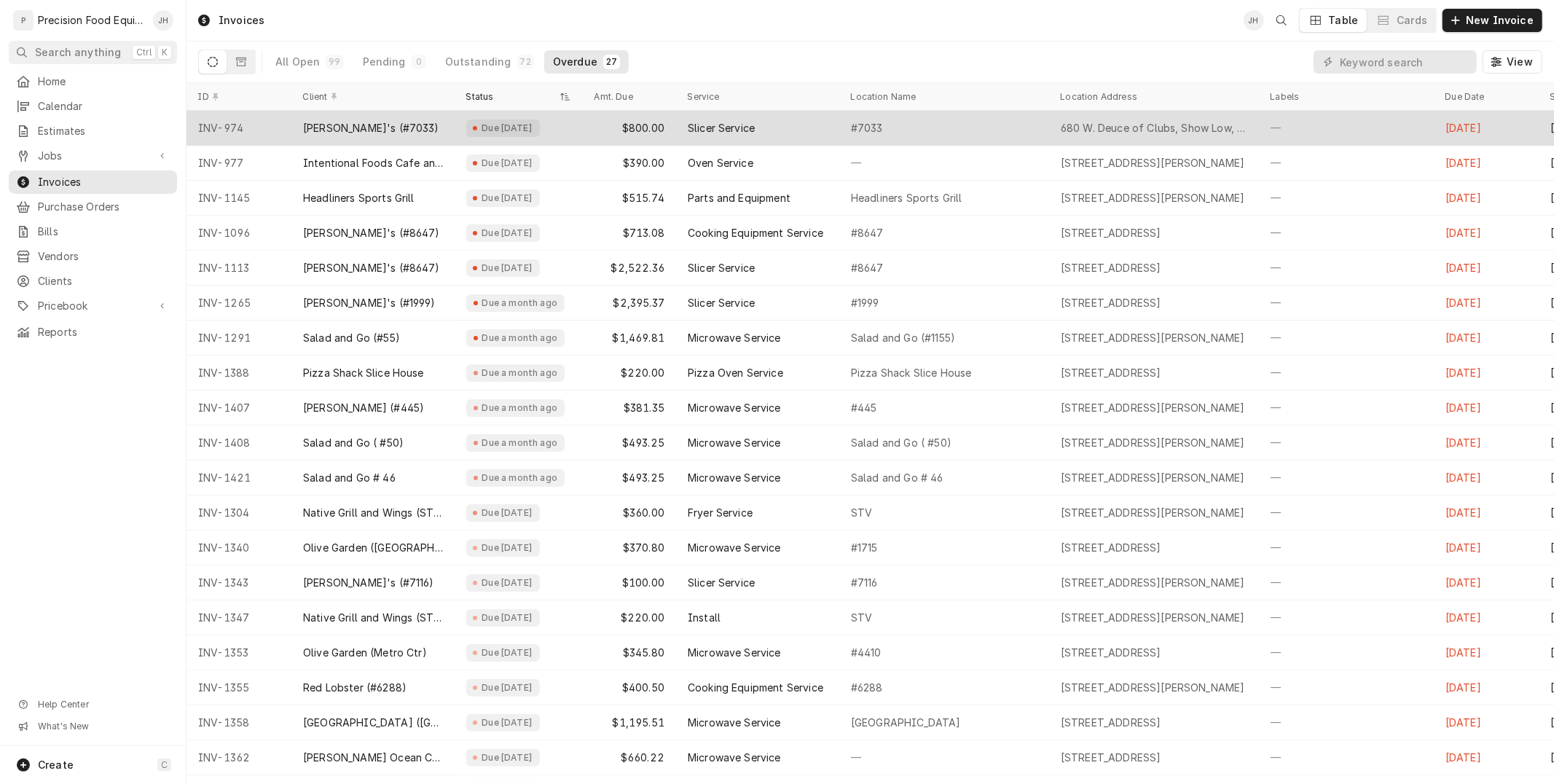
click at [941, 127] on div "#7033" at bounding box center [944, 128] width 210 height 35
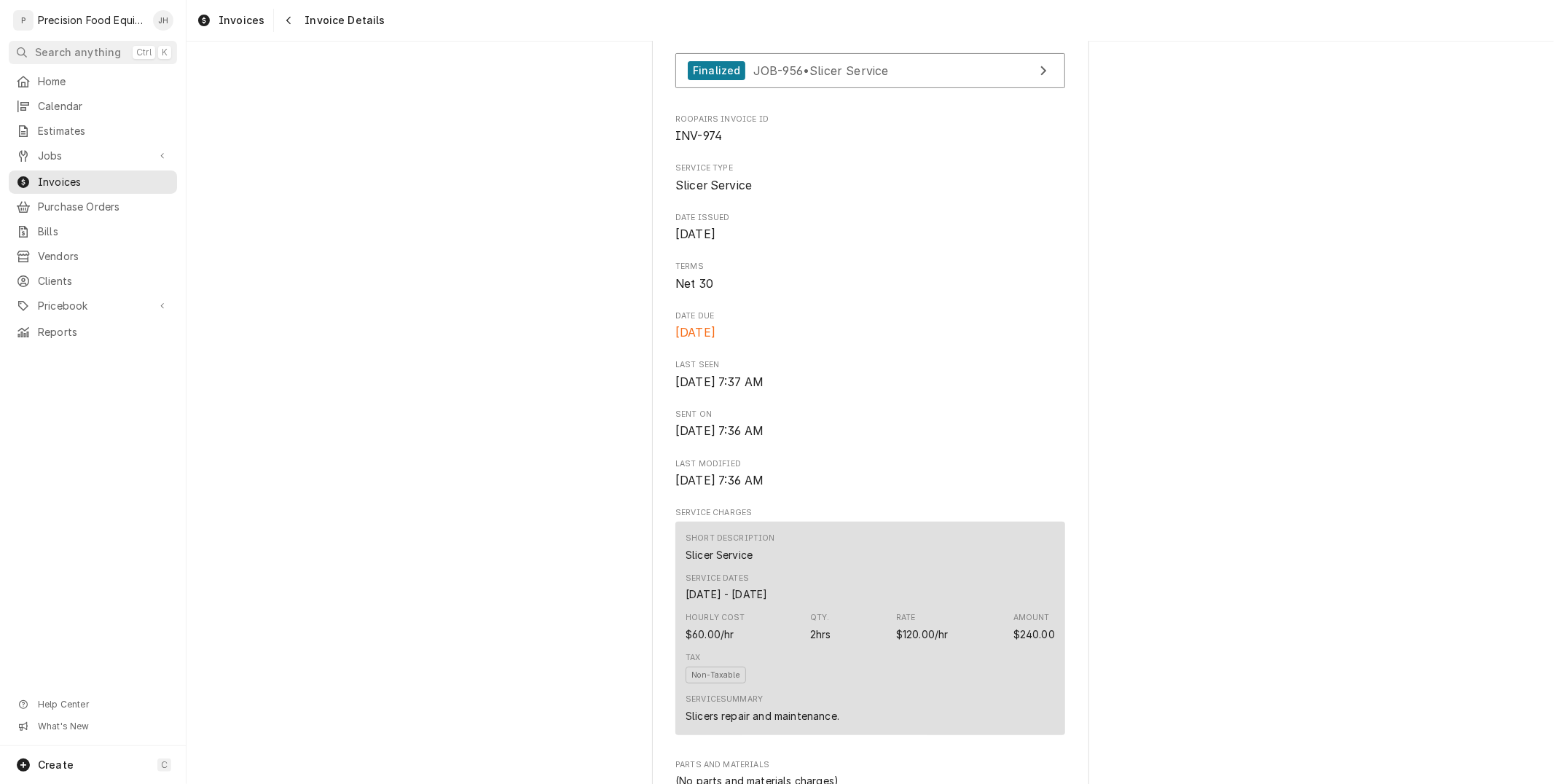
scroll to position [485, 0]
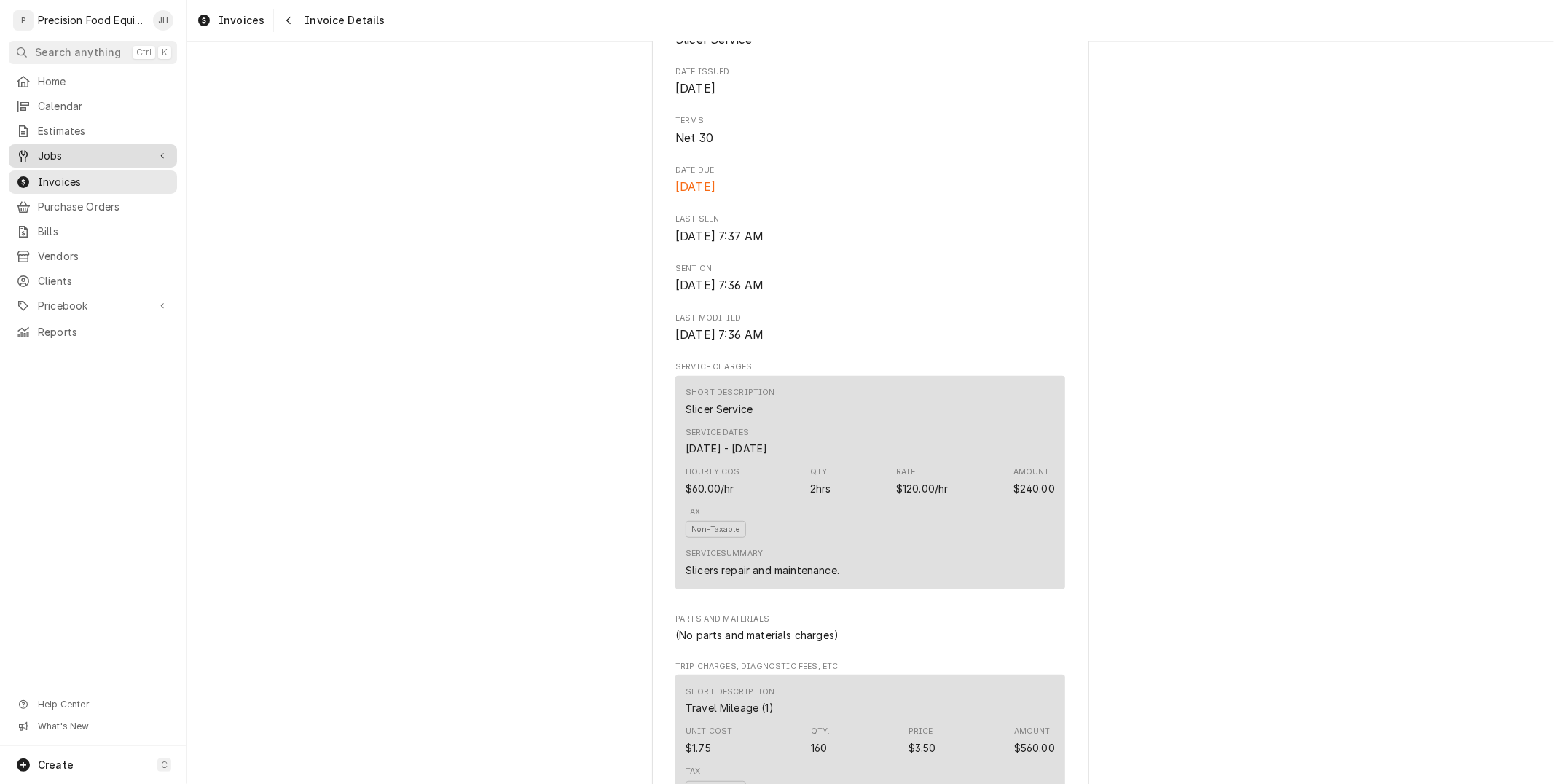
click at [66, 148] on span "Jobs" at bounding box center [92, 156] width 110 height 15
click at [67, 179] on span "Jobs" at bounding box center [104, 180] width 132 height 15
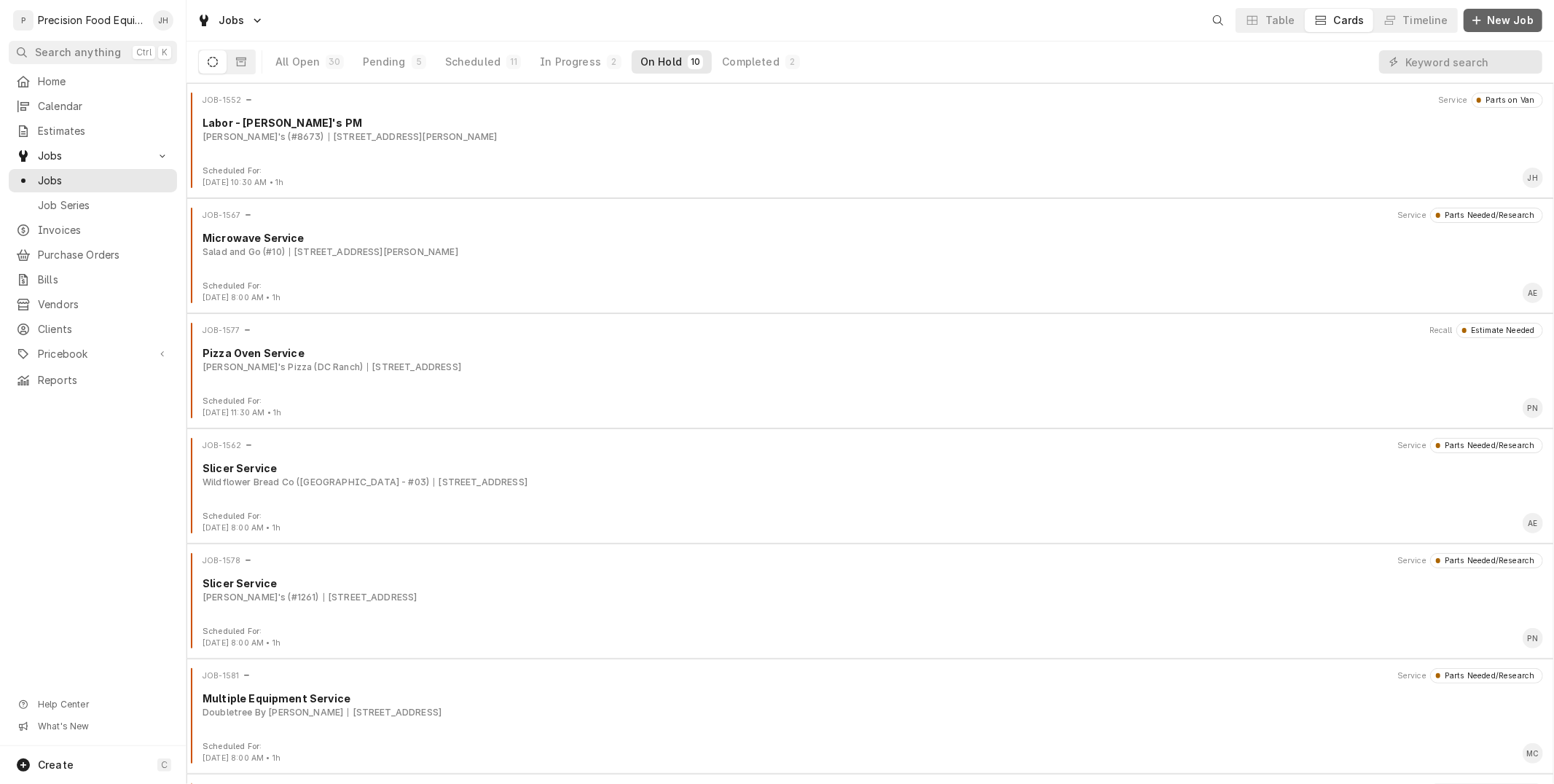
click at [1512, 15] on span "New Job" at bounding box center [1510, 20] width 52 height 15
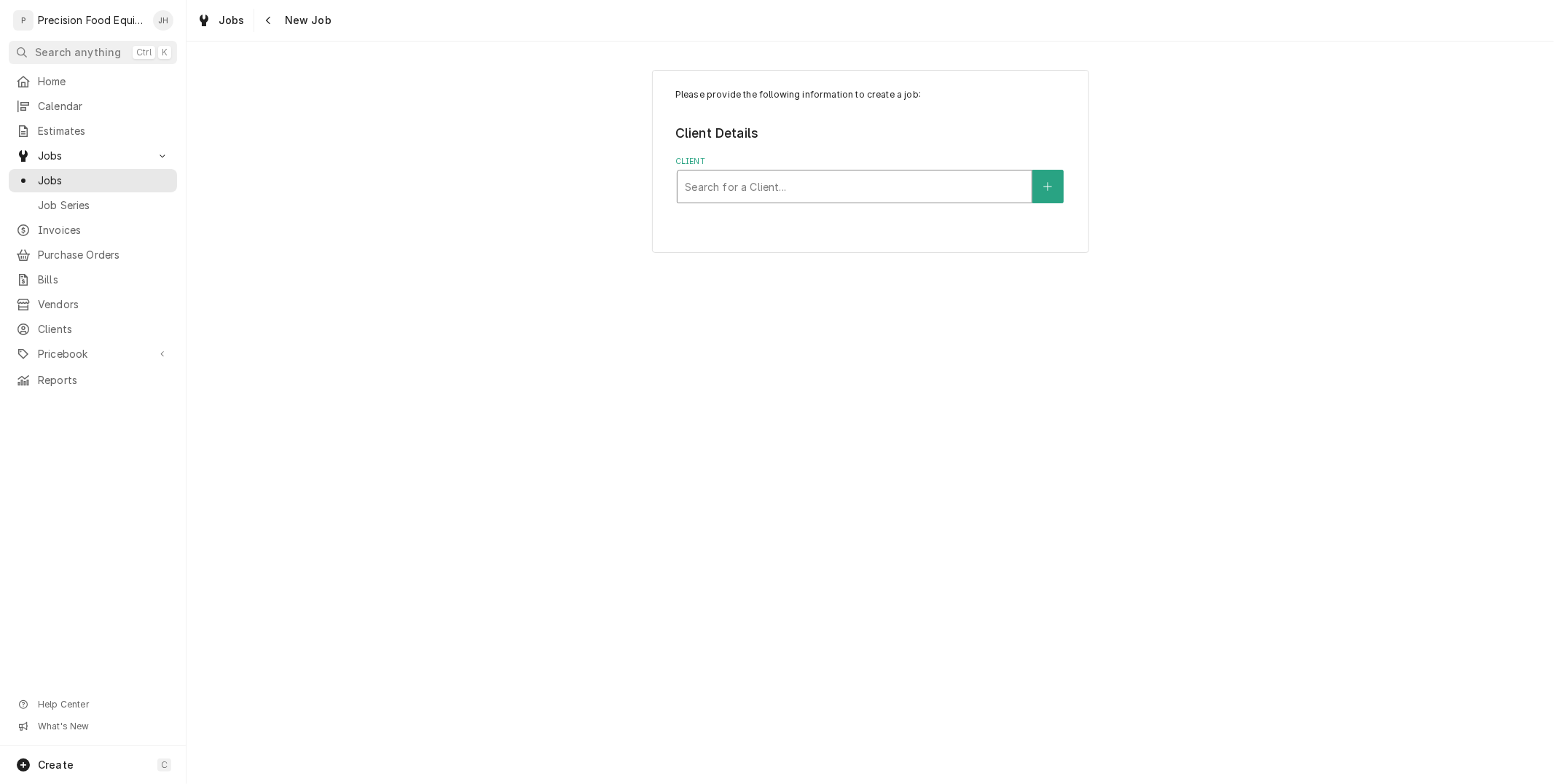
click at [912, 198] on div "Client" at bounding box center [855, 186] width 340 height 26
type input "2710"
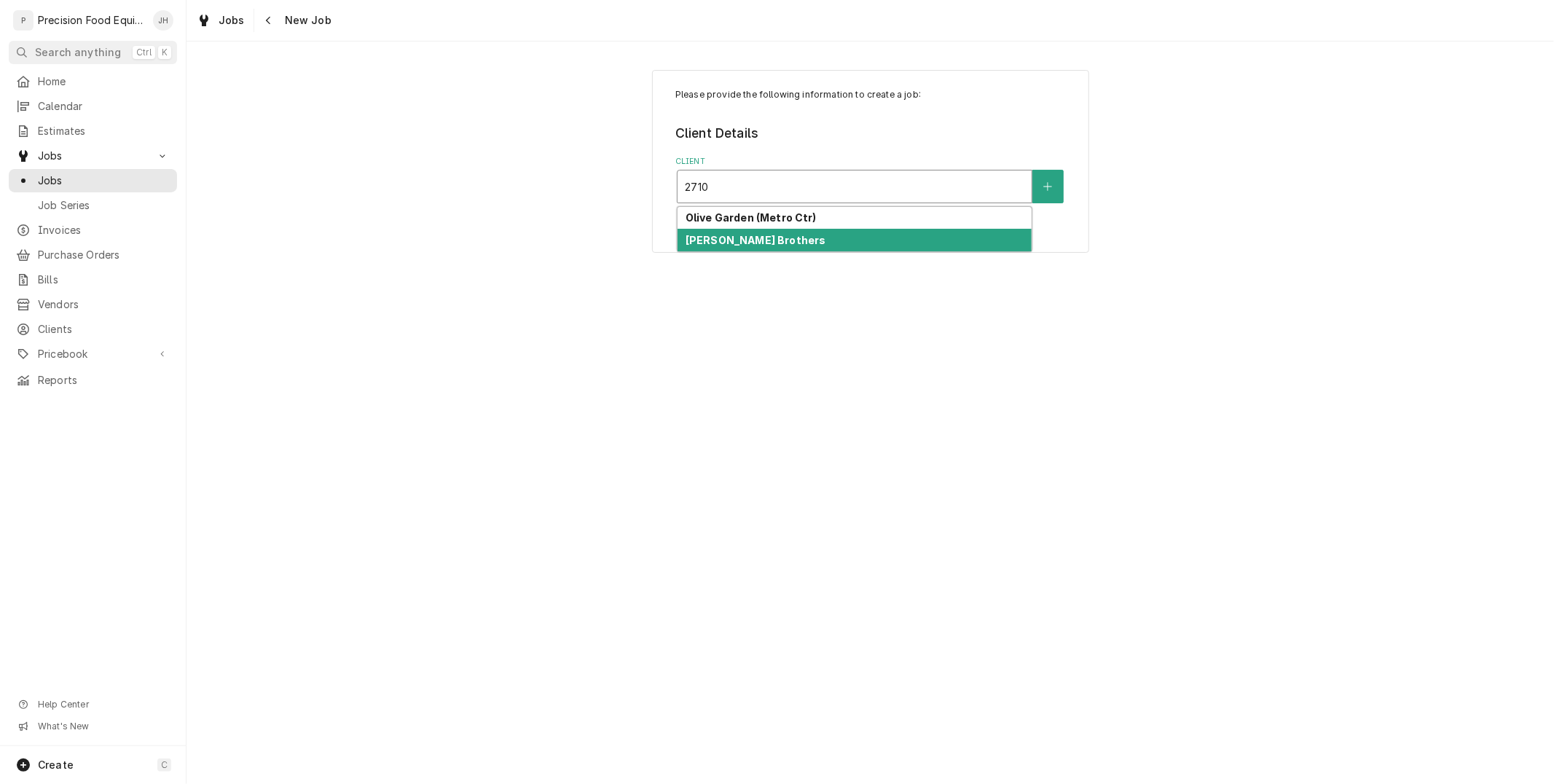
click at [875, 237] on div "[PERSON_NAME] Brothers" at bounding box center [855, 240] width 354 height 23
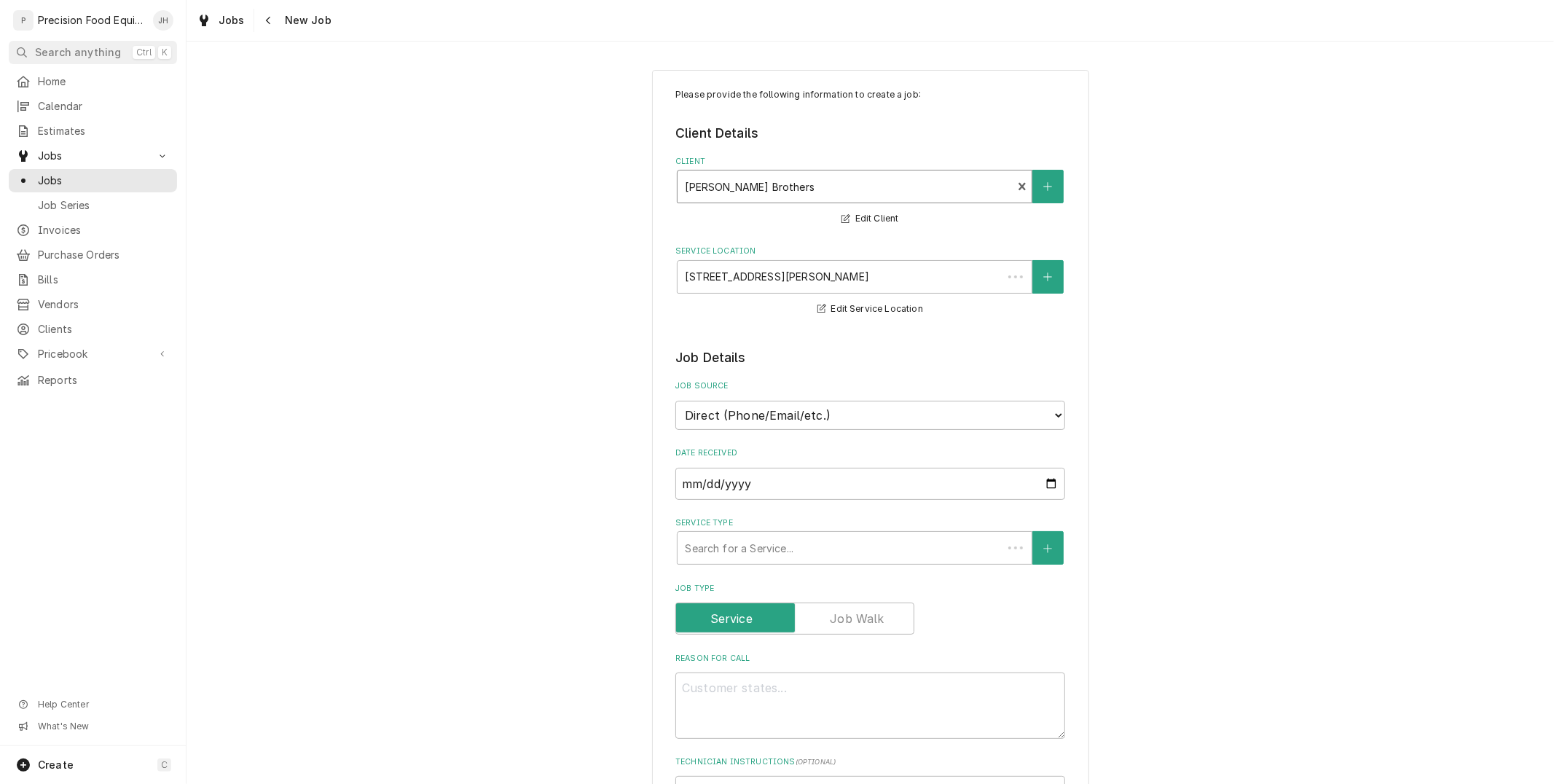
type textarea "x"
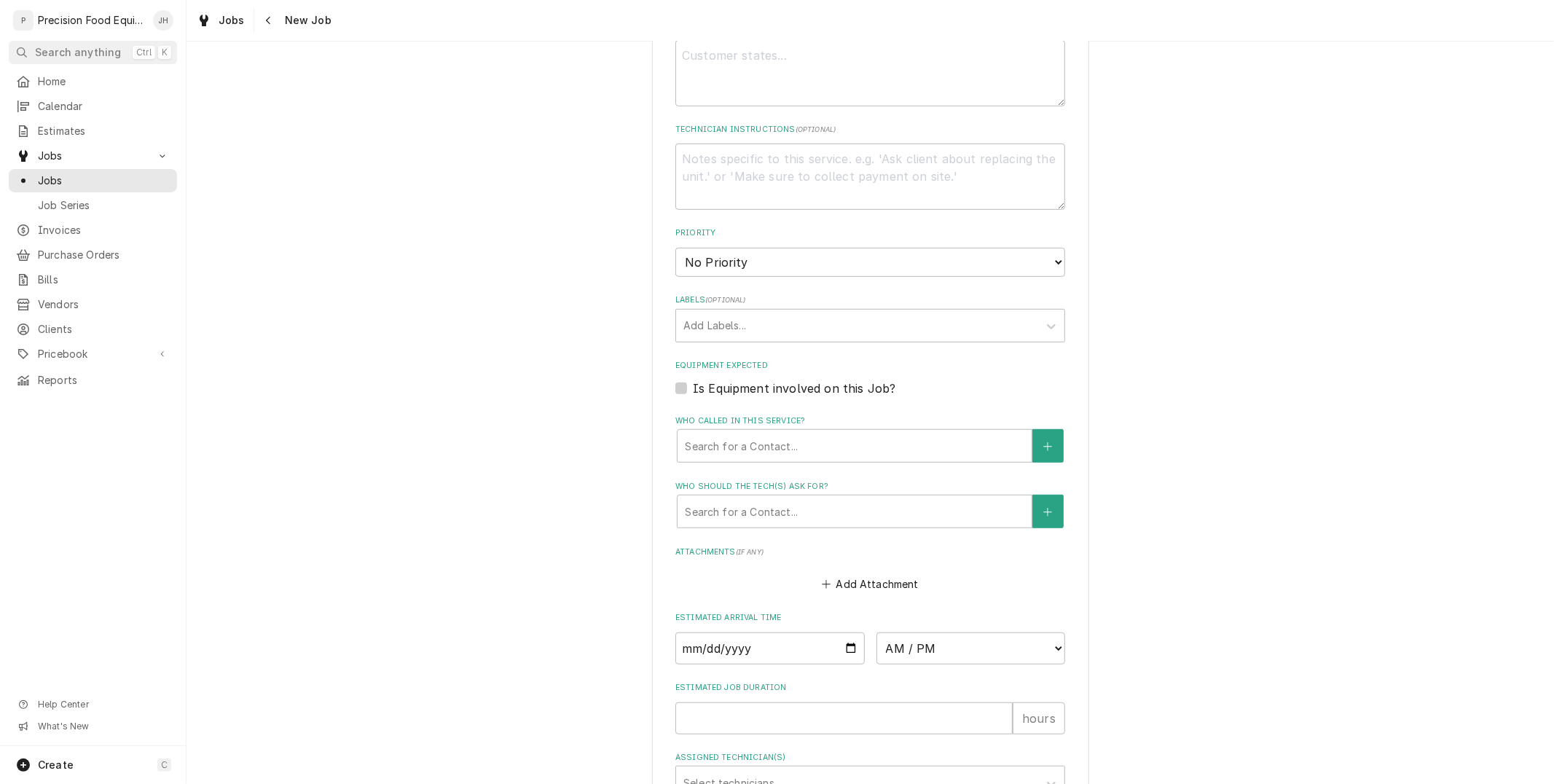
scroll to position [446, 0]
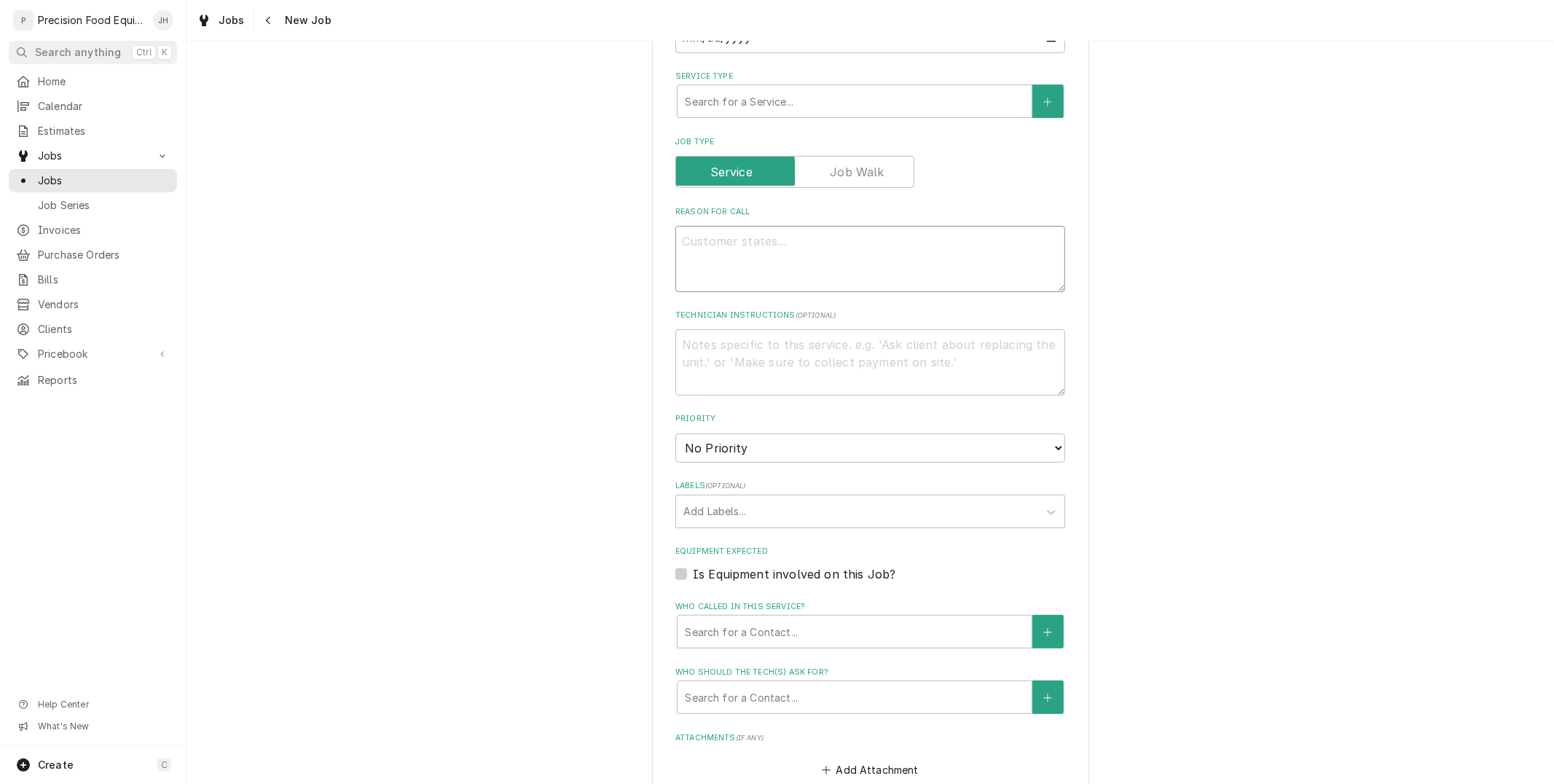
click at [797, 267] on textarea "Reason For Call" at bounding box center [870, 259] width 390 height 65
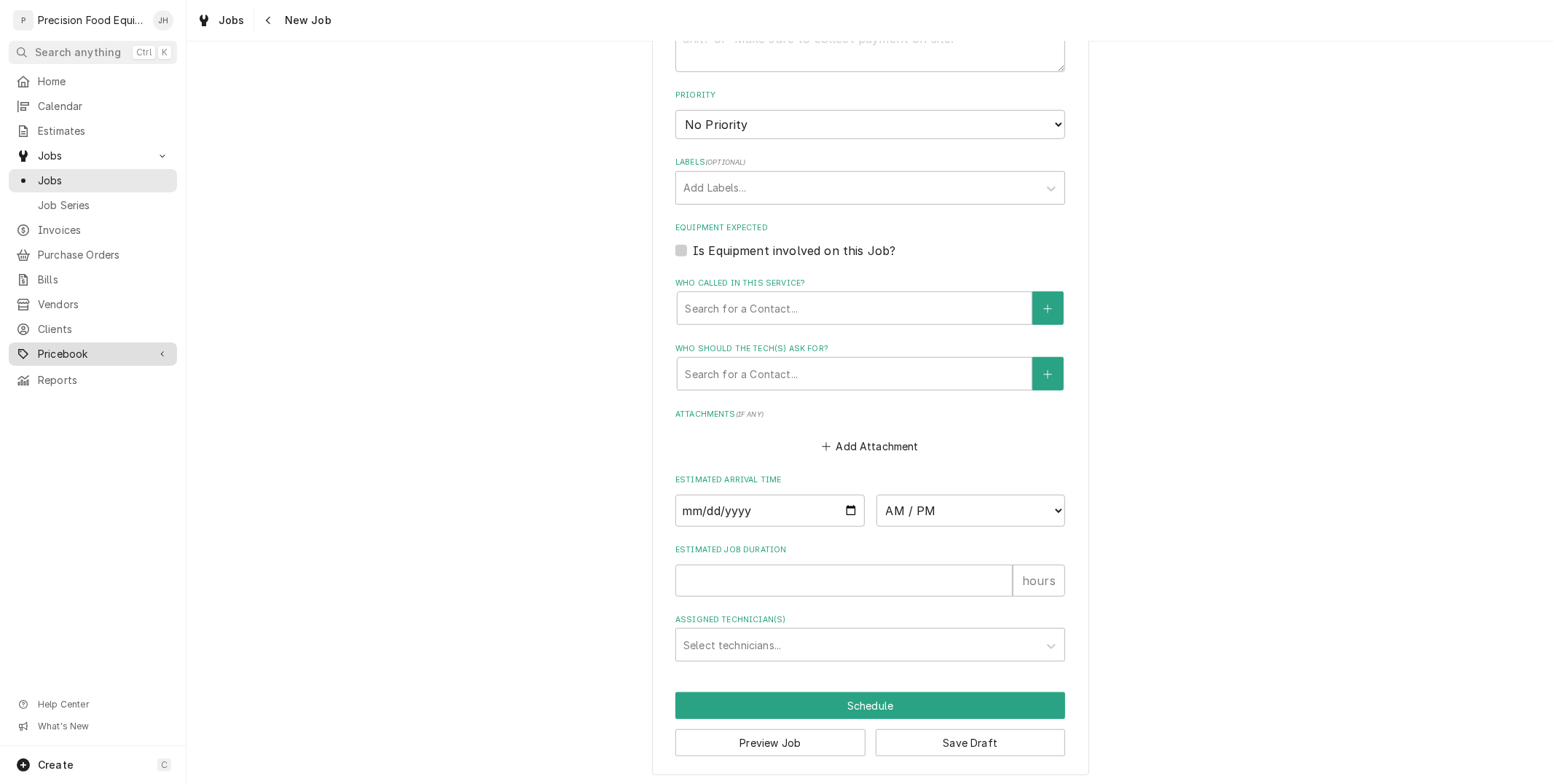
click at [90, 345] on div "Pricebook" at bounding box center [92, 353] width 162 height 17
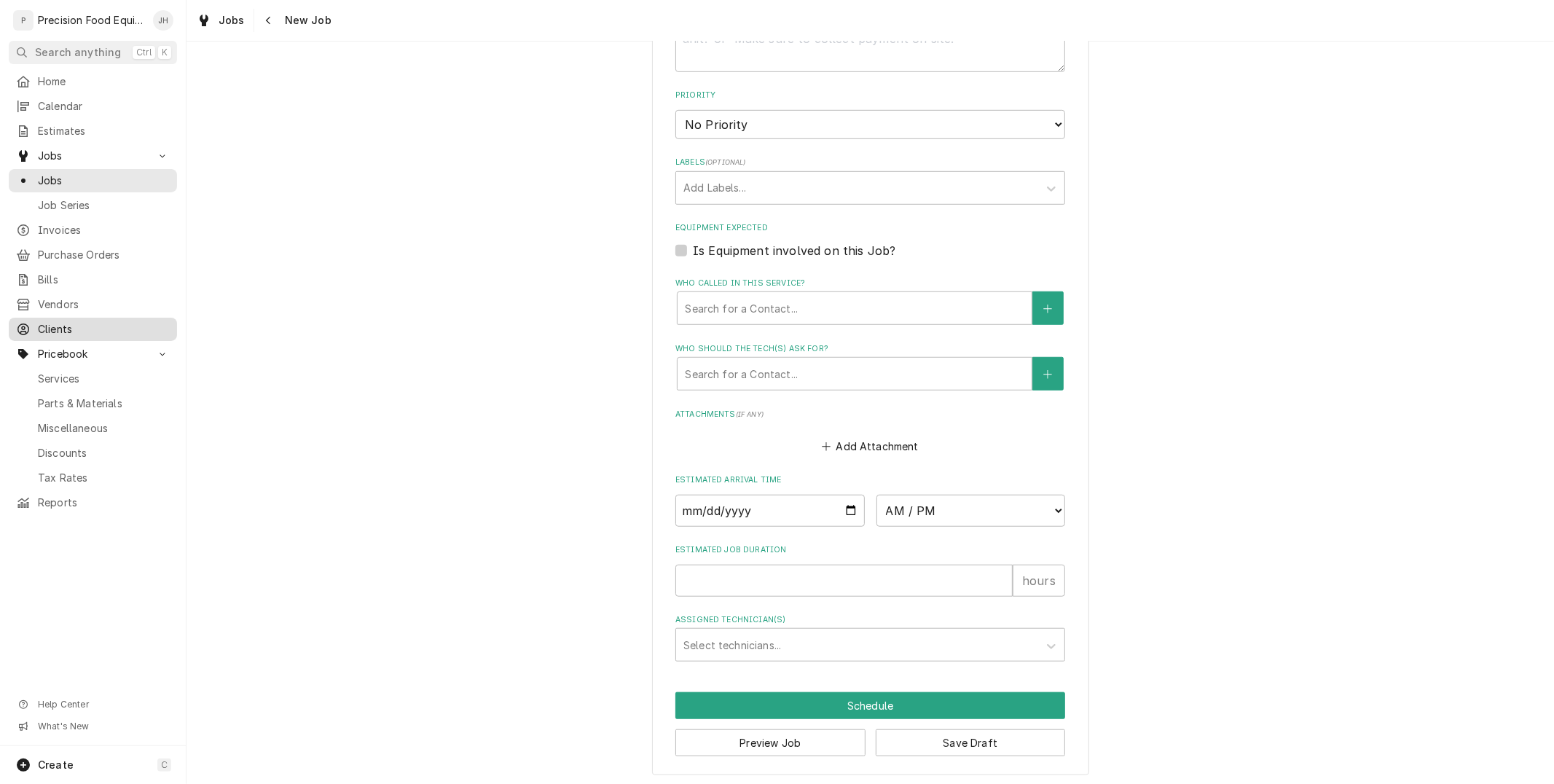
click at [88, 329] on span "Clients" at bounding box center [104, 330] width 132 height 15
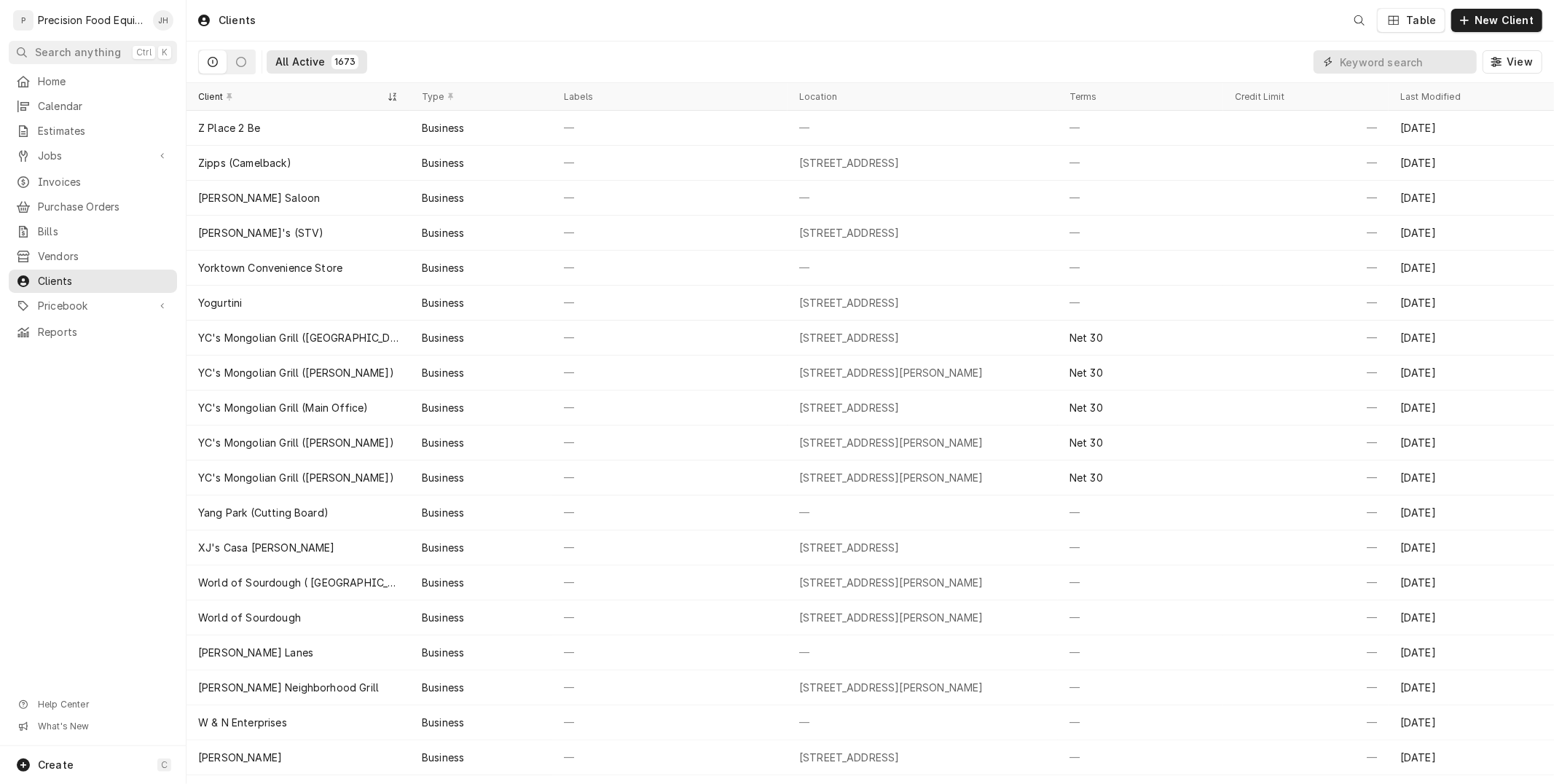
click at [1422, 55] on input "Dynamic Content Wrapper" at bounding box center [1405, 62] width 130 height 24
type input "s"
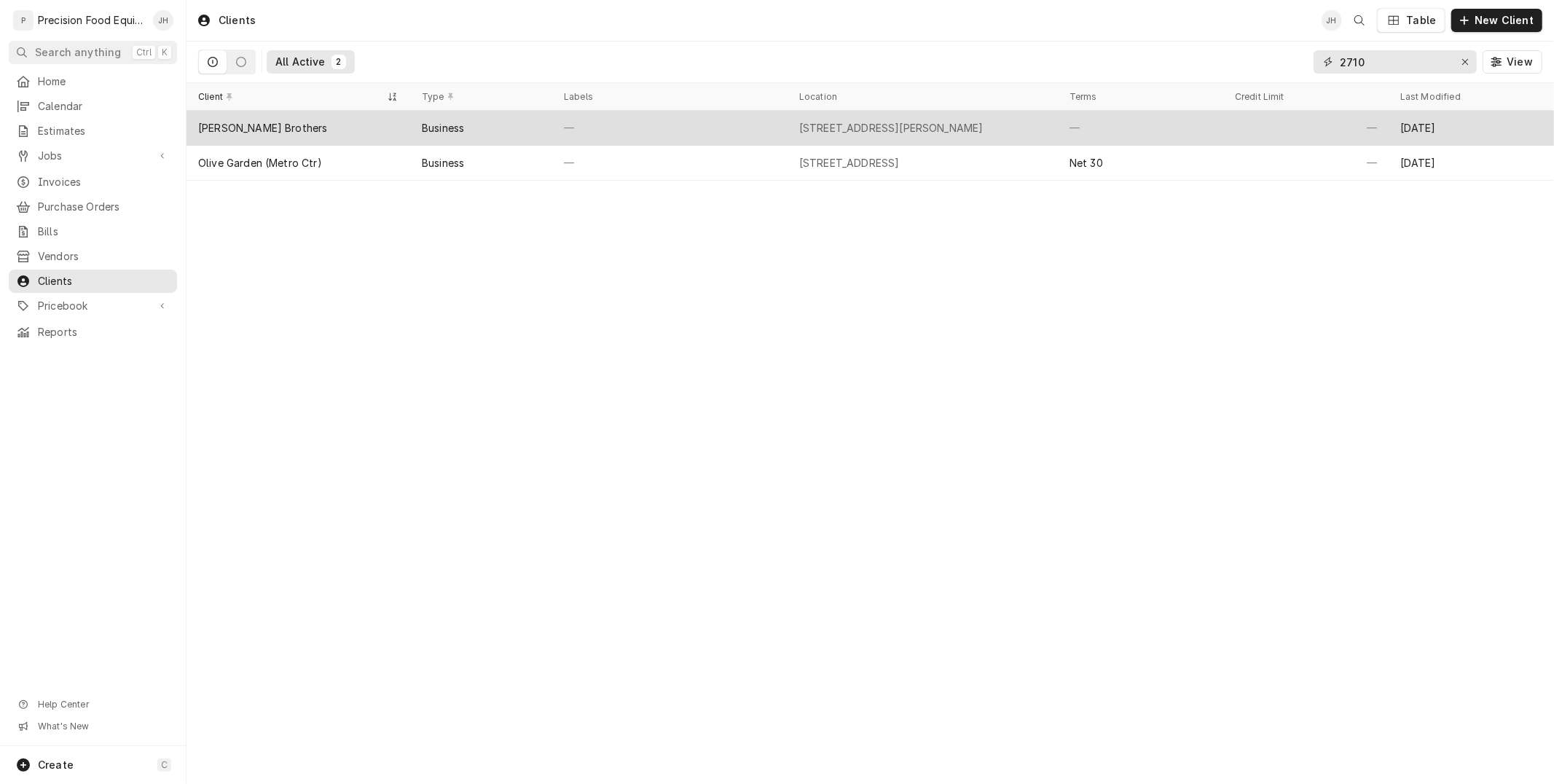
type input "2710"
click at [406, 139] on div "[PERSON_NAME] Brothers" at bounding box center [299, 128] width 224 height 35
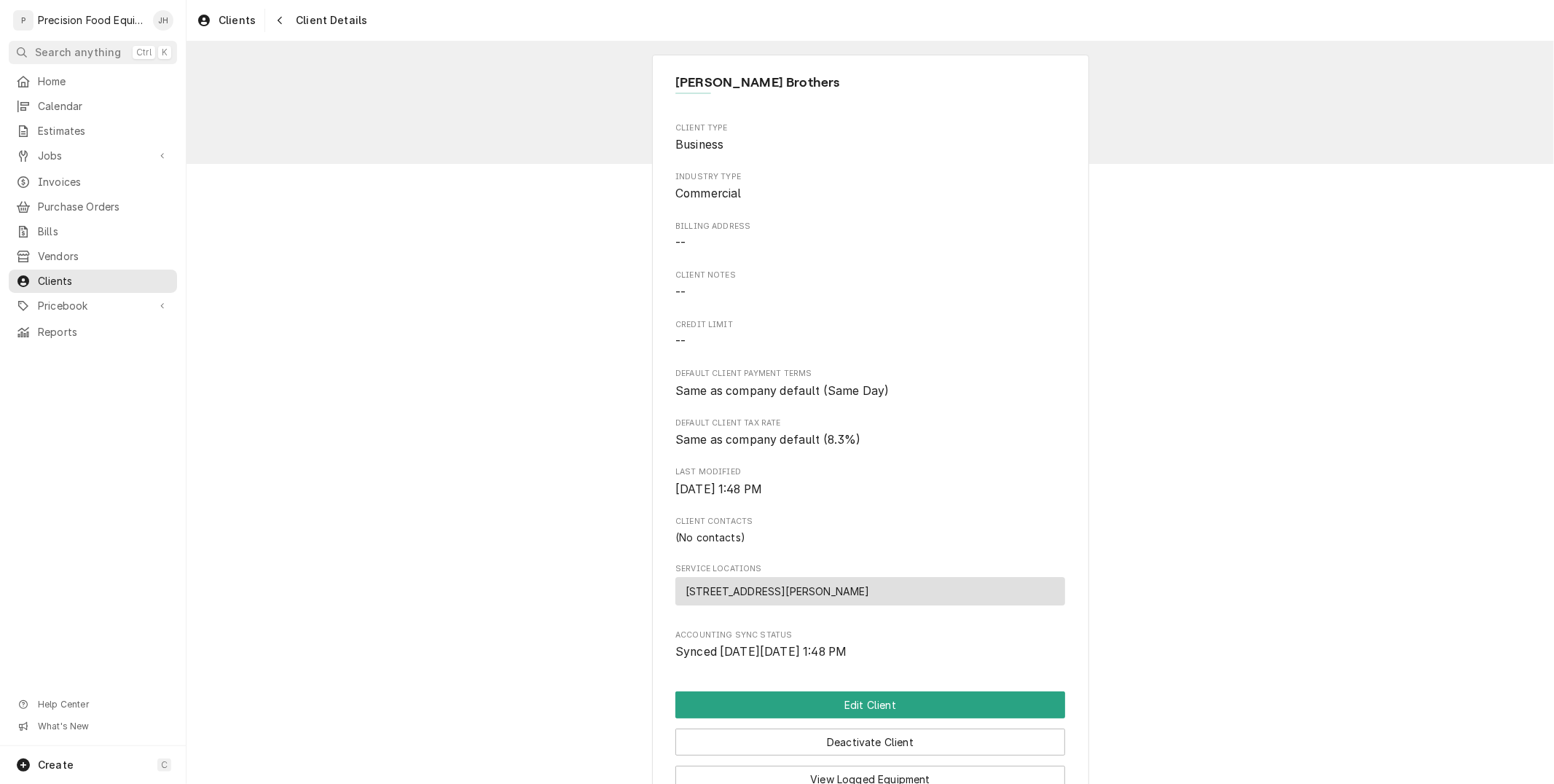
scroll to position [220, 0]
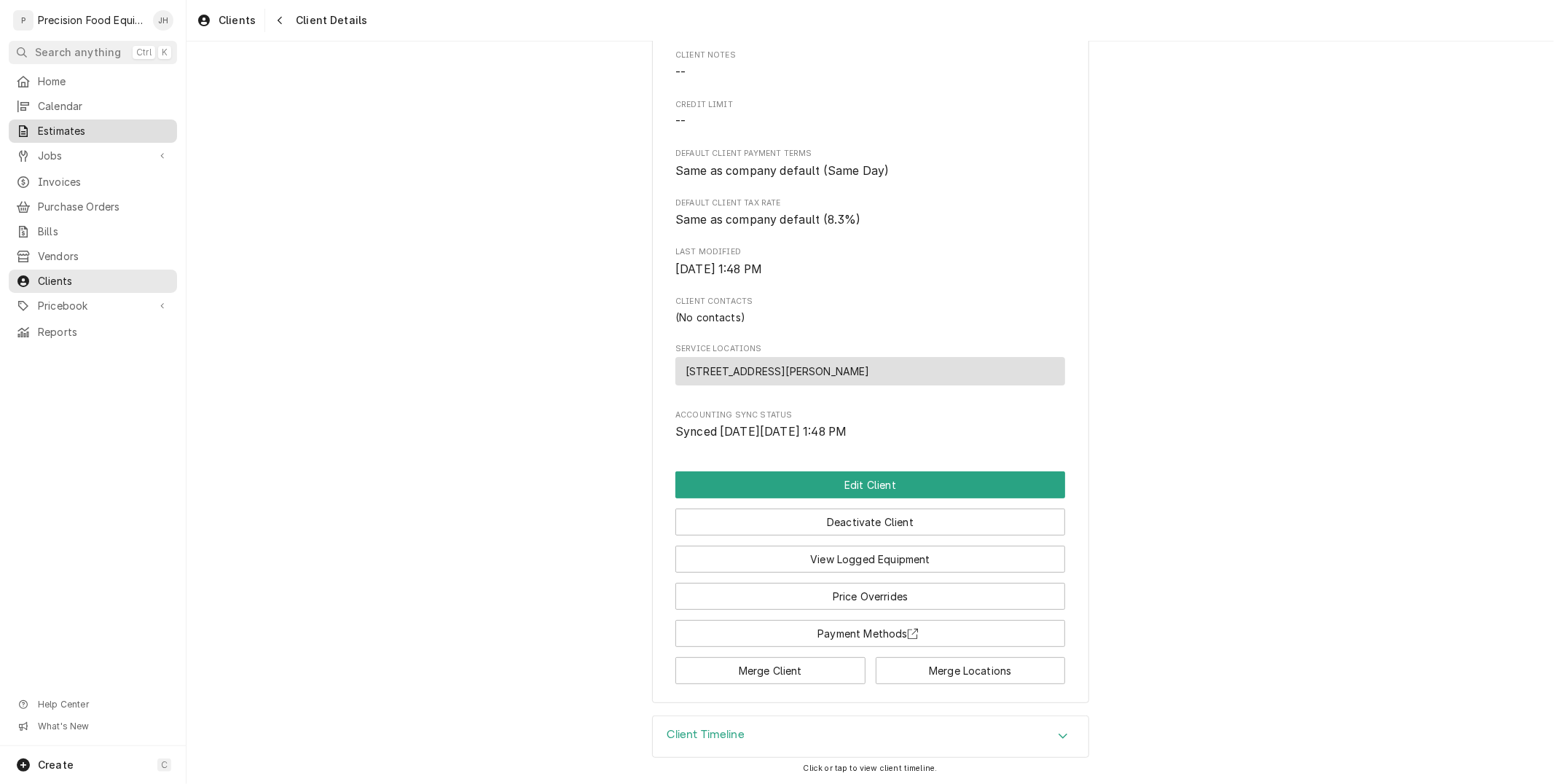
click at [60, 141] on link "Estimates" at bounding box center [93, 131] width 168 height 24
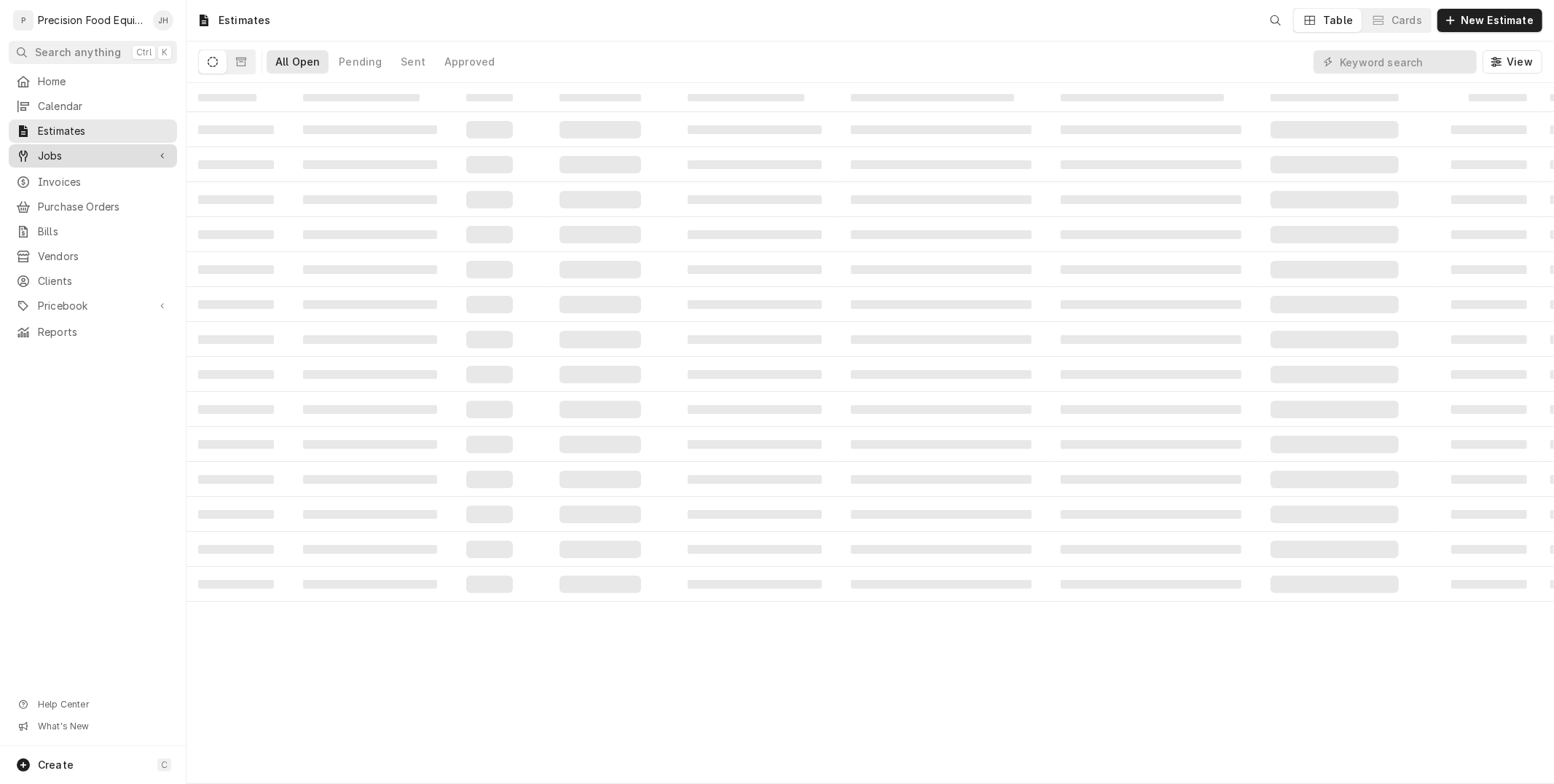
click at [63, 155] on span "Jobs" at bounding box center [92, 156] width 110 height 15
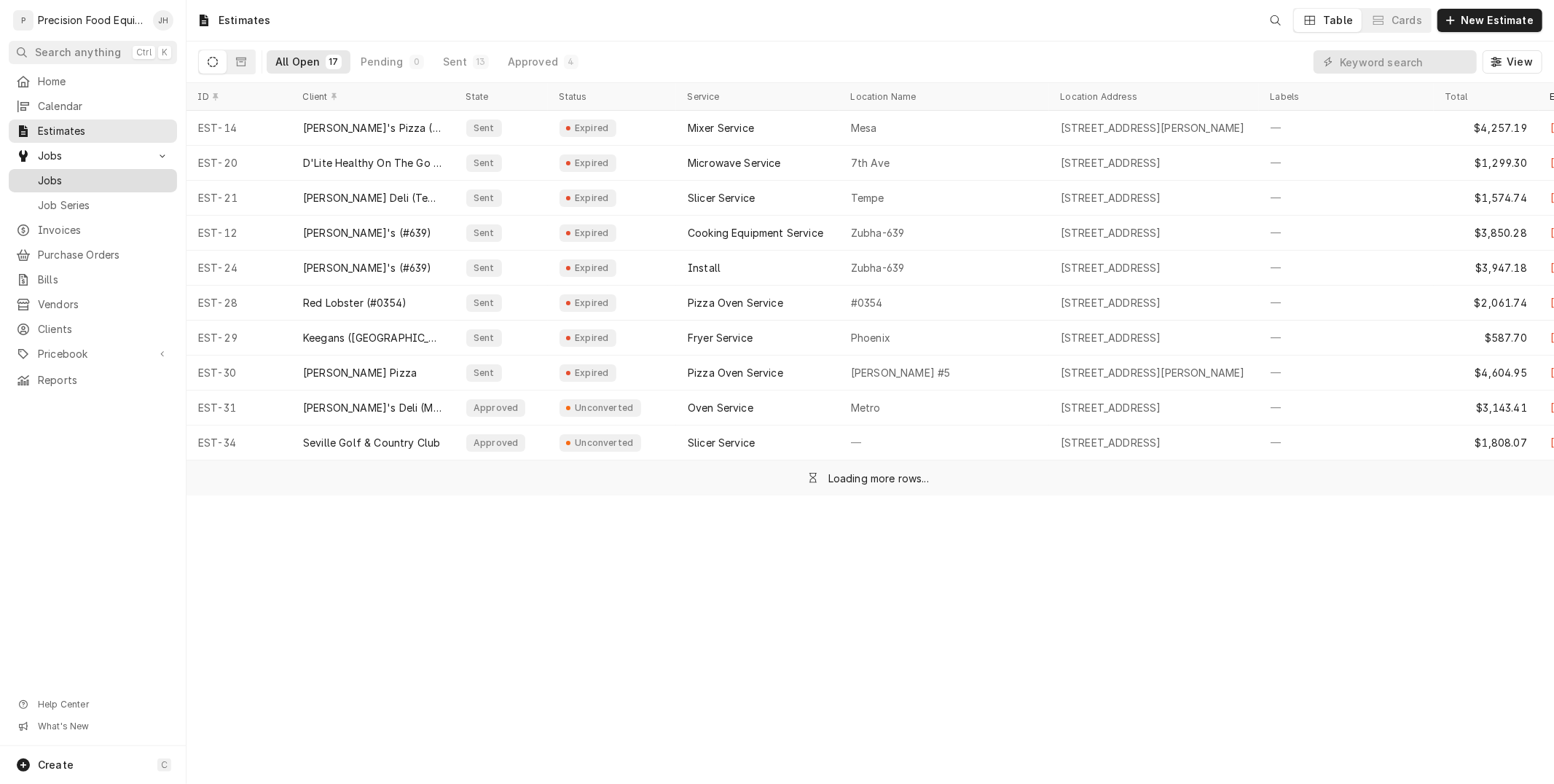
click at [66, 176] on span "Jobs" at bounding box center [104, 180] width 132 height 15
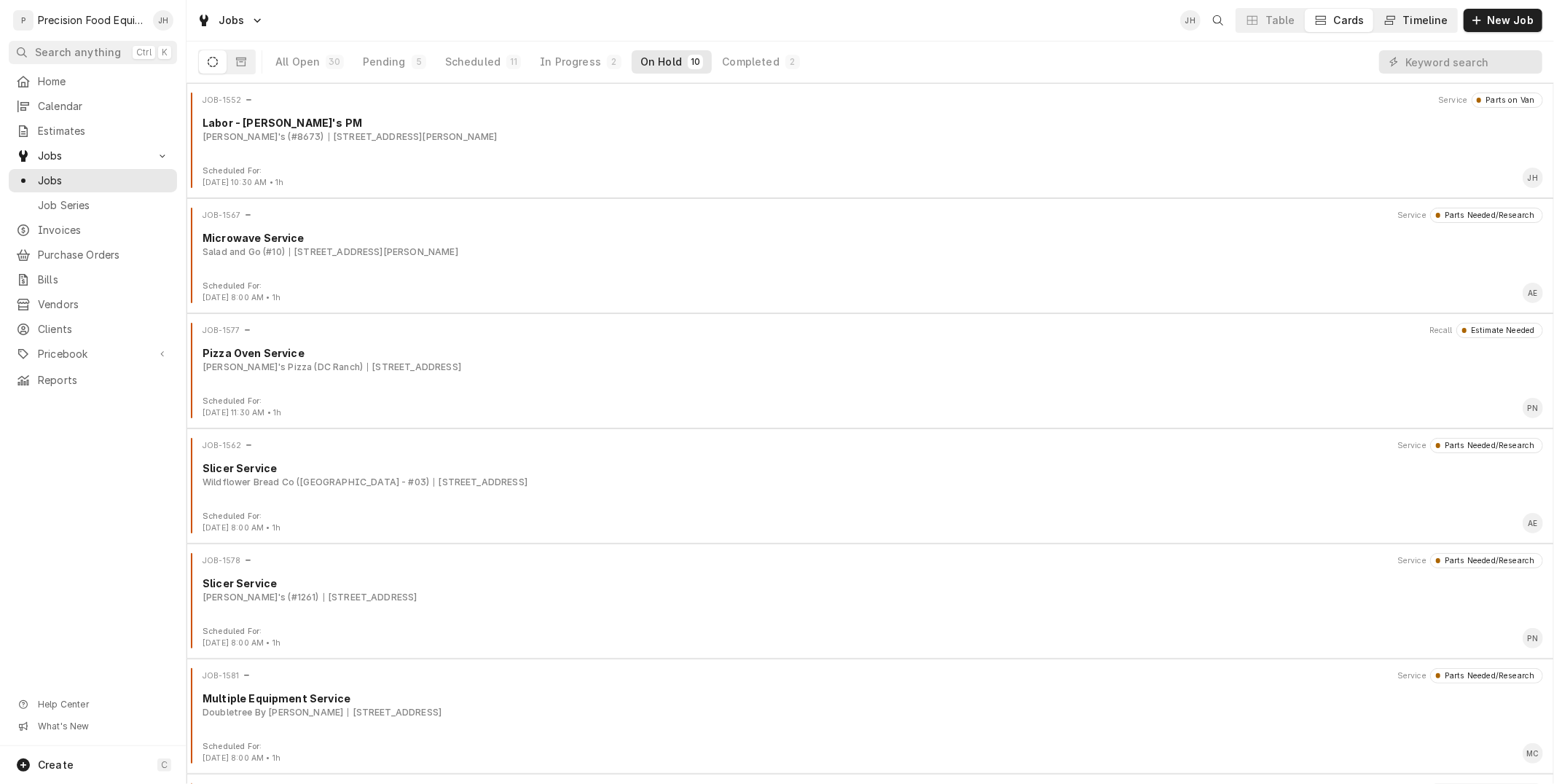
click at [1422, 20] on div "Timeline" at bounding box center [1425, 20] width 45 height 15
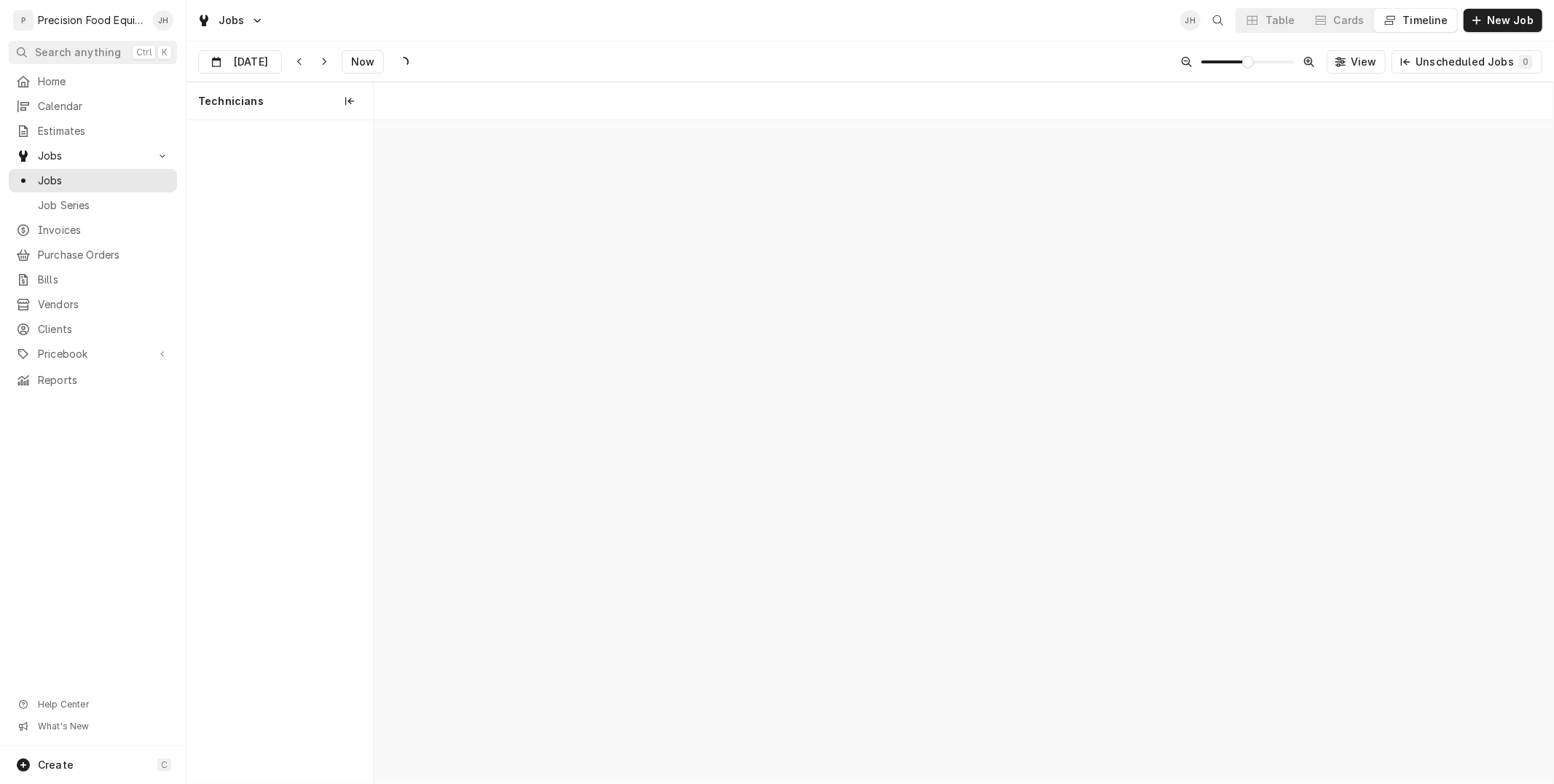
scroll to position [0, 23370]
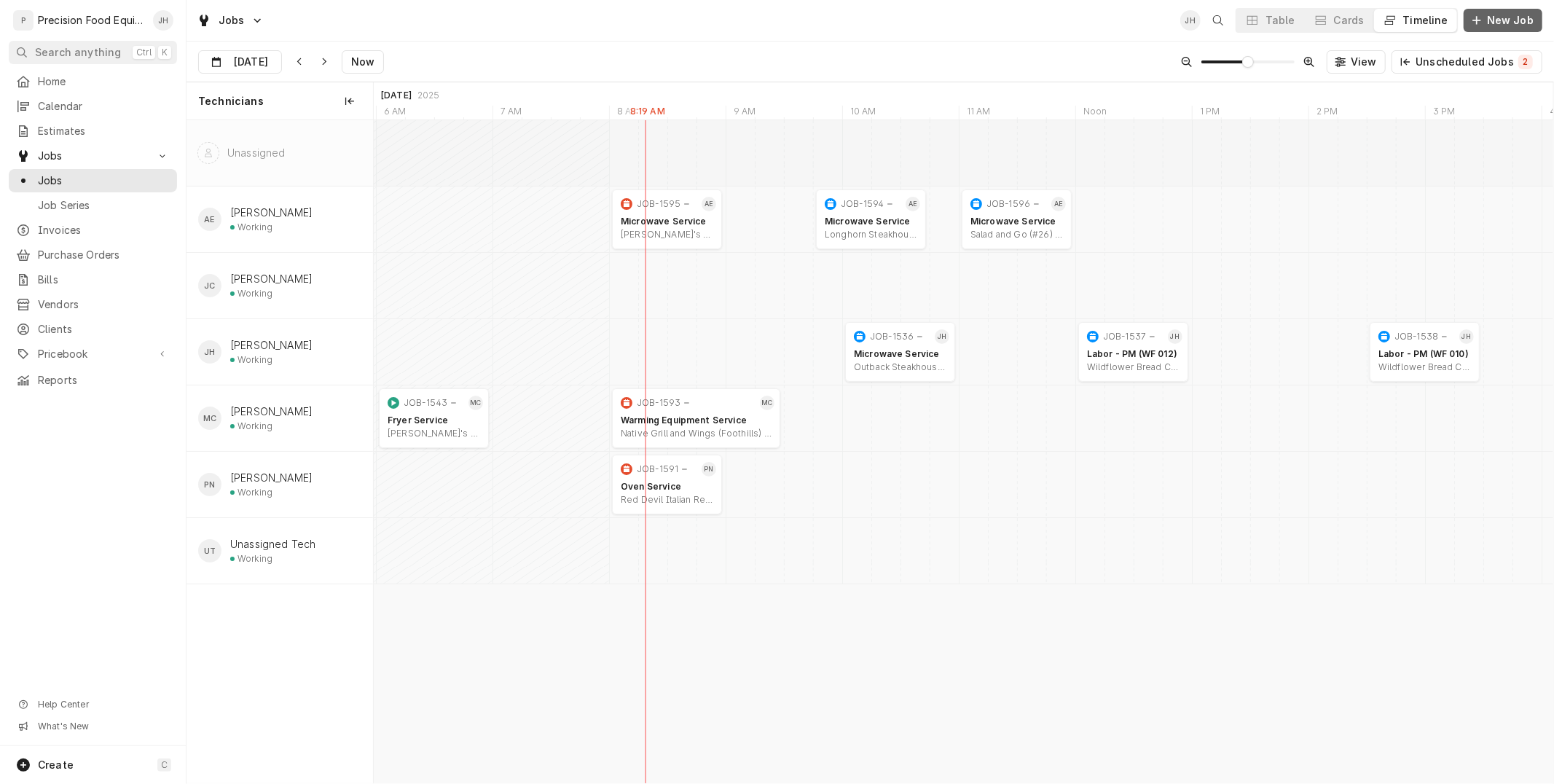
click at [1530, 20] on span "New Job" at bounding box center [1510, 20] width 52 height 15
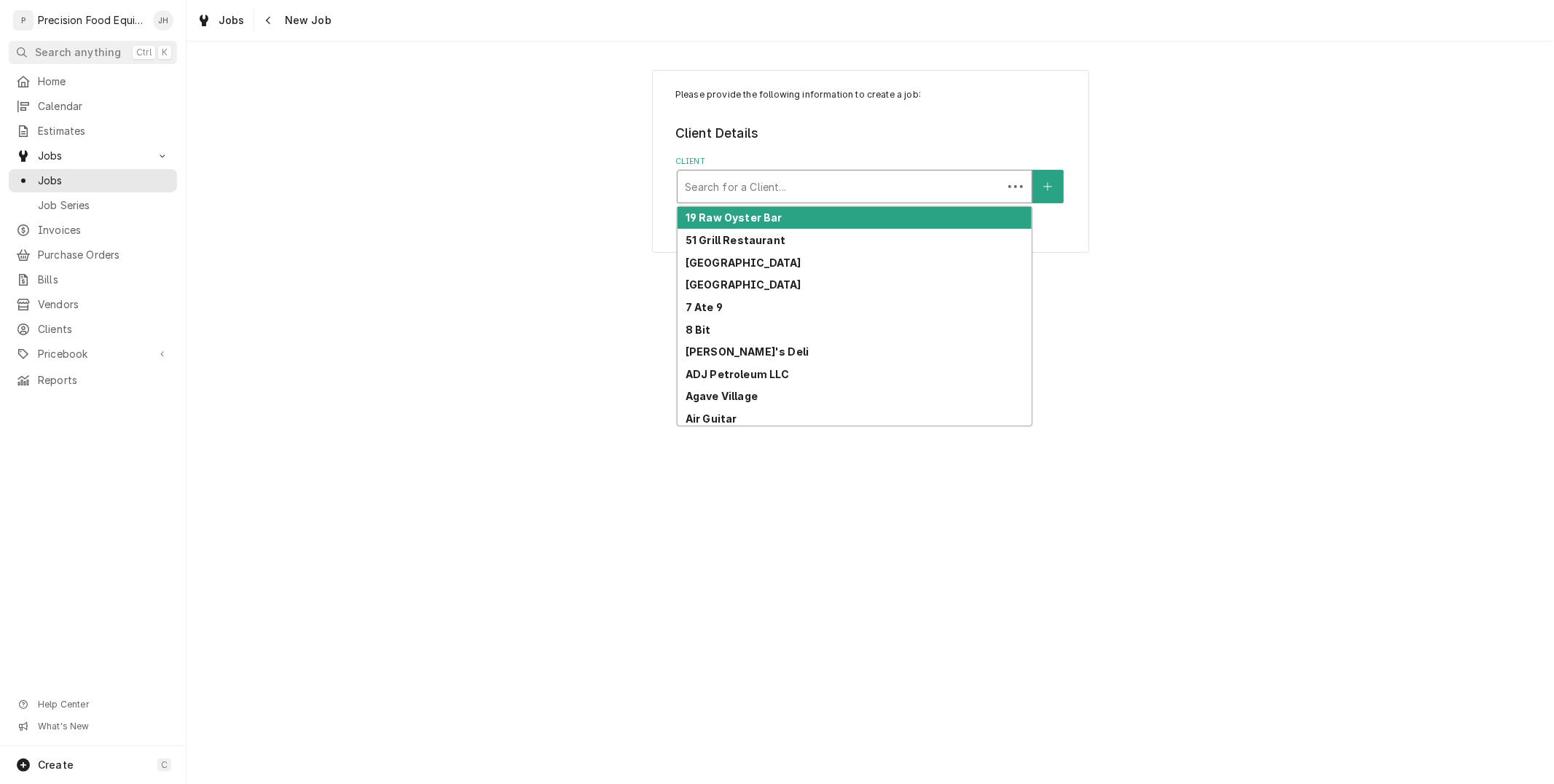
click at [848, 192] on div "Client" at bounding box center [840, 186] width 310 height 26
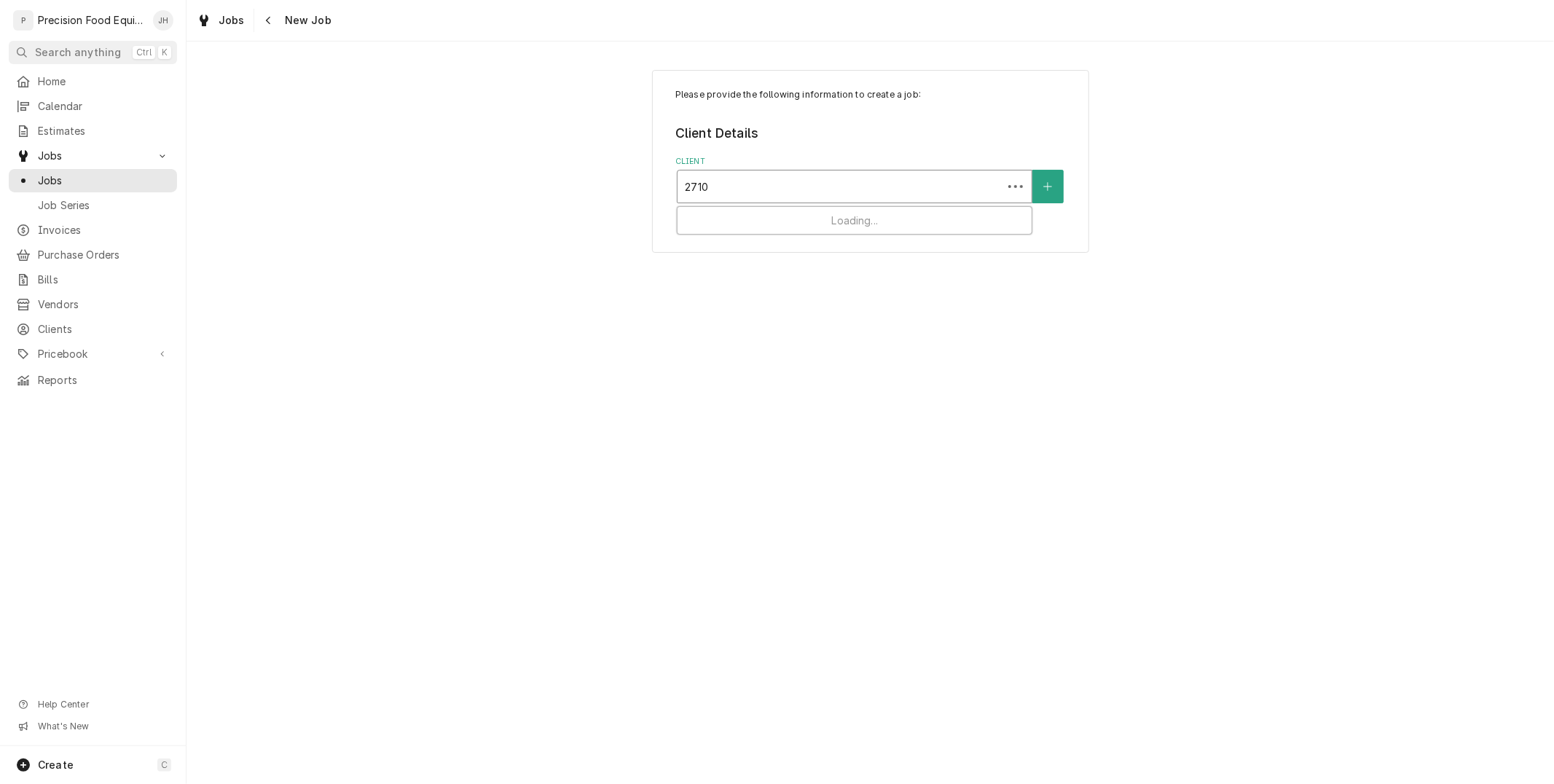
type input "2710"
click at [828, 228] on div "Santisi Brothers" at bounding box center [855, 240] width 354 height 23
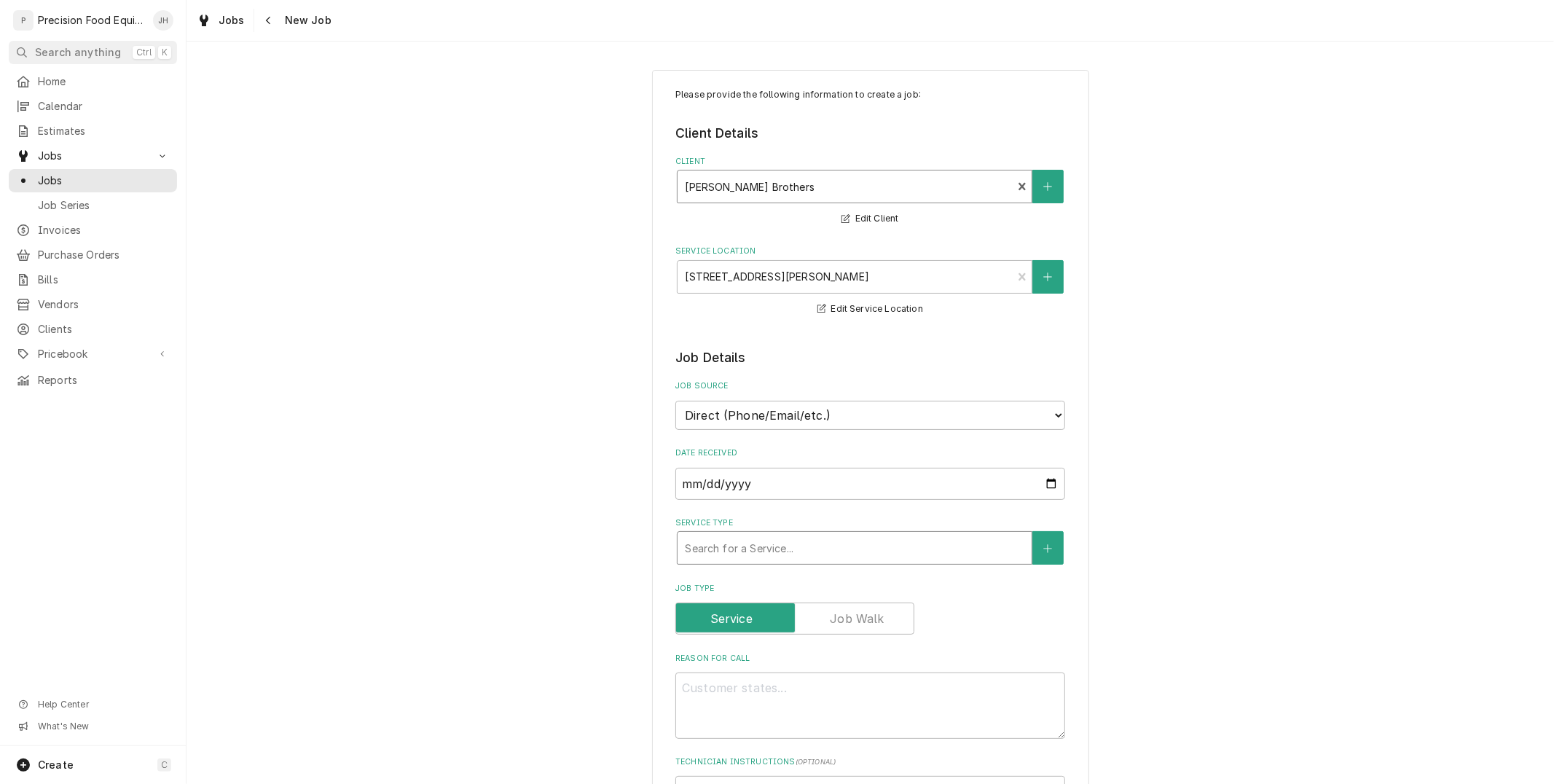
click at [855, 538] on div "Service Type" at bounding box center [855, 547] width 340 height 26
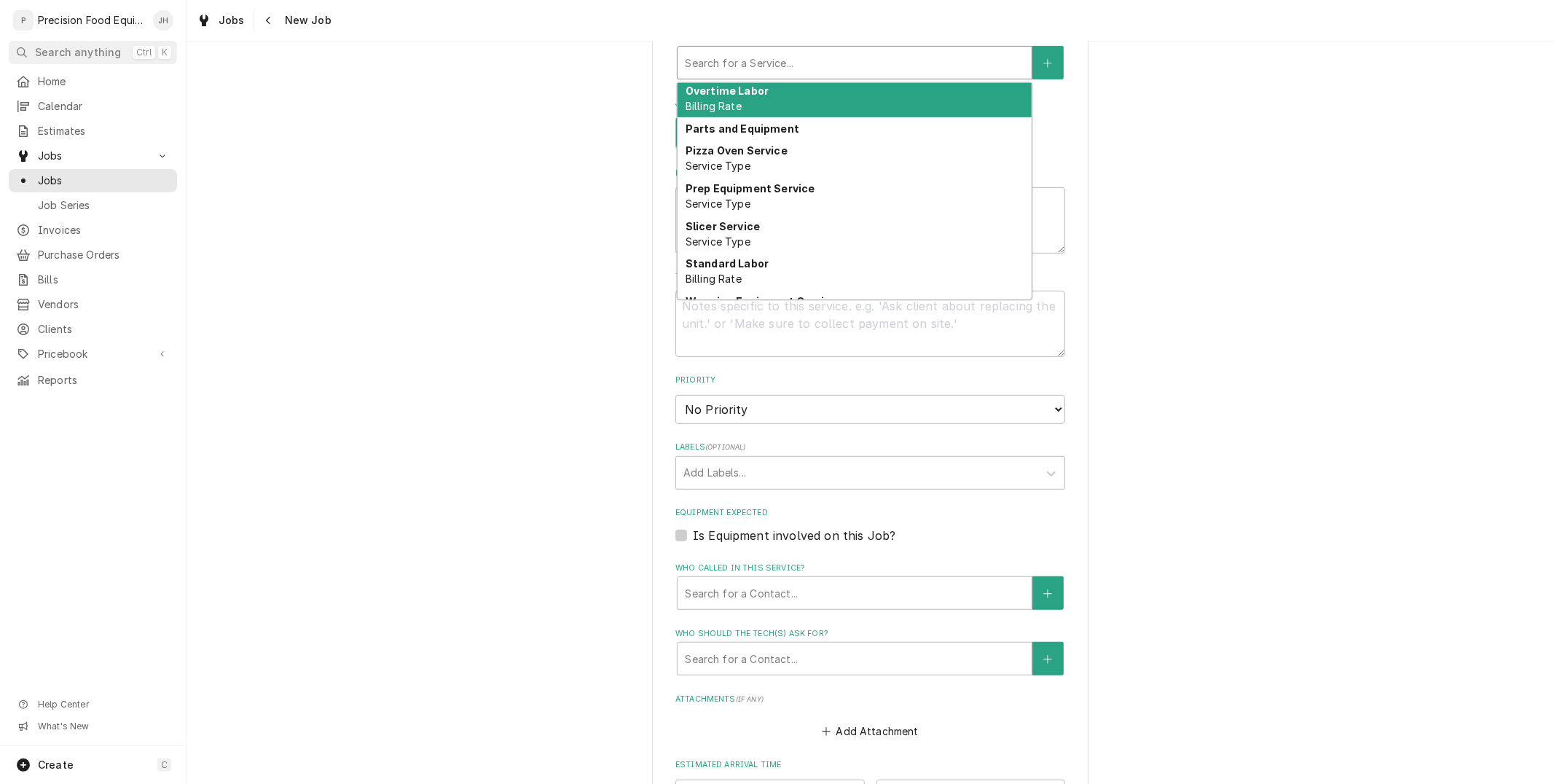
scroll to position [865, 0]
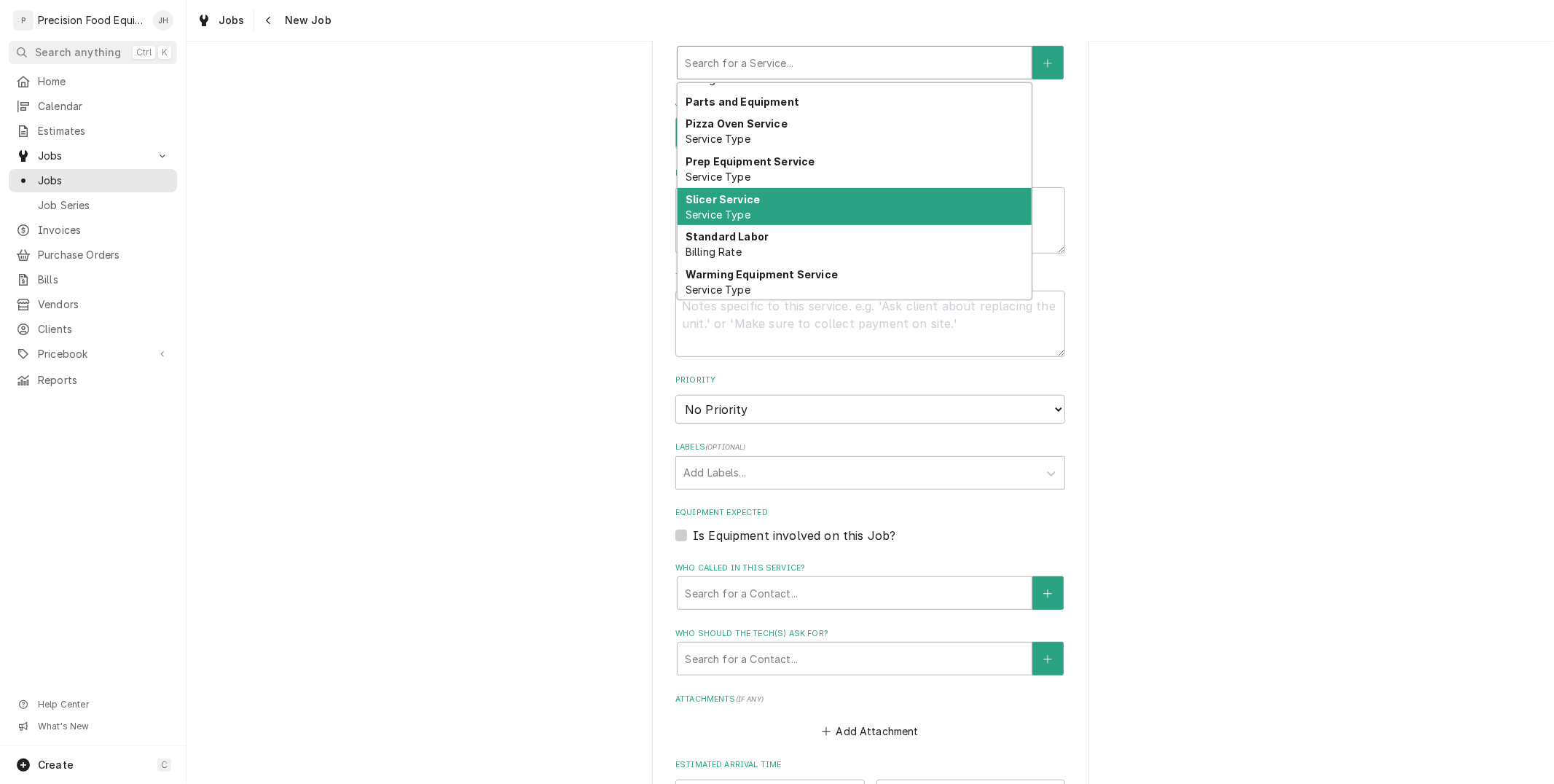
click at [841, 214] on div "Slicer Service Service Type" at bounding box center [855, 206] width 354 height 38
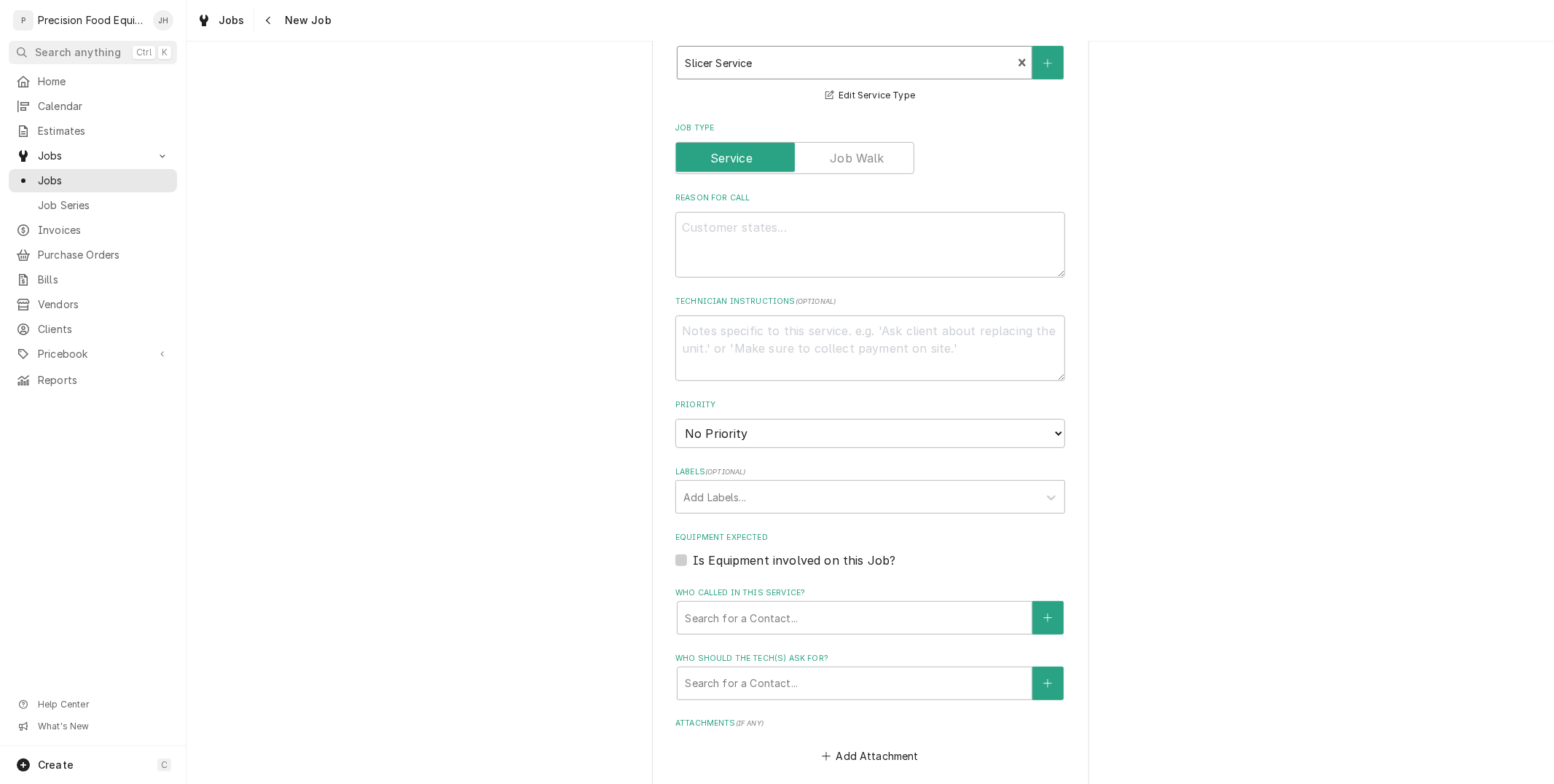
scroll to position [0, 0]
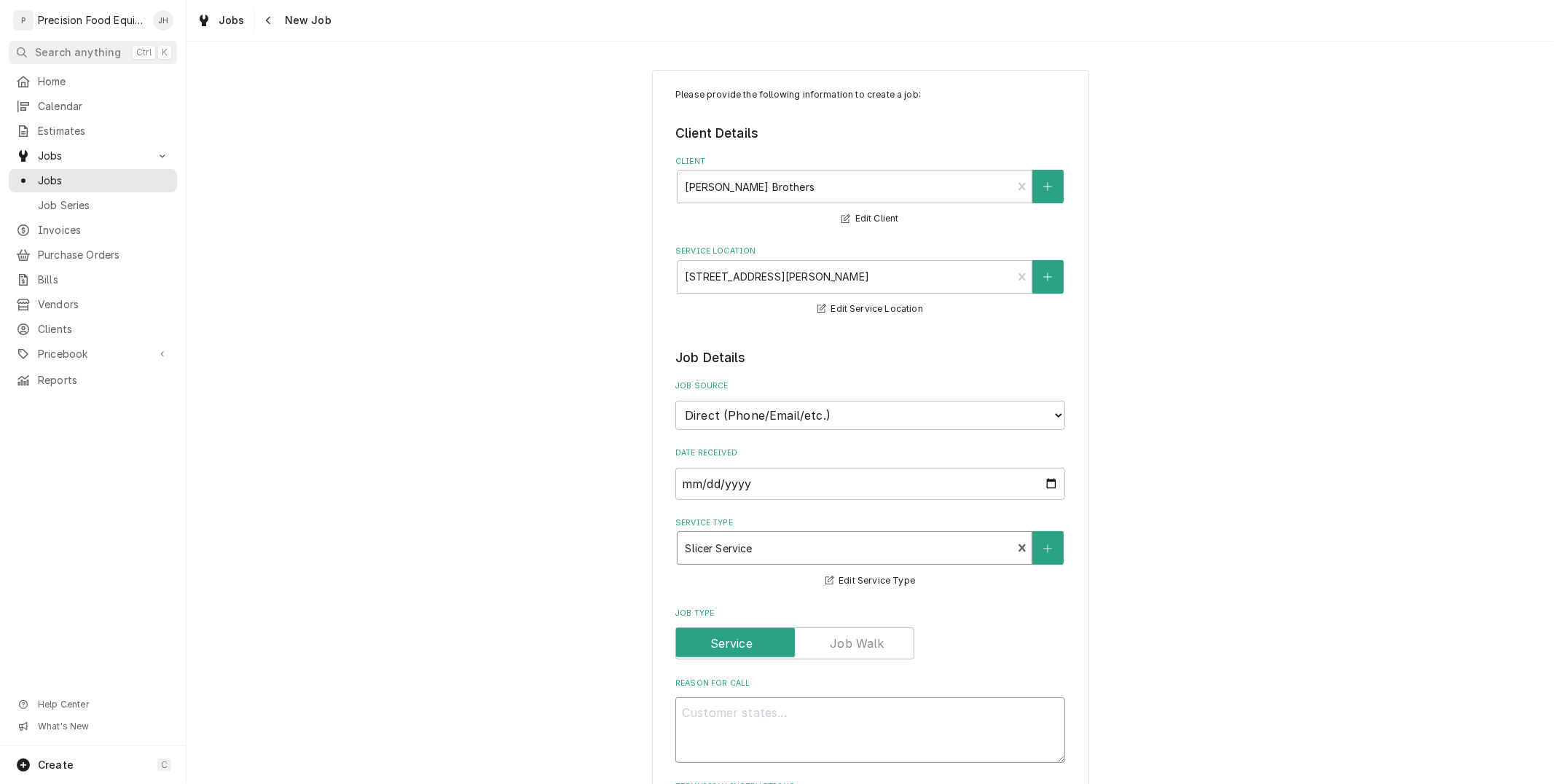
click at [913, 708] on textarea "Reason For Call" at bounding box center [870, 729] width 390 height 65
type textarea "x"
type textarea "s"
type textarea "x"
type textarea "sl"
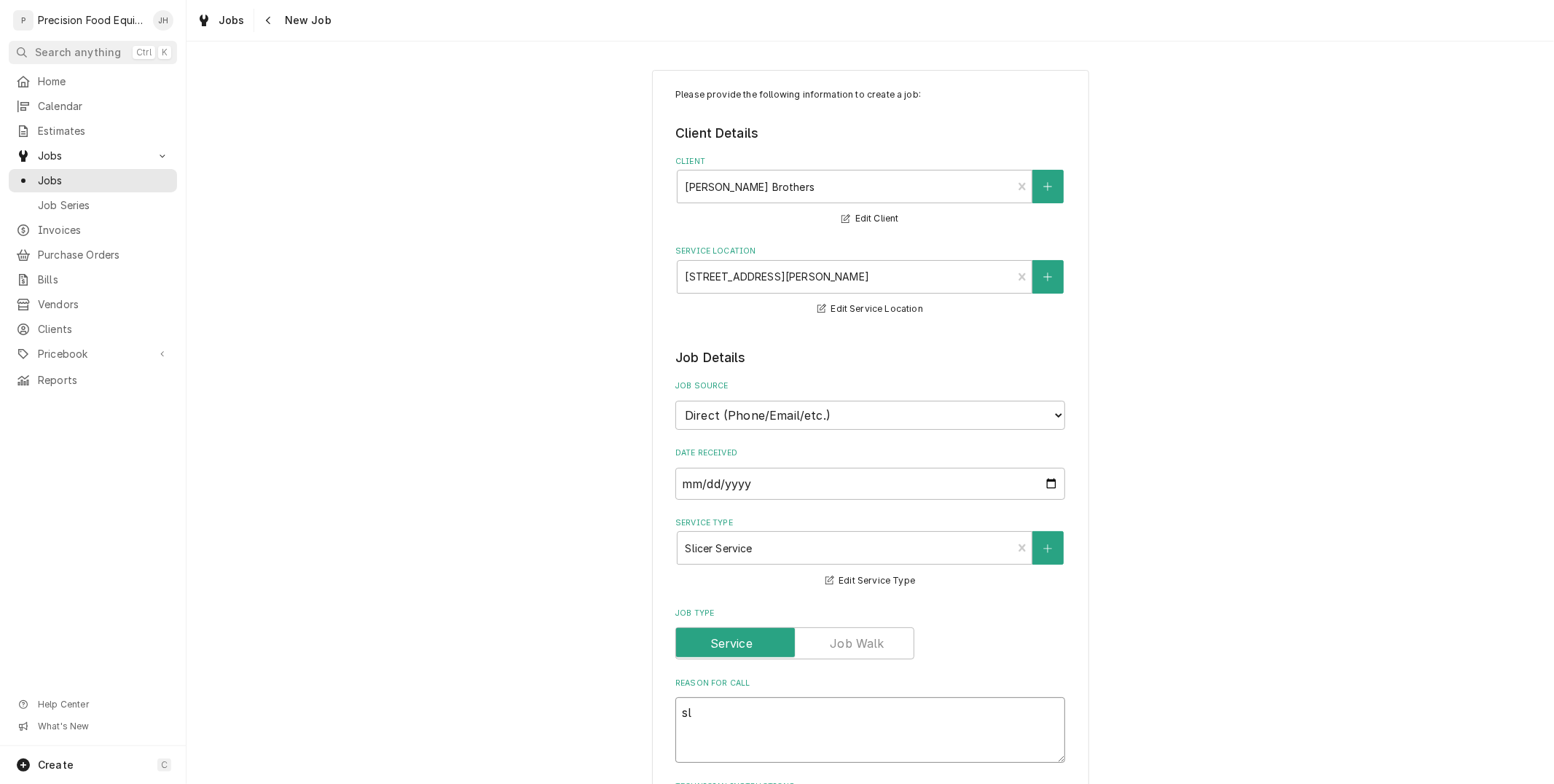
type textarea "x"
type textarea "slic"
type textarea "x"
type textarea "slice"
type textarea "x"
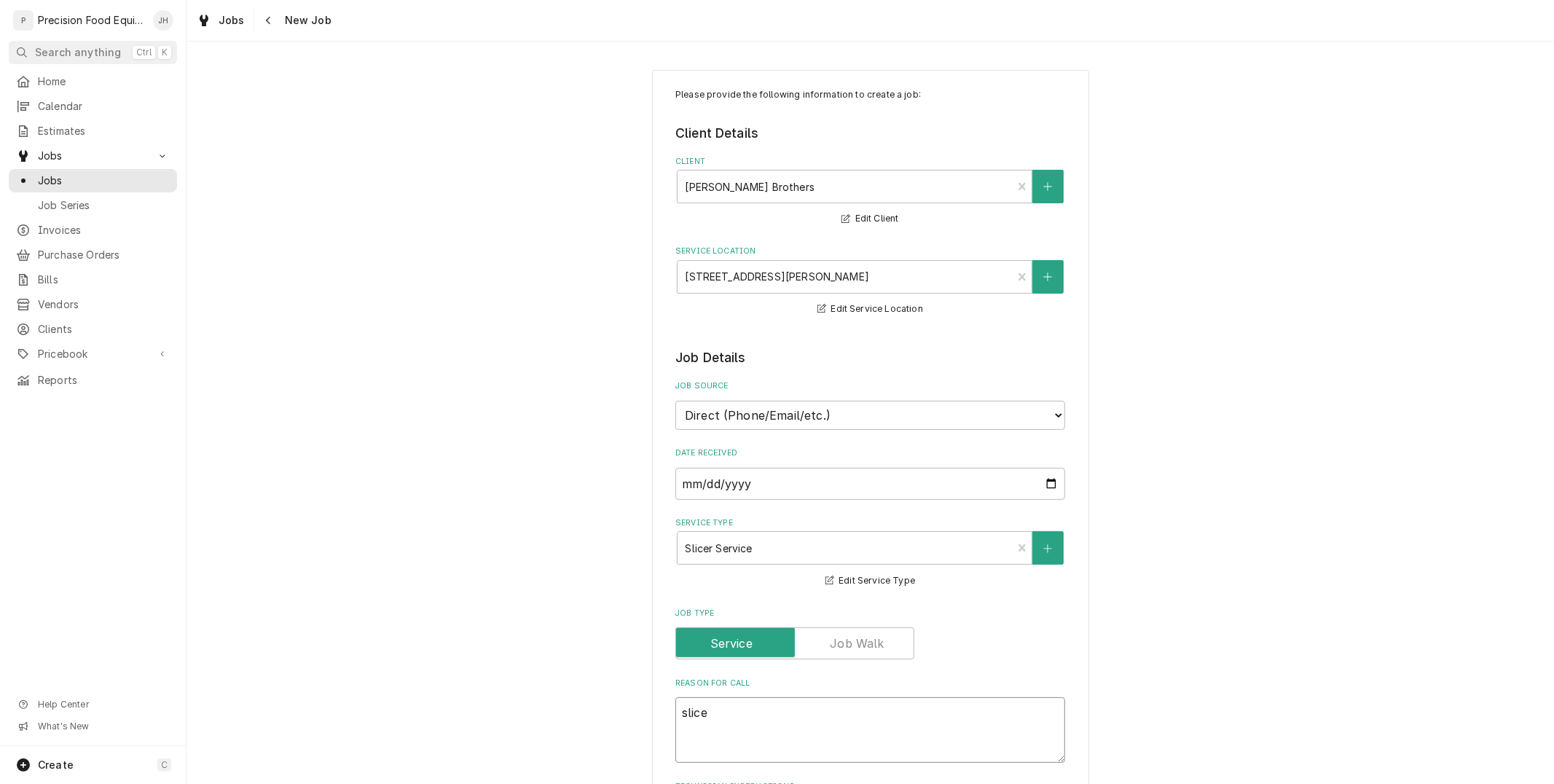
type textarea "slicer"
type textarea "x"
type textarea "slicer"
type textarea "x"
type textarea "slicer i"
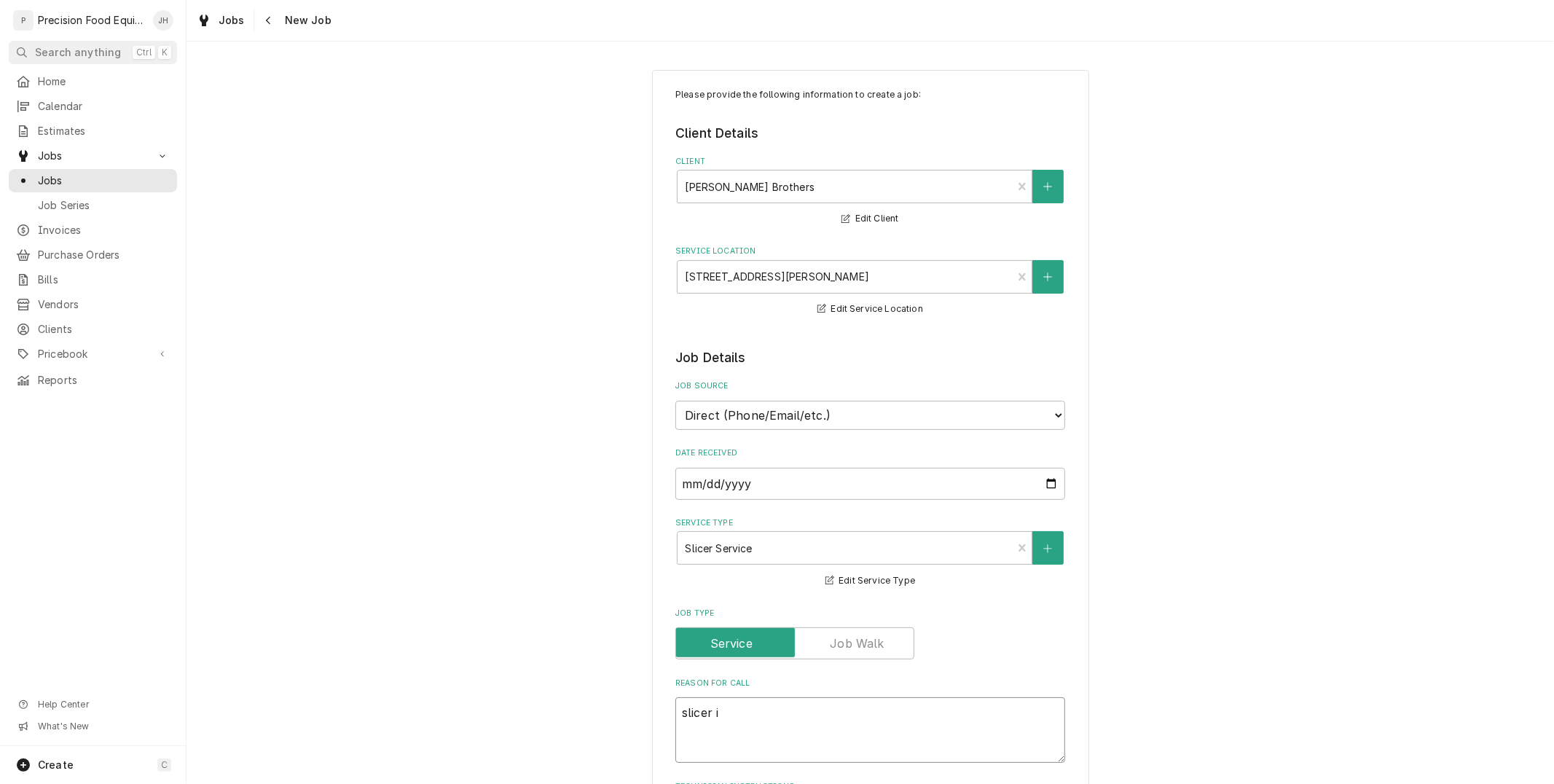
type textarea "x"
type textarea "slicer is"
type textarea "x"
type textarea "slicer is"
type textarea "x"
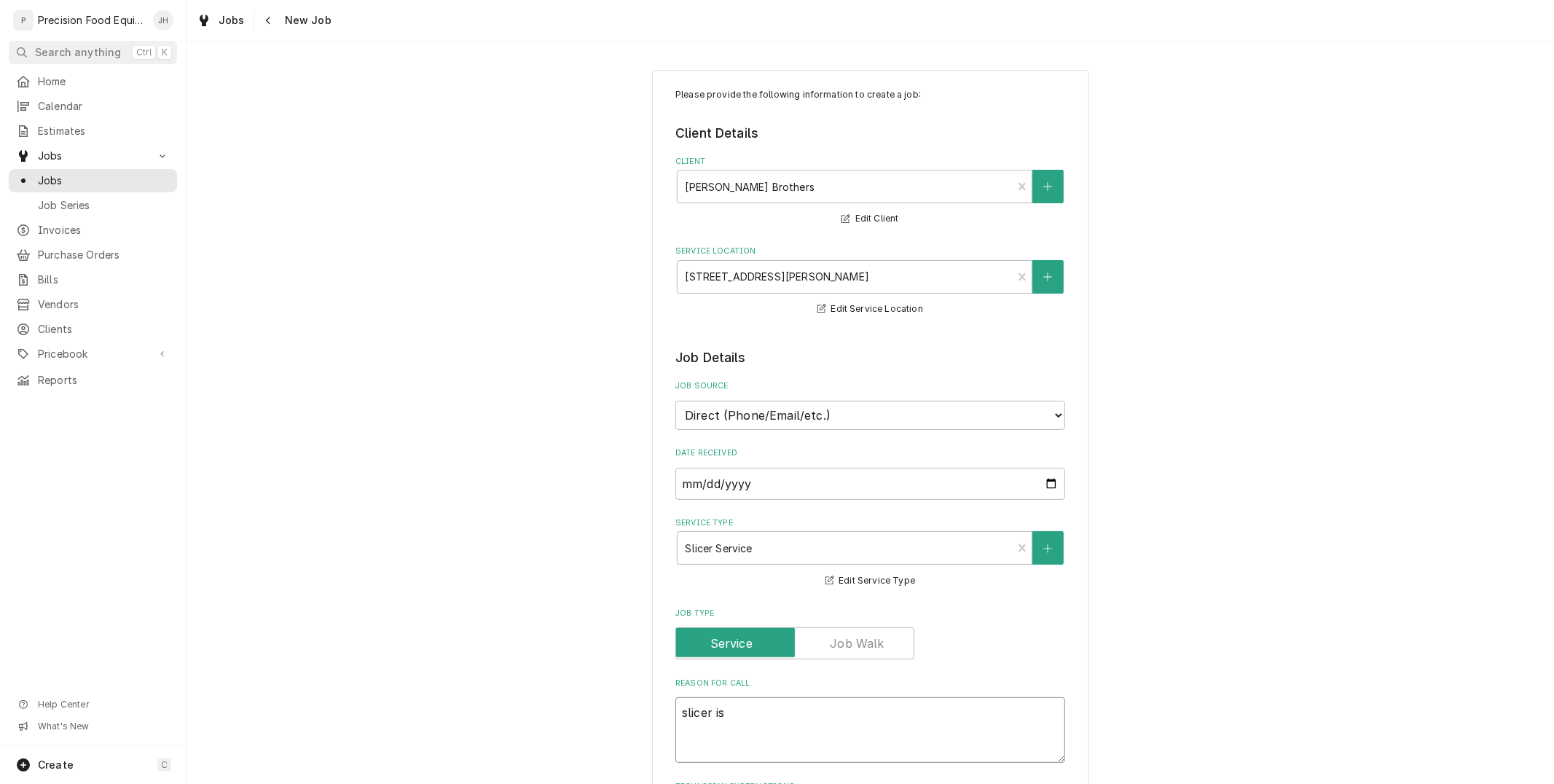
type textarea "slicer is h"
type textarea "x"
type textarea "slicer is ha"
type textarea "x"
type textarea "slicer is havi"
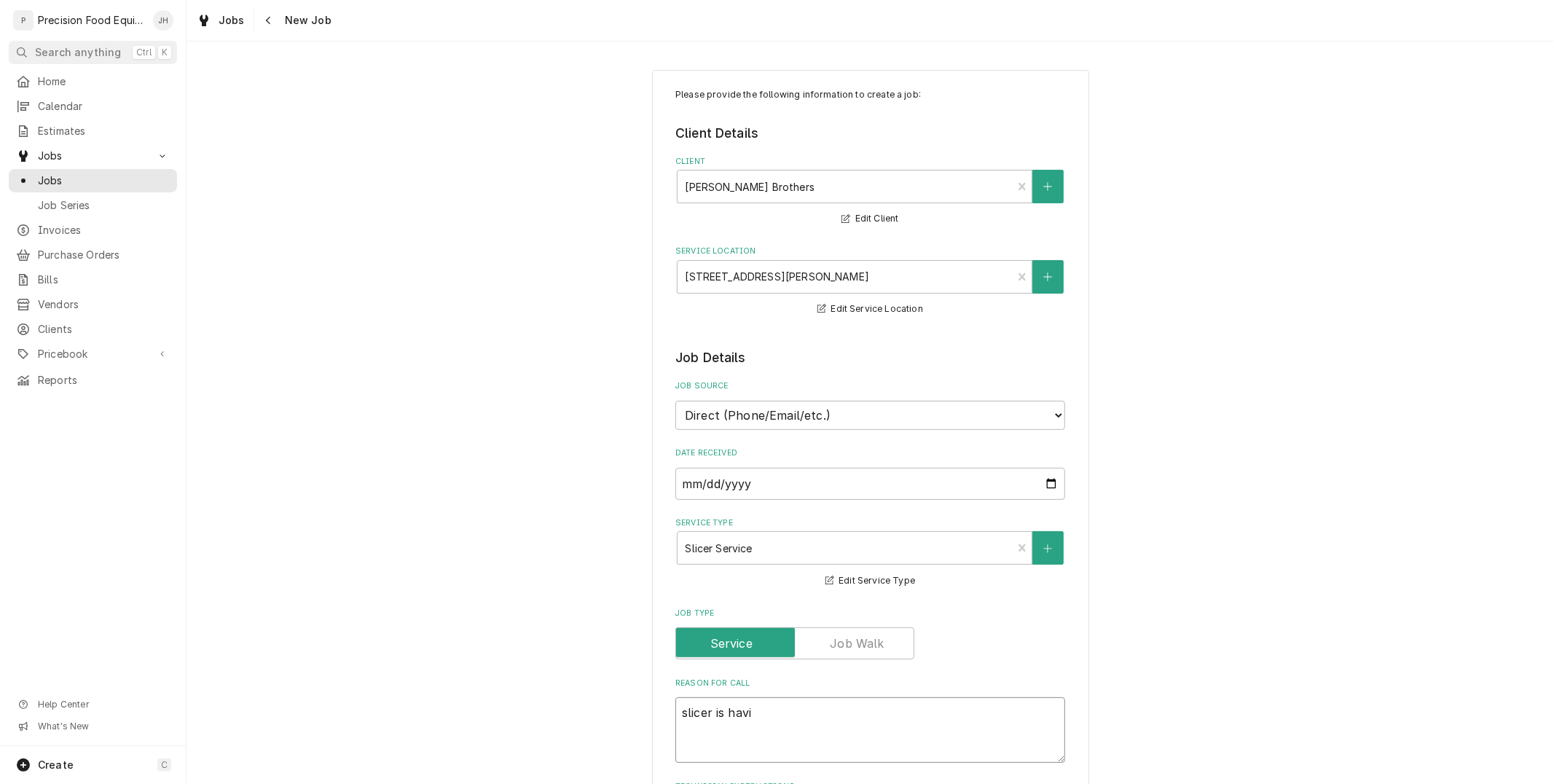
type textarea "x"
type textarea "slicer is havin"
type textarea "x"
type textarea "slicer is having"
type textarea "x"
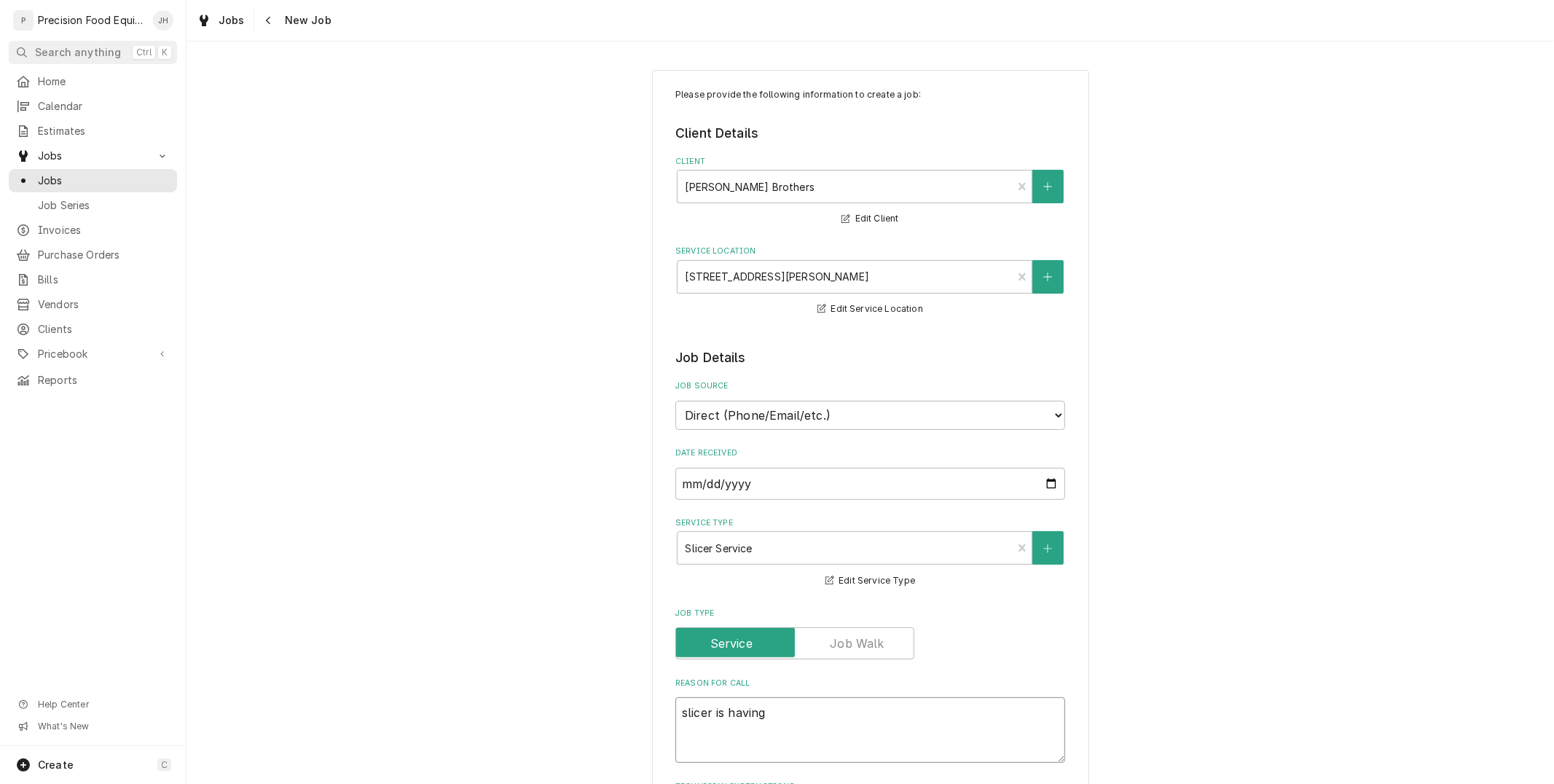
type textarea "slicer is having"
type textarea "x"
type textarea "slicer is having i"
type textarea "x"
type textarea "slicer is having is"
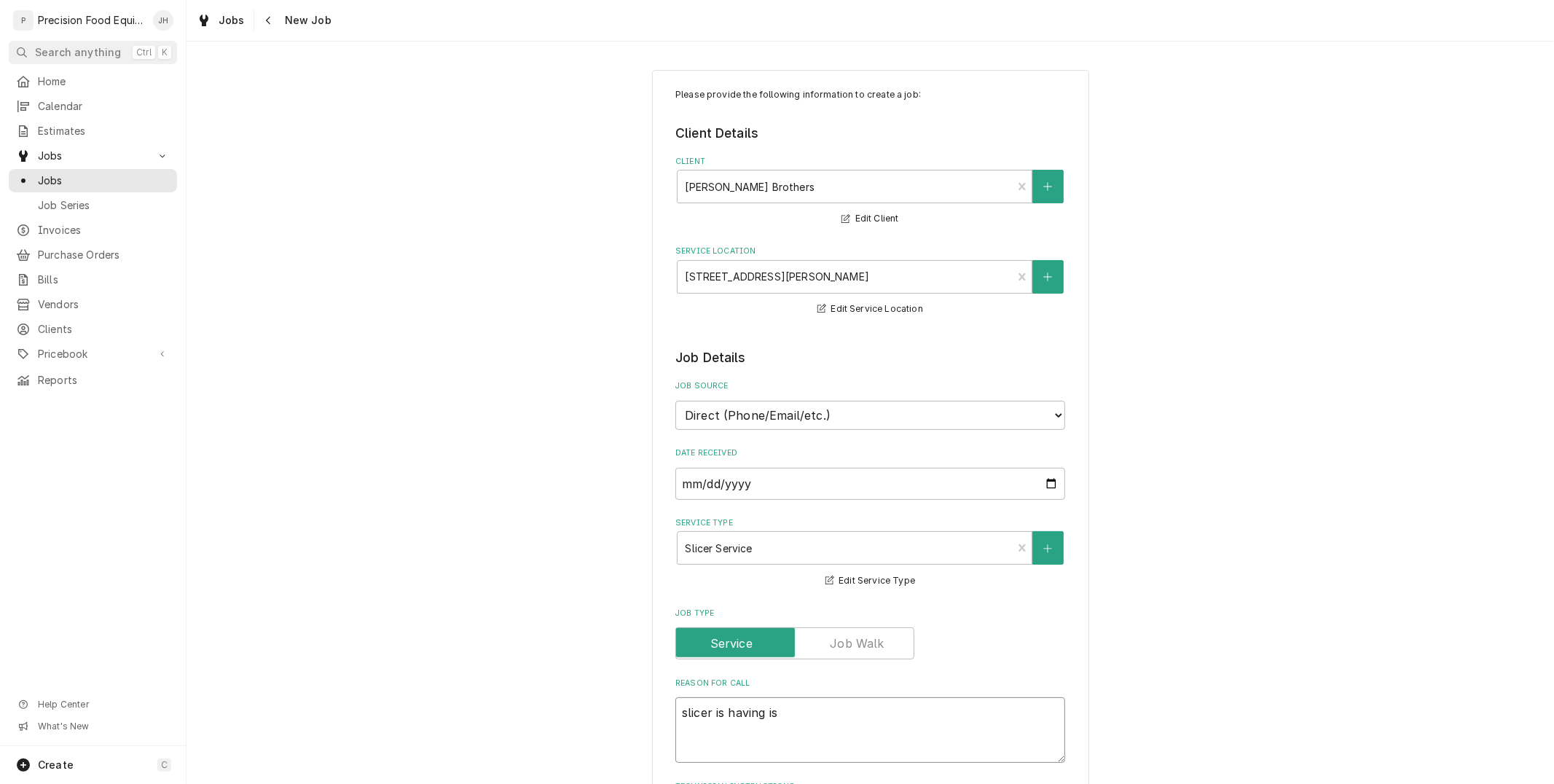
type textarea "x"
type textarea "slicer is having iss"
type textarea "x"
type textarea "slicer is having issu"
type textarea "x"
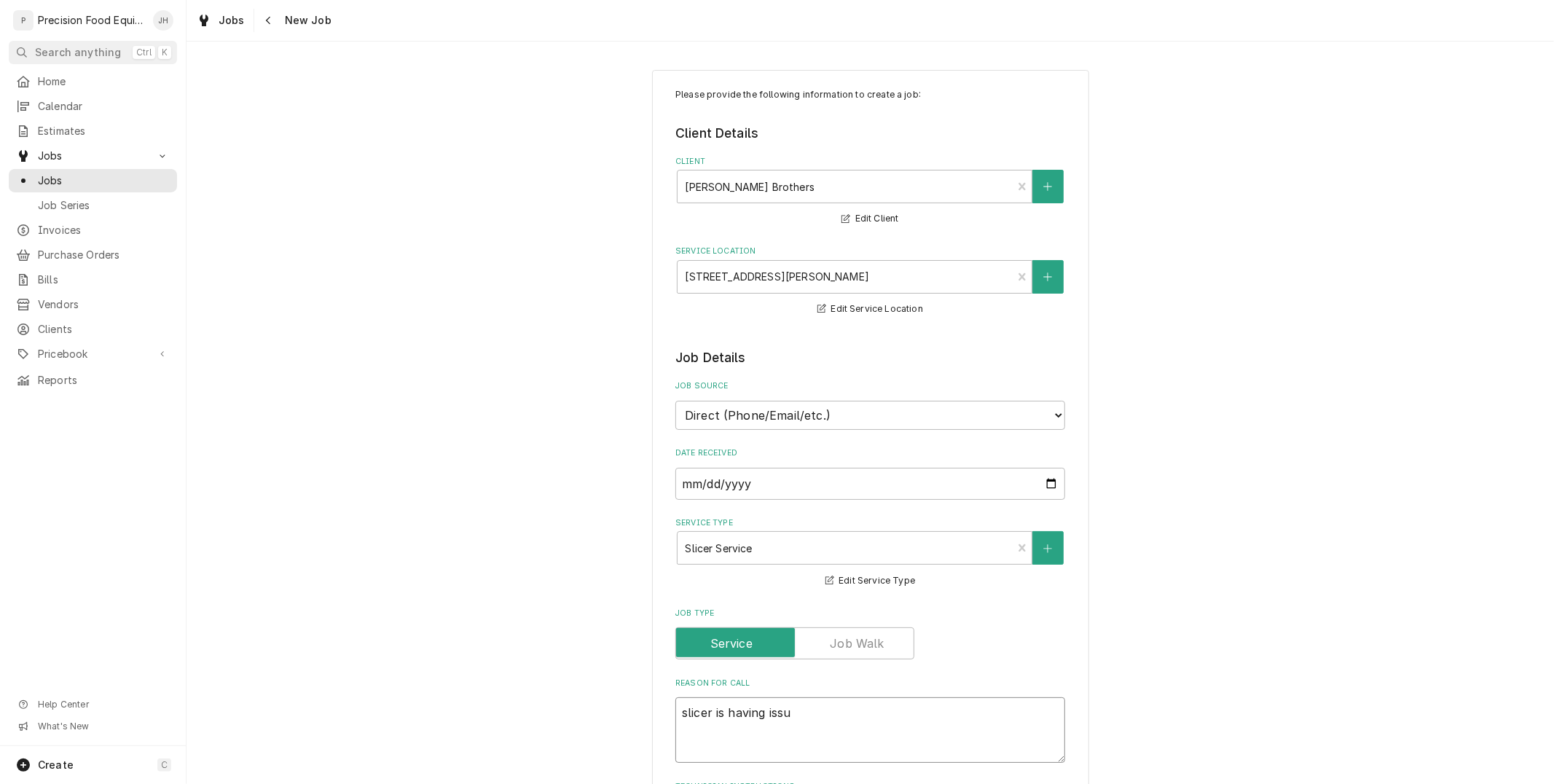
type textarea "slicer is having issue"
type textarea "x"
type textarea "slicer is having issues"
type textarea "x"
type textarea "slicer is having issues"
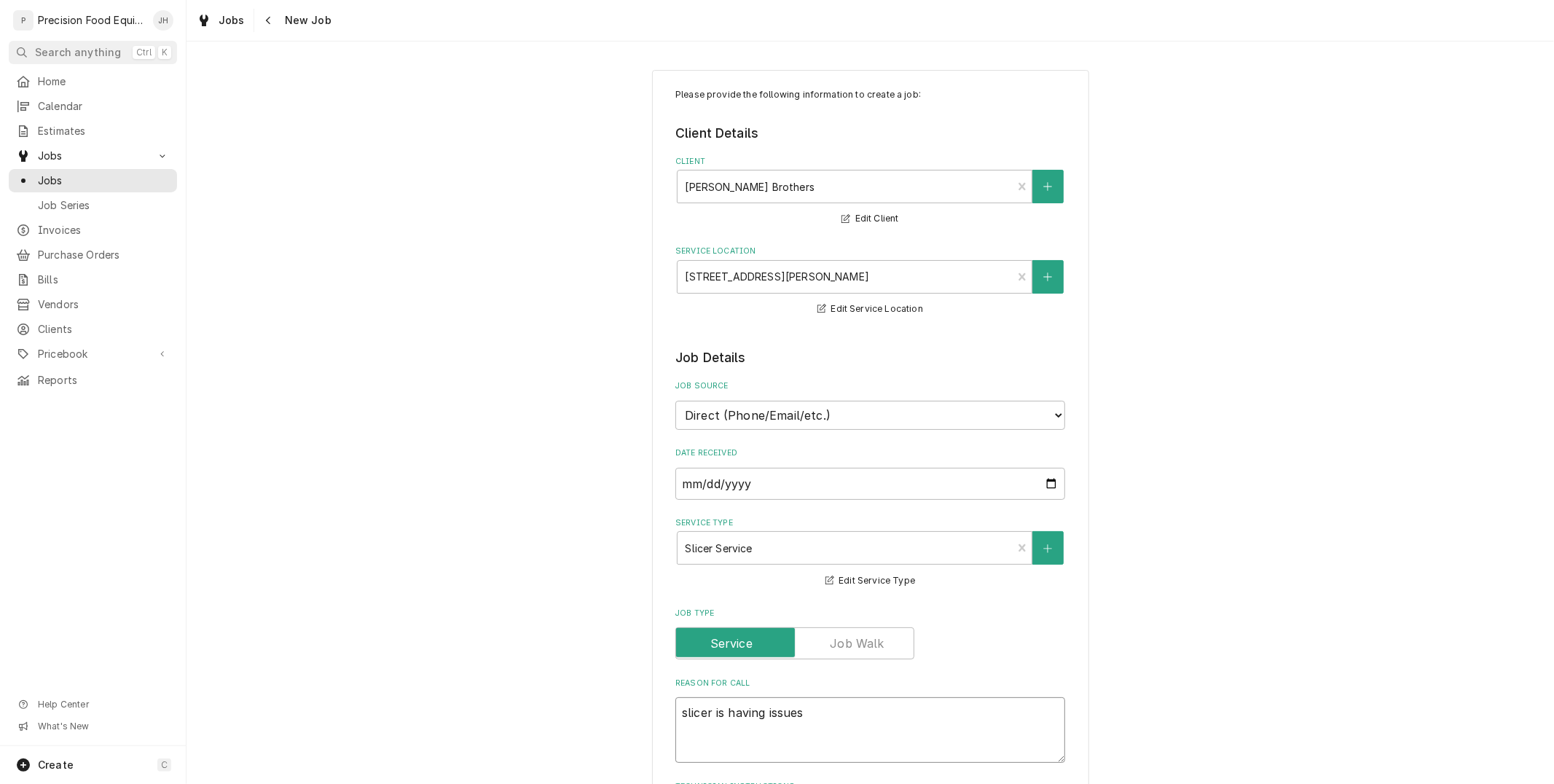
type textarea "x"
type textarea "slicer is having issues w"
type textarea "x"
type textarea "slicer is having issues wi"
type textarea "x"
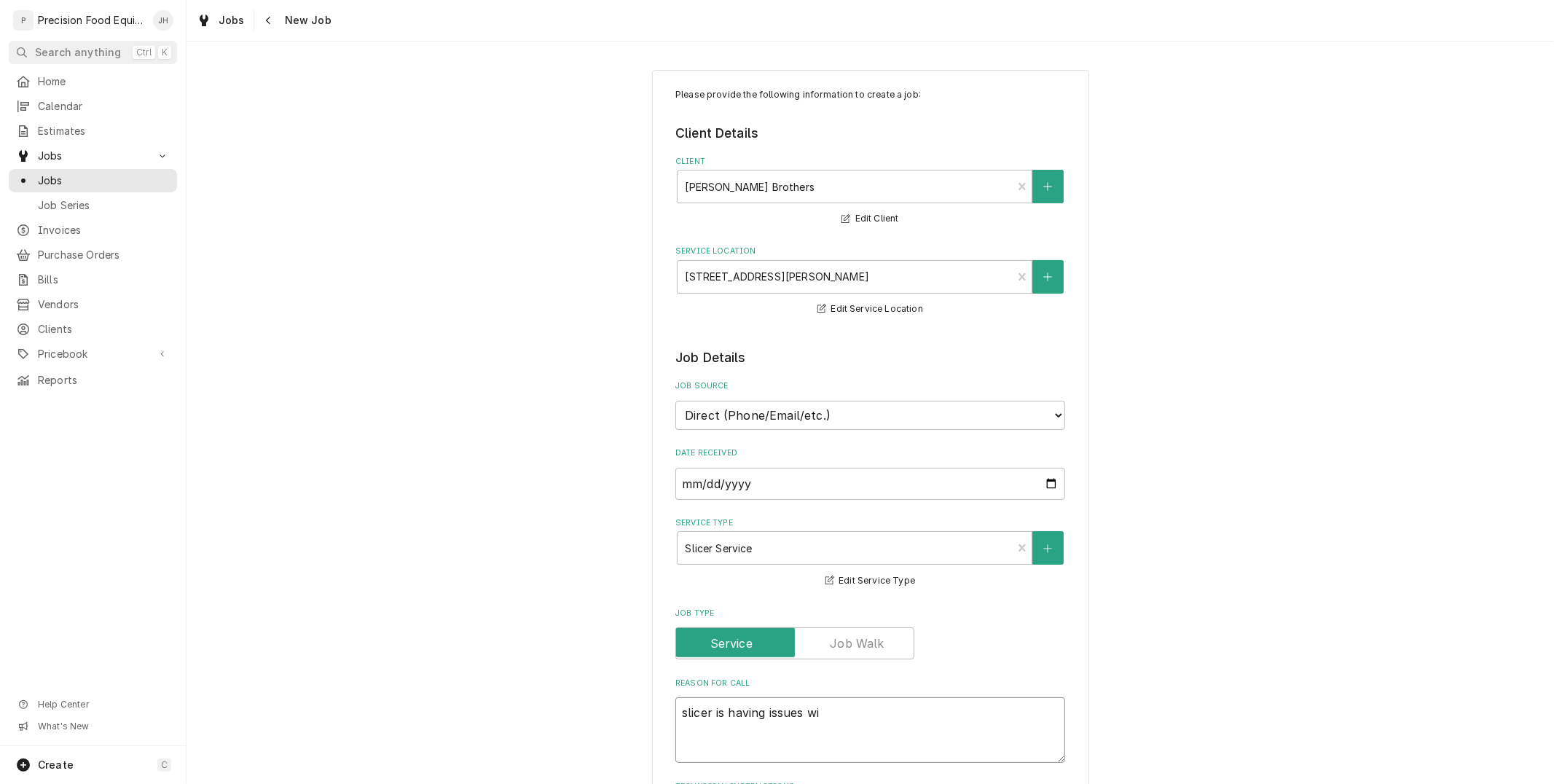
type textarea "slicer is having issues wit"
type textarea "x"
type textarea "slicer is having issues with"
type textarea "x"
type textarea "slicer is having issues with"
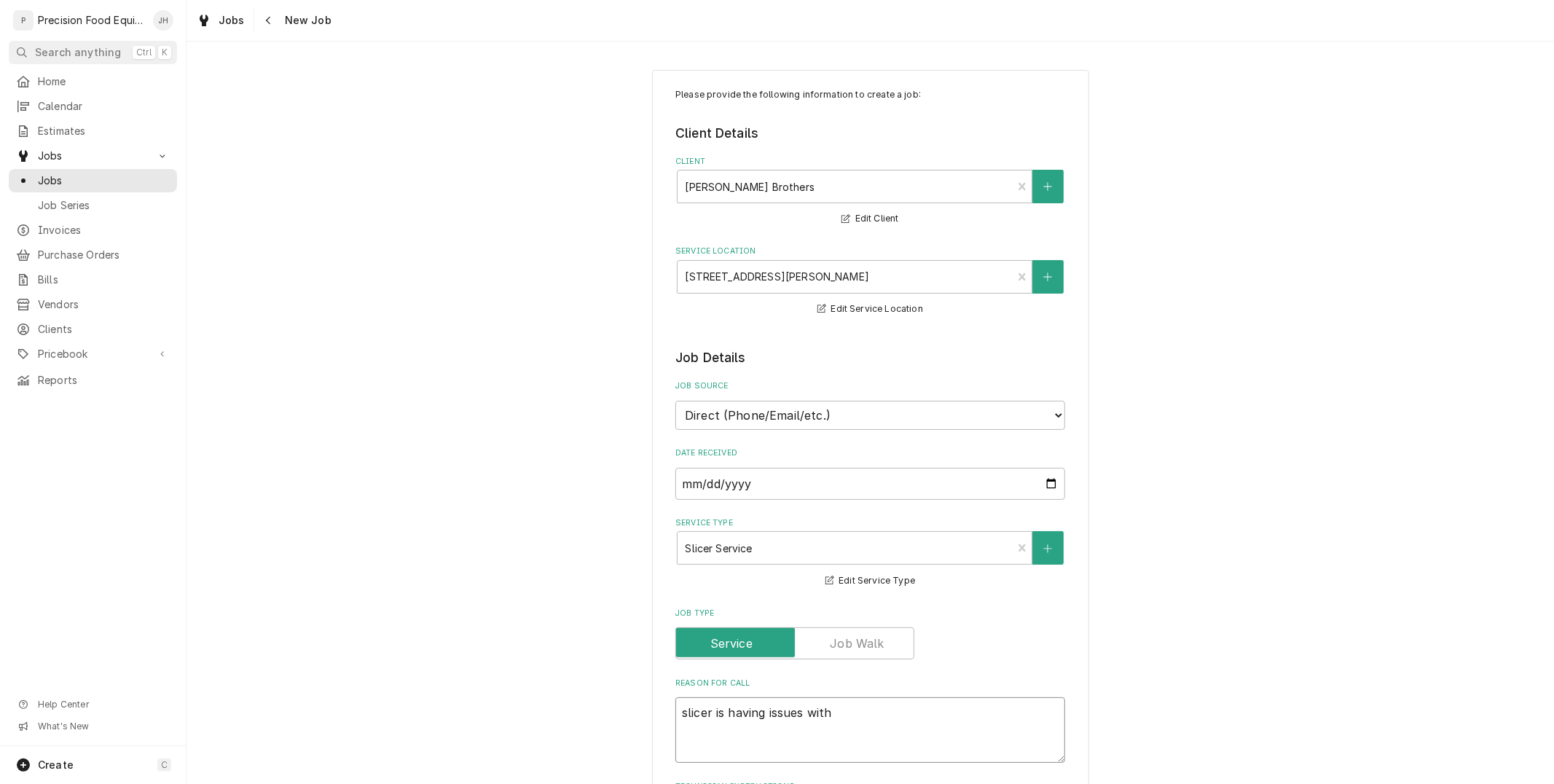
type textarea "x"
type textarea "slicer is having issues with di"
type textarea "x"
type textarea "slicer is having issues with dia"
type textarea "x"
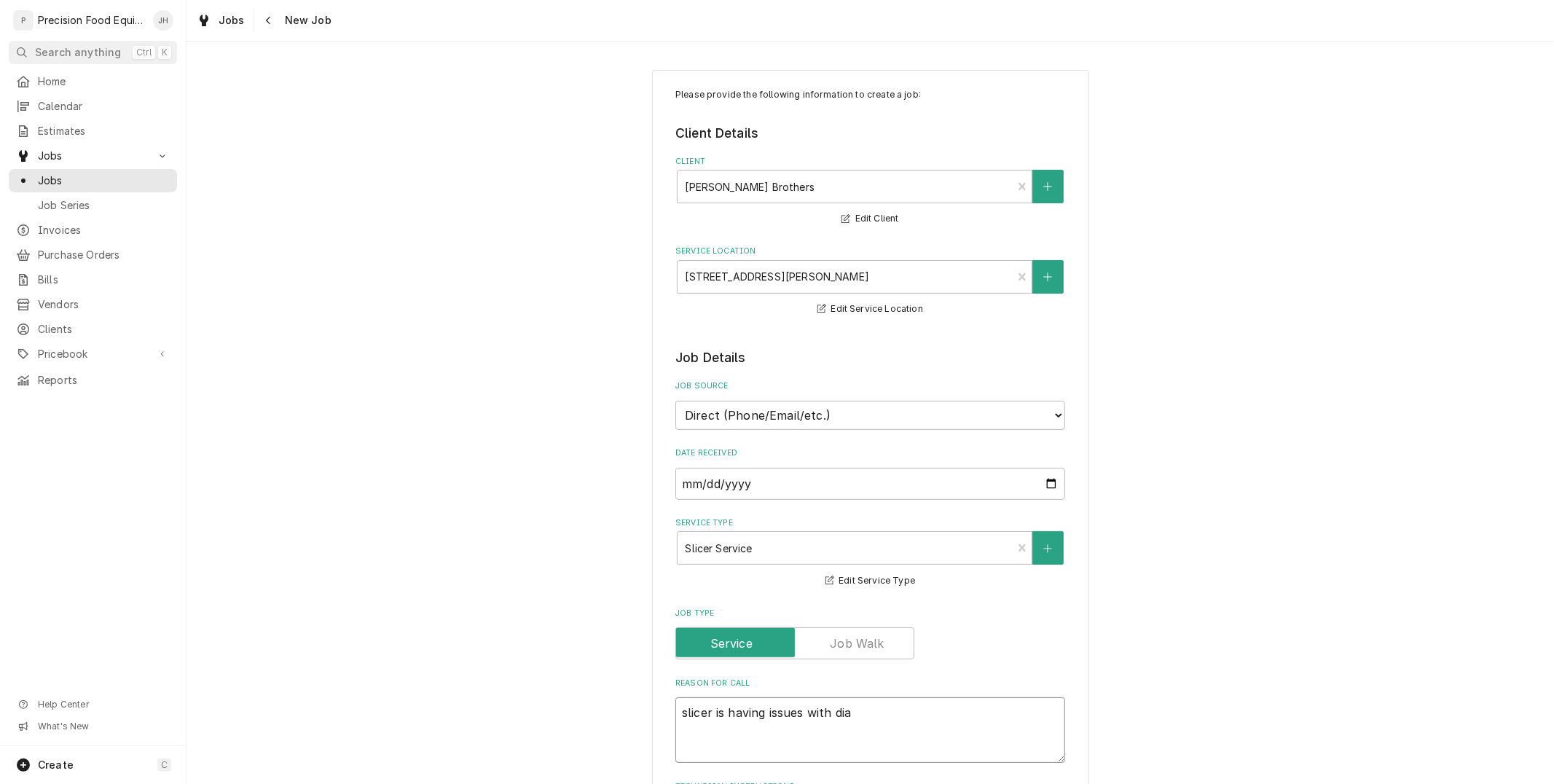
type textarea "slicer is having issues with dial"
type textarea "x"
type textarea "slicer is having issues with dial/"
type textarea "x"
type textarea "slicer is having issues with dial/"
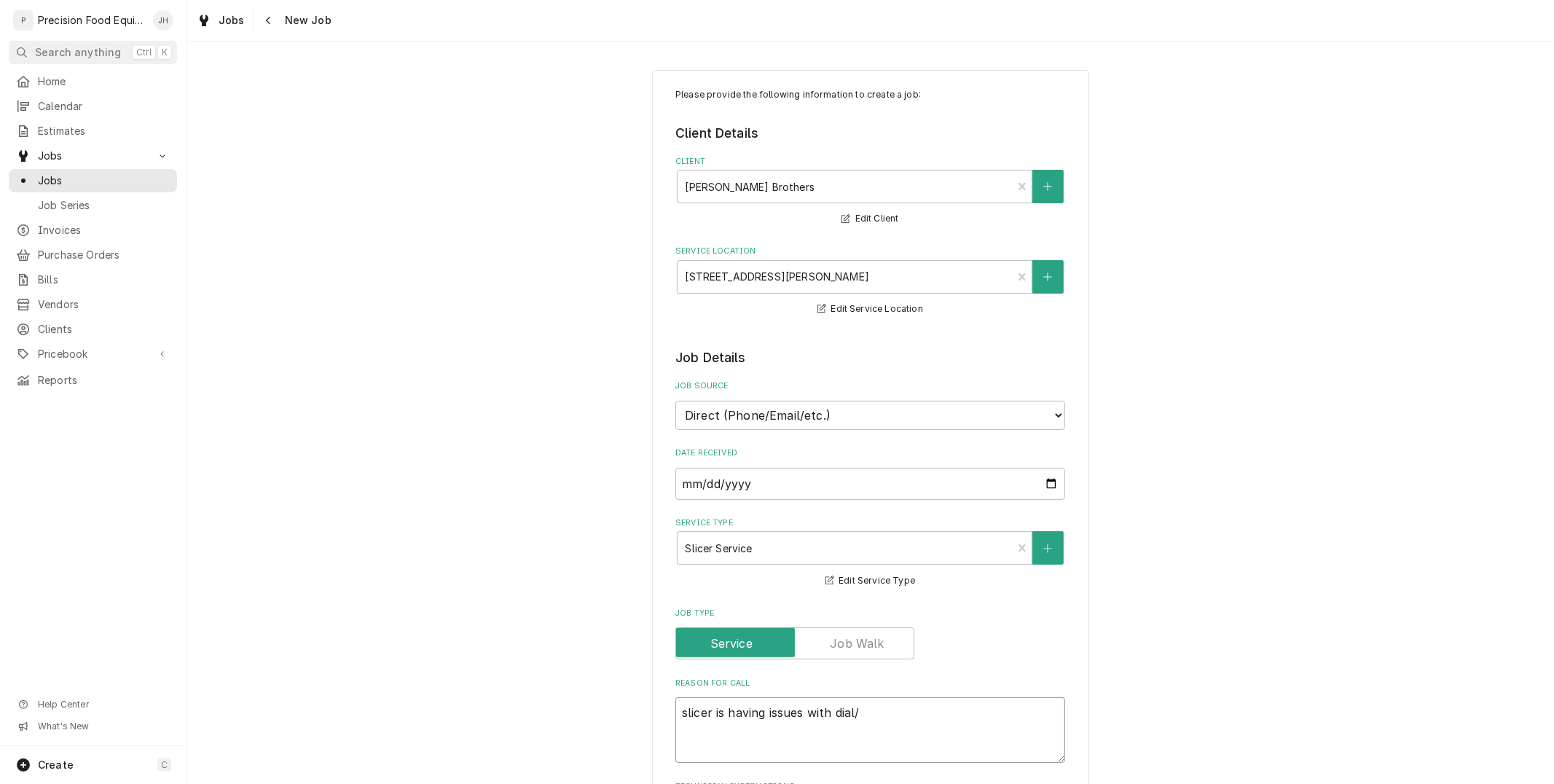
type textarea "x"
type textarea "slicer is having issues with dial/ d"
type textarea "x"
type textarea "slicer is having issues with dial/ di"
type textarea "x"
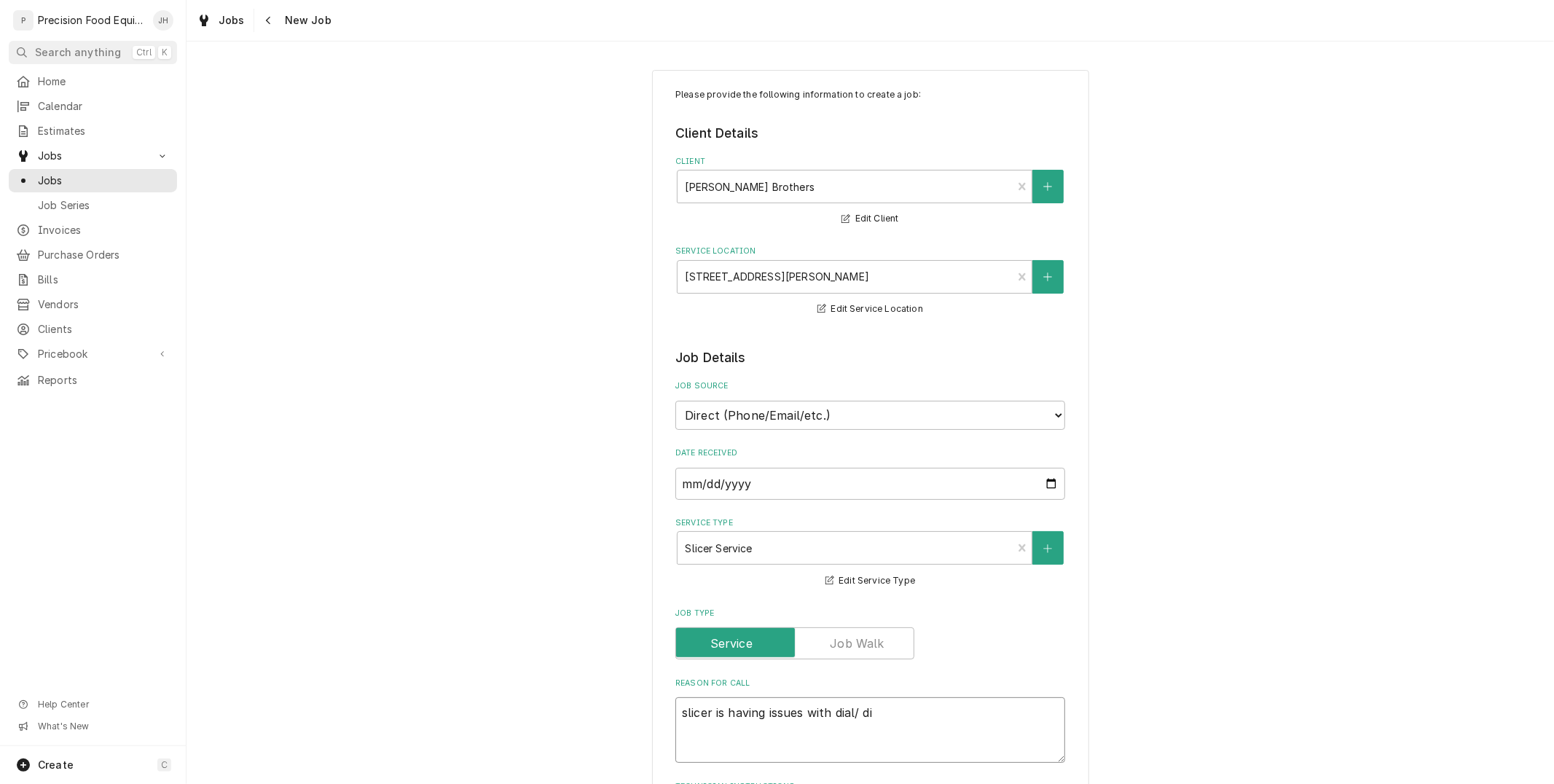
type textarea "slicer is having issues with dial/ dia"
type textarea "x"
type textarea "slicer is having issues with dial/ dial"
type textarea "x"
type textarea "slicer is having issues with dial/ dia"
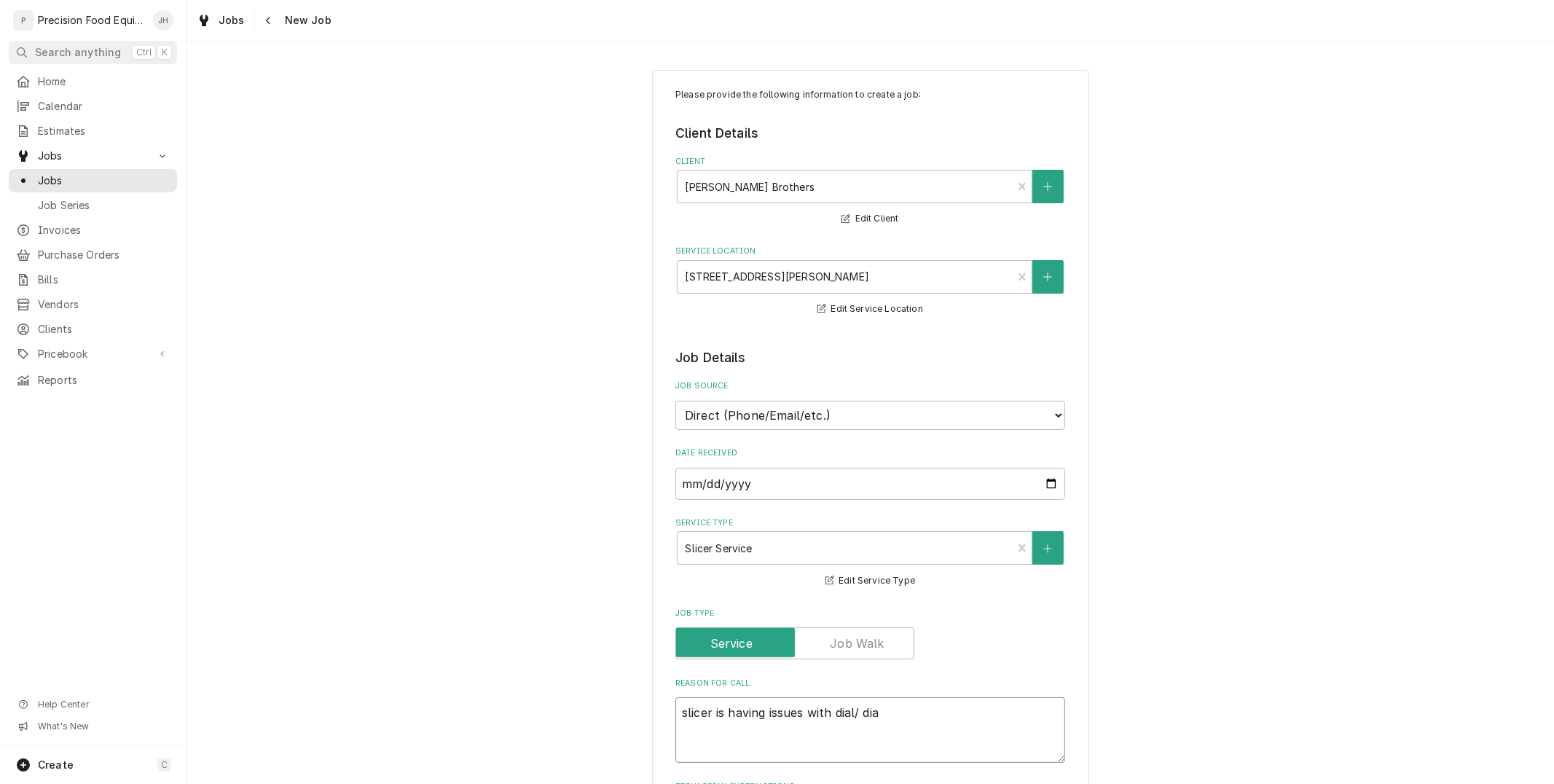
type textarea "x"
type textarea "slicer is having issues with dial/ di"
type textarea "x"
type textarea "slicer is having issues with dial/ d"
type textarea "x"
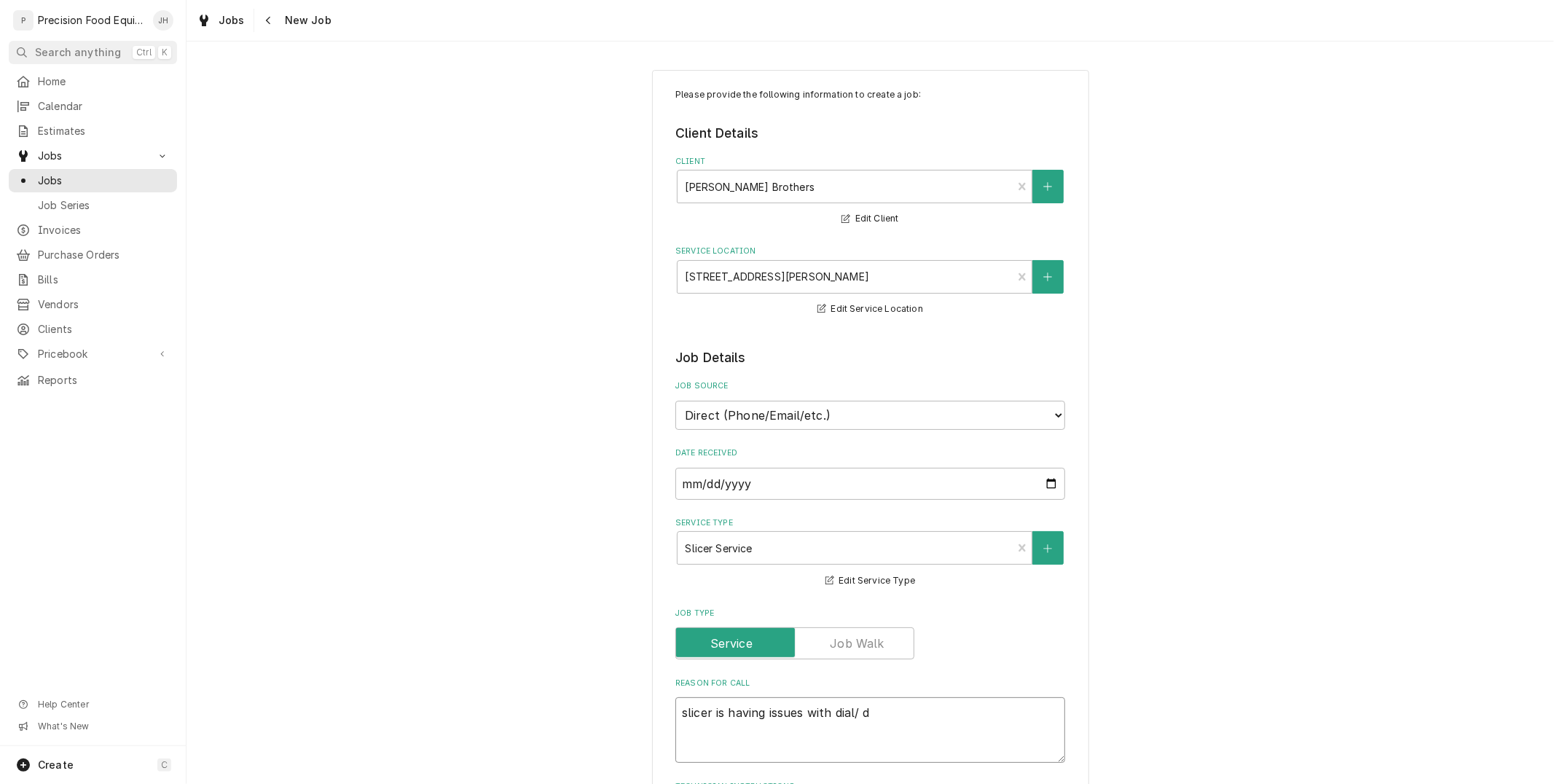
type textarea "slicer is having issues with dial/"
type textarea "x"
type textarea "slicer is having issues with dial/"
type textarea "x"
type textarea "slicer is having issues with dial"
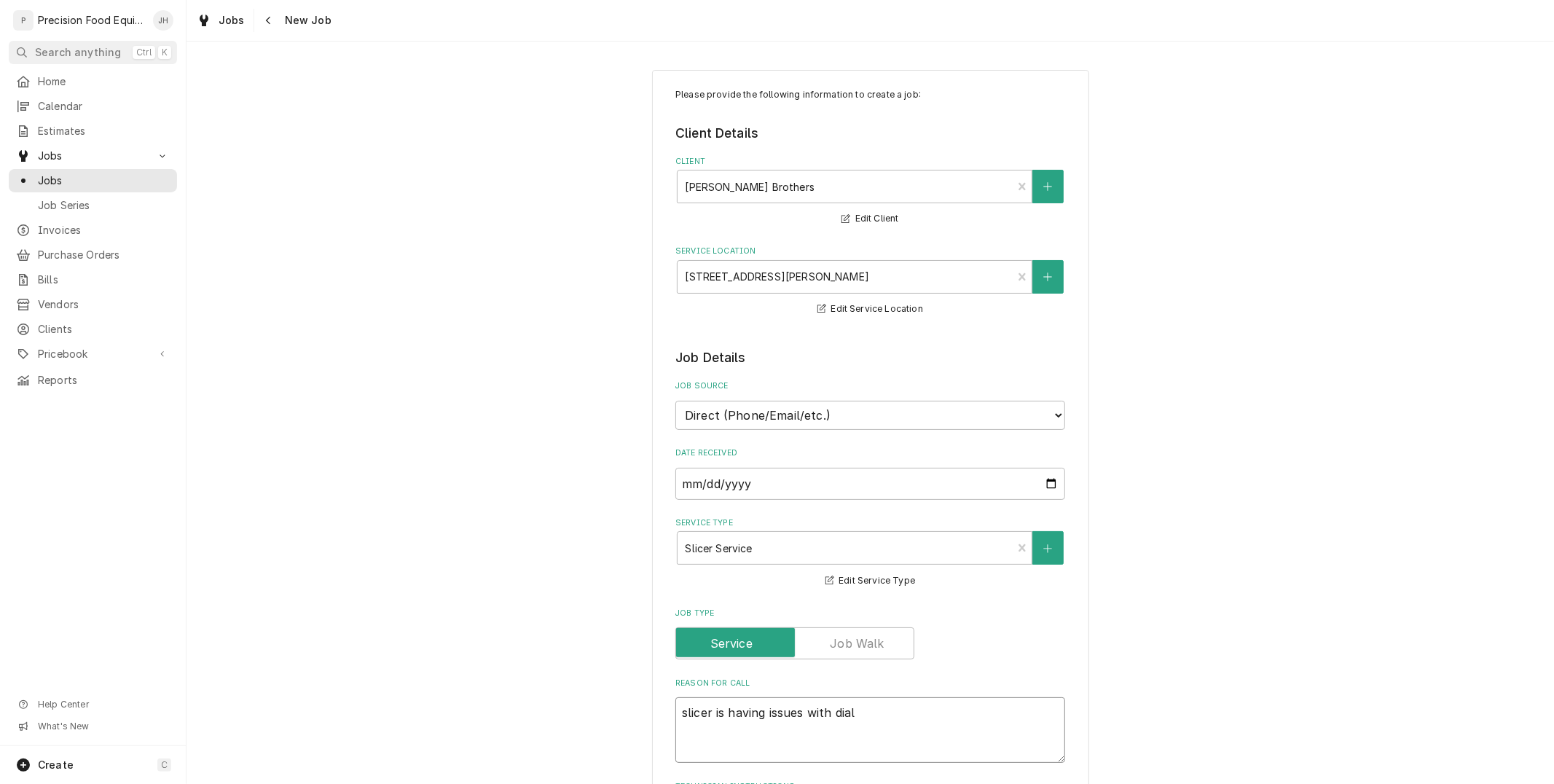
type textarea "x"
type textarea "slicer is having issues with dial"
type textarea "x"
type textarea "slicer is having issues with dial i"
type textarea "x"
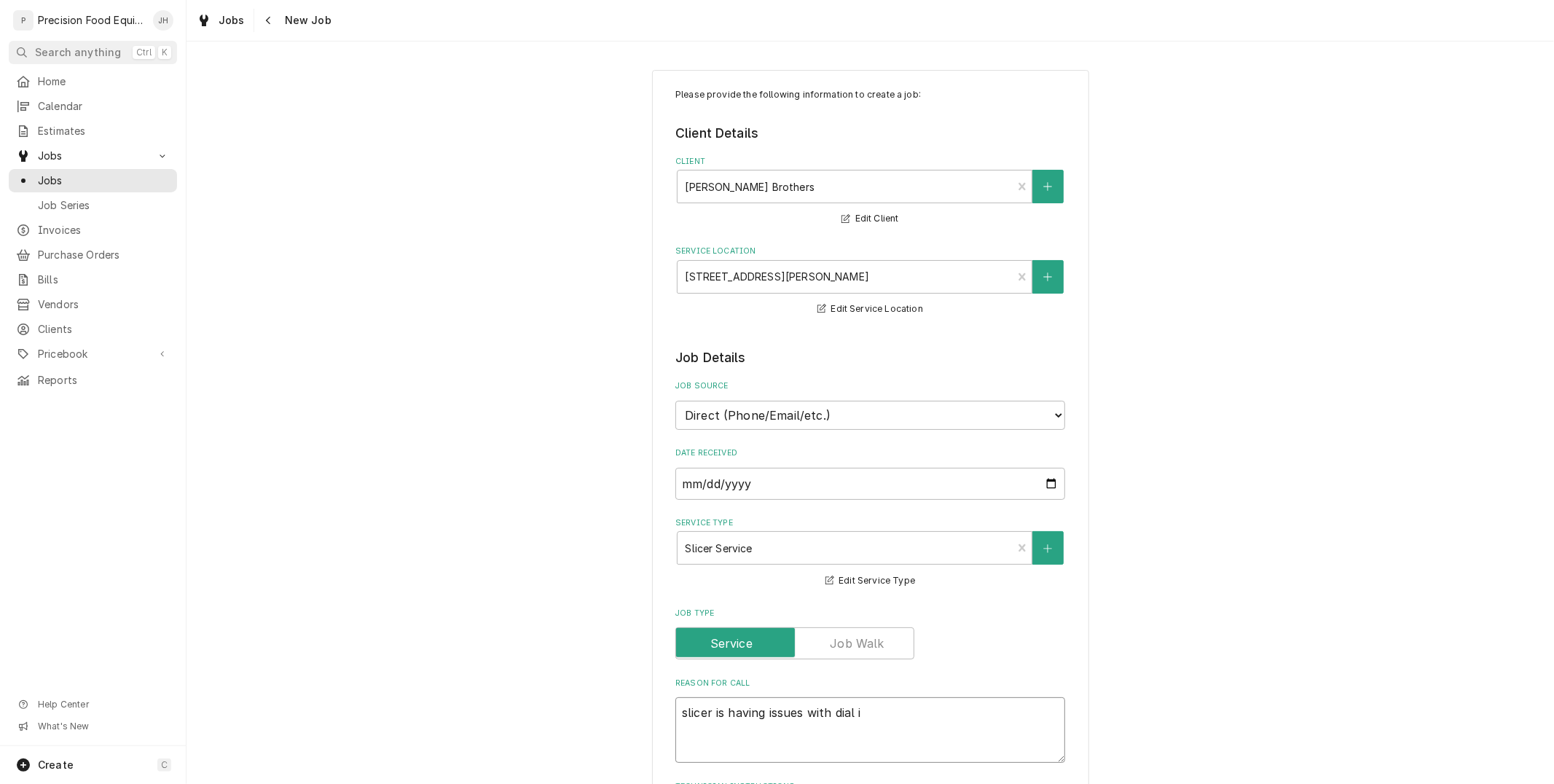
type textarea "slicer is having issues with dial is"
type textarea "x"
type textarea "slicer is having issues with dial is n"
type textarea "x"
type textarea "slicer is having issues with dial is not"
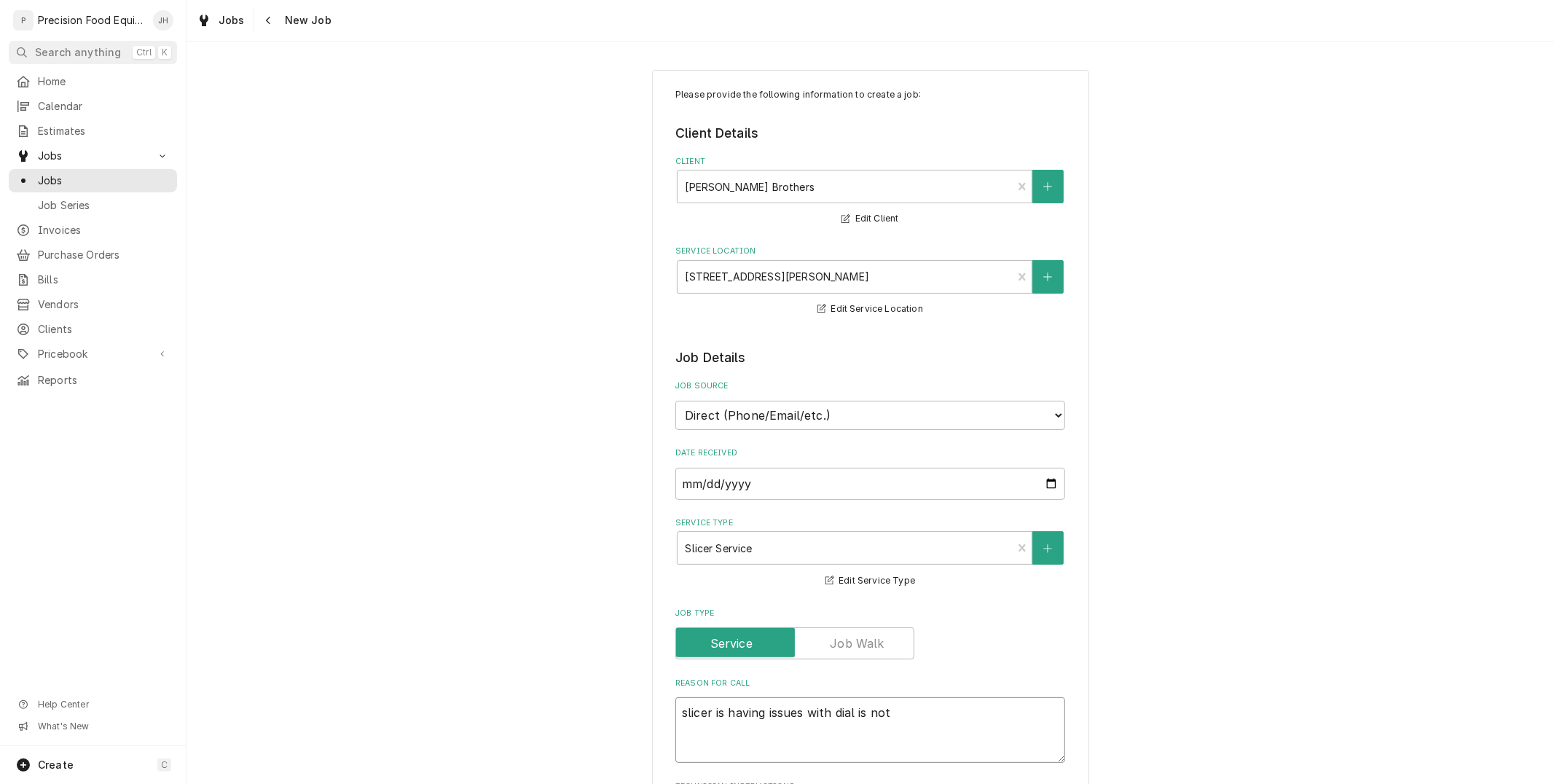
type textarea "x"
type textarea "slicer is having issues with dial is not"
type textarea "x"
type textarea "slicer is having issues with dial is not m"
type textarea "x"
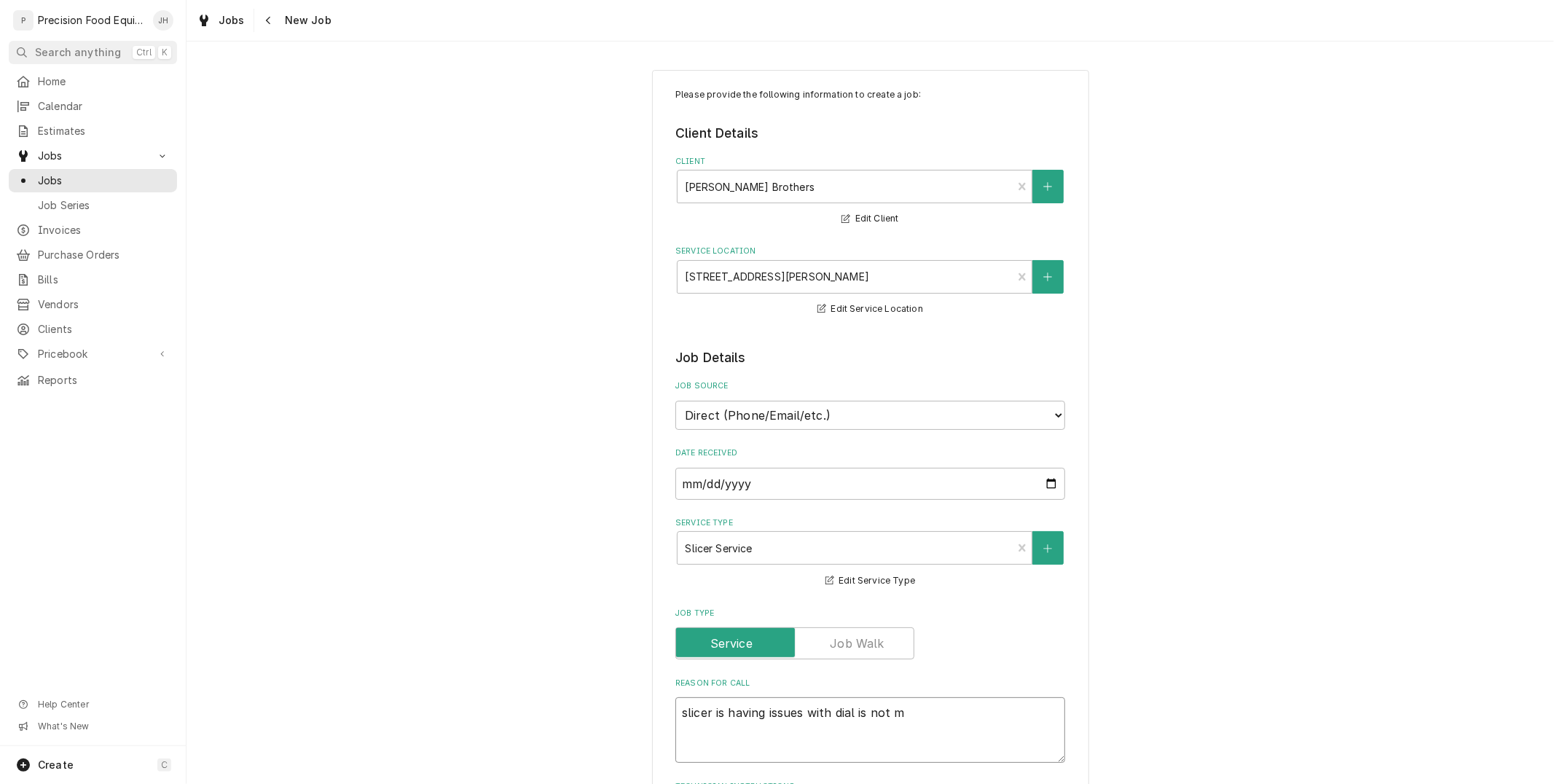
type textarea "slicer is having issues with dial is not me"
type textarea "x"
type textarea "slicer is having issues with dial is not mea"
type textarea "x"
type textarea "slicer is having issues with dial is not meas"
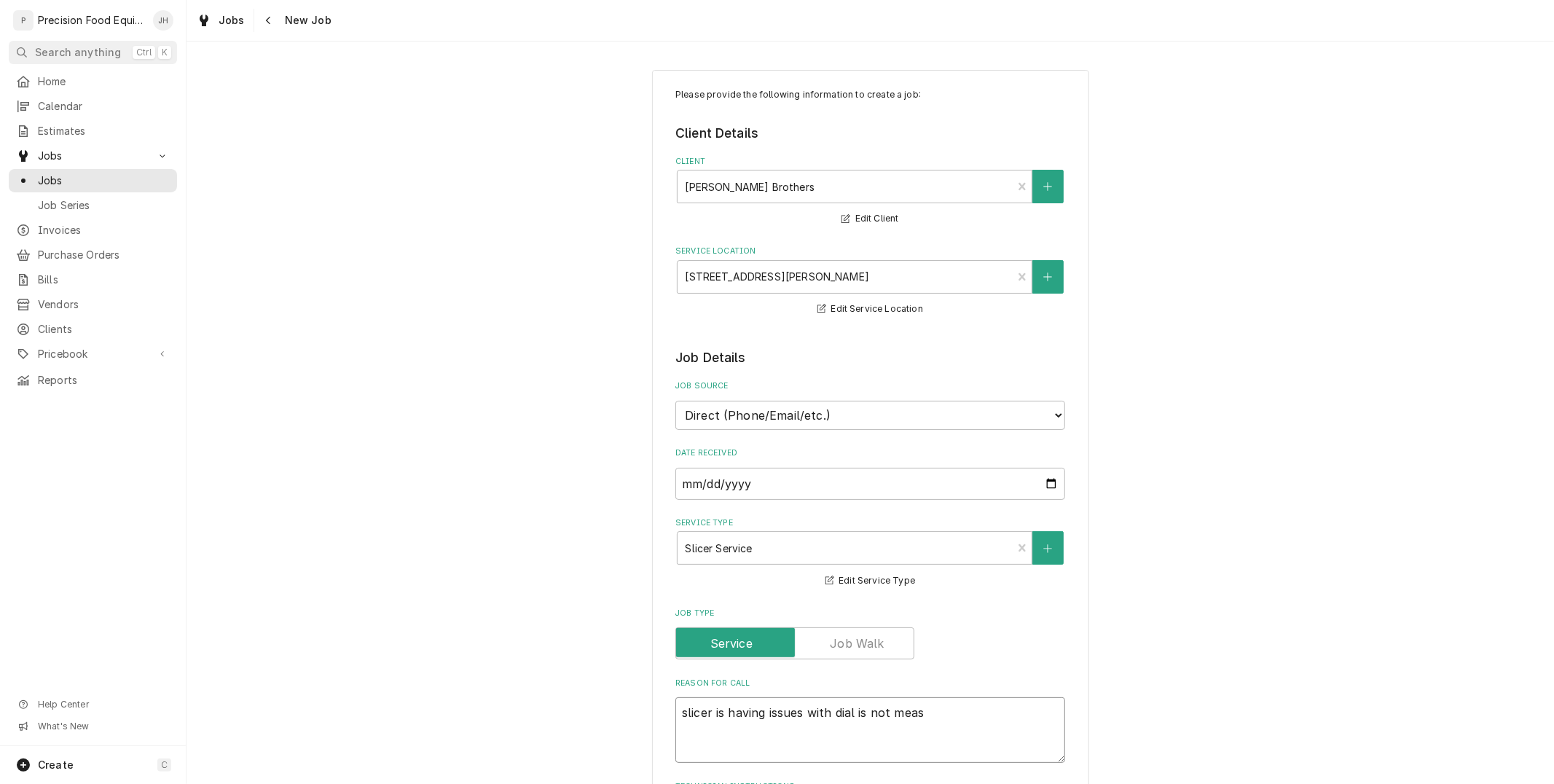
type textarea "x"
type textarea "slicer is having issues with dial is not measu"
type textarea "x"
type textarea "slicer is having issues with dial is not measur"
type textarea "x"
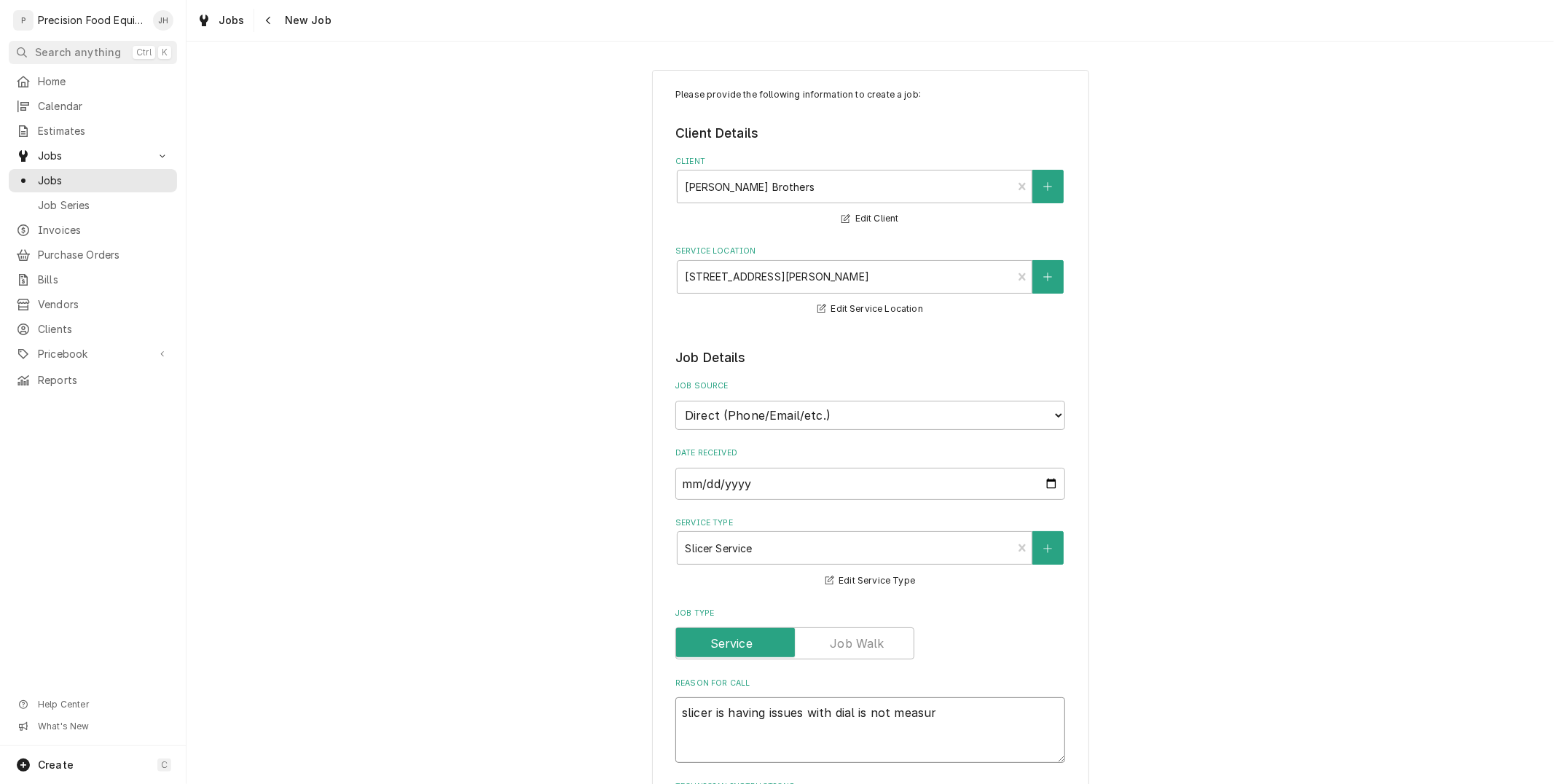
type textarea "slicer is having issues with dial is not measure"
type textarea "x"
type textarea "slicer is having issues with dial is not measur"
type textarea "x"
type textarea "slicer is having issues with dial is not measuri"
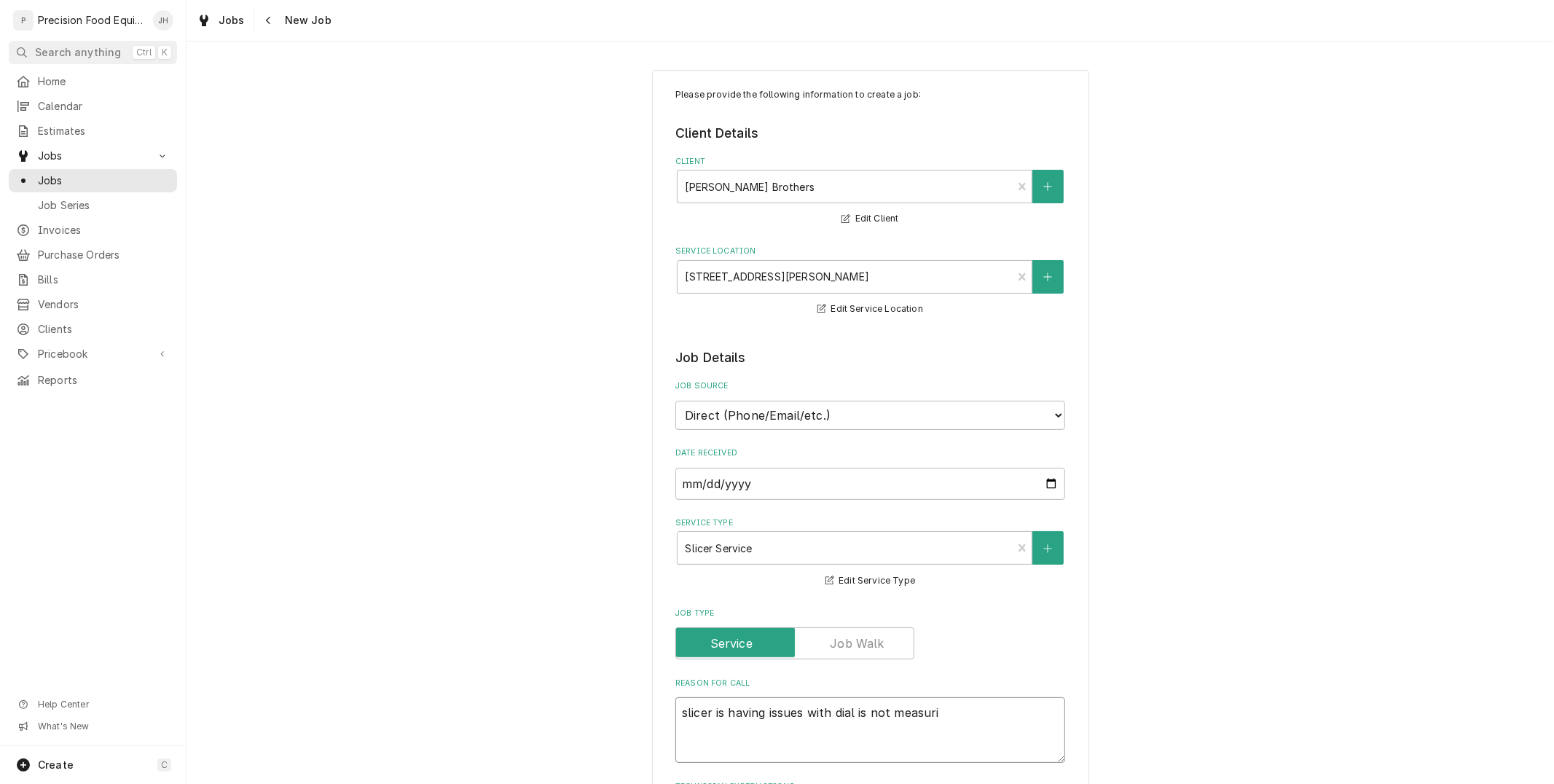
type textarea "x"
type textarea "slicer is having issues with dial is not measurin"
type textarea "x"
type textarea "slicer is having issues with dial is not measuring"
type textarea "x"
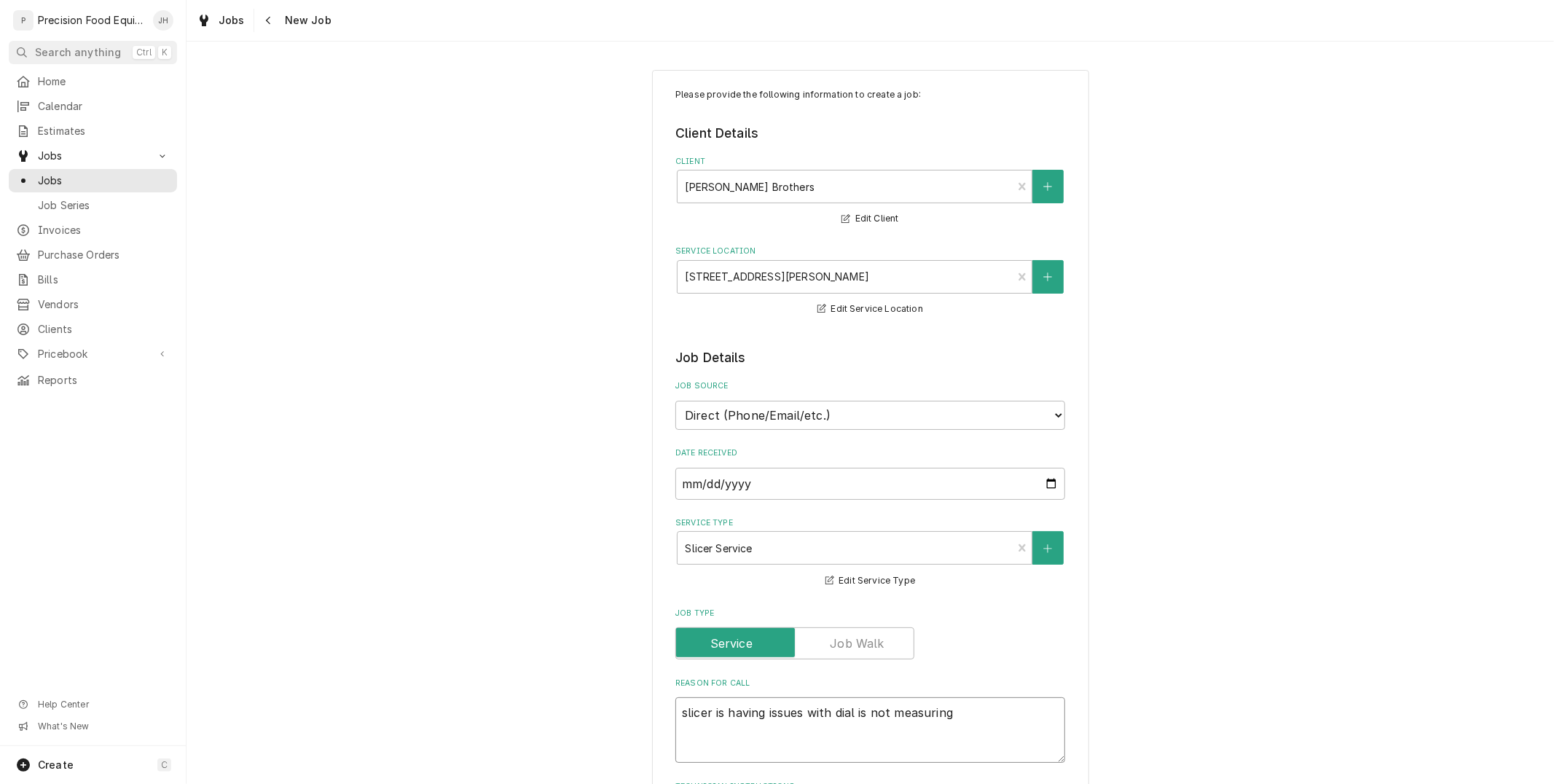
type textarea "slicer is having issues with dial is not measuring"
type textarea "x"
type textarea "slicer is having issues with dial is not measuring"
type textarea "x"
type textarea "slicer is having issues with dial is not measuring/"
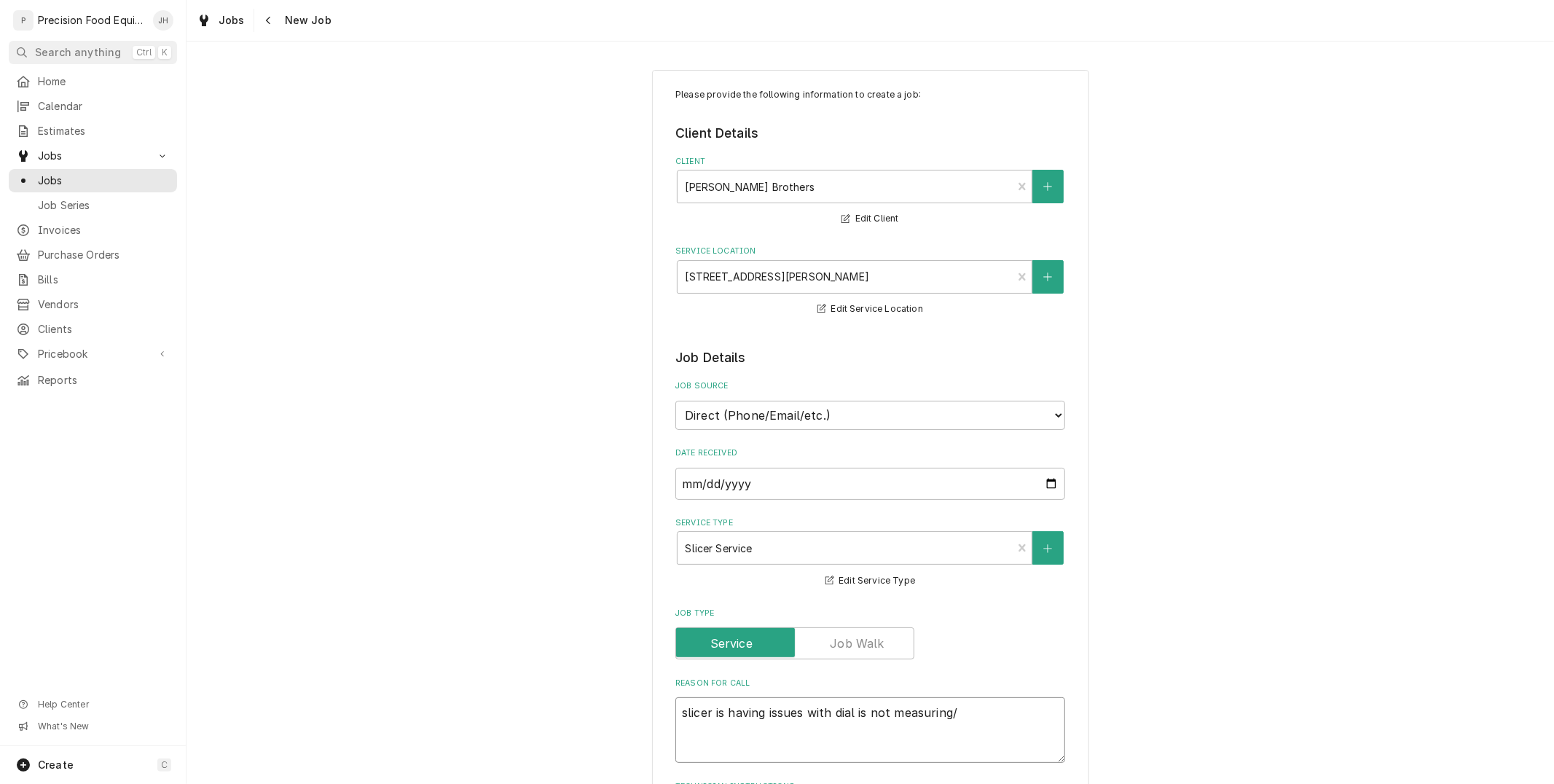
type textarea "x"
type textarea "slicer is having issues with dial is not measuring/"
type textarea "x"
type textarea "slicer is having issues with dial is not measuring/"
type textarea "x"
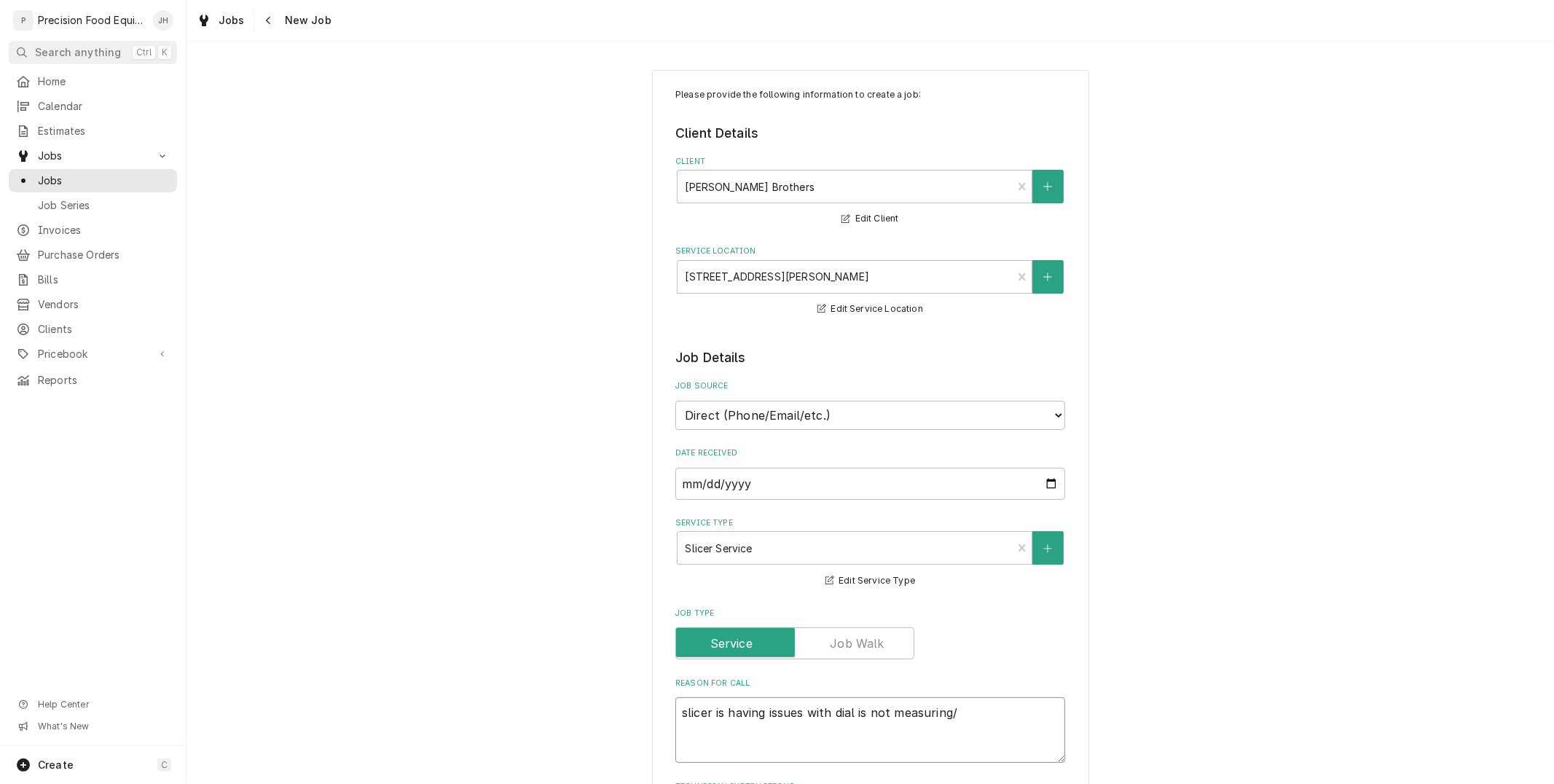
type textarea "slicer is having issues with dial is not measuring"
type textarea "x"
type textarea "slicer is having issues with dial is not measuring."
type textarea "x"
type textarea "slicer is having issues with dial is not measuring."
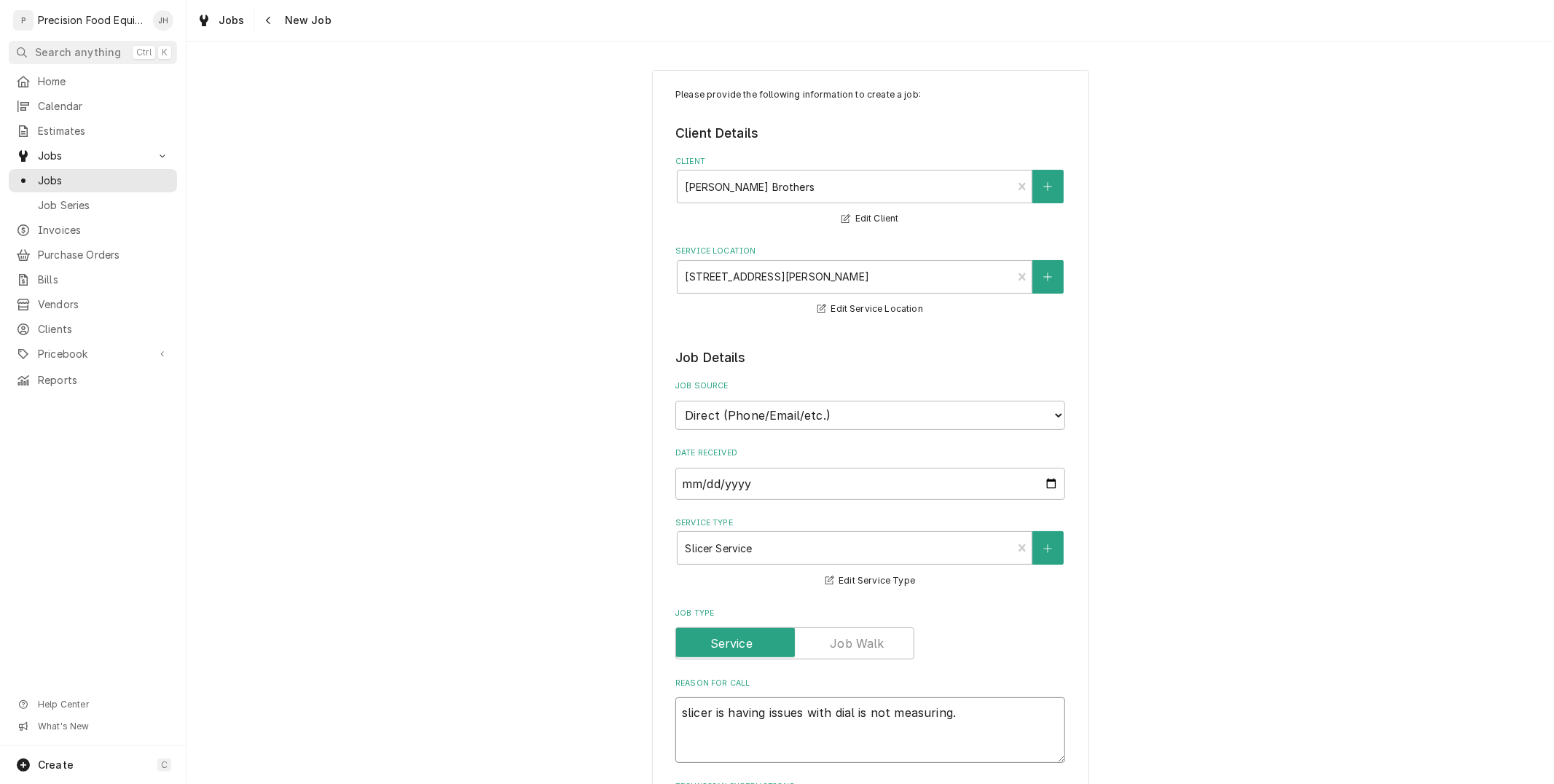
type textarea "x"
type textarea "slicer is having issues with dial is not measuring. H"
type textarea "x"
type textarea "slicer is having issues with dial is not measuring. He"
type textarea "x"
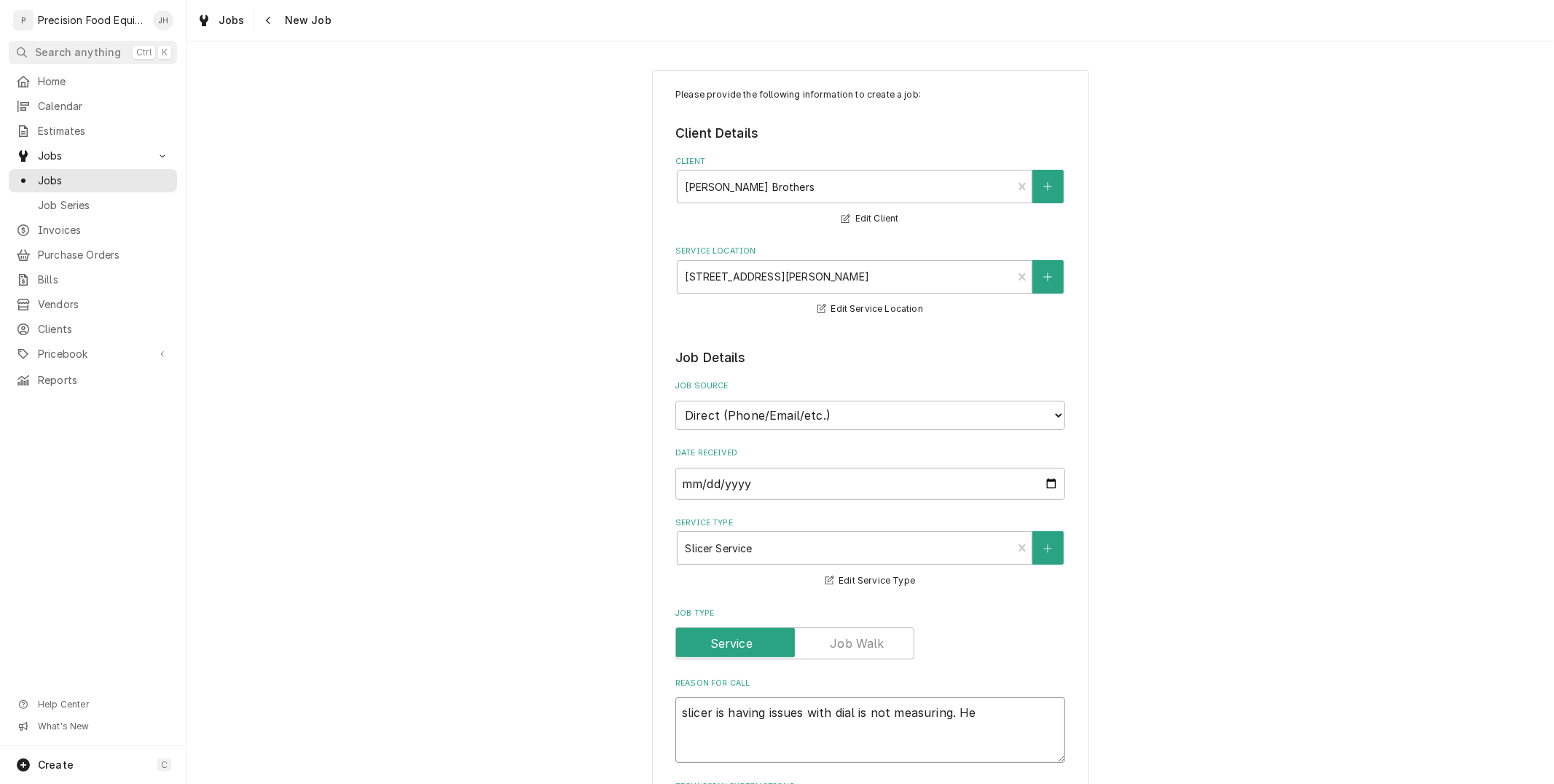
type textarea "slicer is having issues with dial is not measuring. He i"
type textarea "x"
type textarea "slicer is having issues with dial is not measuring. He is"
type textarea "x"
type textarea "slicer is having issues with dial is not measuring. He is"
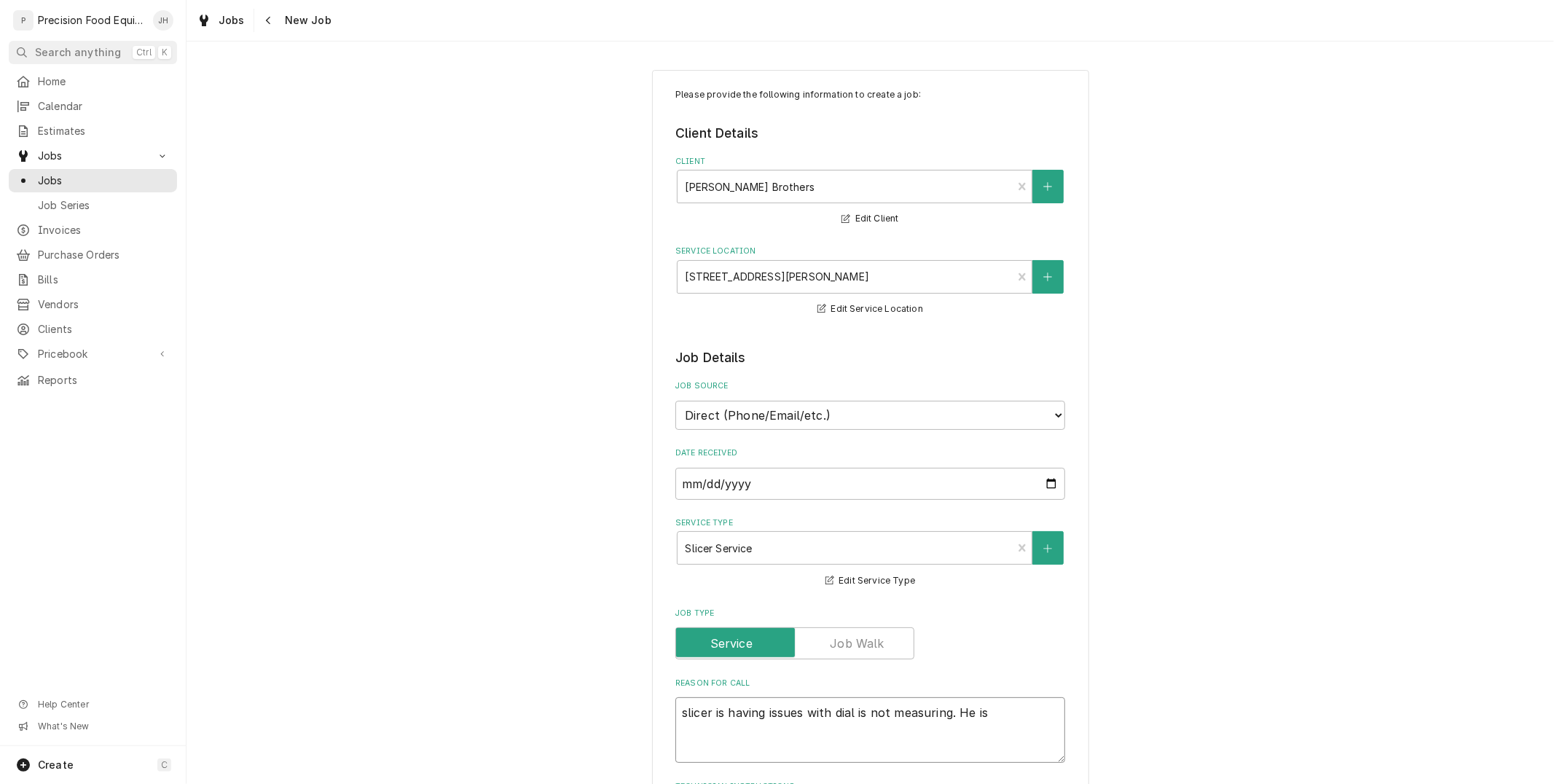
type textarea "x"
type textarea "slicer is having issues with dial is not measuring. He is a"
type textarea "x"
type textarea "slicer is having issues with dial is not measuring. He is al"
type textarea "x"
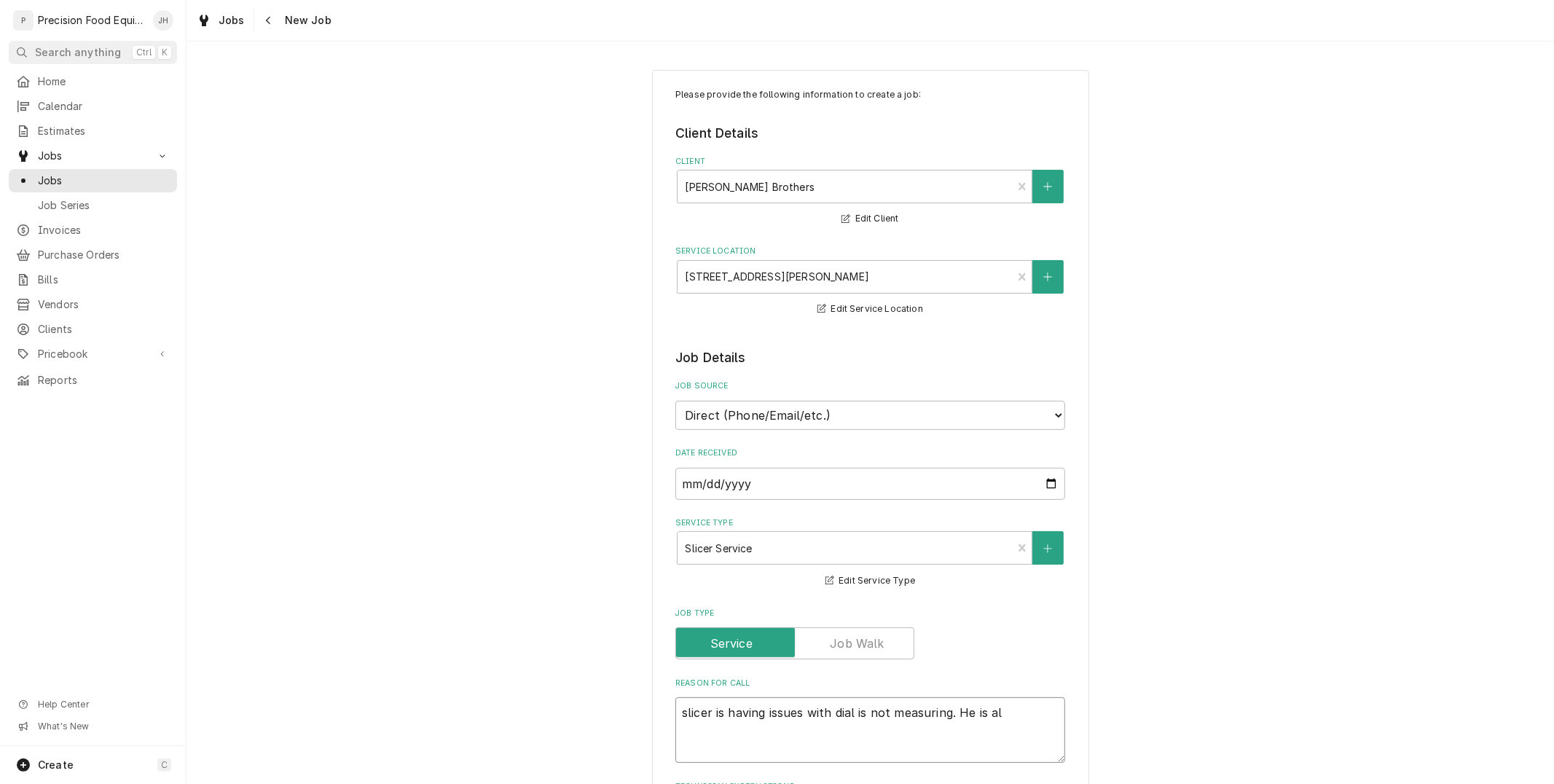
type textarea "slicer is having issues with dial is not measuring. He is als"
type textarea "x"
type textarea "slicer is having issues with dial is not measuring. He is also"
type textarea "x"
type textarea "slicer is having issues with dial is not measuring. He is also w"
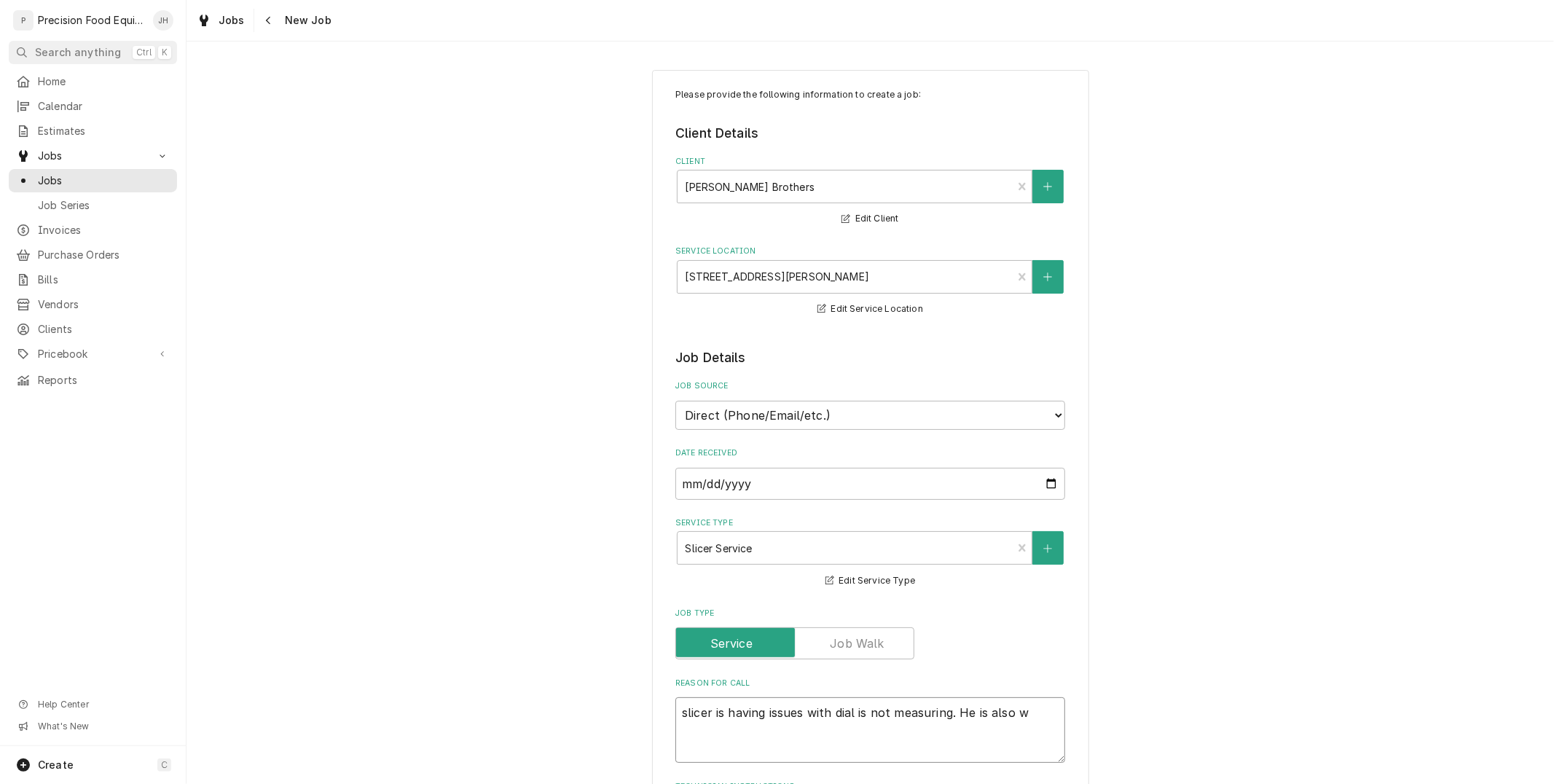
type textarea "x"
type textarea "slicer is having issues with dial is not measuring. He is also wa"
type textarea "x"
type textarea "slicer is having issues with dial is not measuring. He is also wan"
type textarea "x"
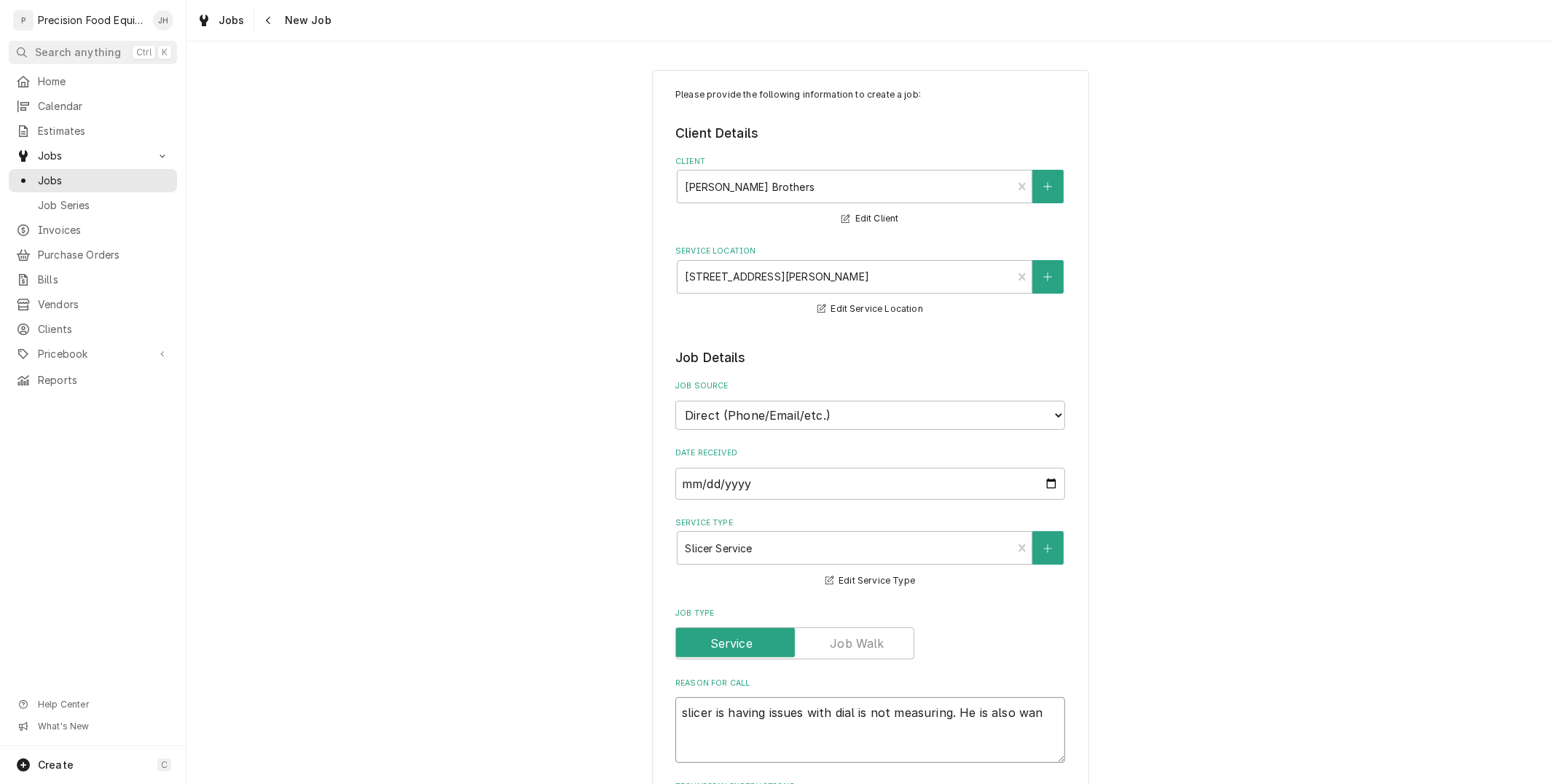
type textarea "slicer is having issues with dial is not measuring. He is also want"
type textarea "x"
type textarea "slicer is having issues with dial is not measuring. He is also wanti"
type textarea "x"
type textarea "slicer is having issues with dial is not measuring. He is also wantin"
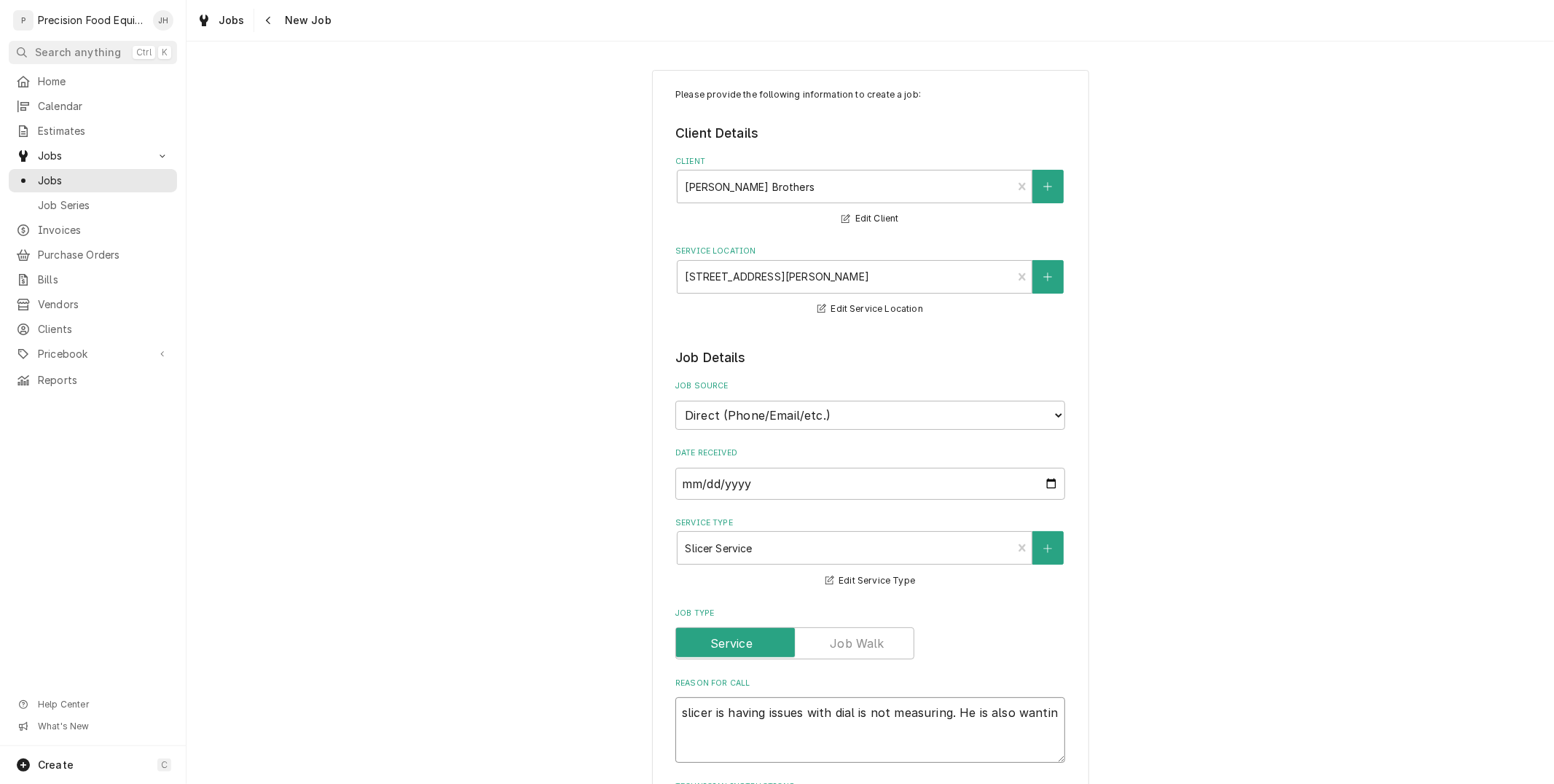
type textarea "x"
type textarea "slicer is having issues with dial is not measuring. He is also wanting"
type textarea "x"
type textarea "slicer is having issues with dial is not measuring. He is also wanting"
type textarea "x"
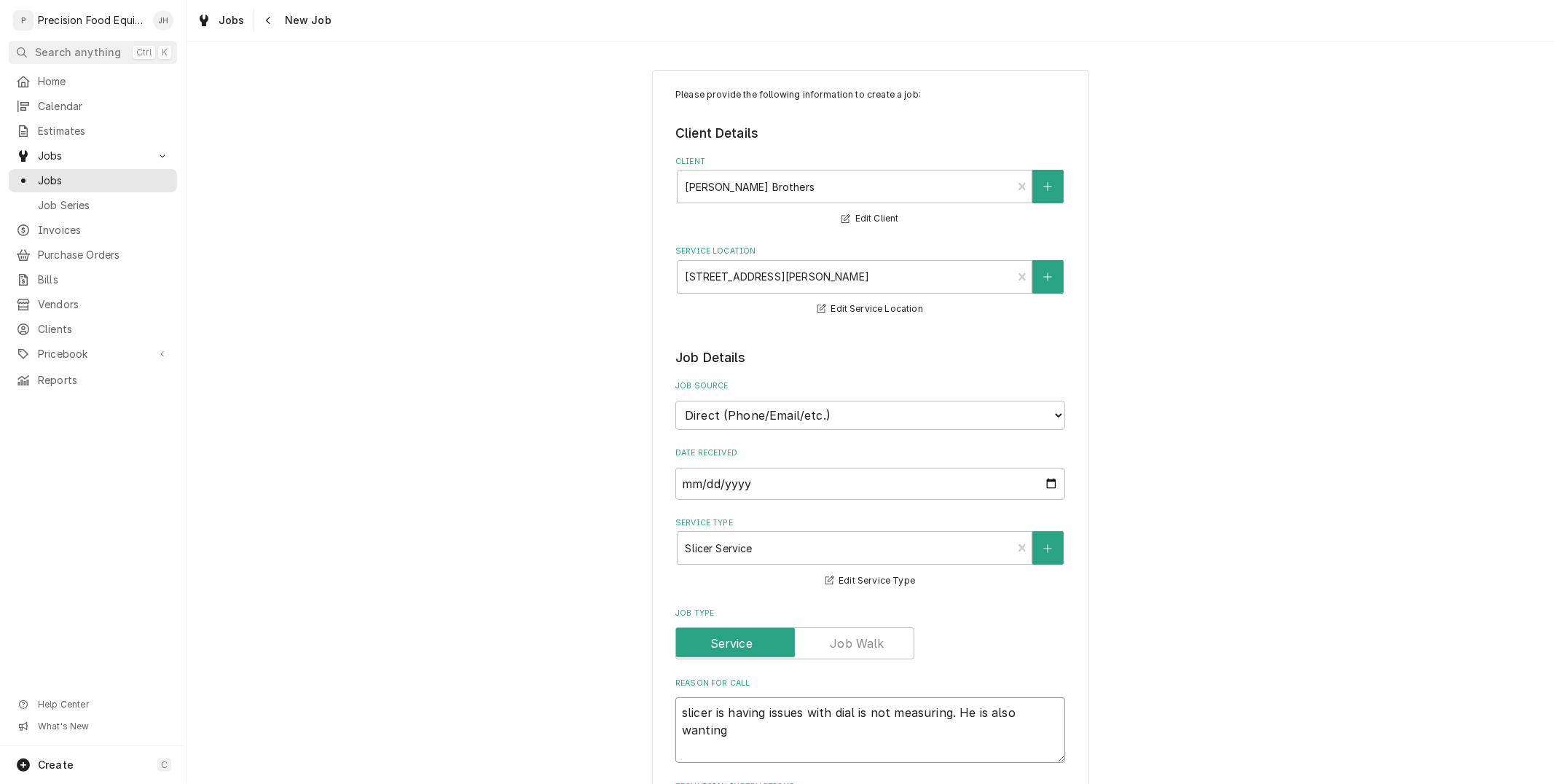
type textarea "slicer is having issues with dial is not measuring. He is also wanting t"
type textarea "x"
type textarea "slicer is having issues with dial is not measuring. He is also wanting to"
type textarea "x"
type textarea "slicer is having issues with dial is not measuring. He is also wanting to"
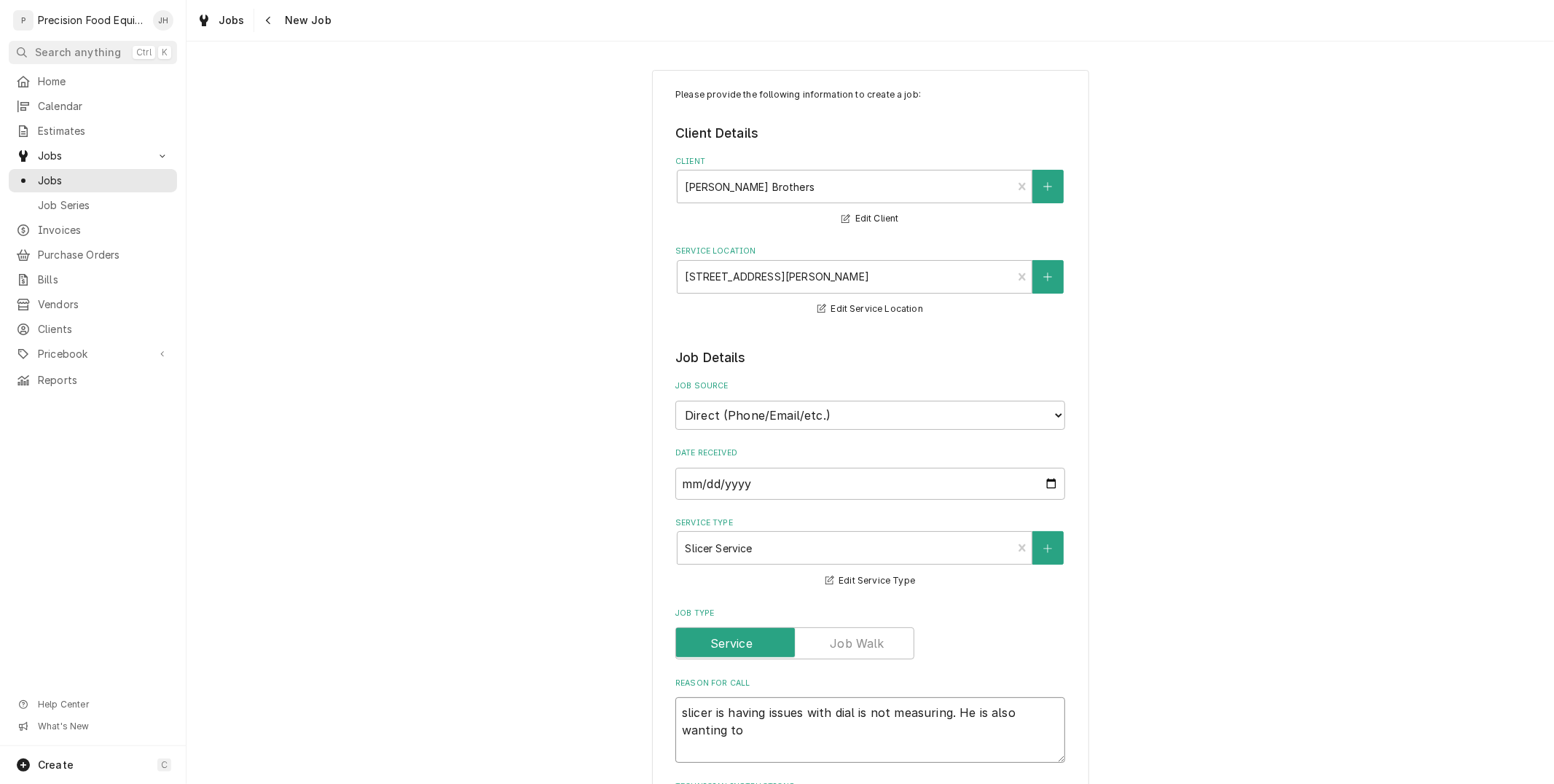
type textarea "x"
type textarea "slicer is having issues with dial is not measuring. He is also wanting to ma"
type textarea "x"
type textarea "slicer is having issues with dial is not measuring. He is also wanting to mai"
type textarea "x"
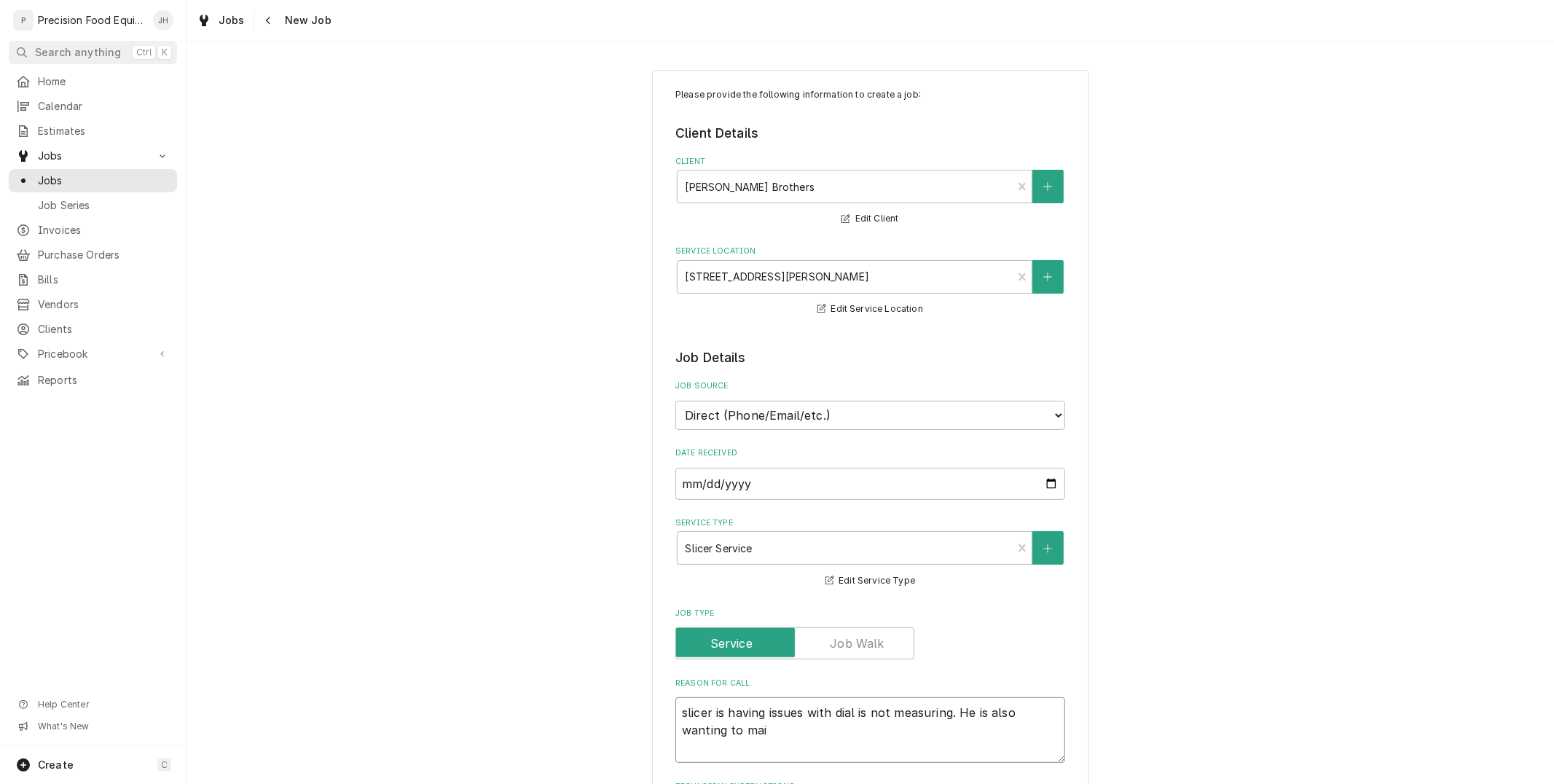
type textarea "slicer is having issues with dial is not measuring. He is also wanting to main"
type textarea "x"
type textarea "slicer is having issues with dial is not measuring. He is also wanting to maint"
type textarea "x"
type textarea "slicer is having issues with dial is not measuring. He is also wanting to mainte"
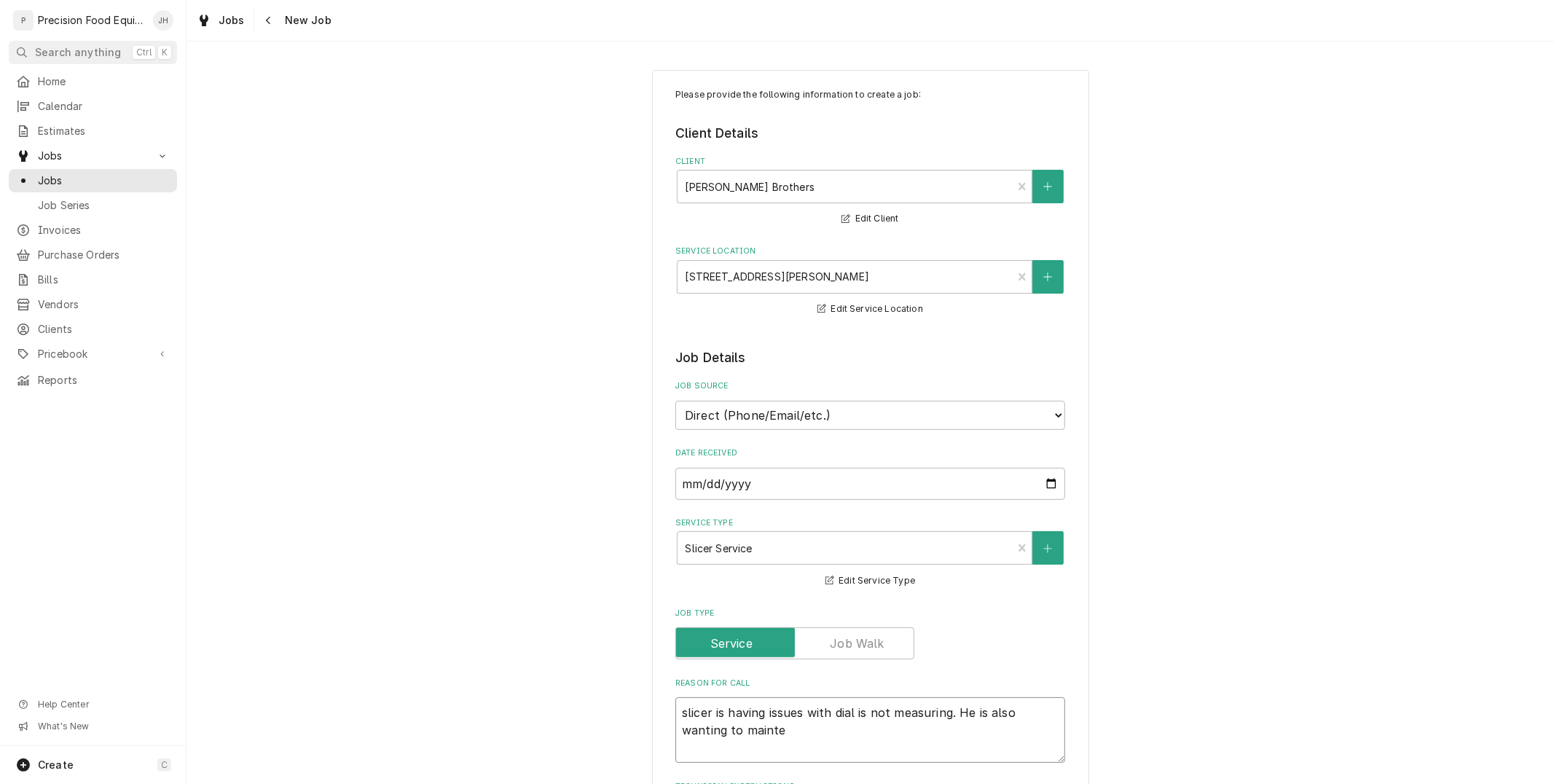
type textarea "x"
type textarea "slicer is having issues with dial is not measuring. He is also wanting to maint…"
type textarea "x"
type textarea "slicer is having issues with dial is not measuring. He is also wanting to maint…"
type textarea "x"
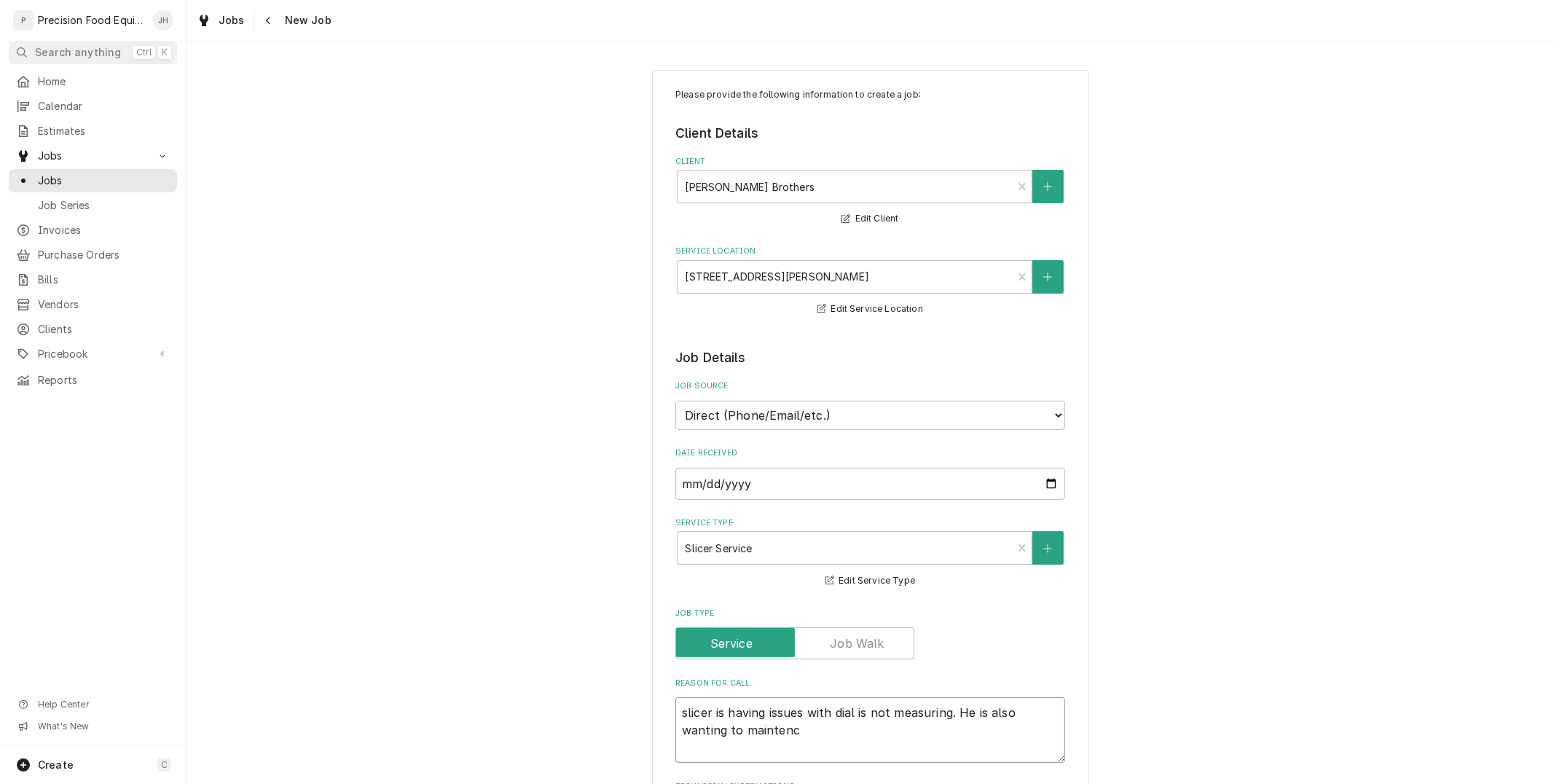
type textarea "slicer is having issues with dial is not measuring. He is also wanting to maint…"
type textarea "x"
type textarea "slicer is having issues with dial is not measuring. He is also wanting to maint…"
type textarea "x"
type textarea "slicer is having issues with dial is not measuring. He is also wanting to maint…"
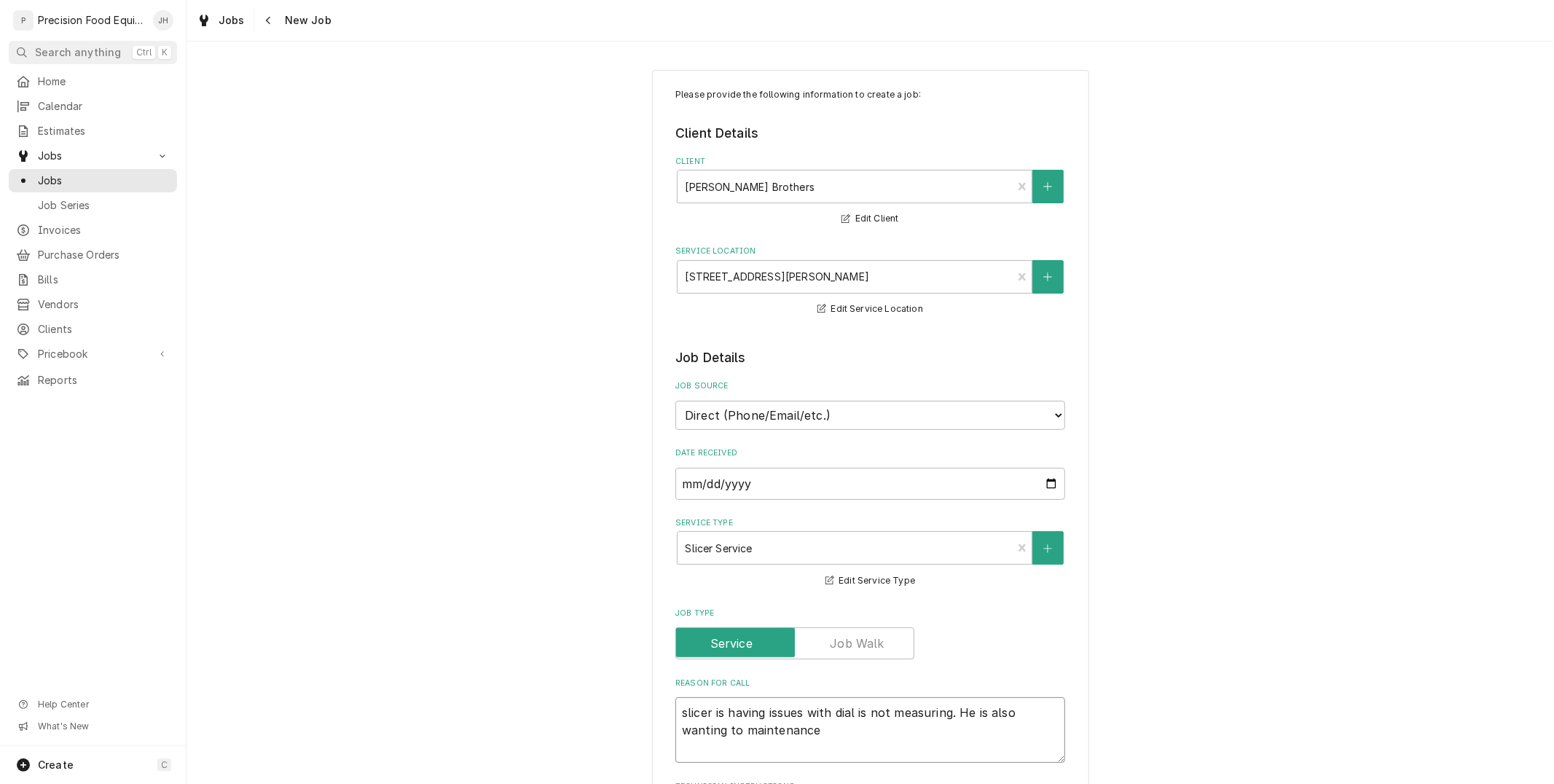
type textarea "x"
type textarea "slicer is having issues with dial is not measuring. He is also wanting to maint…"
type textarea "x"
type textarea "slicer is having issues with dial is not measuring. He is also wanting to maint…"
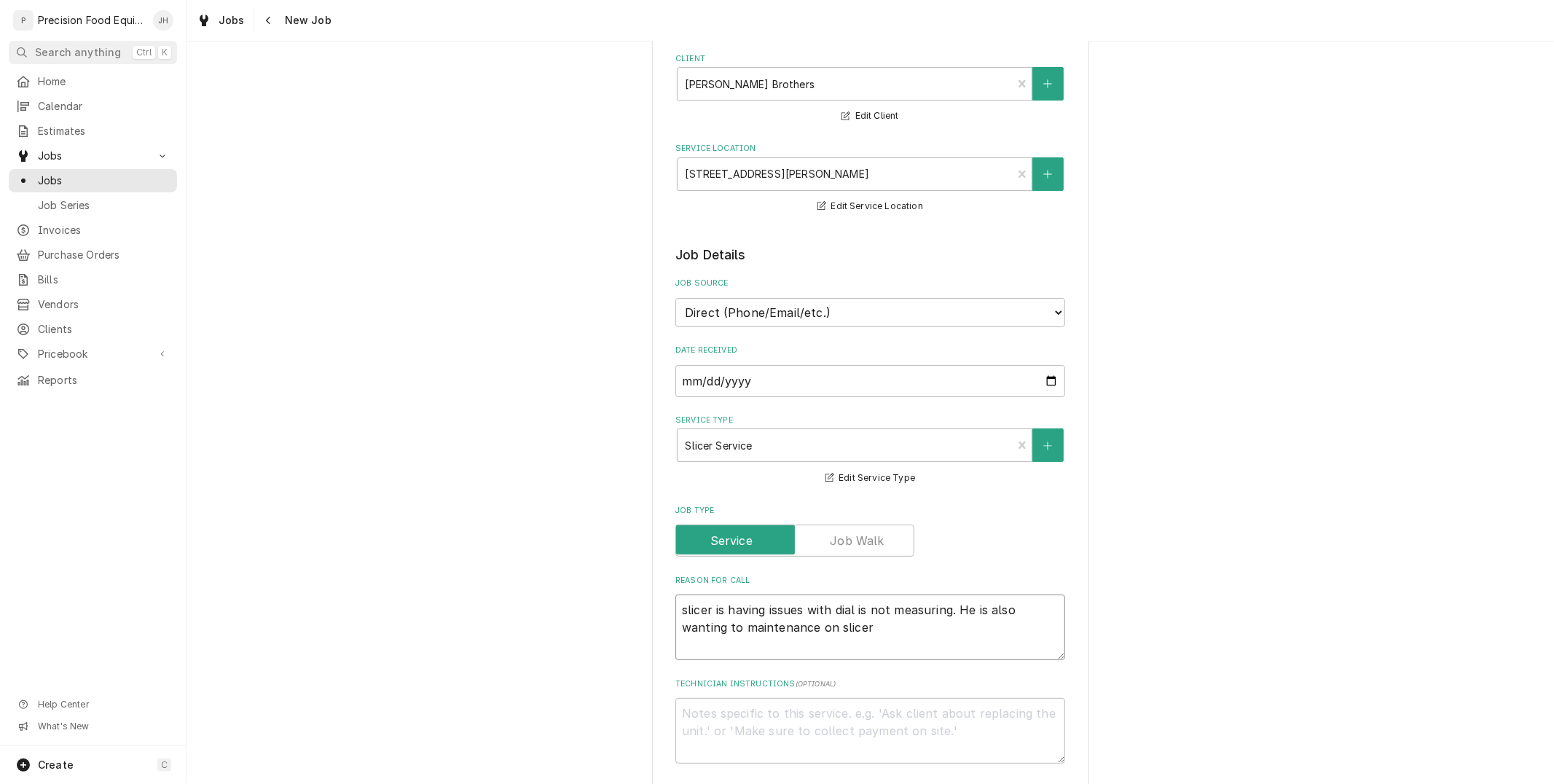
scroll to position [485, 0]
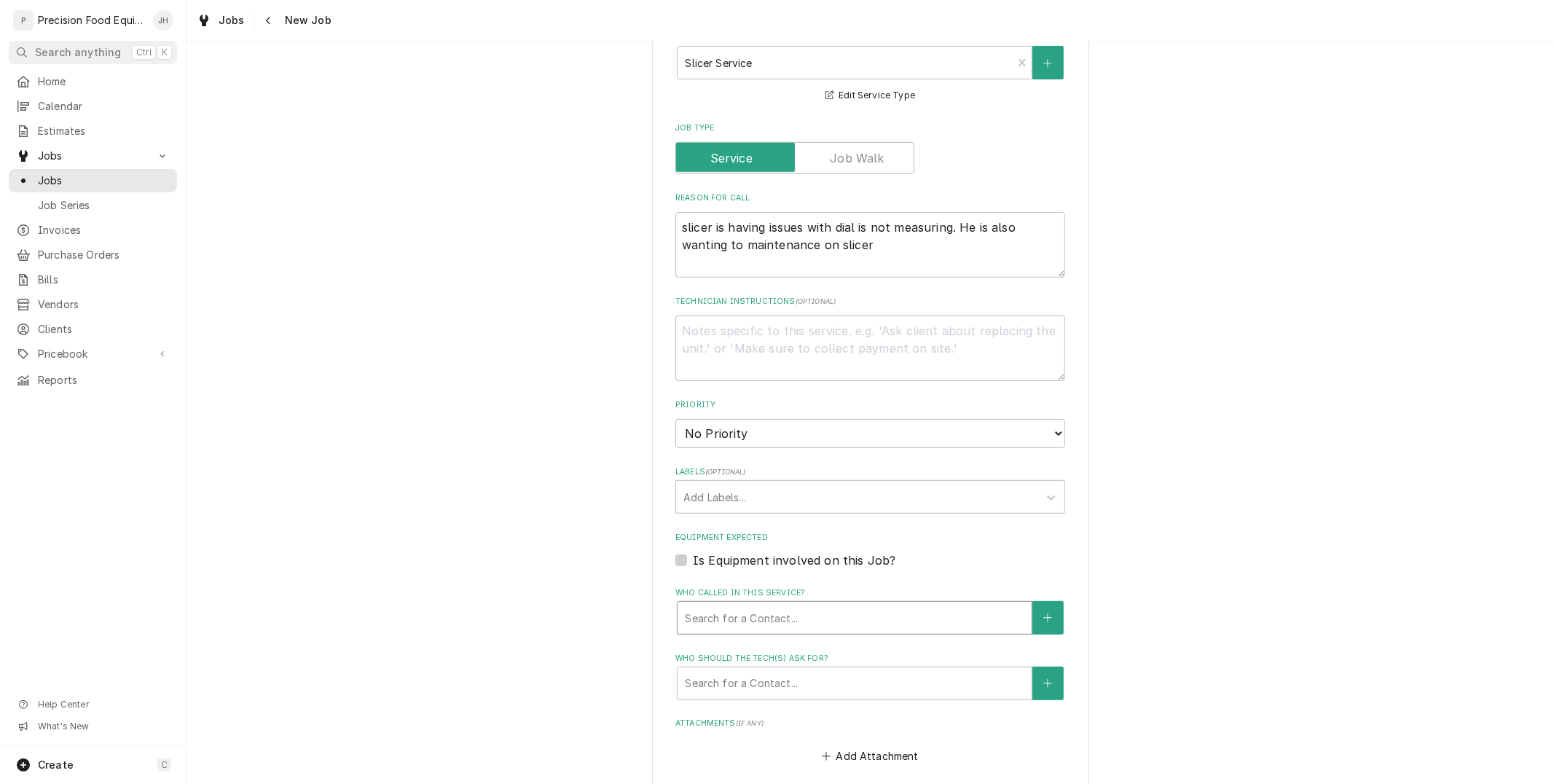
click at [833, 607] on div "Who called in this service?" at bounding box center [855, 618] width 340 height 26
click at [832, 621] on div "Who called in this service?" at bounding box center [855, 618] width 340 height 26
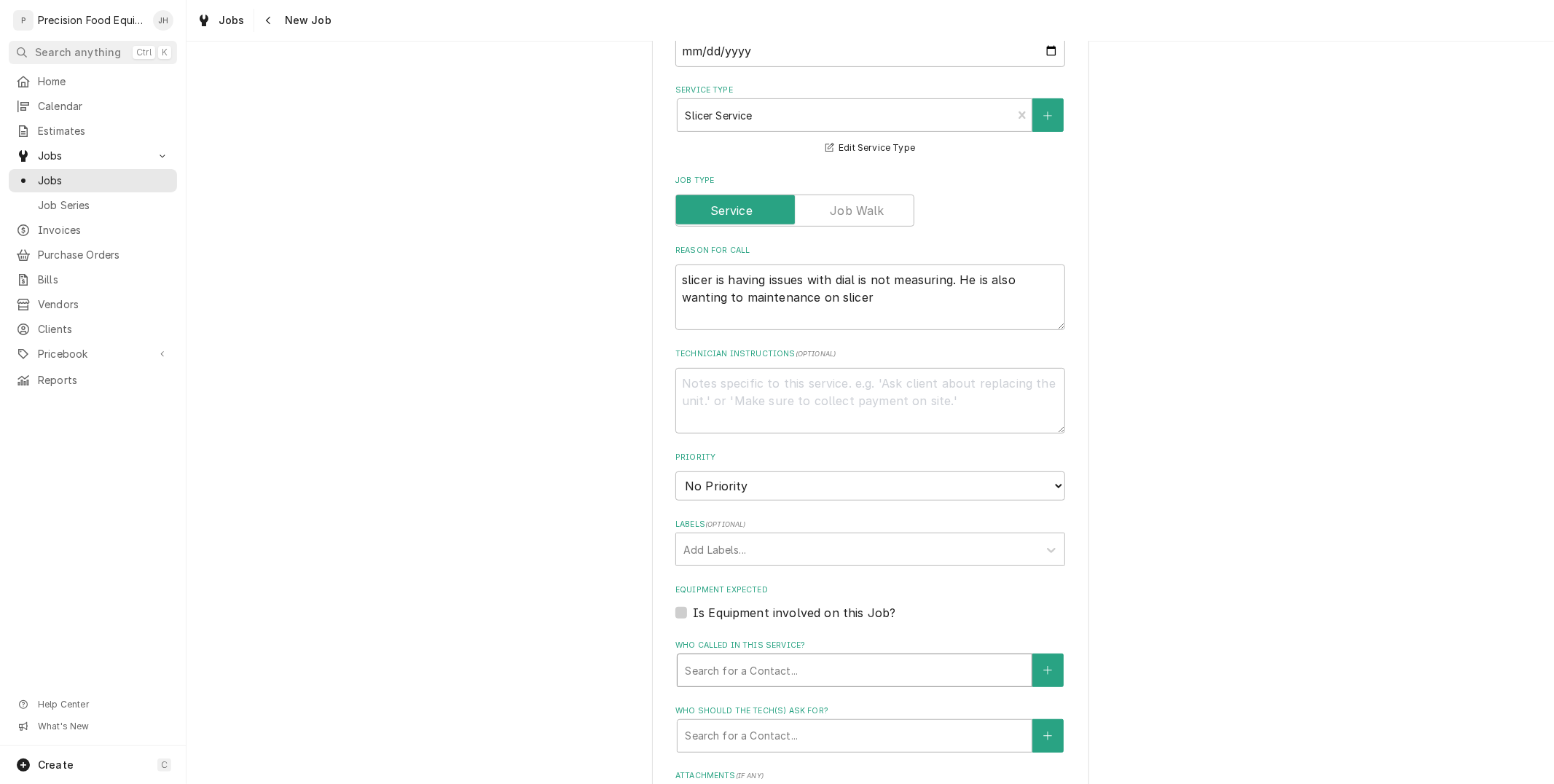
scroll to position [404, 0]
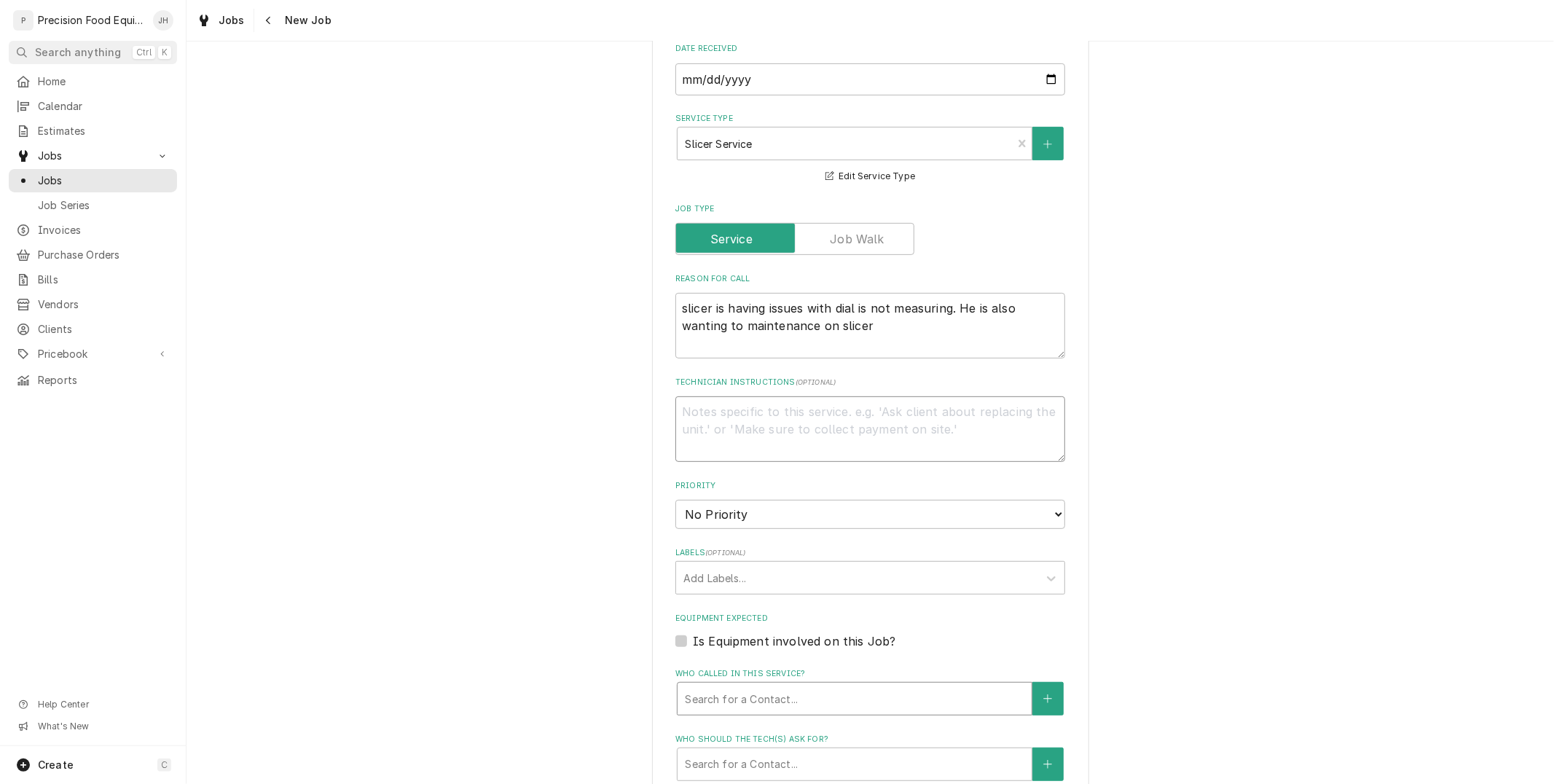
click at [753, 432] on textarea "Technician Instructions ( optional )" at bounding box center [870, 429] width 390 height 65
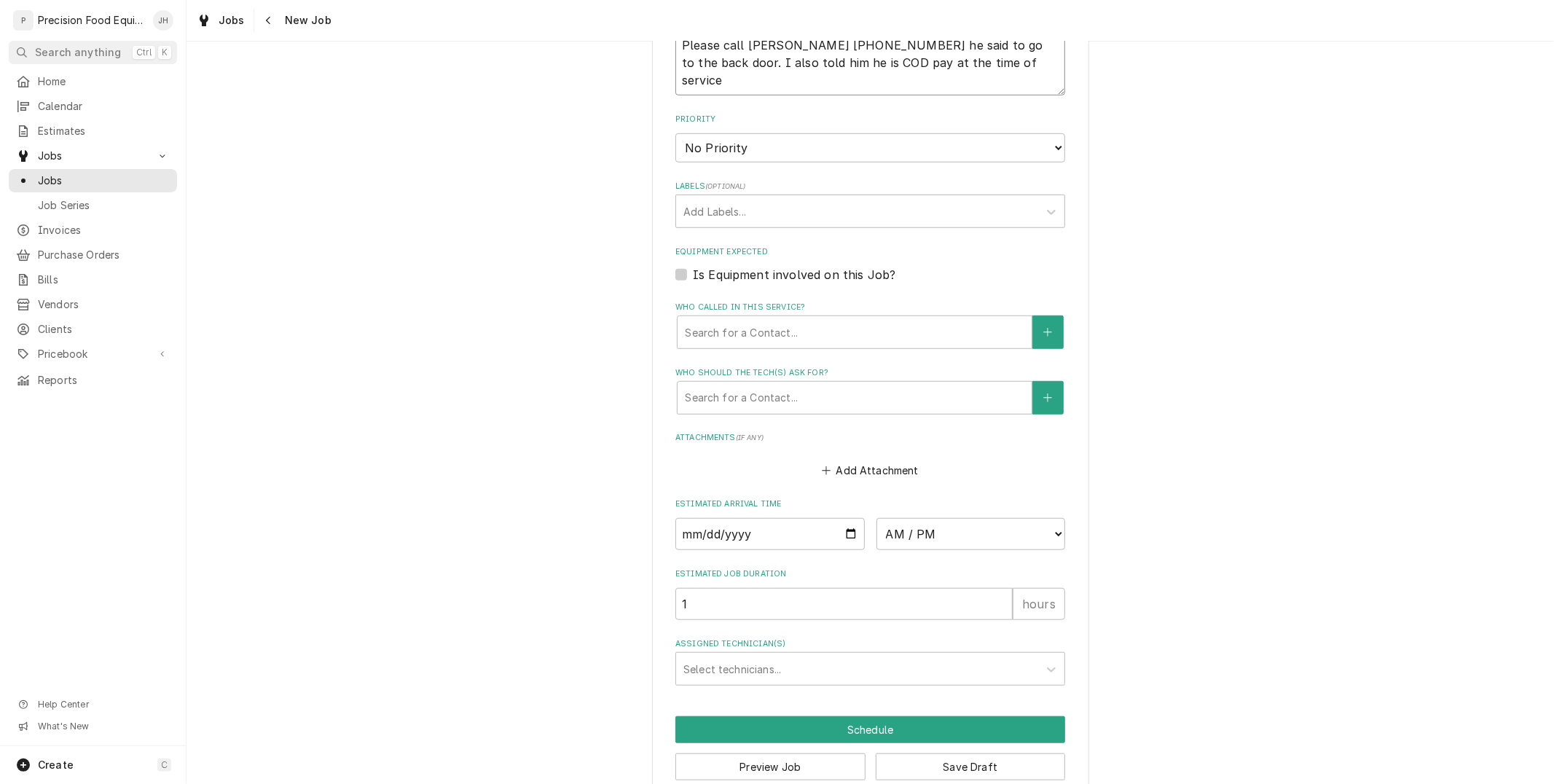
scroll to position [795, 0]
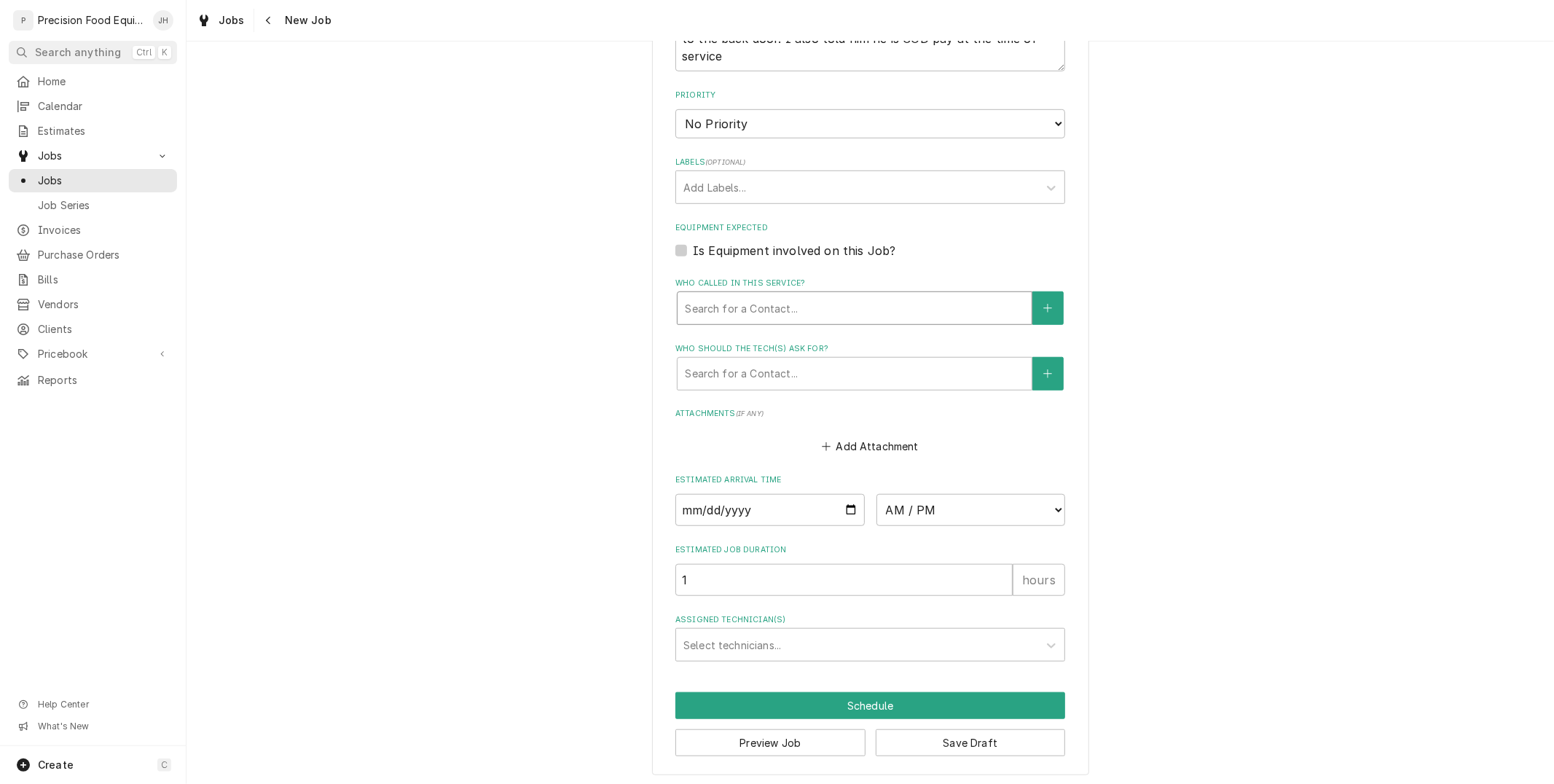
click at [784, 303] on div "Who called in this service?" at bounding box center [855, 308] width 340 height 26
click at [789, 306] on div "Who called in this service?" at bounding box center [855, 308] width 340 height 26
click at [842, 504] on input "Date" at bounding box center [770, 509] width 189 height 32
click at [928, 511] on select "AM / PM 6:00 AM 6:15 AM 6:30 AM 6:45 AM 7:00 AM 7:15 AM 7:30 AM 7:45 AM 8:00 AM…" at bounding box center [971, 509] width 189 height 32
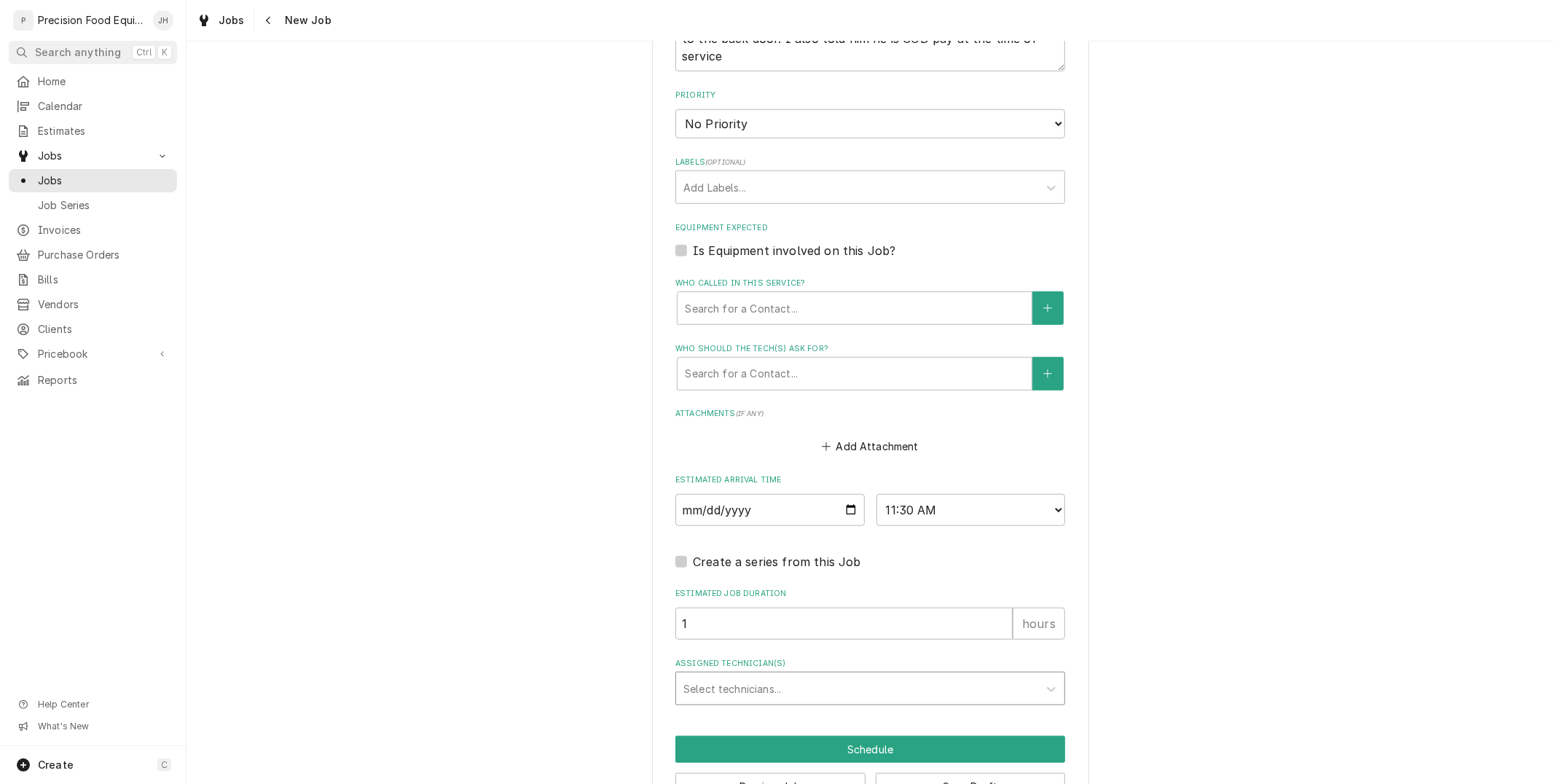
click at [860, 686] on div "Assigned Technician(s)" at bounding box center [857, 688] width 348 height 26
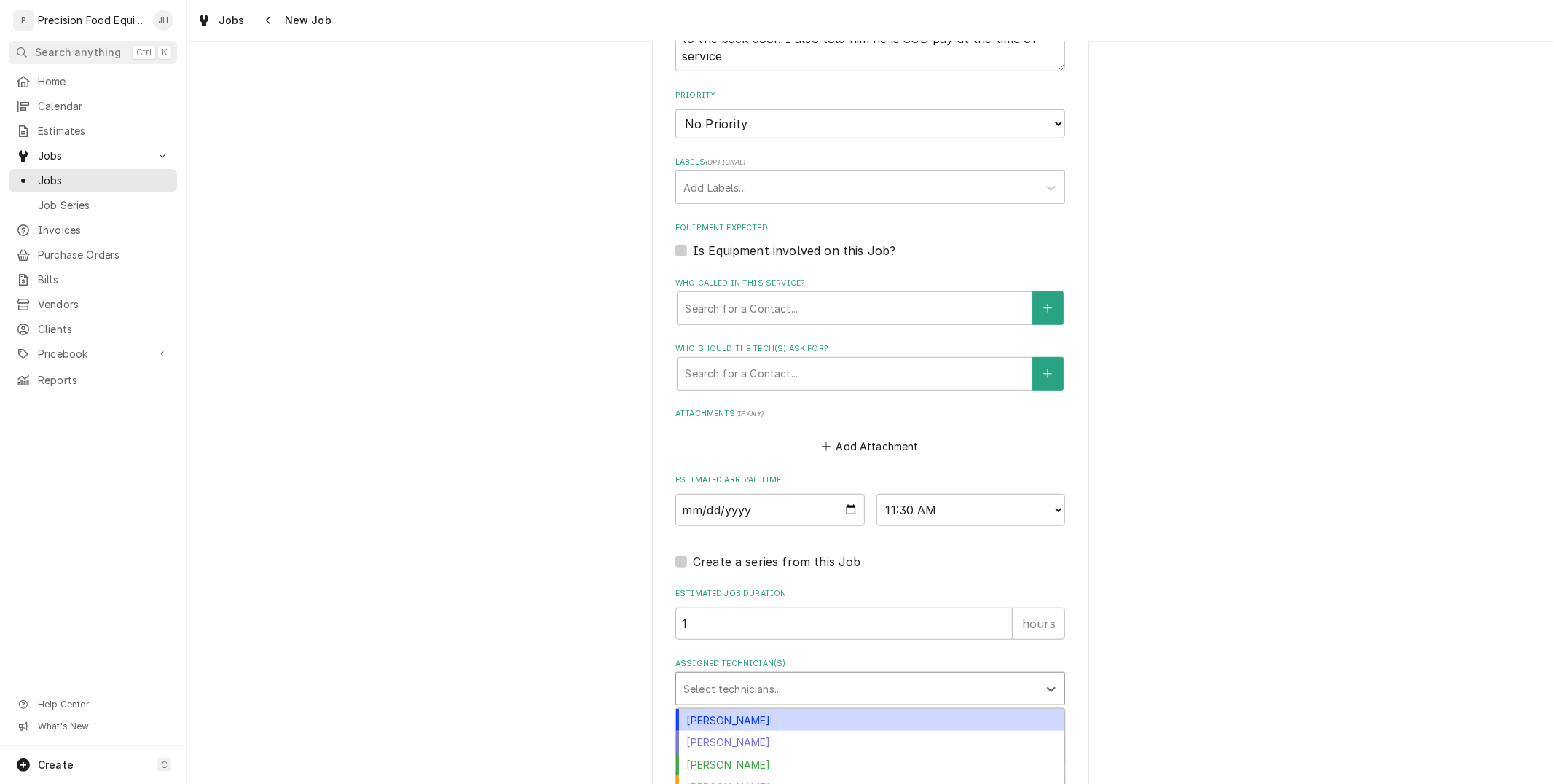
scroll to position [850, 0]
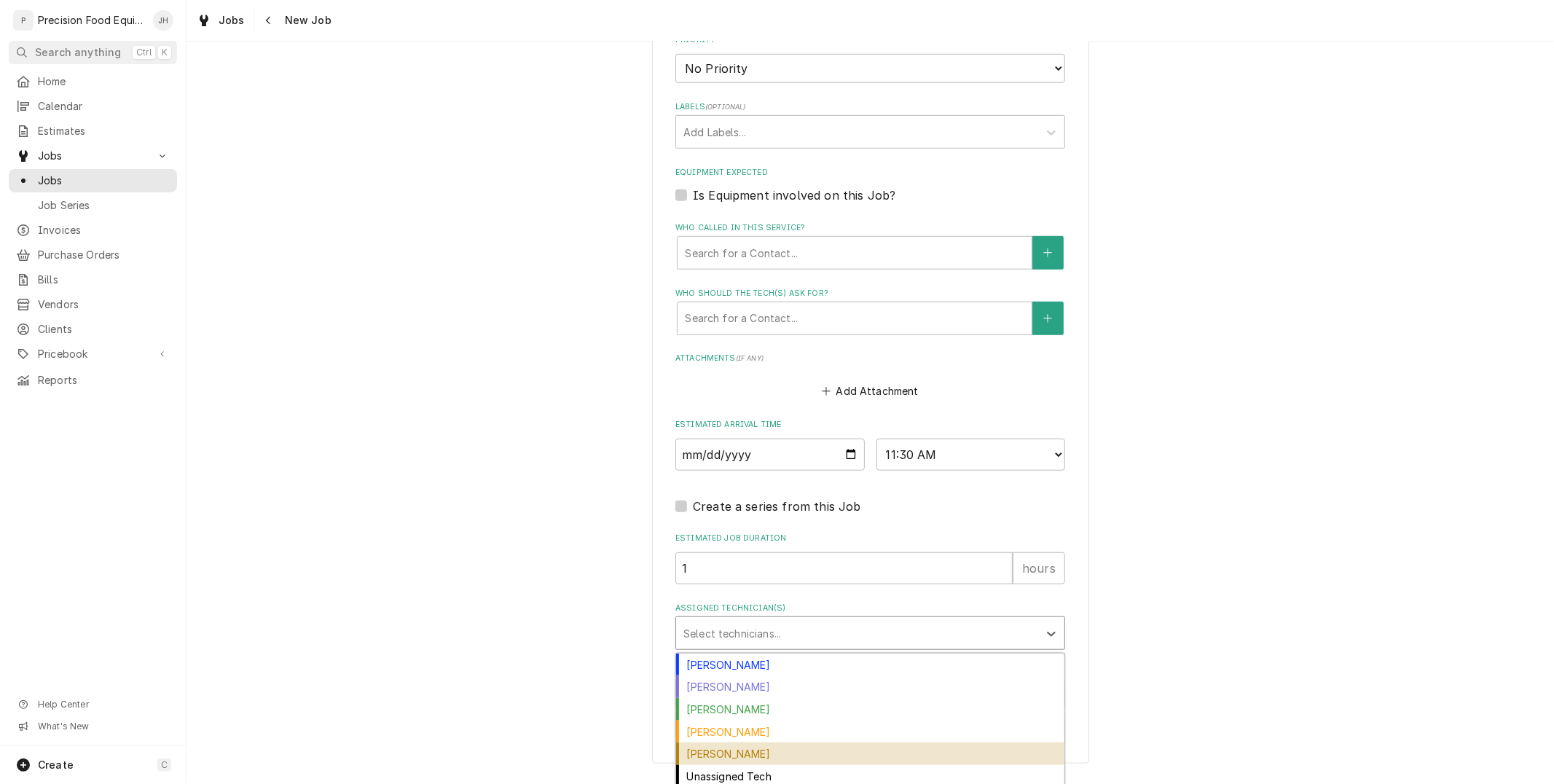
click at [782, 750] on div "Pete Nielson" at bounding box center [870, 754] width 388 height 23
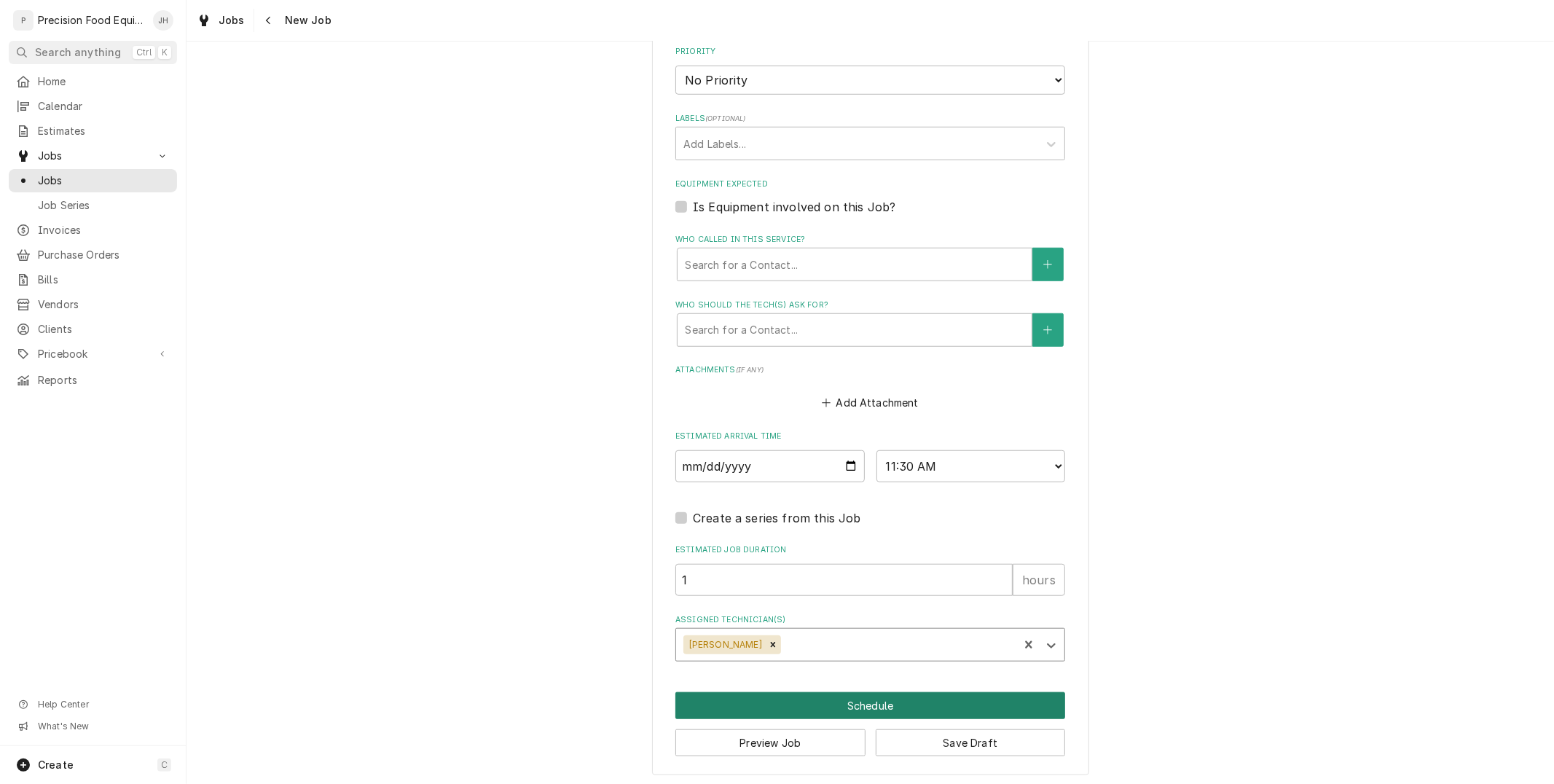
click at [846, 694] on button "Schedule" at bounding box center [870, 705] width 390 height 27
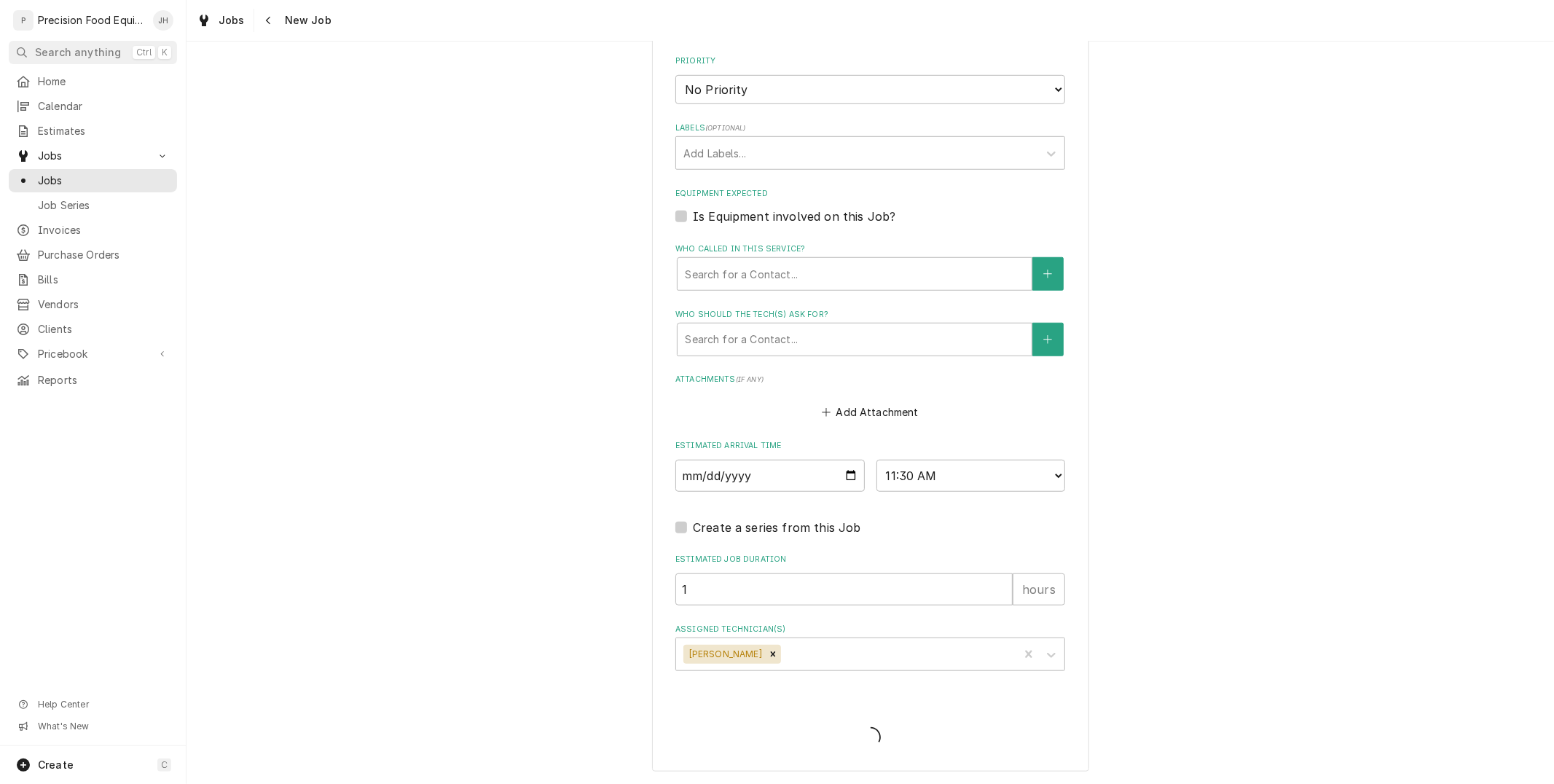
scroll to position [825, 0]
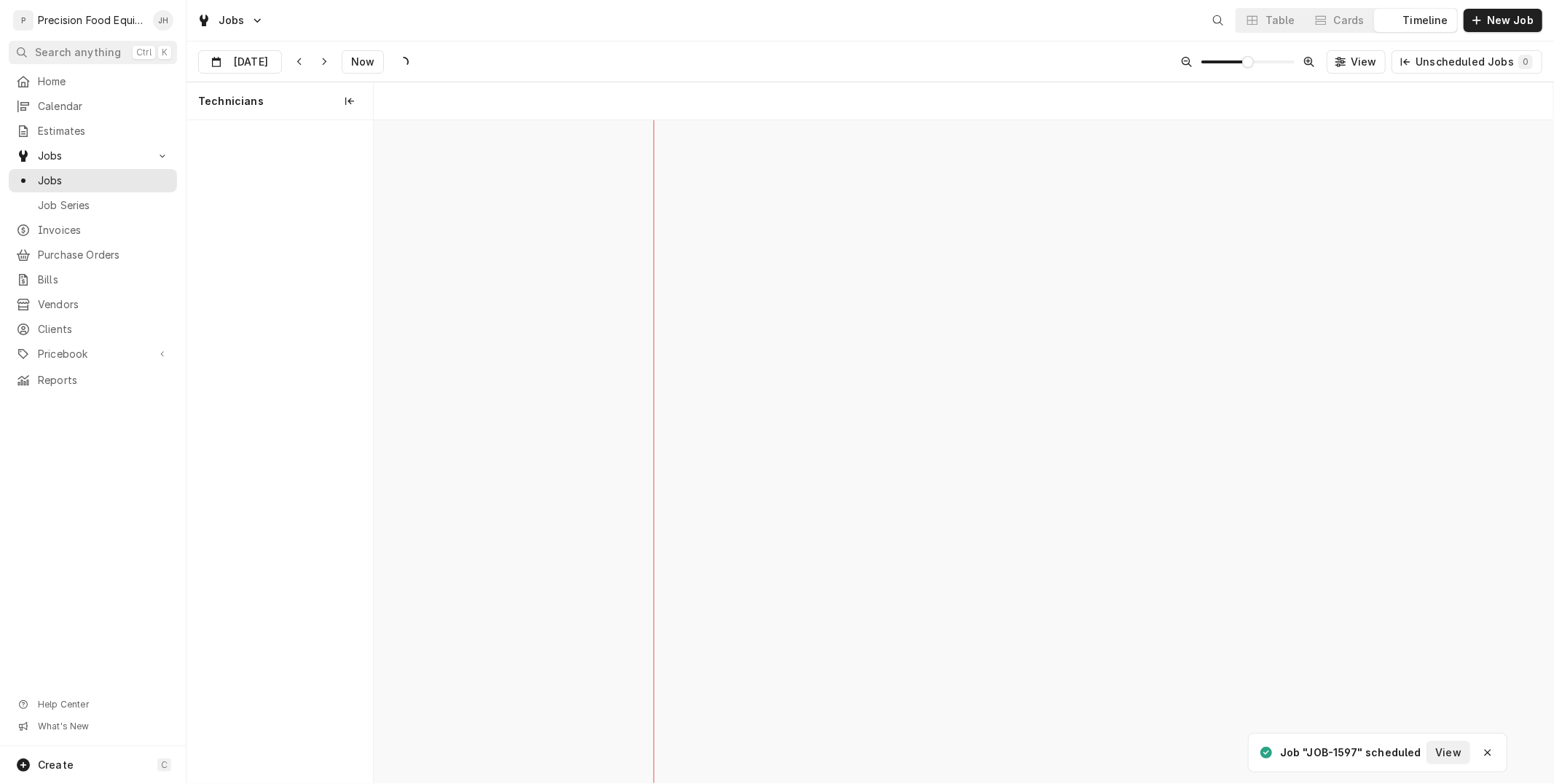
scroll to position [0, 23370]
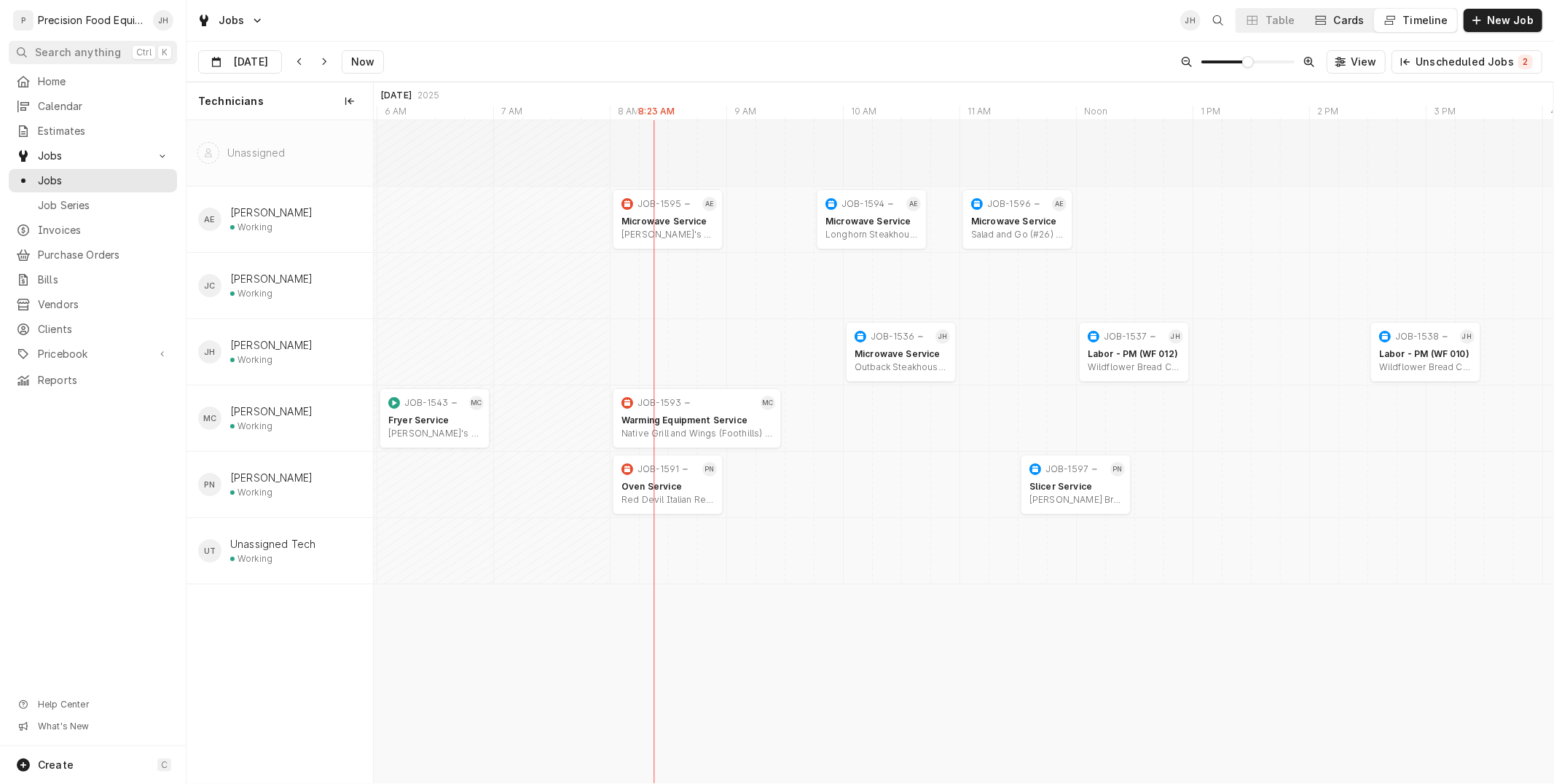
click at [1363, 27] on button "Cards" at bounding box center [1339, 20] width 69 height 24
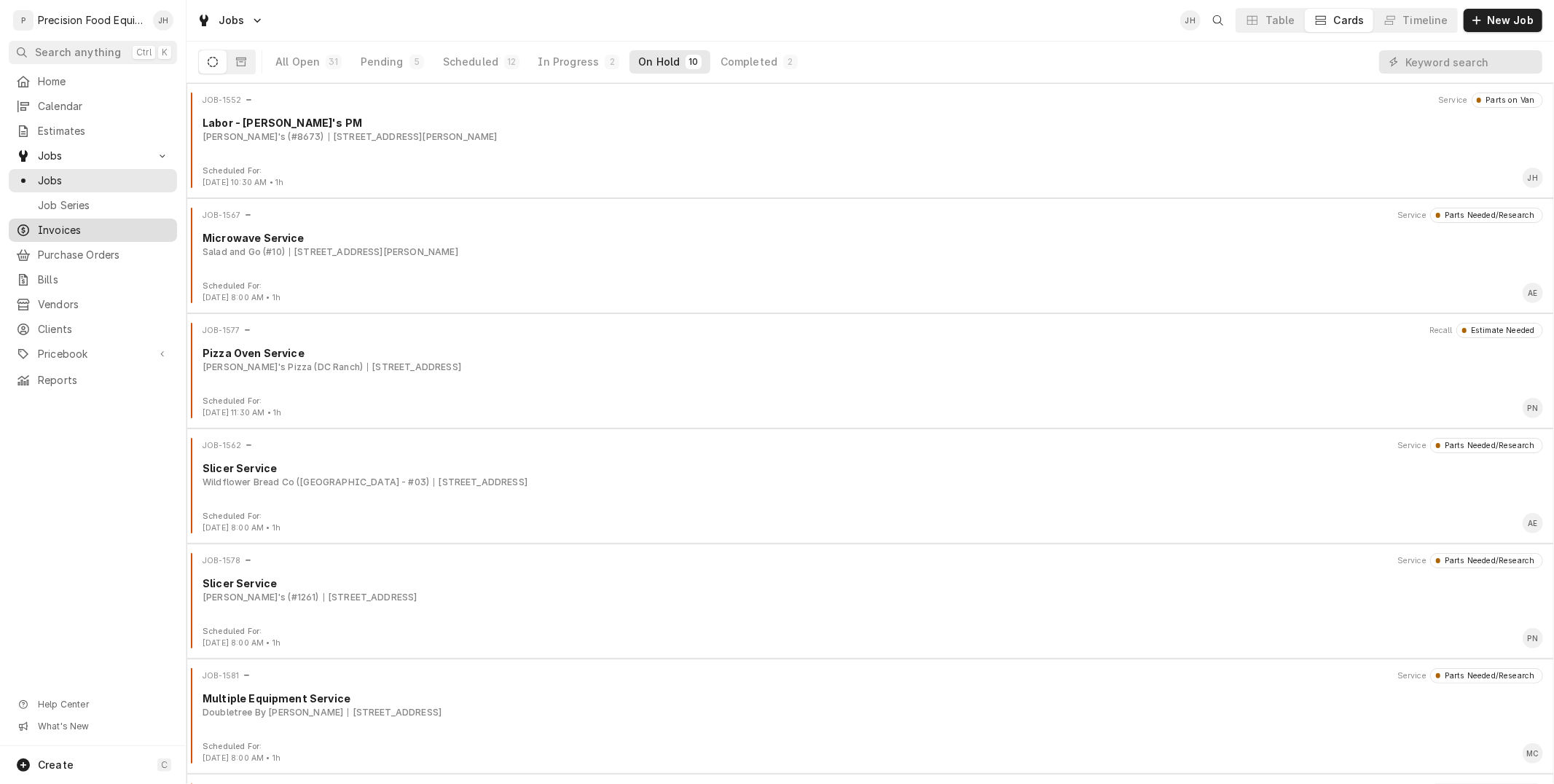
click at [59, 236] on span "Invoices" at bounding box center [104, 230] width 132 height 15
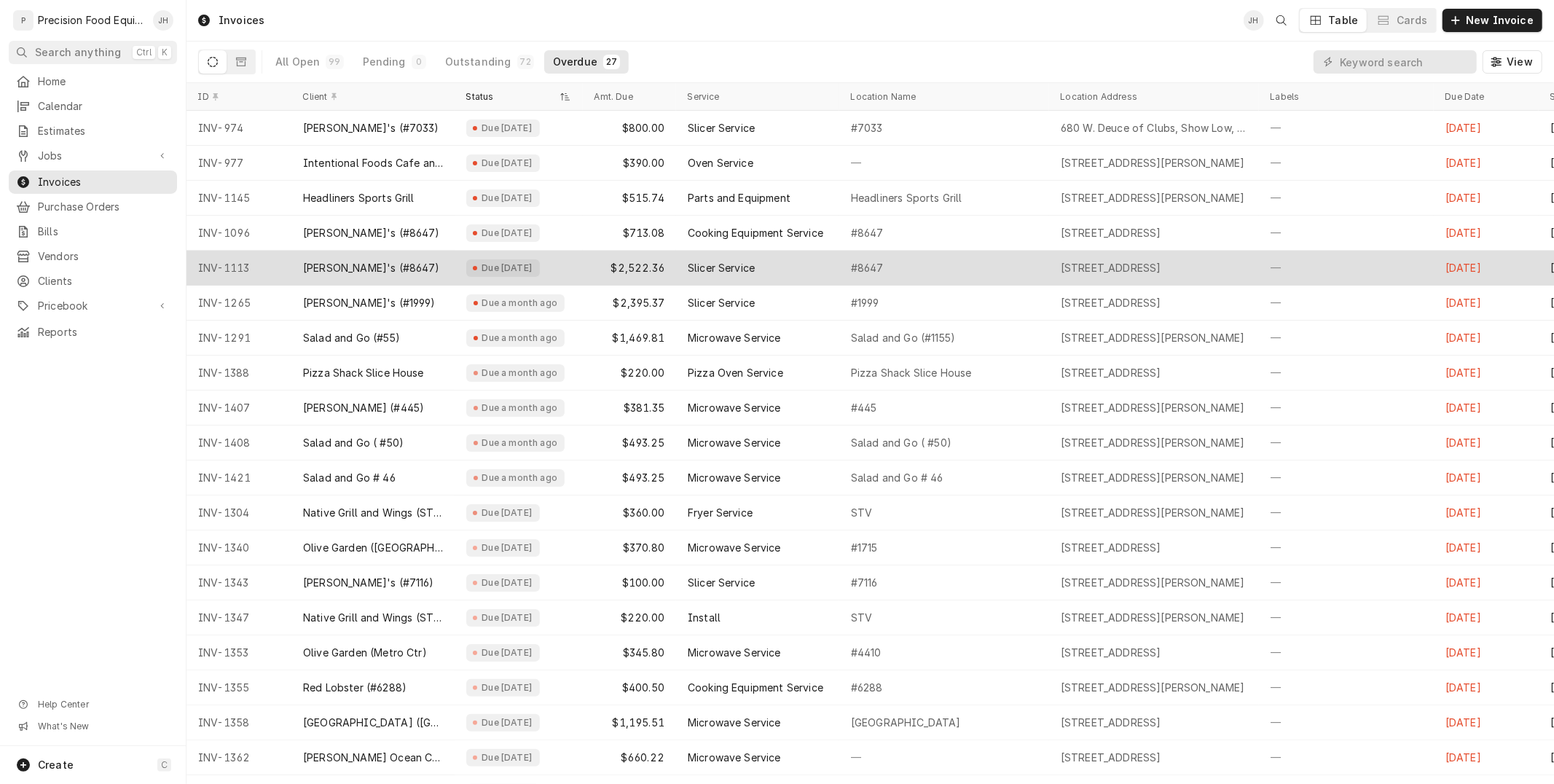
click at [806, 271] on div "Slicer Service" at bounding box center [757, 268] width 163 height 35
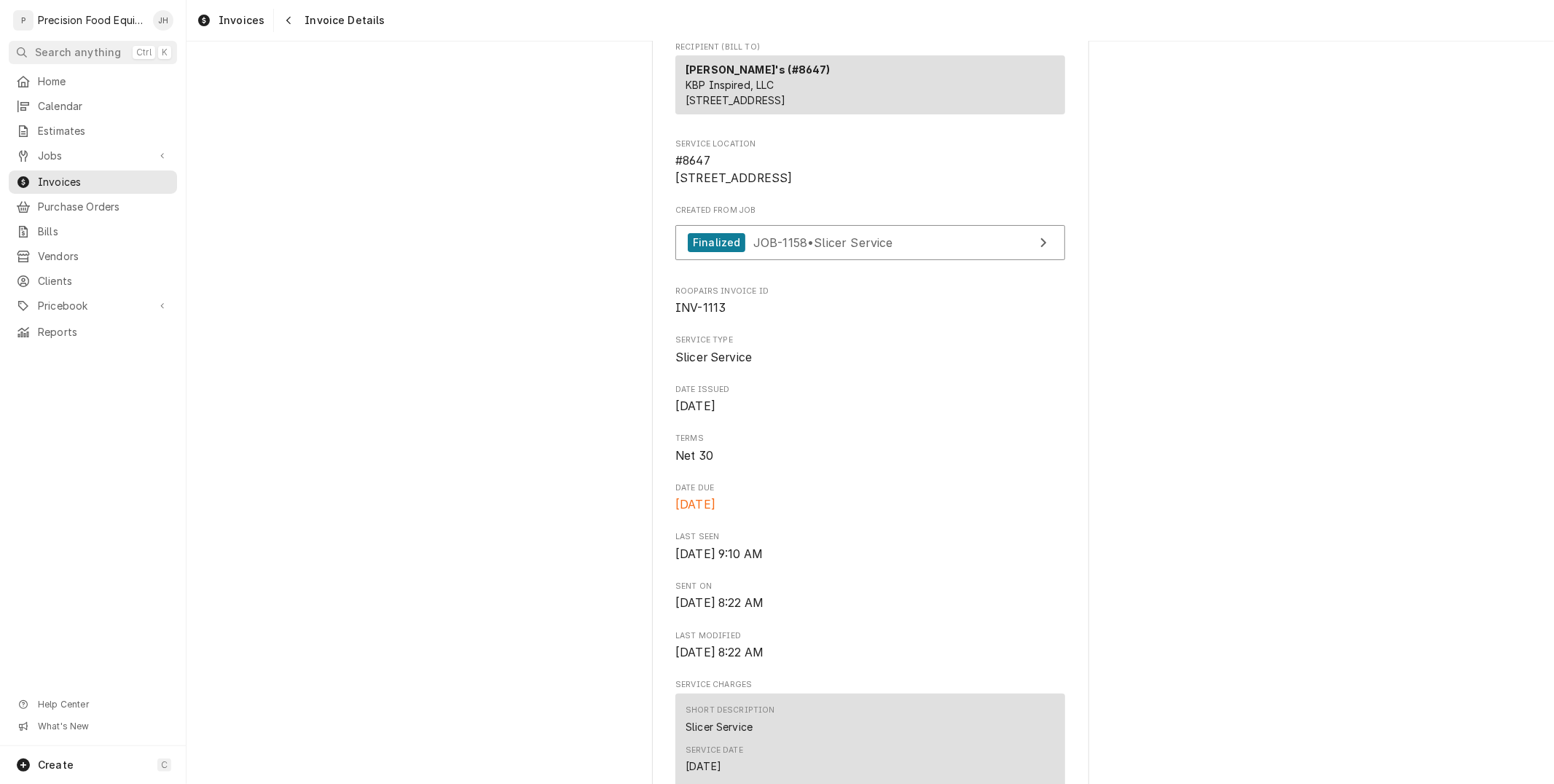
scroll to position [162, 0]
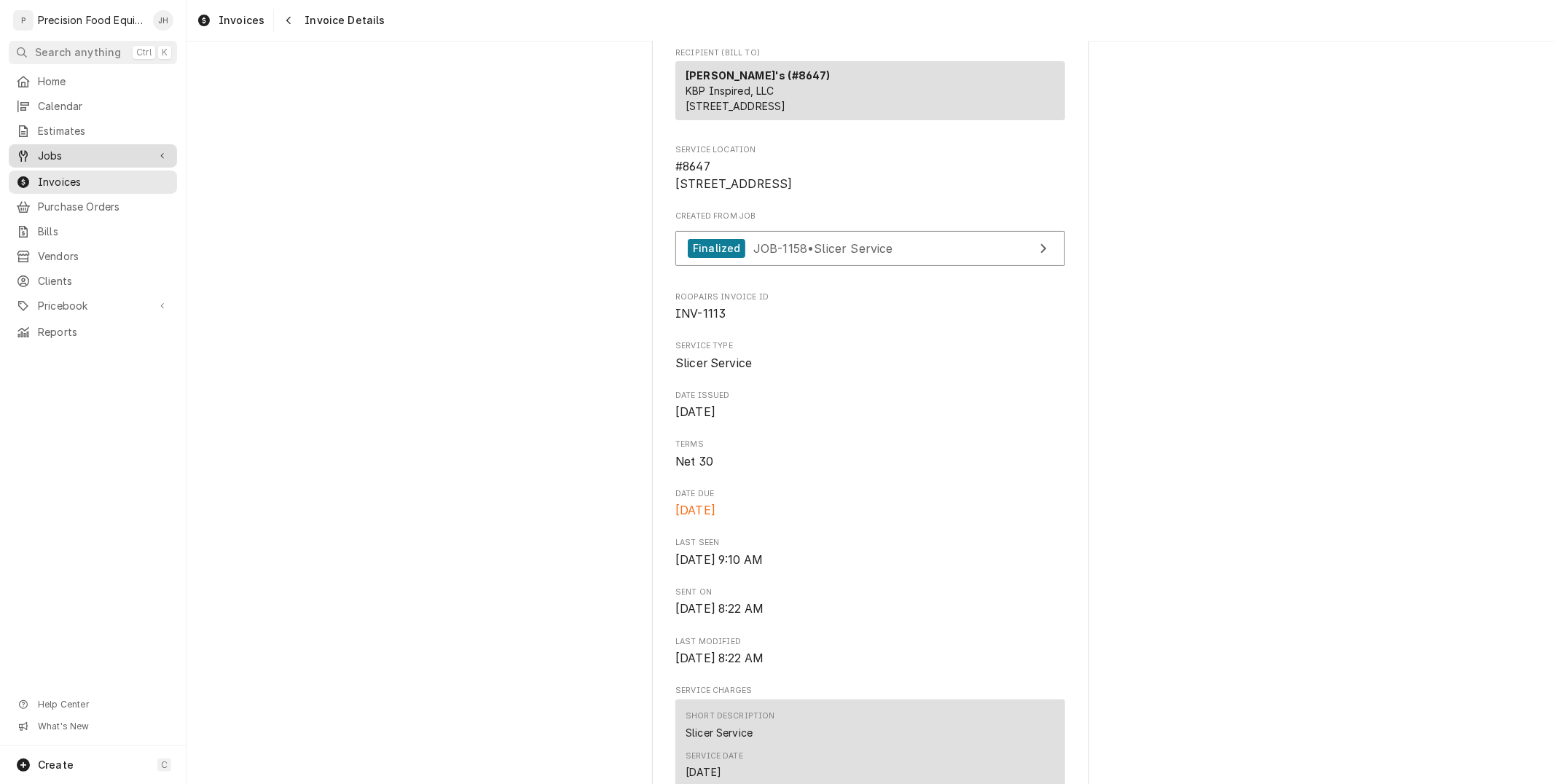
click at [85, 164] on link "Jobs" at bounding box center [93, 156] width 168 height 24
click at [76, 175] on span "Jobs" at bounding box center [104, 180] width 132 height 15
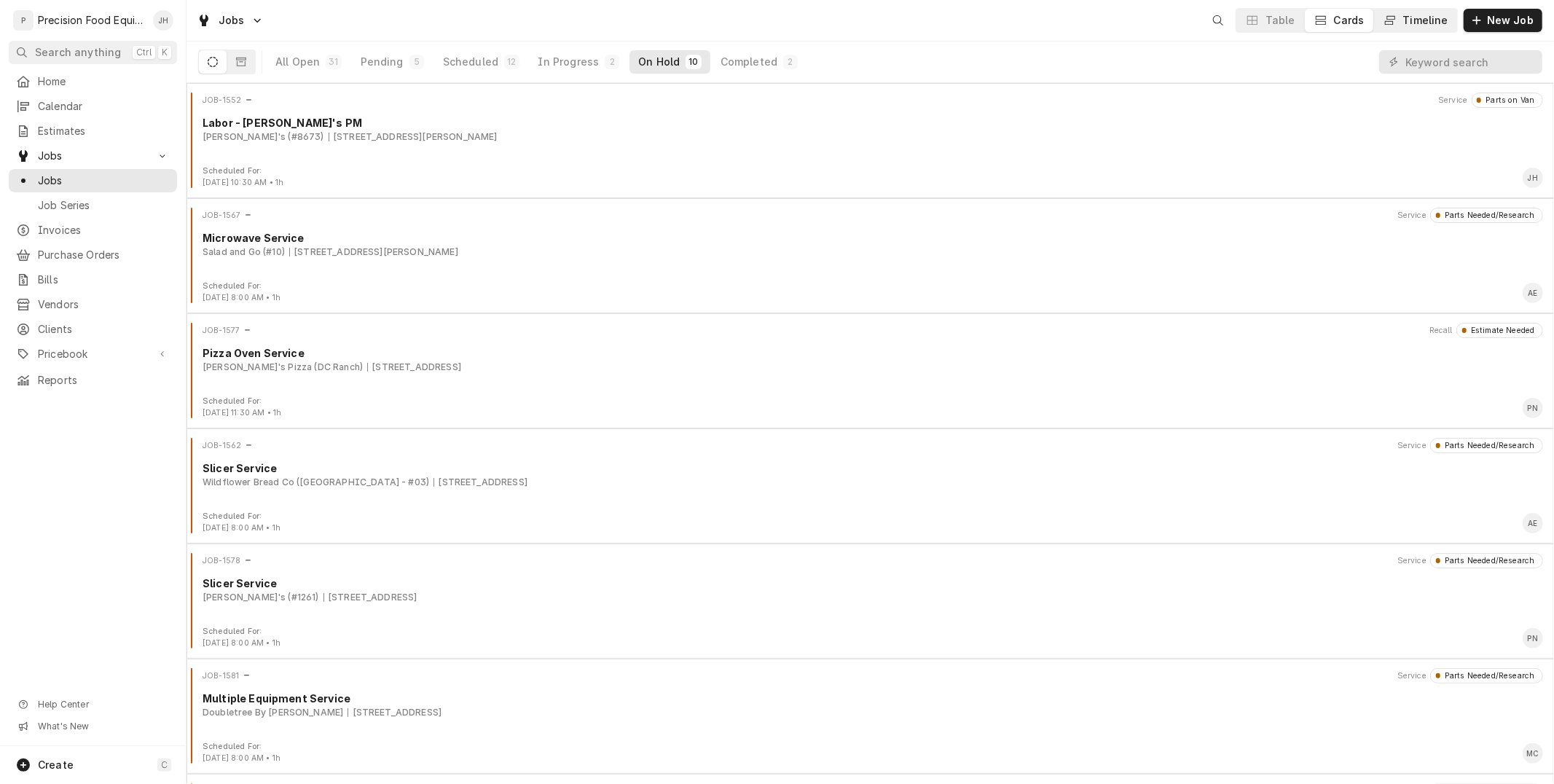
click at [1419, 11] on button "Timeline" at bounding box center [1416, 20] width 83 height 24
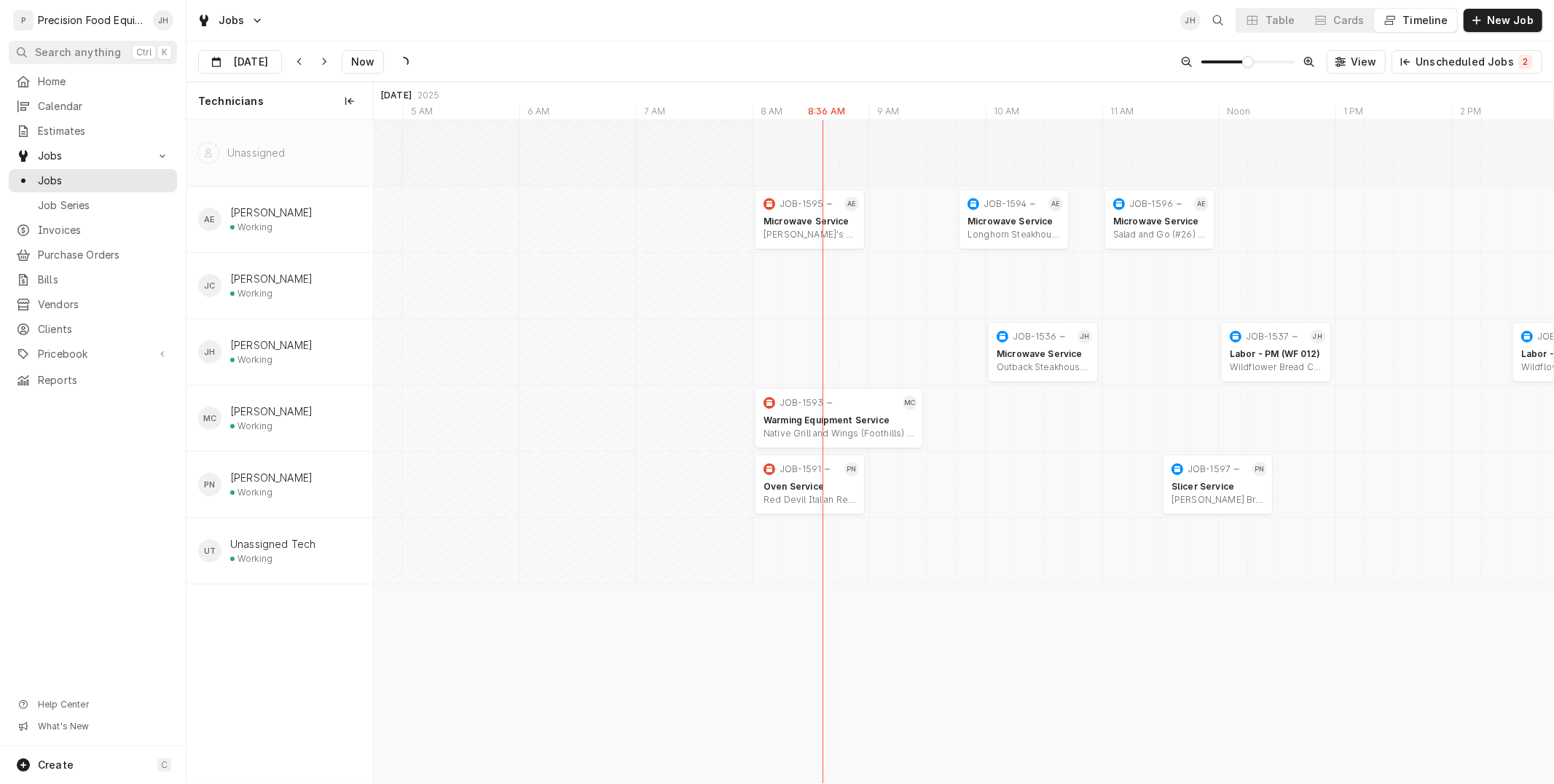
scroll to position [0, 23227]
click at [81, 230] on span "Invoices" at bounding box center [104, 230] width 132 height 15
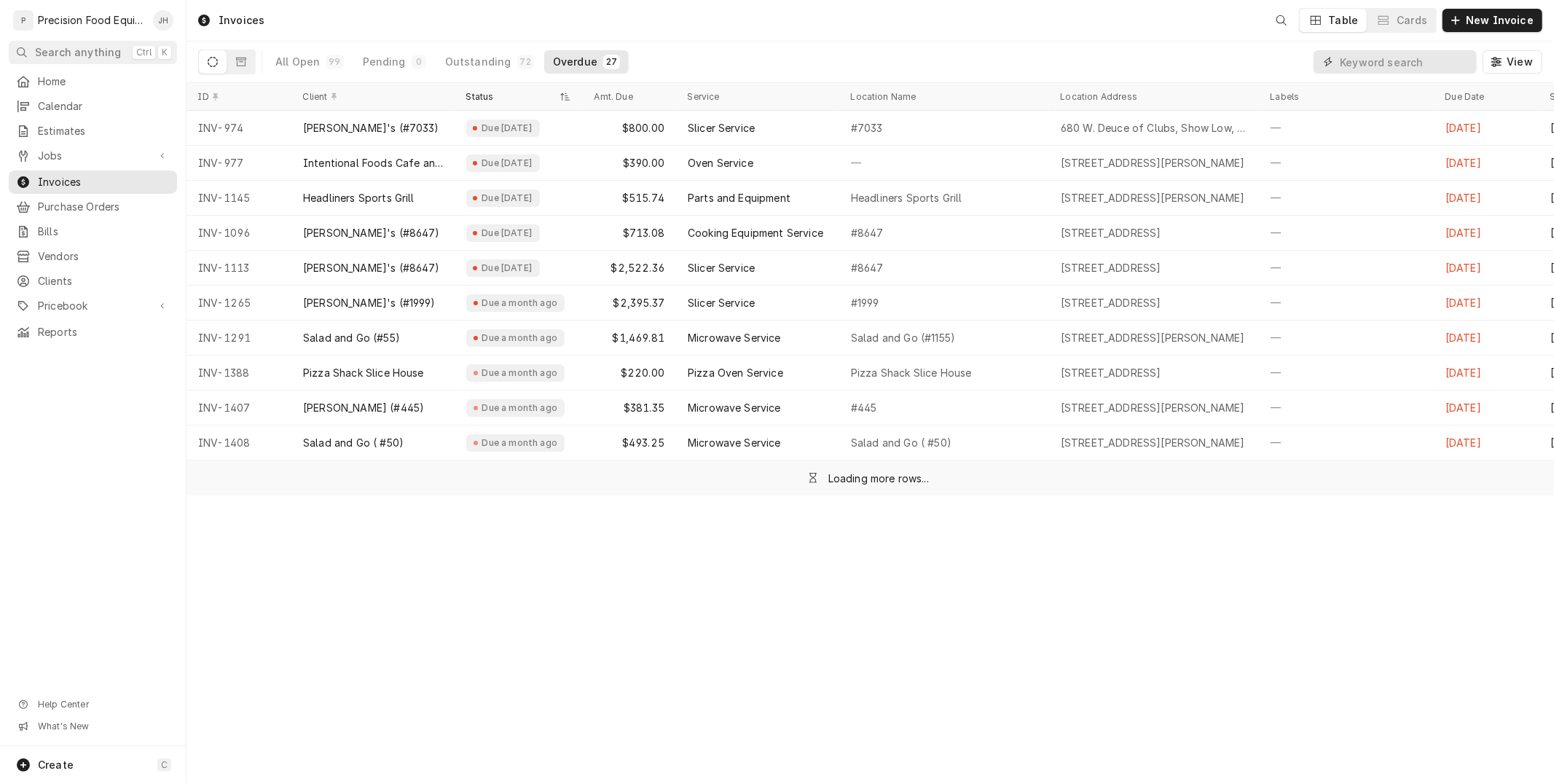
click at [1415, 59] on input "Dynamic Content Wrapper" at bounding box center [1405, 62] width 130 height 24
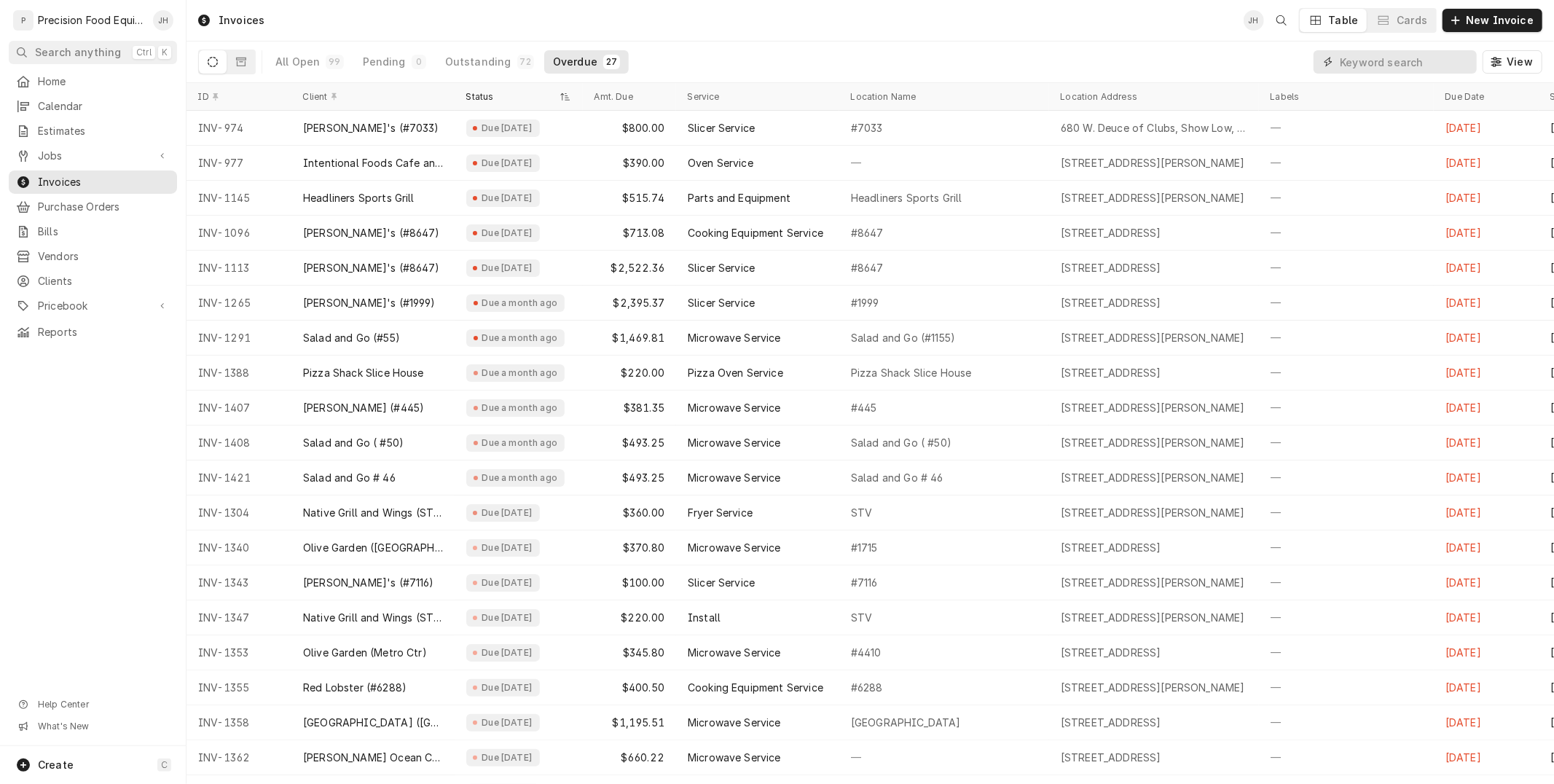
paste input "INV-1096"
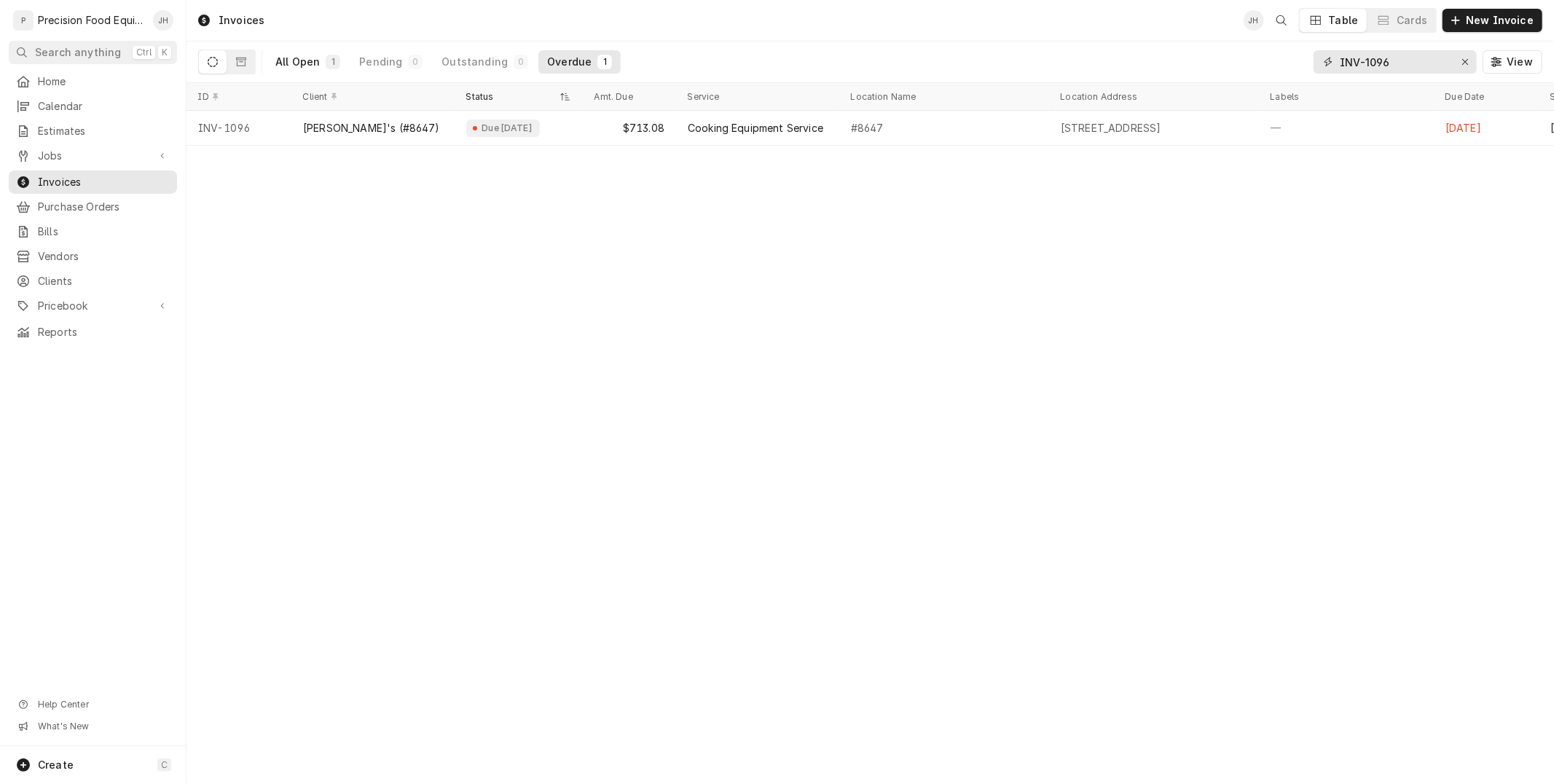
type input "INV-1096"
click at [286, 69] on div "All Open" at bounding box center [297, 62] width 44 height 15
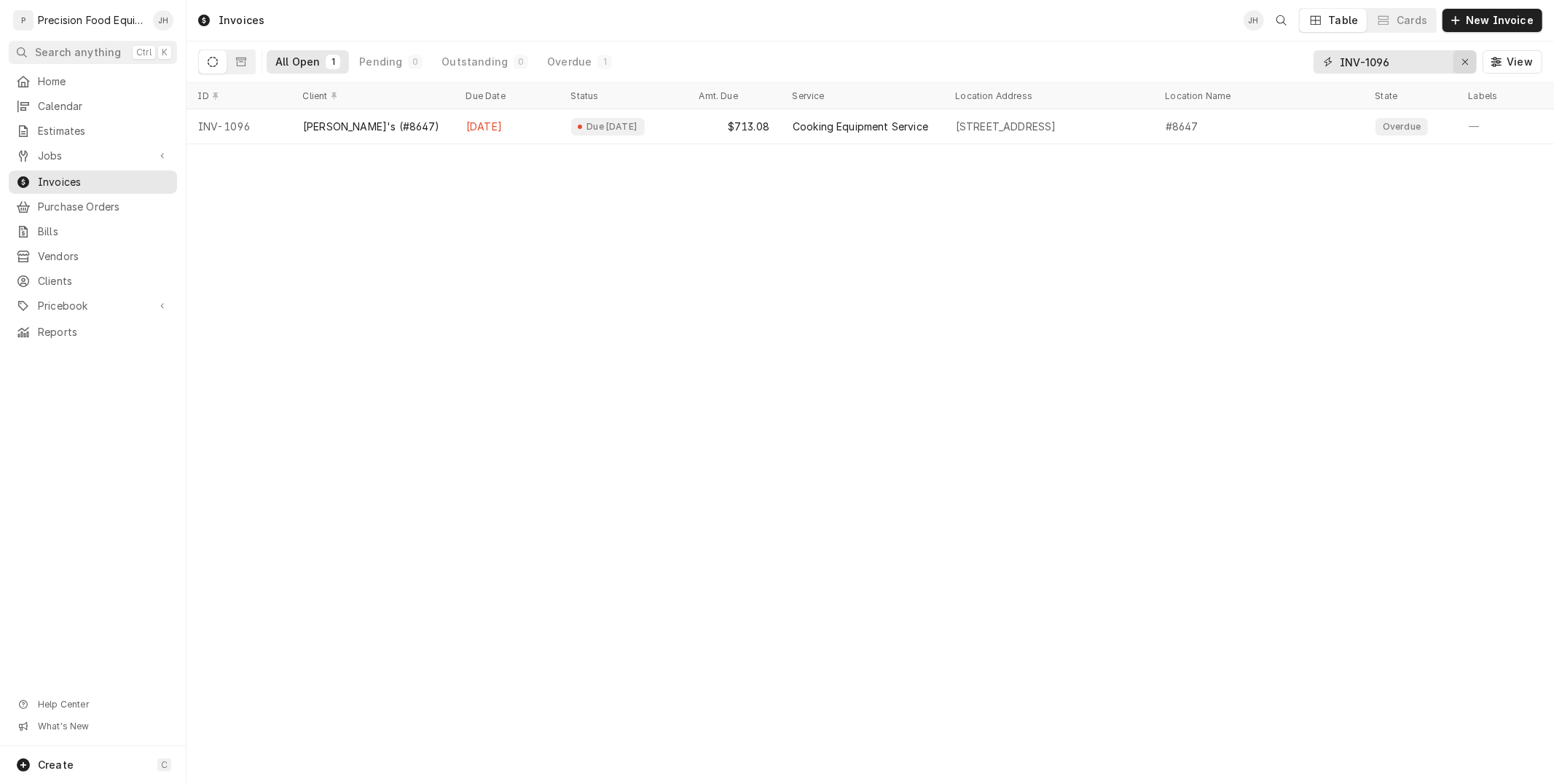
click at [1464, 61] on icon "Erase input" at bounding box center [1466, 62] width 8 height 10
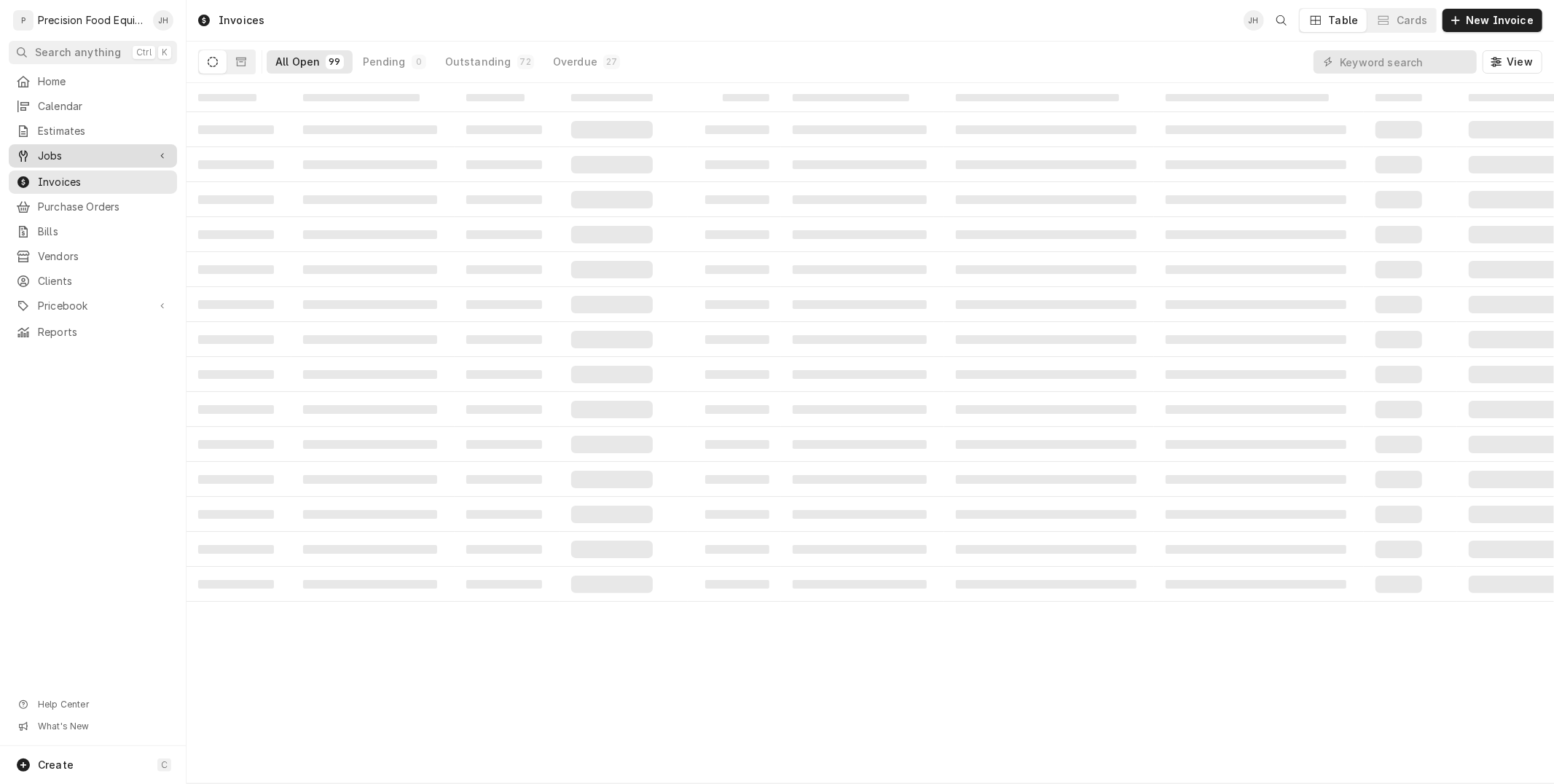
click at [56, 157] on span "Jobs" at bounding box center [92, 156] width 110 height 15
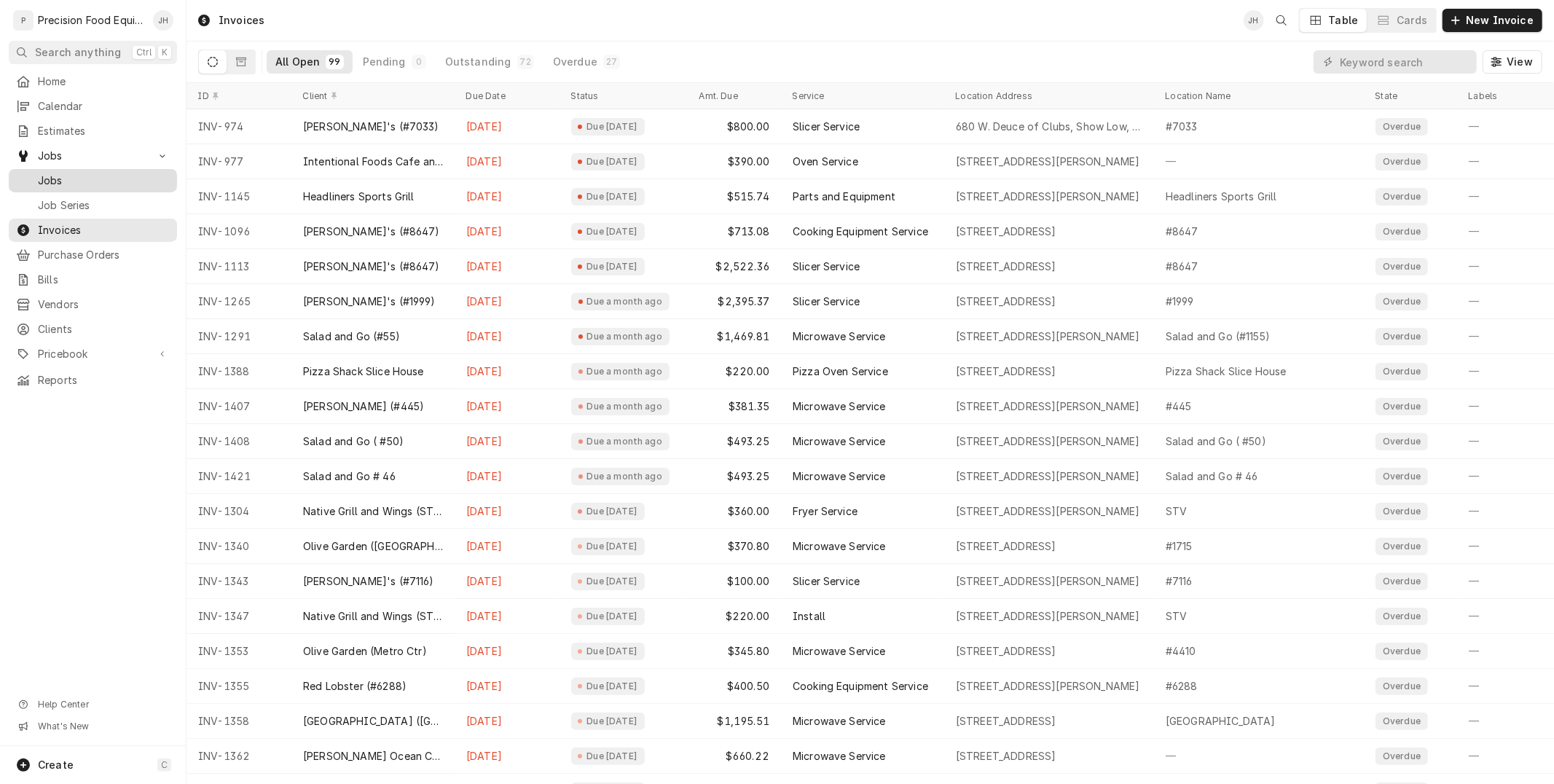
click at [63, 176] on span "Jobs" at bounding box center [104, 180] width 132 height 15
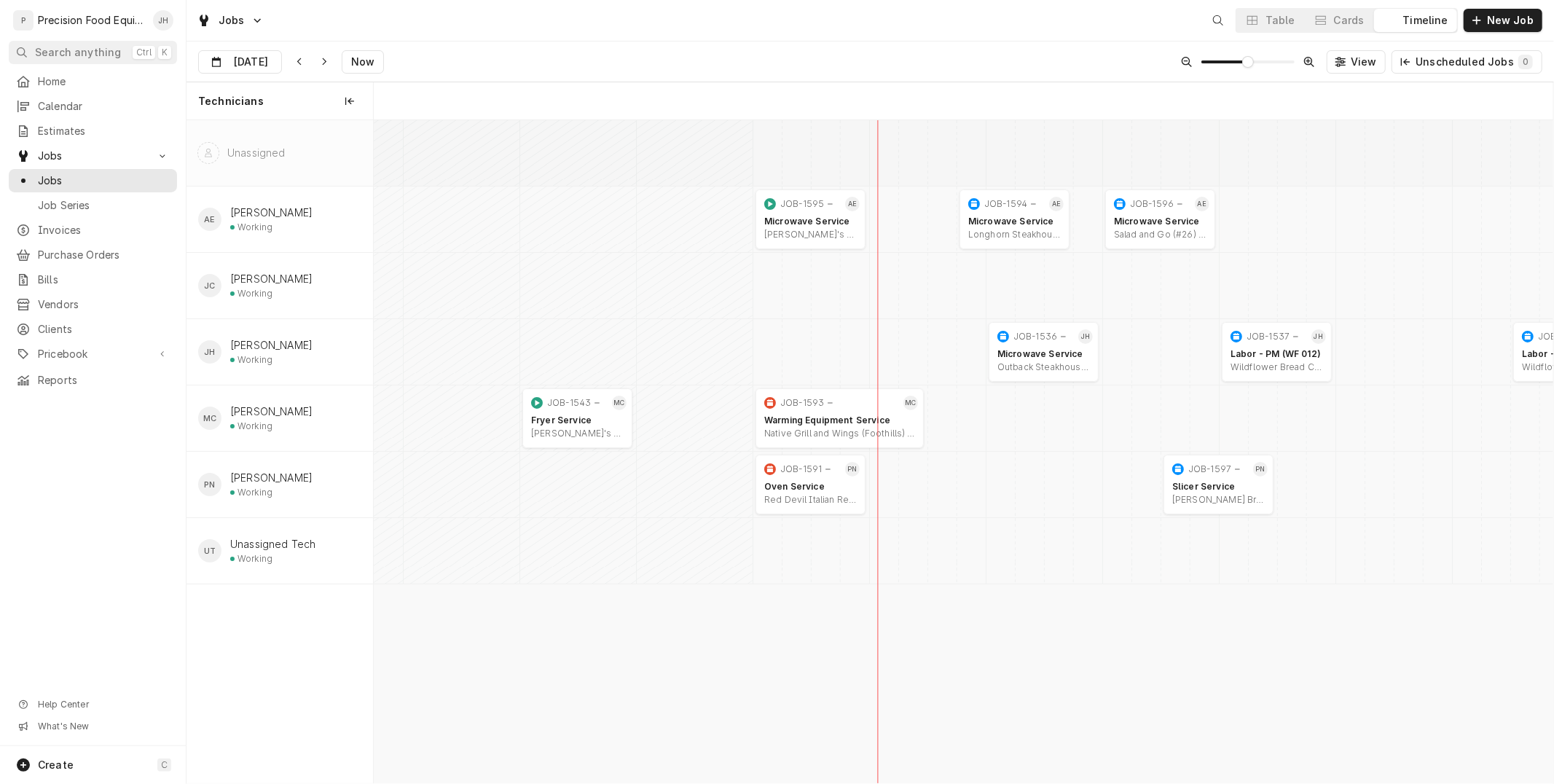
scroll to position [0, 23373]
click at [95, 229] on span "Invoices" at bounding box center [104, 230] width 132 height 15
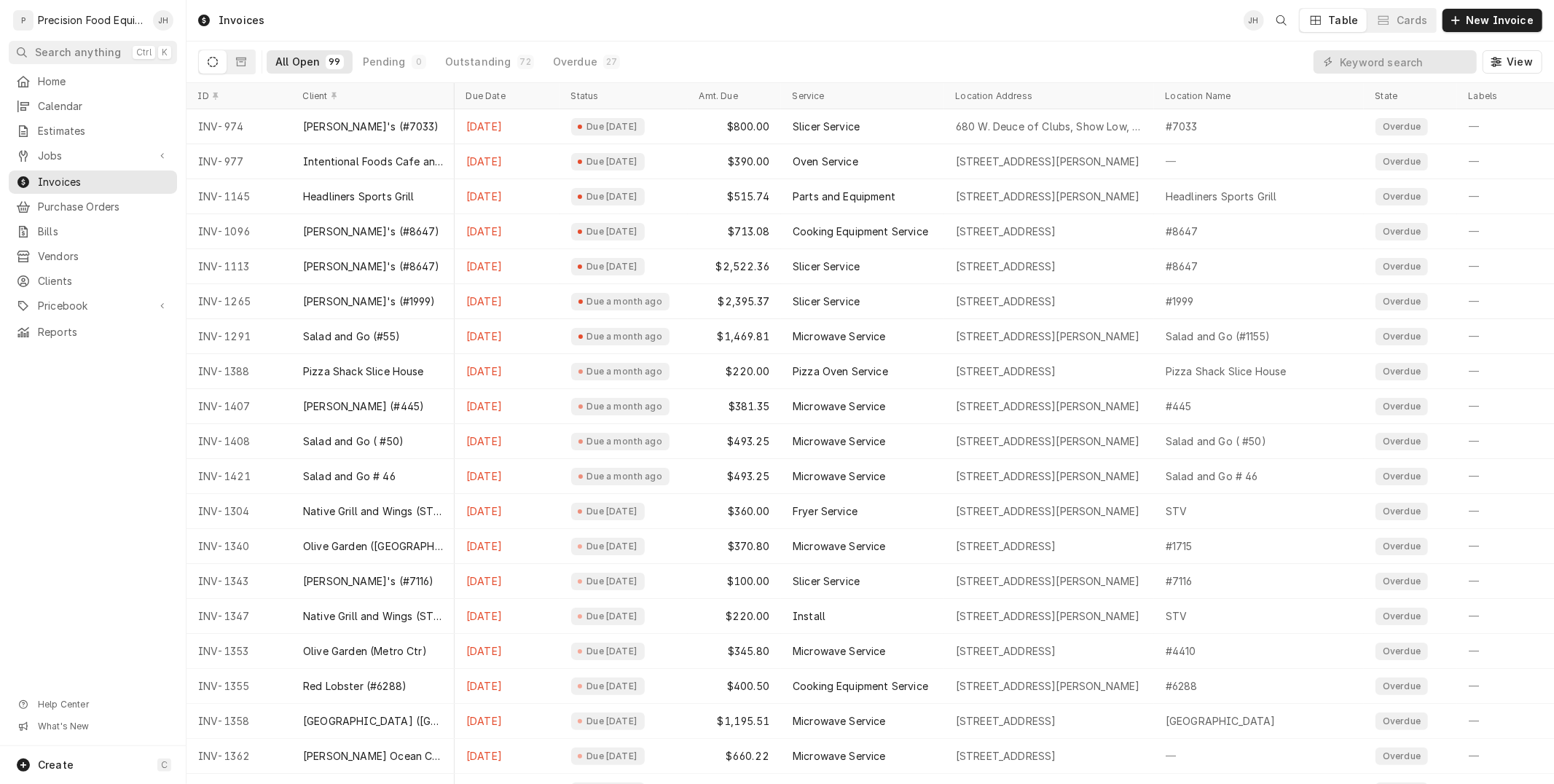
scroll to position [0, 417]
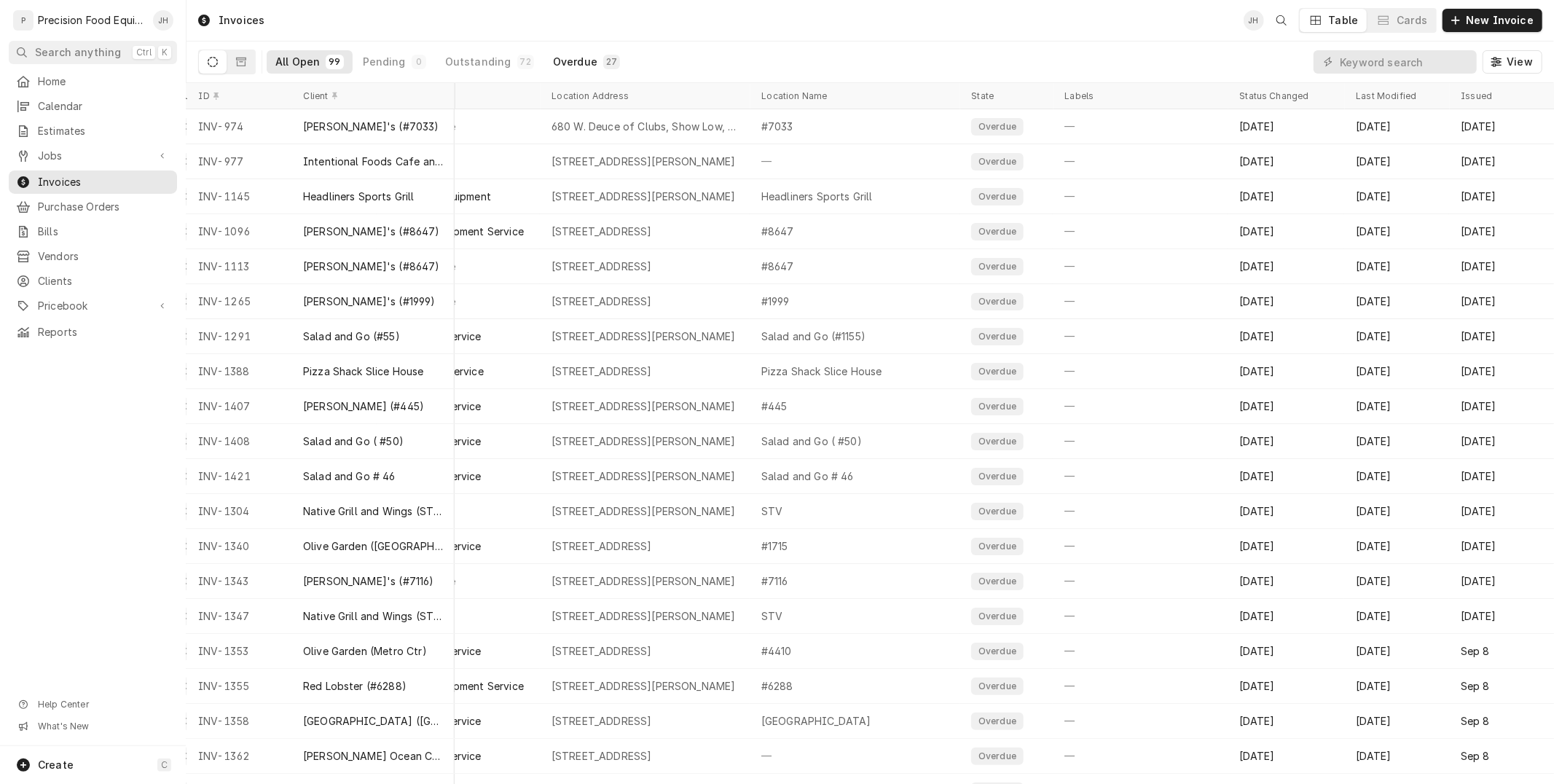
click at [594, 51] on button "Overdue 27" at bounding box center [587, 62] width 85 height 24
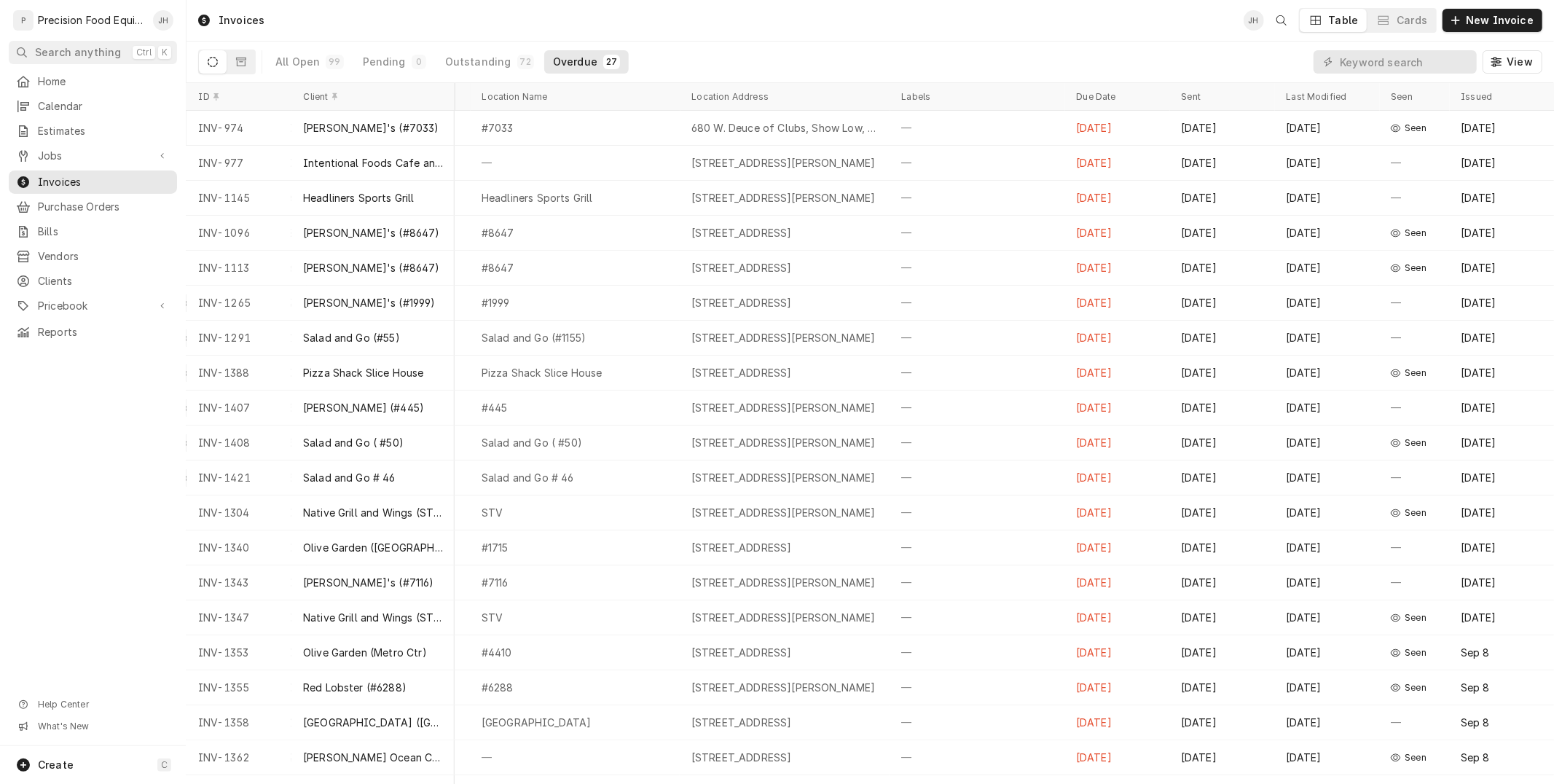
scroll to position [0, 383]
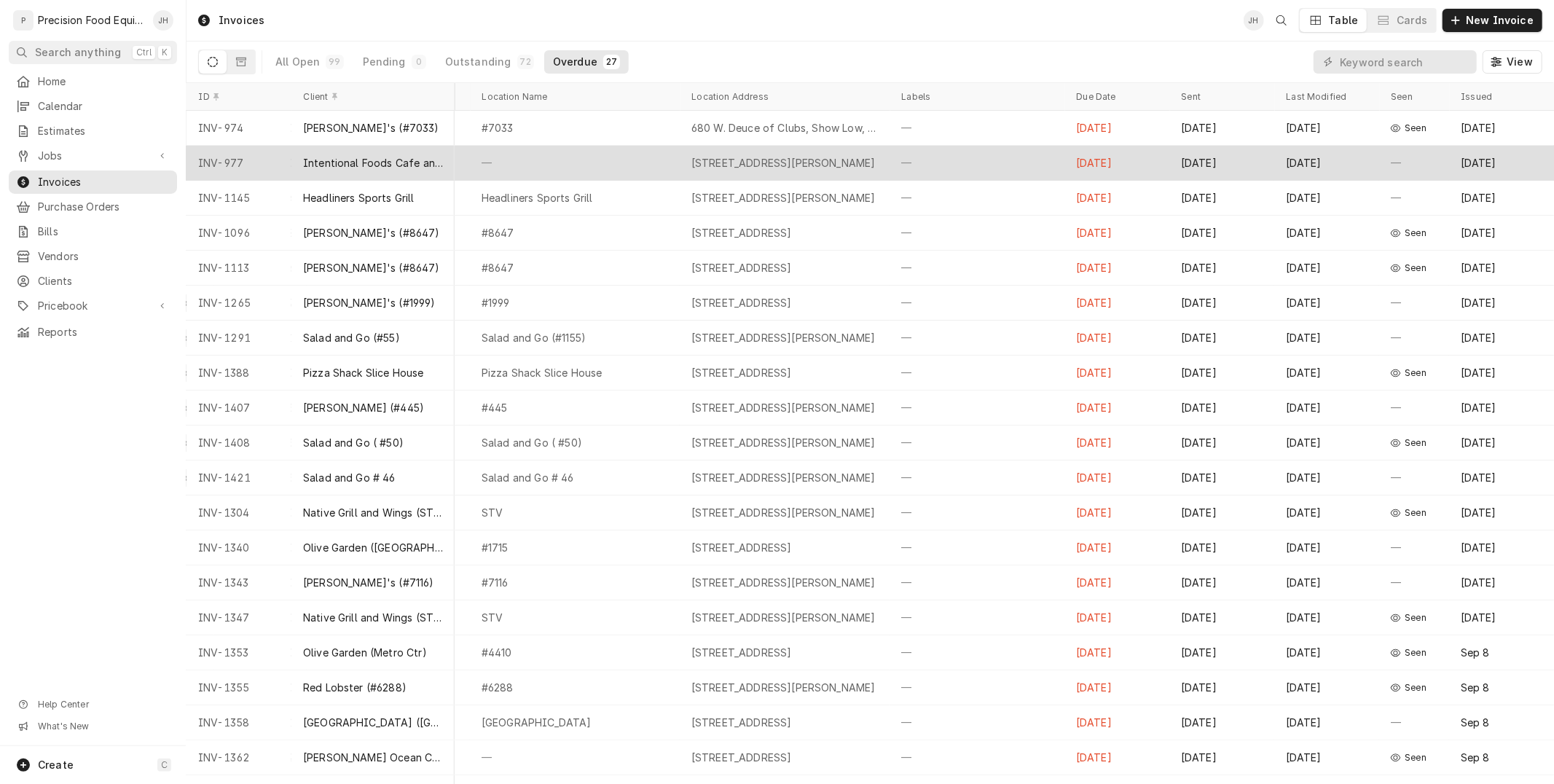
click at [1379, 160] on div "—" at bounding box center [1414, 163] width 70 height 35
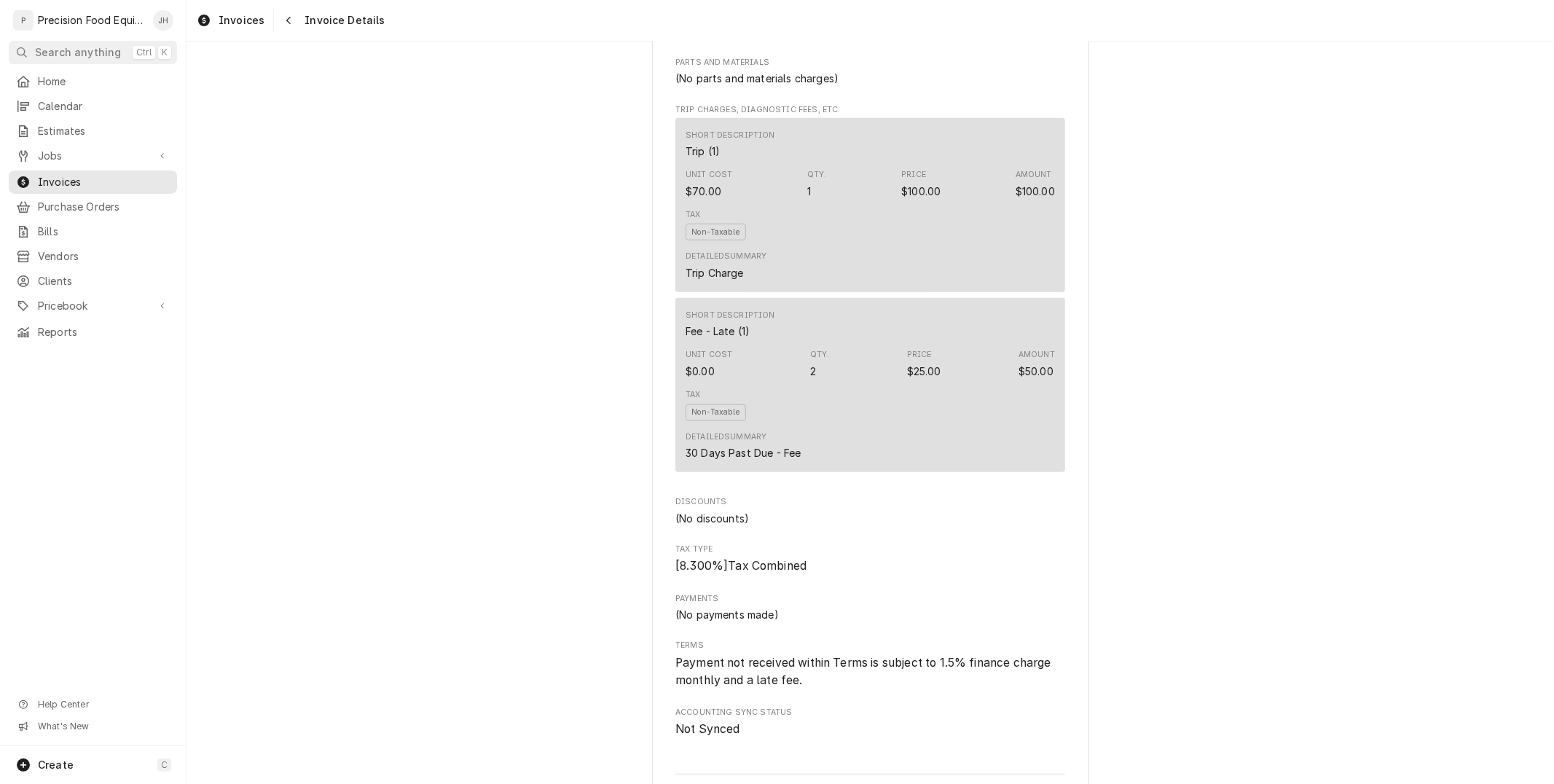
scroll to position [1574, 0]
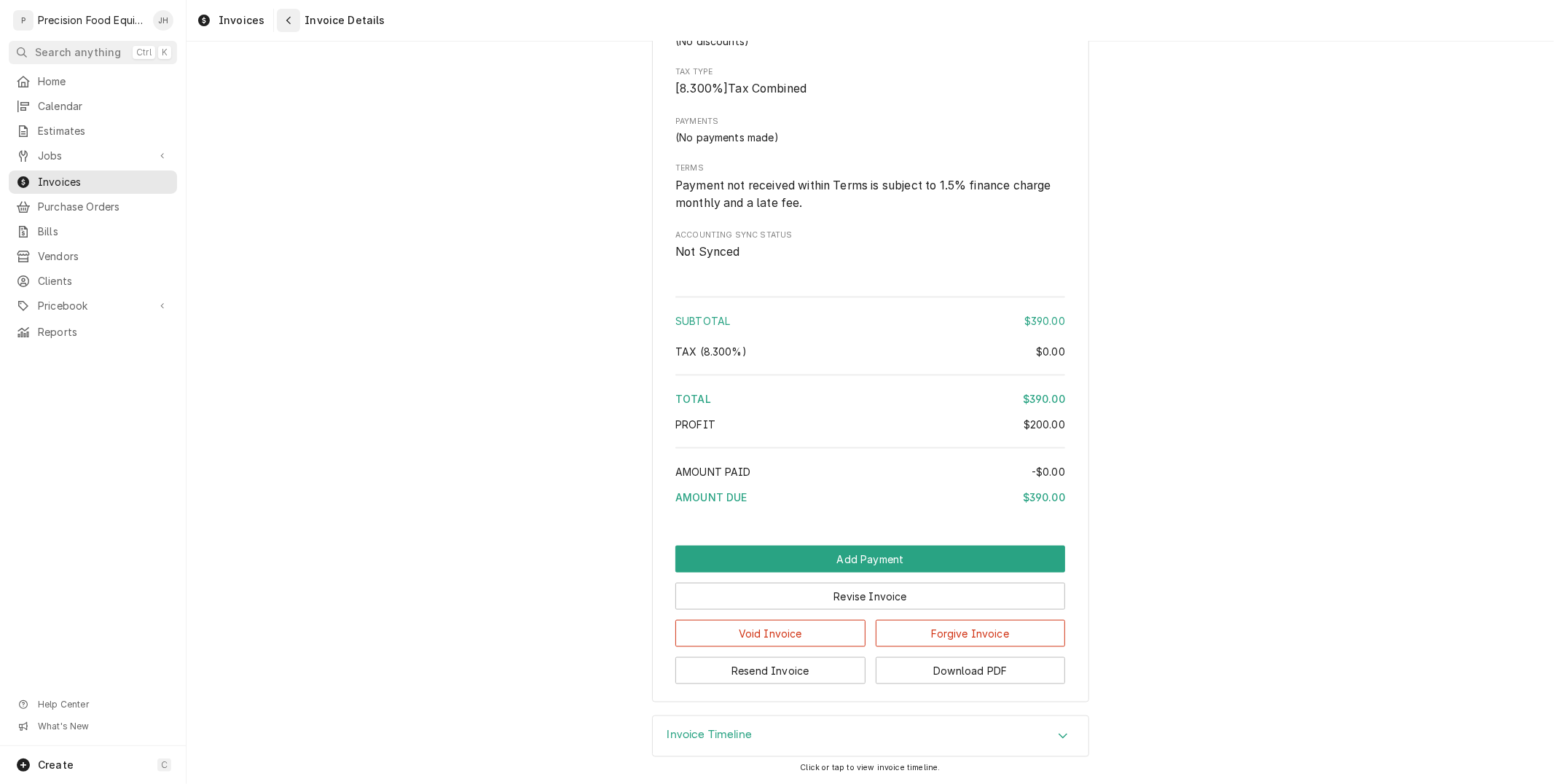
click at [286, 16] on icon "Navigate back" at bounding box center [289, 20] width 7 height 10
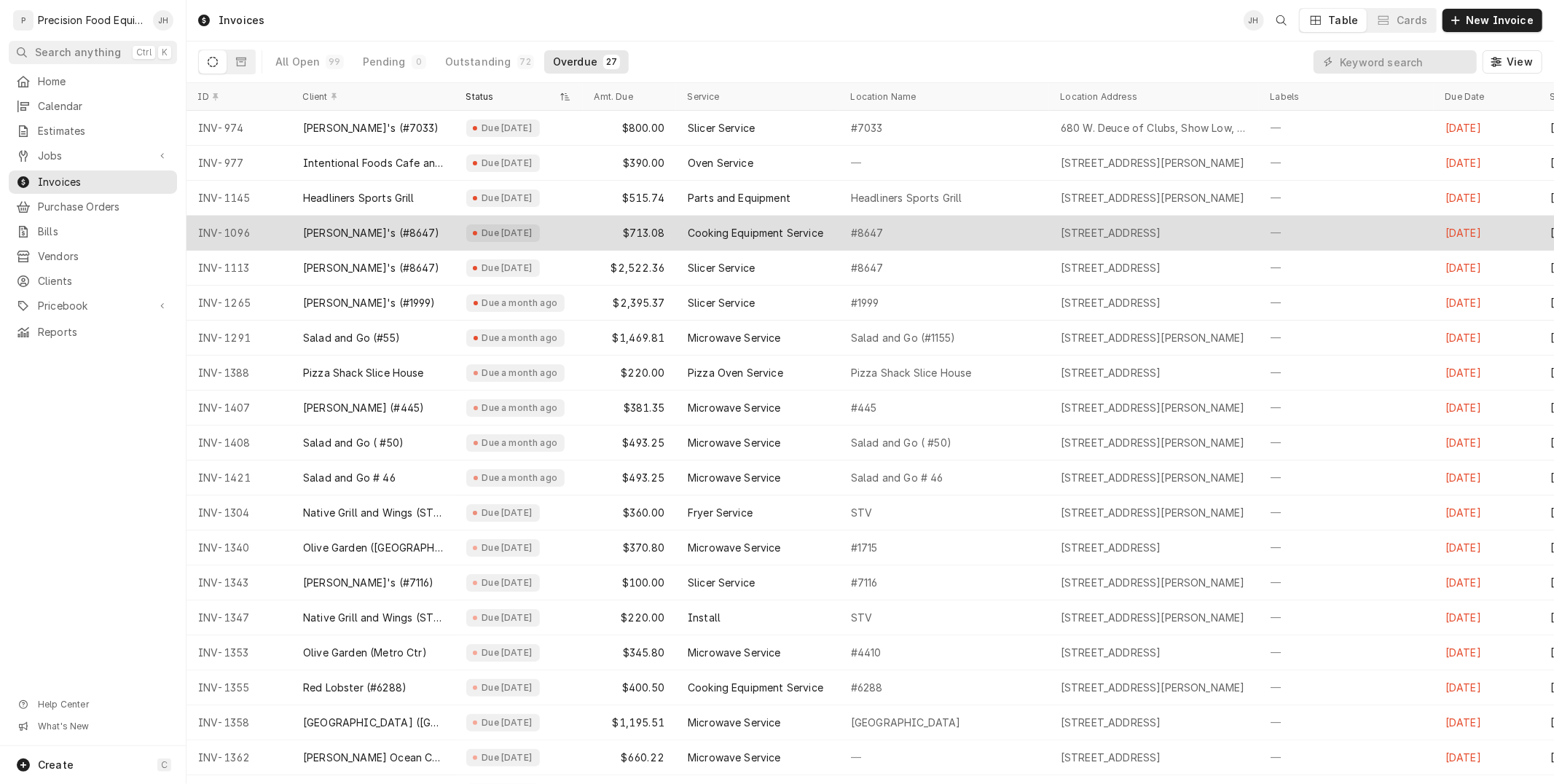
click at [848, 228] on div "#8647" at bounding box center [944, 233] width 210 height 35
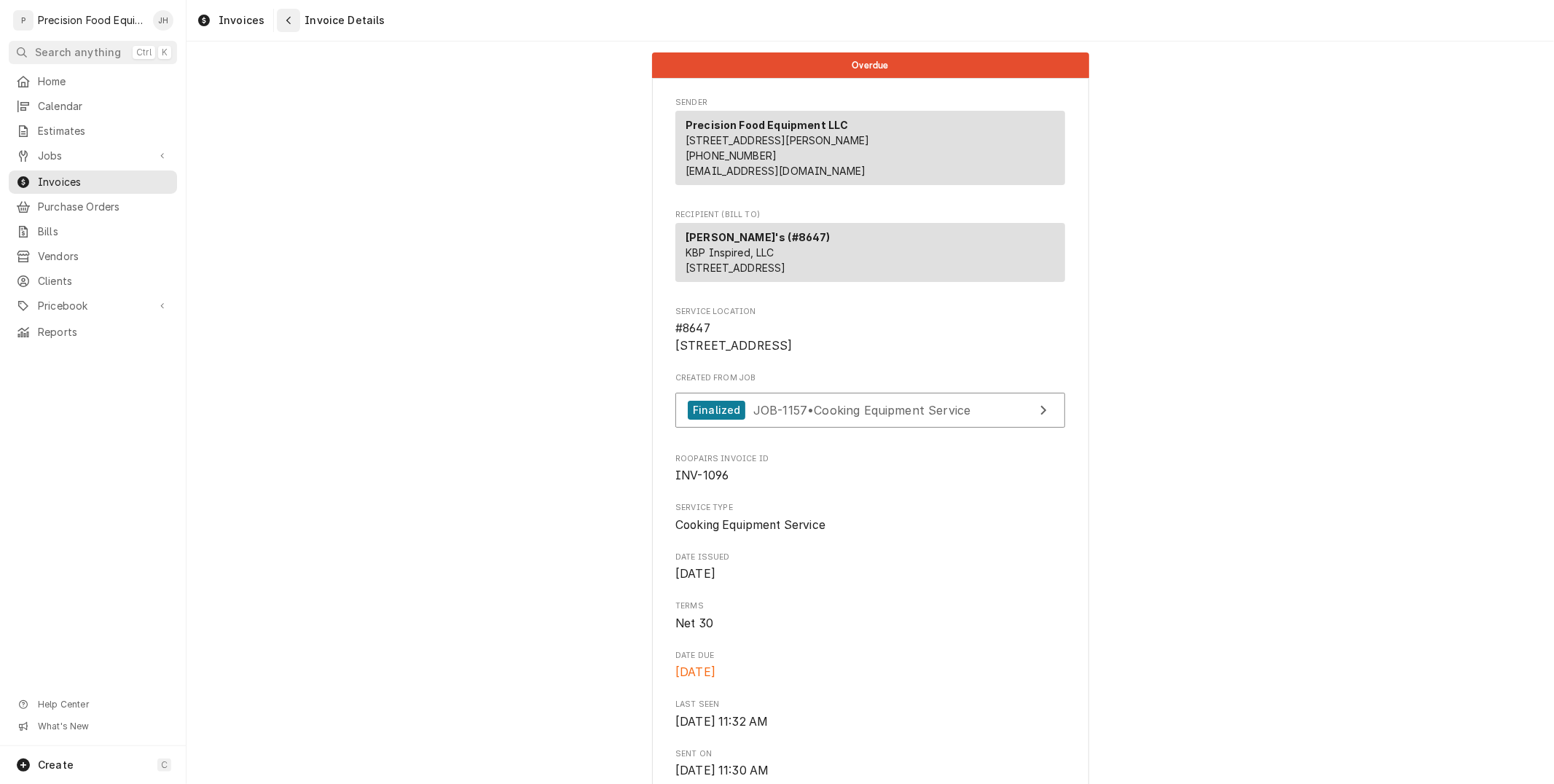
click at [288, 20] on icon "Navigate back" at bounding box center [289, 20] width 7 height 10
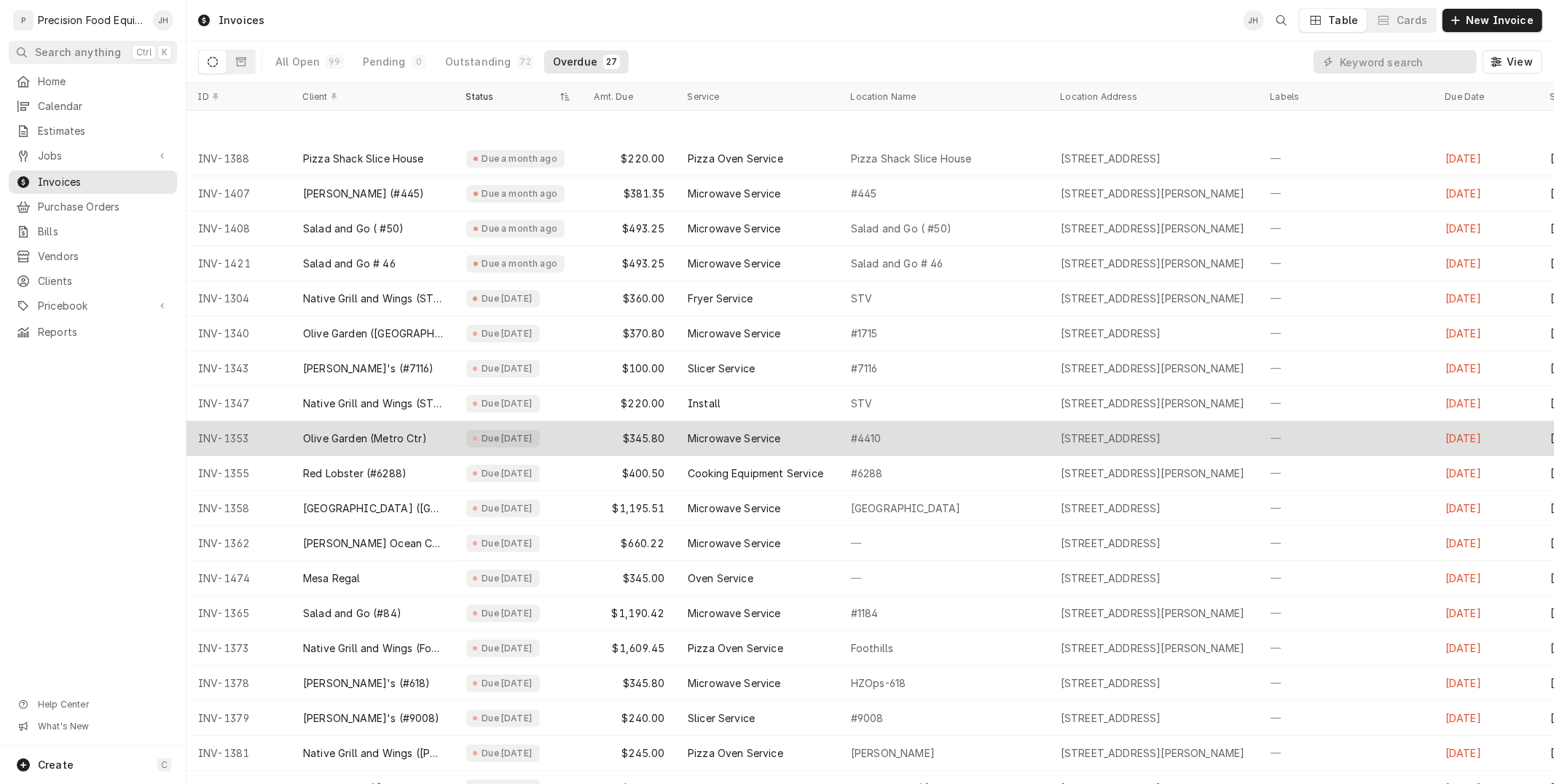
scroll to position [284, 0]
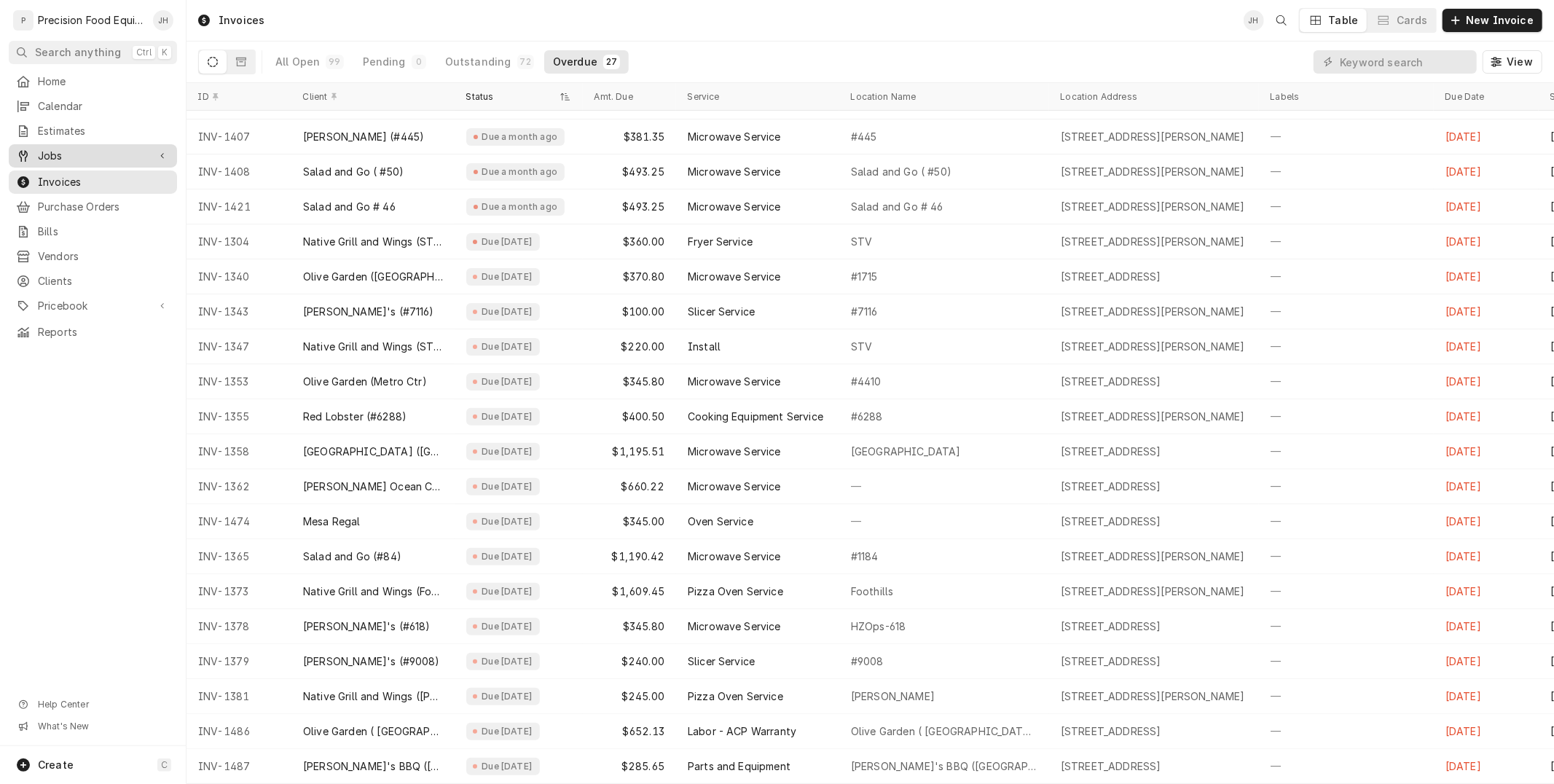
click at [88, 148] on span "Jobs" at bounding box center [92, 156] width 110 height 15
click at [92, 176] on span "Jobs" at bounding box center [104, 180] width 132 height 15
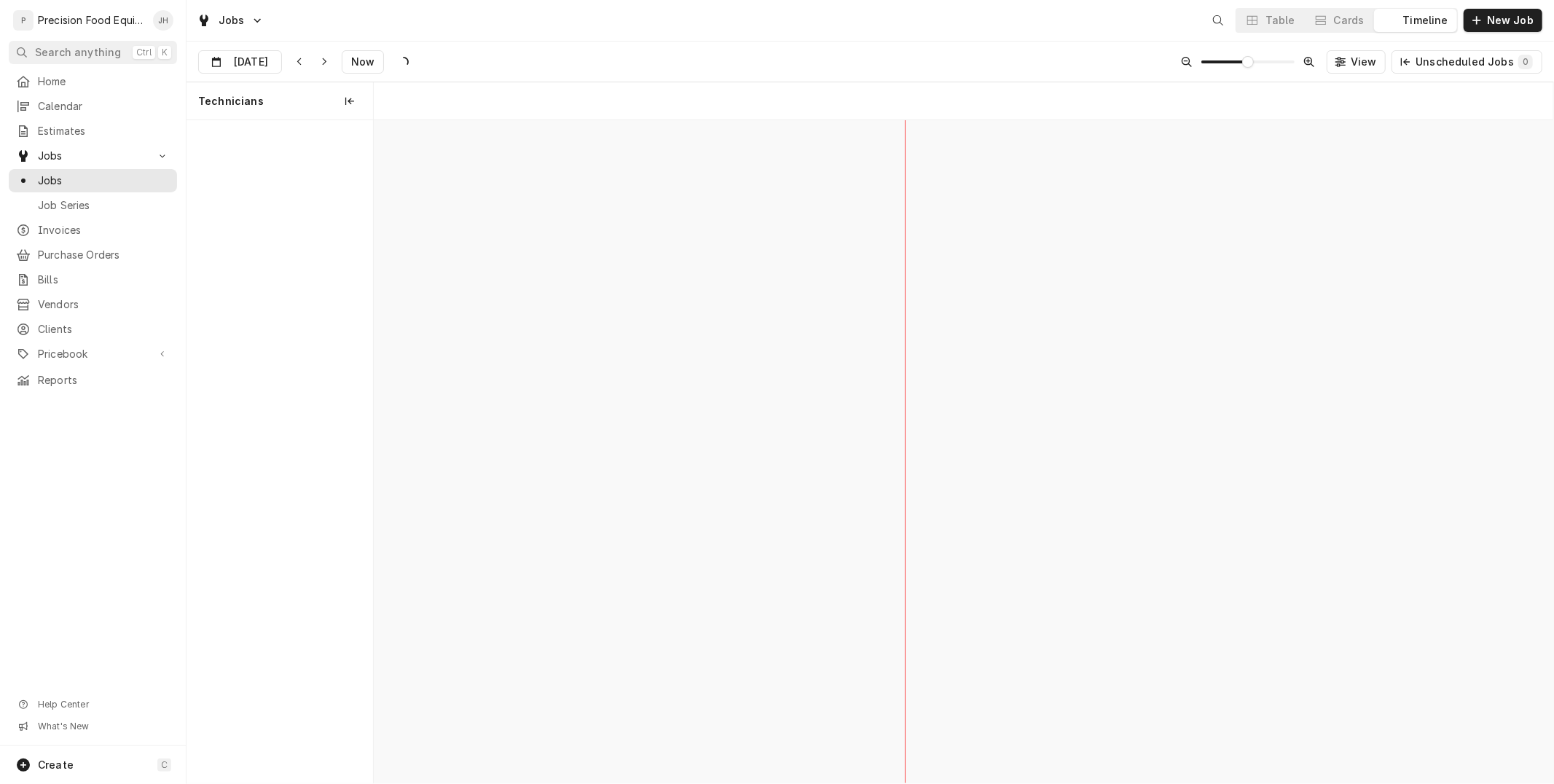
scroll to position [0, 23373]
